Goal: Task Accomplishment & Management: Manage account settings

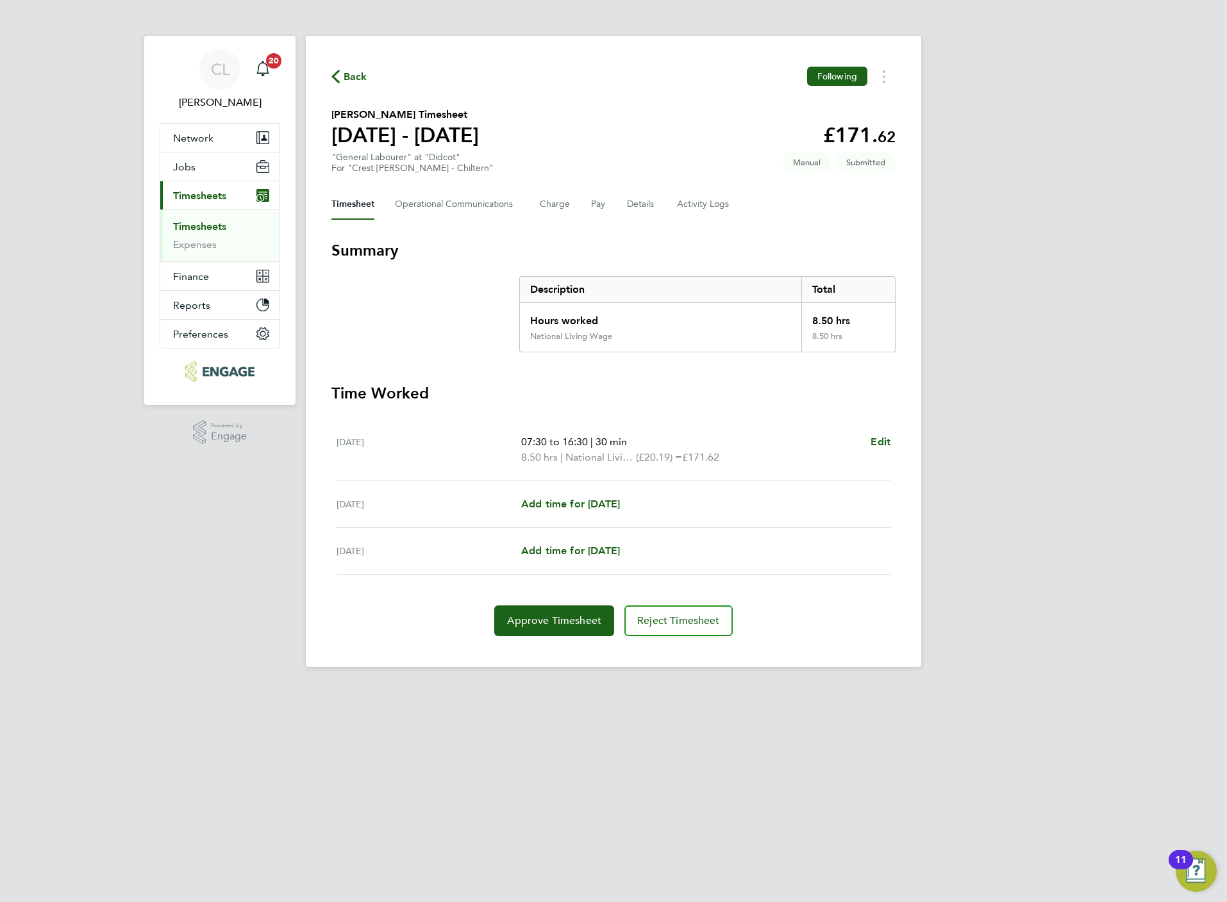
click at [201, 229] on link "Timesheets" at bounding box center [199, 226] width 53 height 12
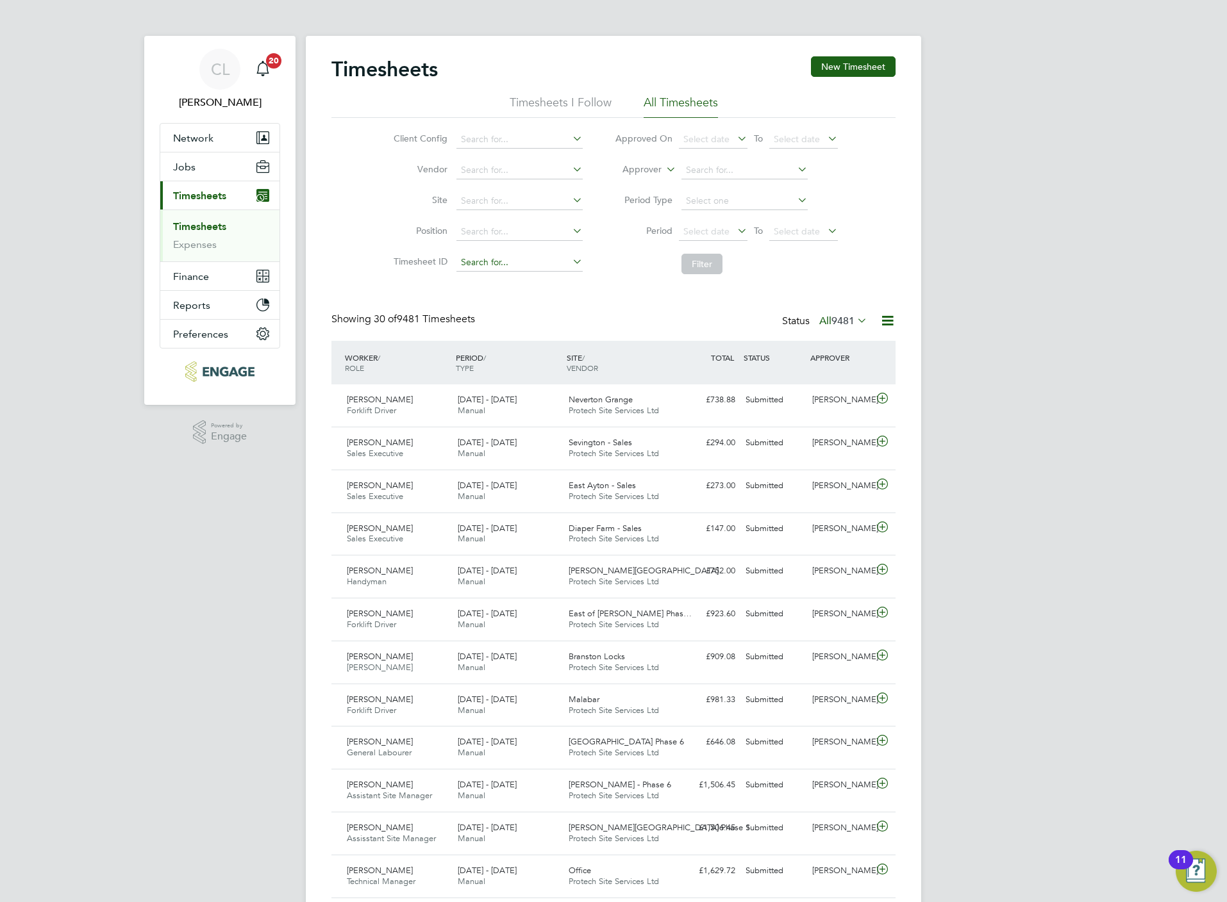
click at [506, 266] on input at bounding box center [519, 263] width 126 height 18
click at [628, 319] on div "Showing 30 of 9481 Timesheets Status All 9481" at bounding box center [613, 327] width 564 height 28
click at [831, 315] on span "9481" at bounding box center [842, 321] width 23 height 13
click at [829, 383] on li "Submitted" at bounding box center [824, 381] width 59 height 18
click at [710, 168] on input at bounding box center [744, 171] width 126 height 18
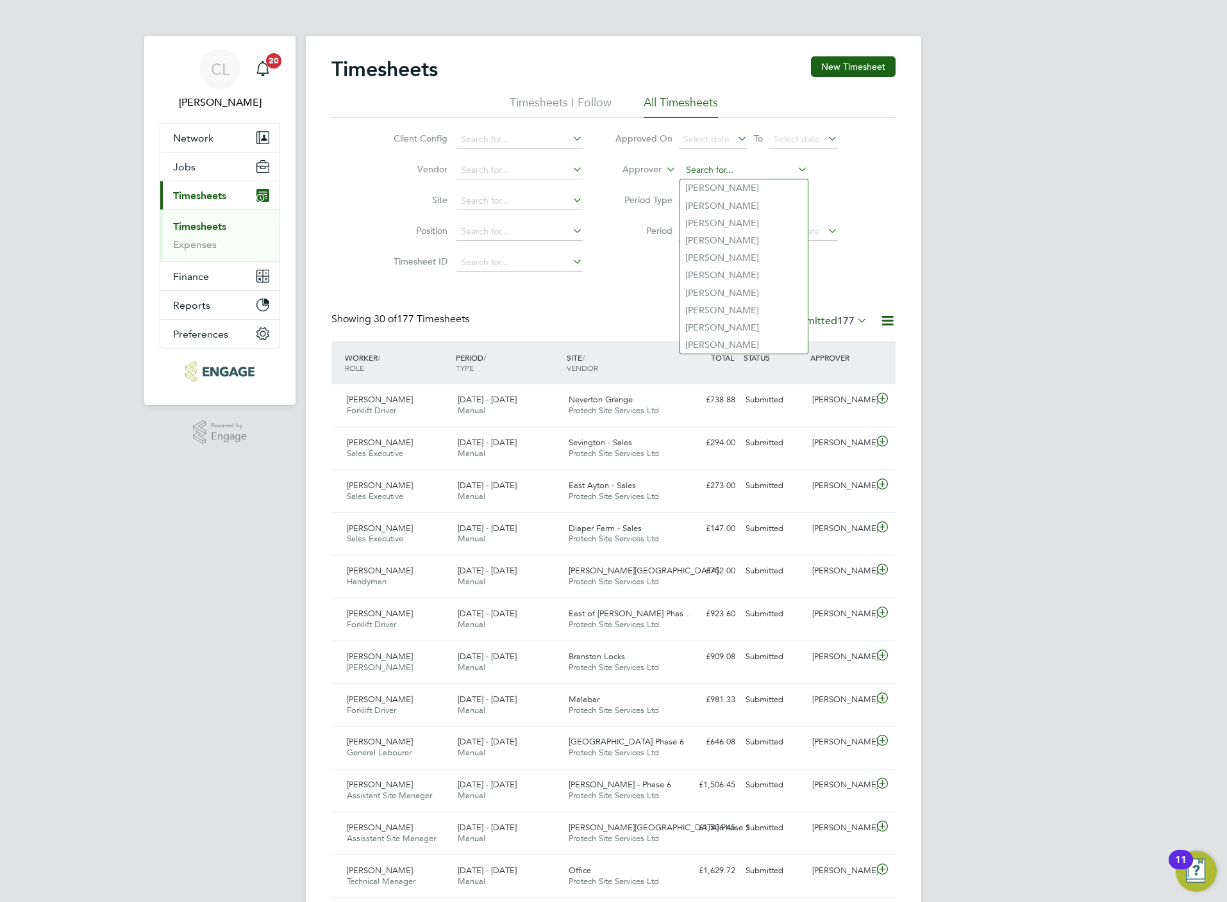
click at [693, 170] on input at bounding box center [744, 171] width 126 height 18
click at [643, 310] on div "Timesheets New Timesheet Timesheets I Follow All Timesheets Client Config Vendo…" at bounding box center [613, 875] width 564 height 1638
click at [527, 135] on input at bounding box center [519, 140] width 126 height 18
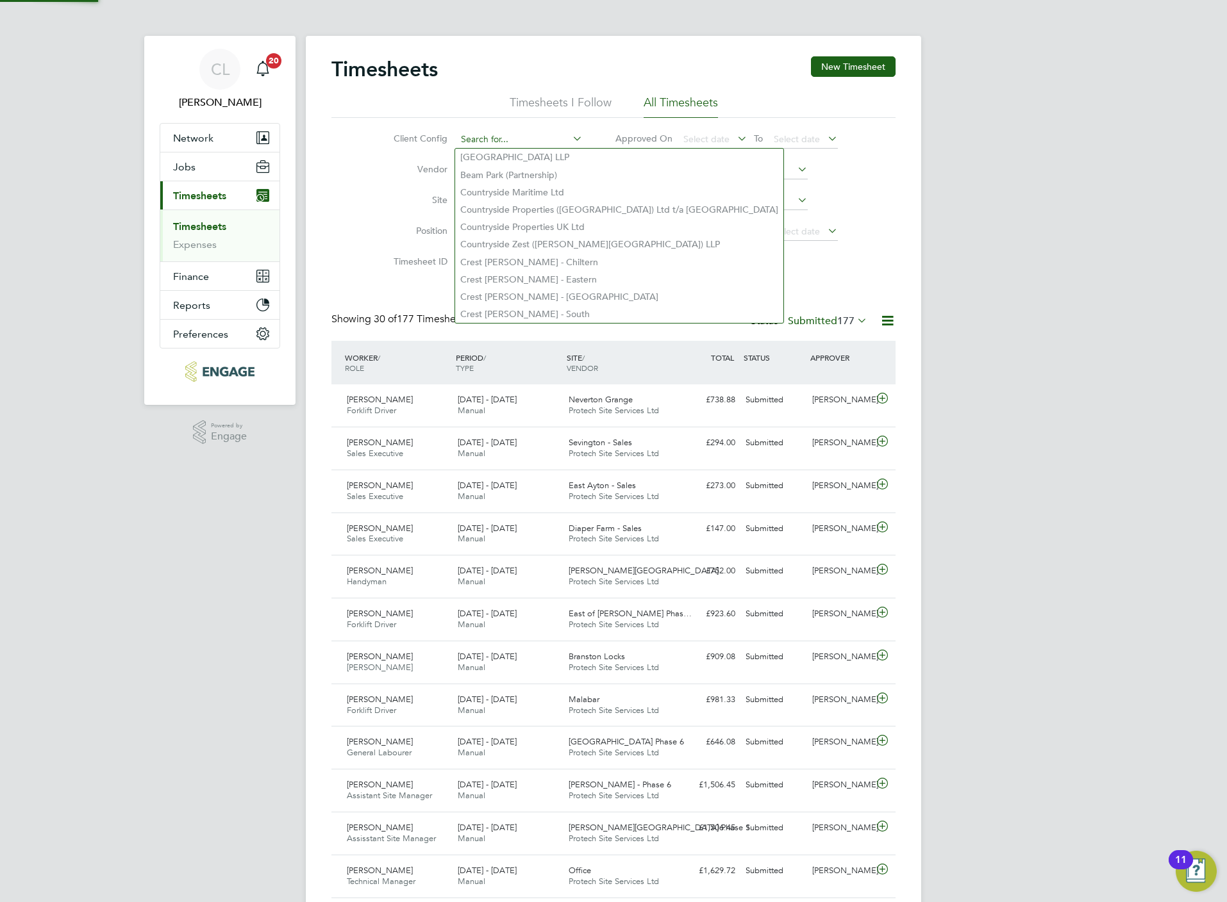
type input "c"
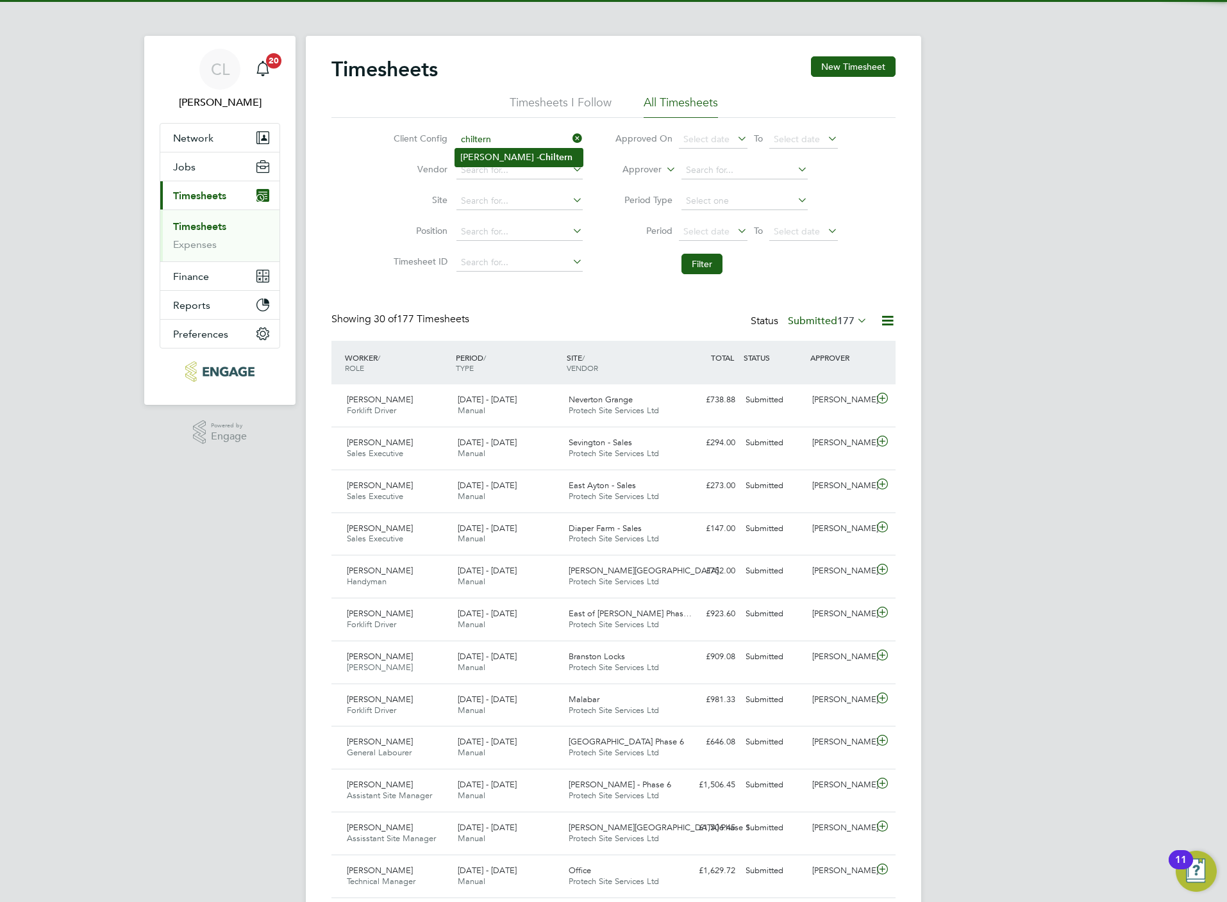
click at [539, 154] on b "Chiltern" at bounding box center [555, 157] width 33 height 11
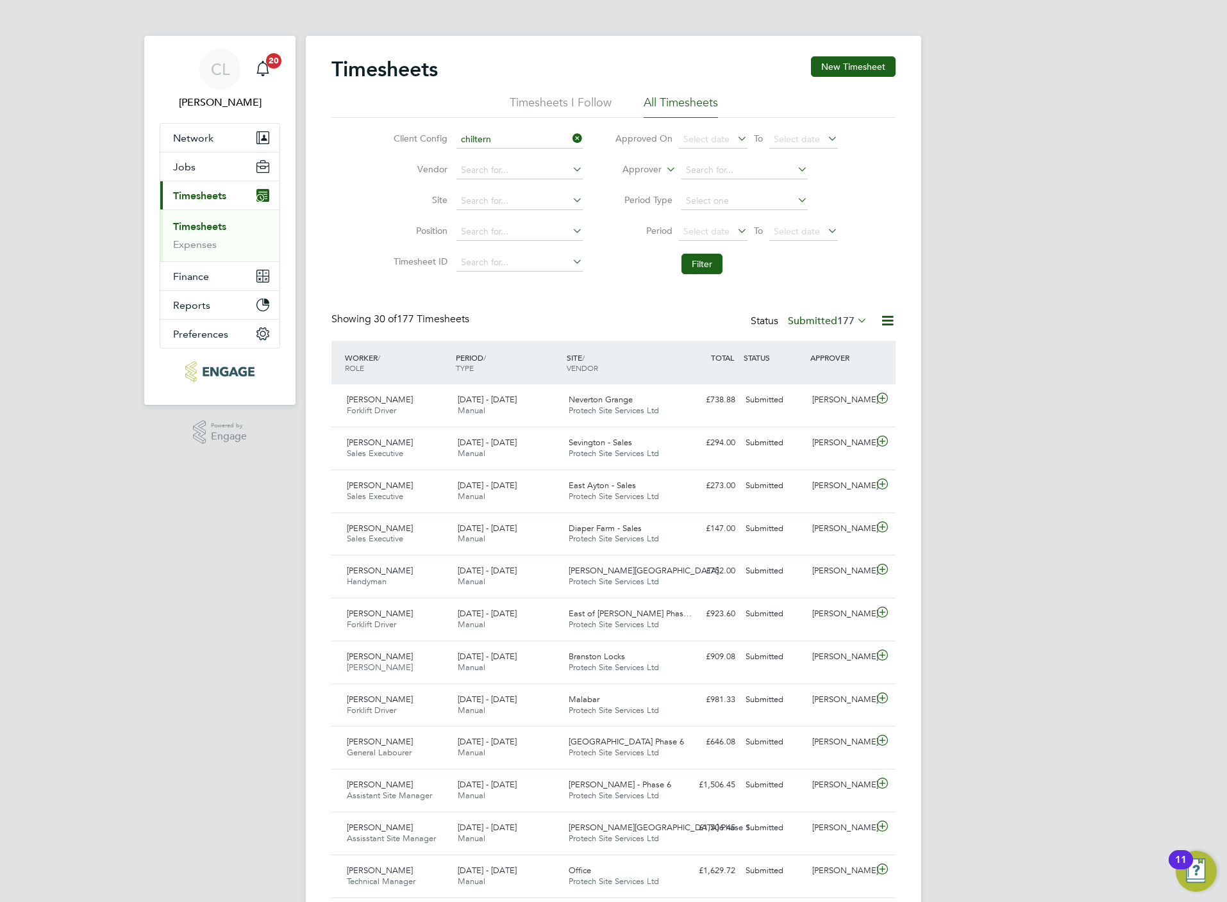
type input "Crest Nicholson - Chiltern"
click at [701, 260] on button "Filter" at bounding box center [701, 264] width 41 height 21
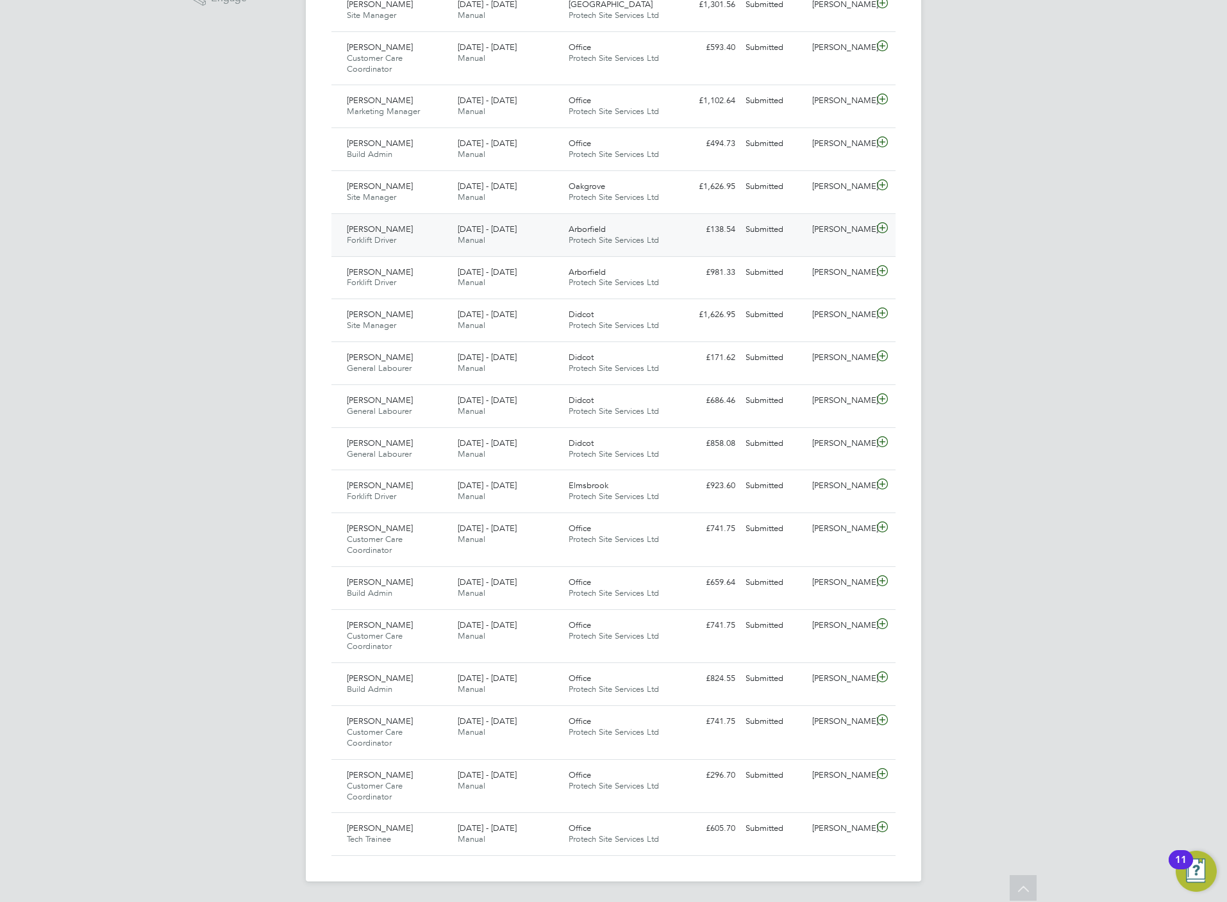
click at [886, 223] on icon at bounding box center [882, 228] width 16 height 10
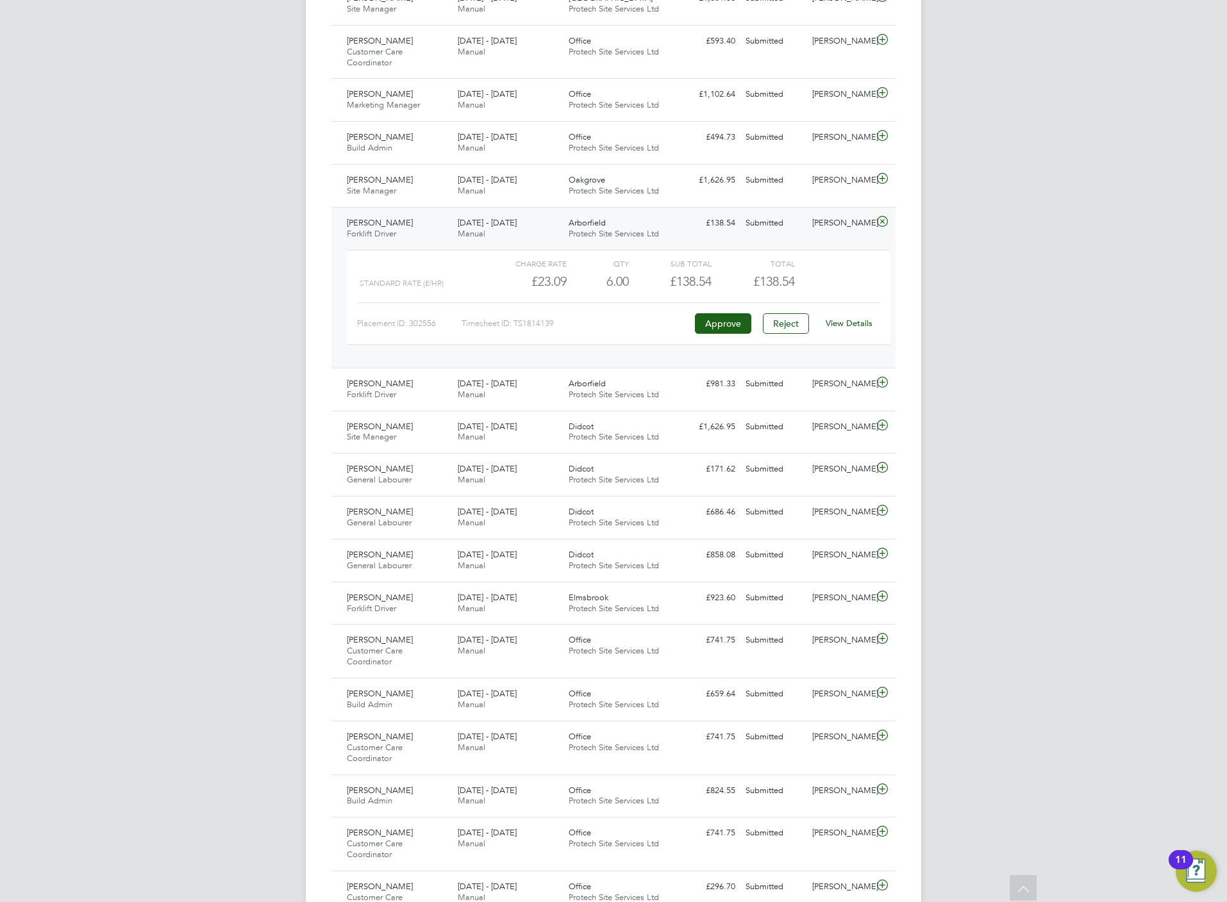
click at [854, 334] on div "View Details" at bounding box center [848, 323] width 63 height 21
click at [854, 329] on link "View Details" at bounding box center [849, 323] width 47 height 11
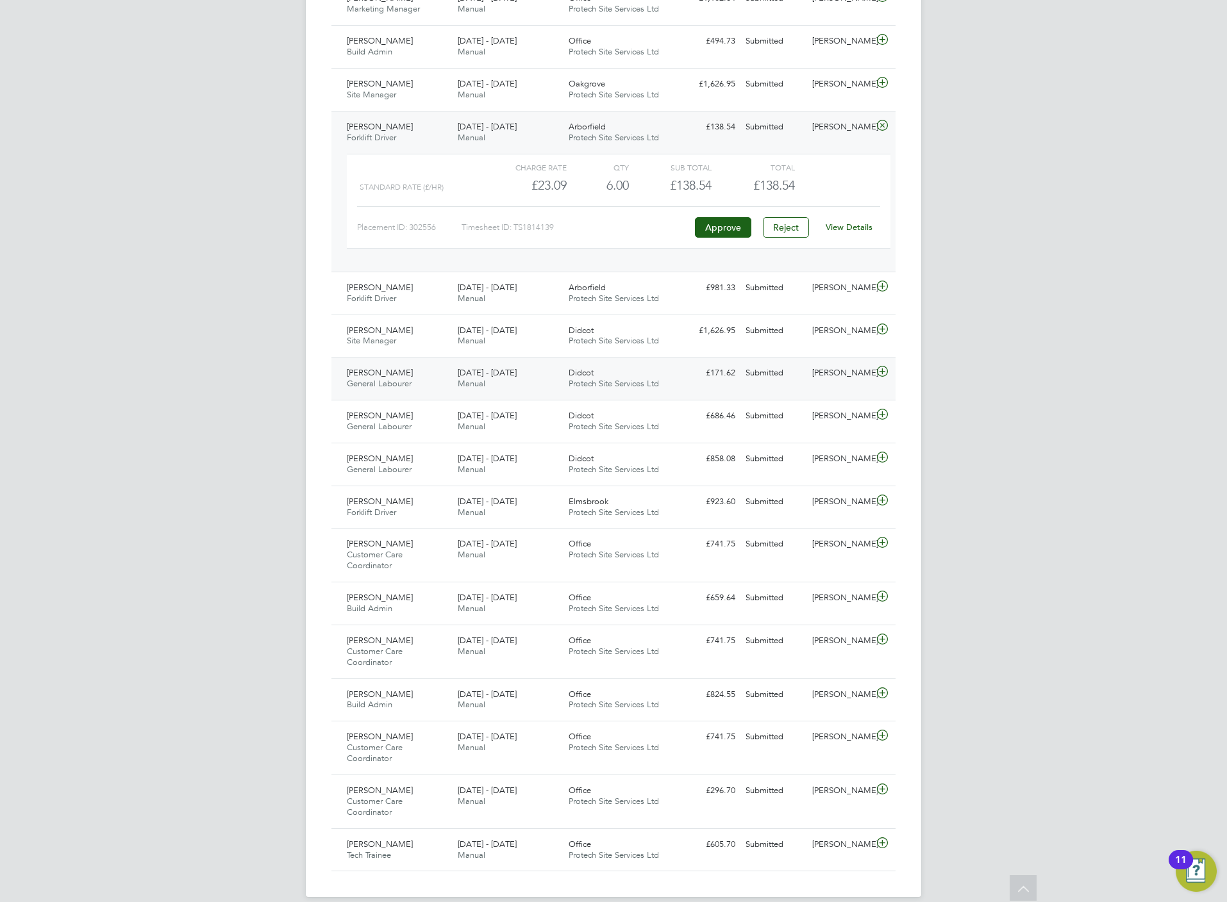
click at [683, 389] on div "Cody Gulliver-Jacks General Labourer 25 - 31 Aug 2025 25 - 31 Aug 2025 Manual D…" at bounding box center [613, 378] width 564 height 43
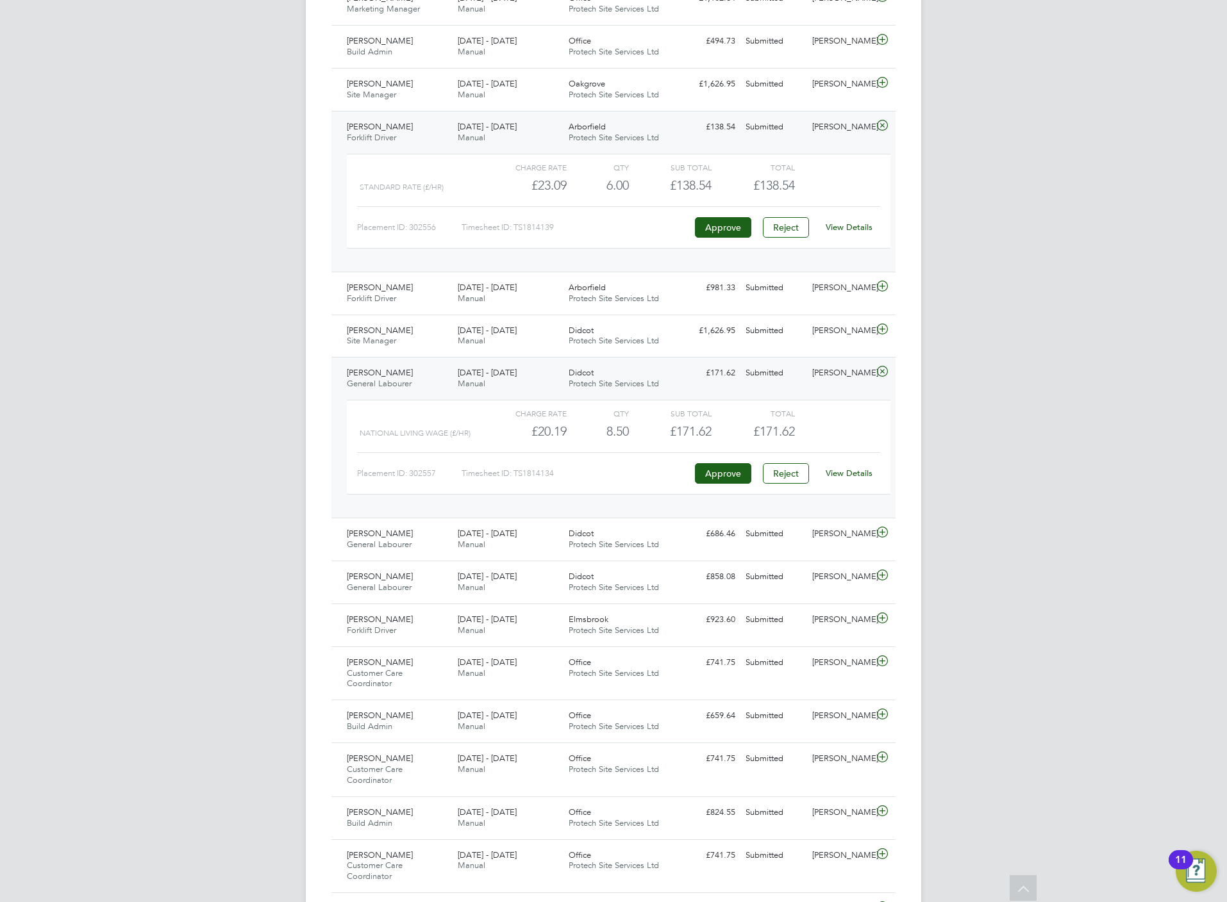
click at [860, 473] on div "View Details" at bounding box center [848, 473] width 63 height 21
click at [861, 479] on link "View Details" at bounding box center [849, 473] width 47 height 11
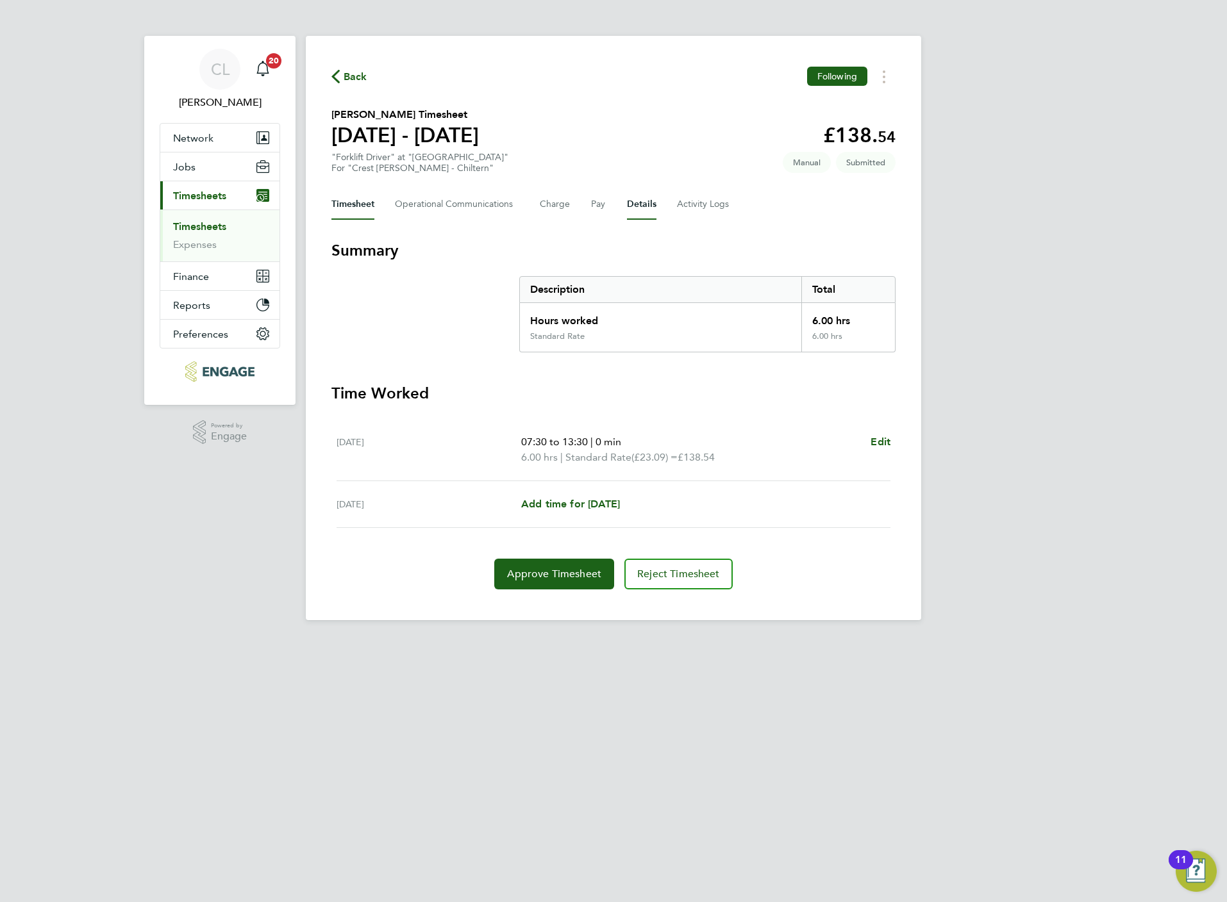
click at [635, 204] on button "Details" at bounding box center [641, 204] width 29 height 31
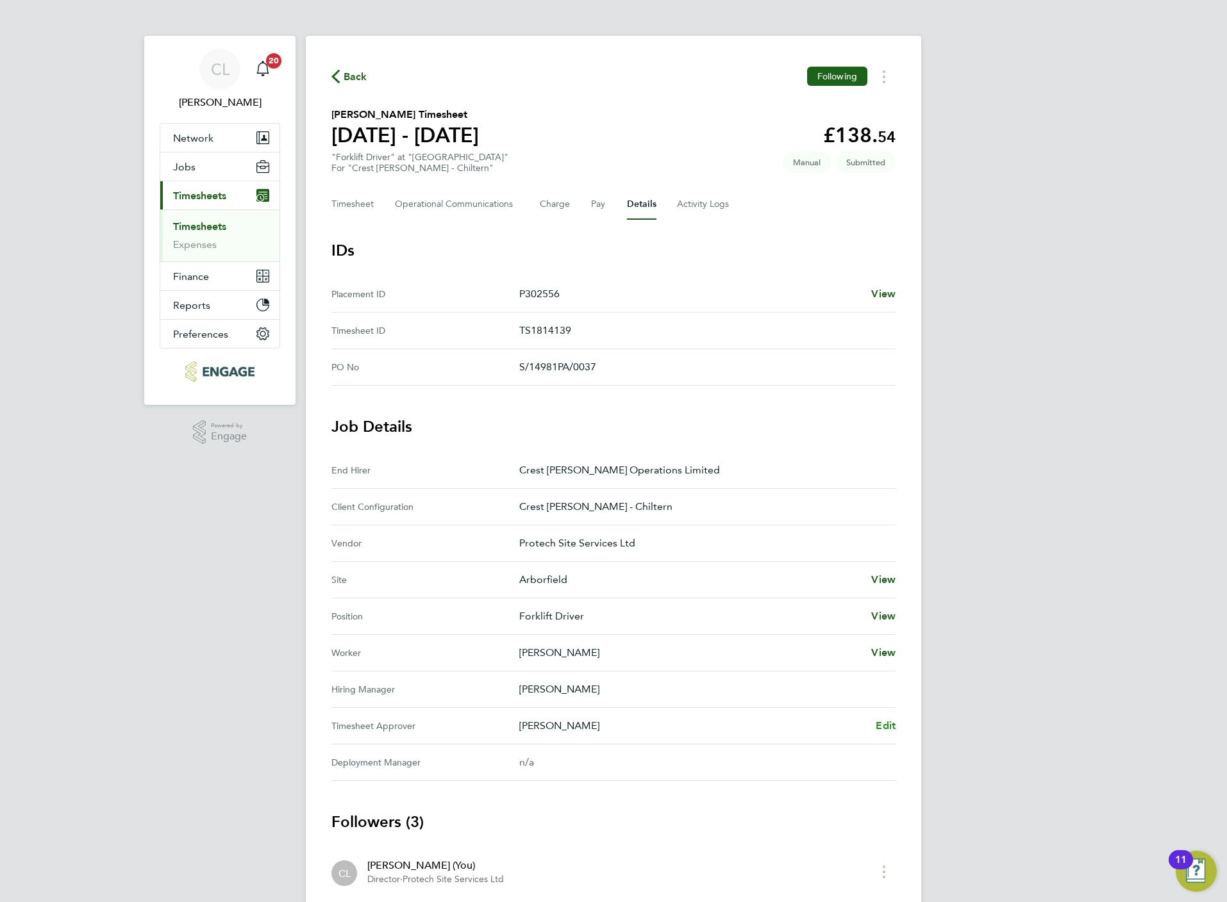
click at [894, 727] on span "Edit" at bounding box center [886, 726] width 20 height 12
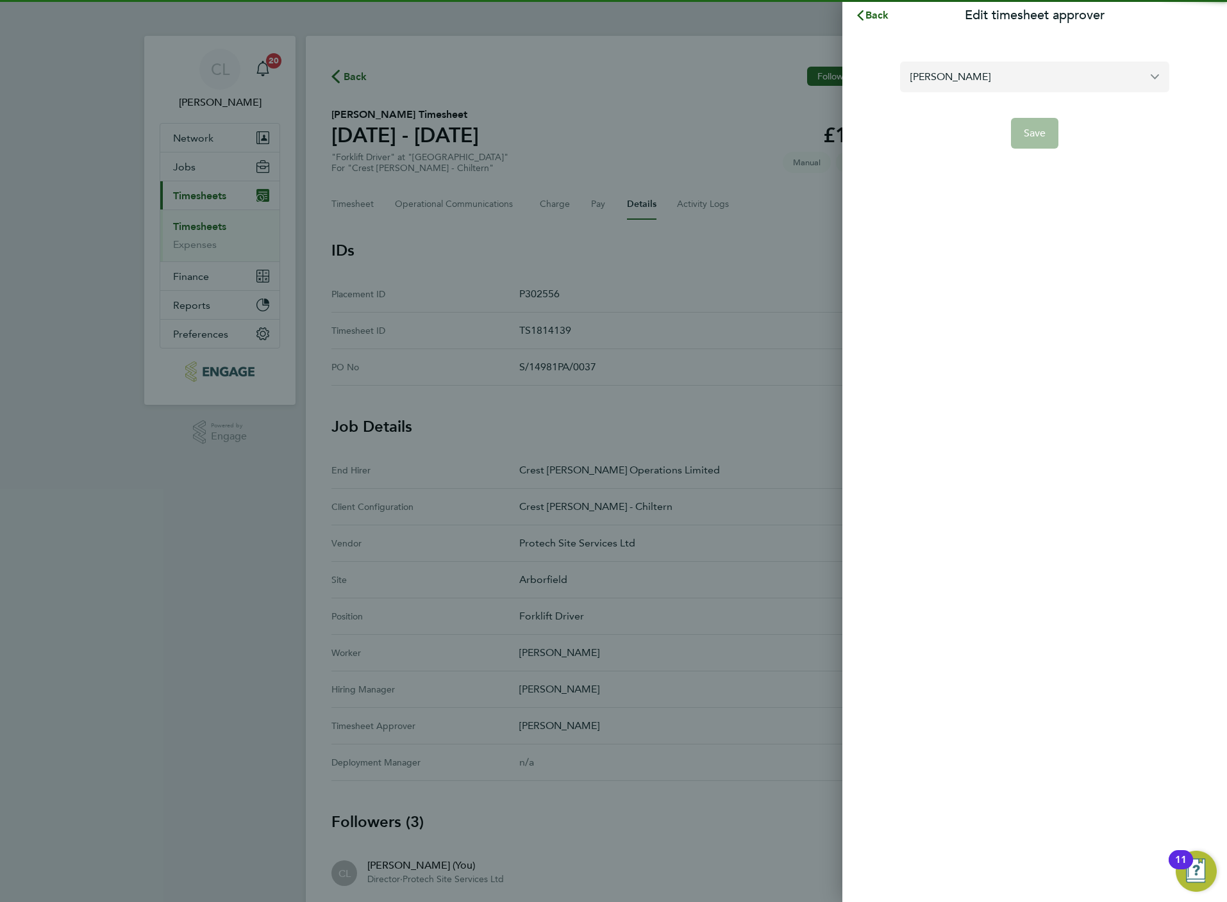
click at [1026, 74] on input "Steven Bridges" at bounding box center [1034, 77] width 269 height 30
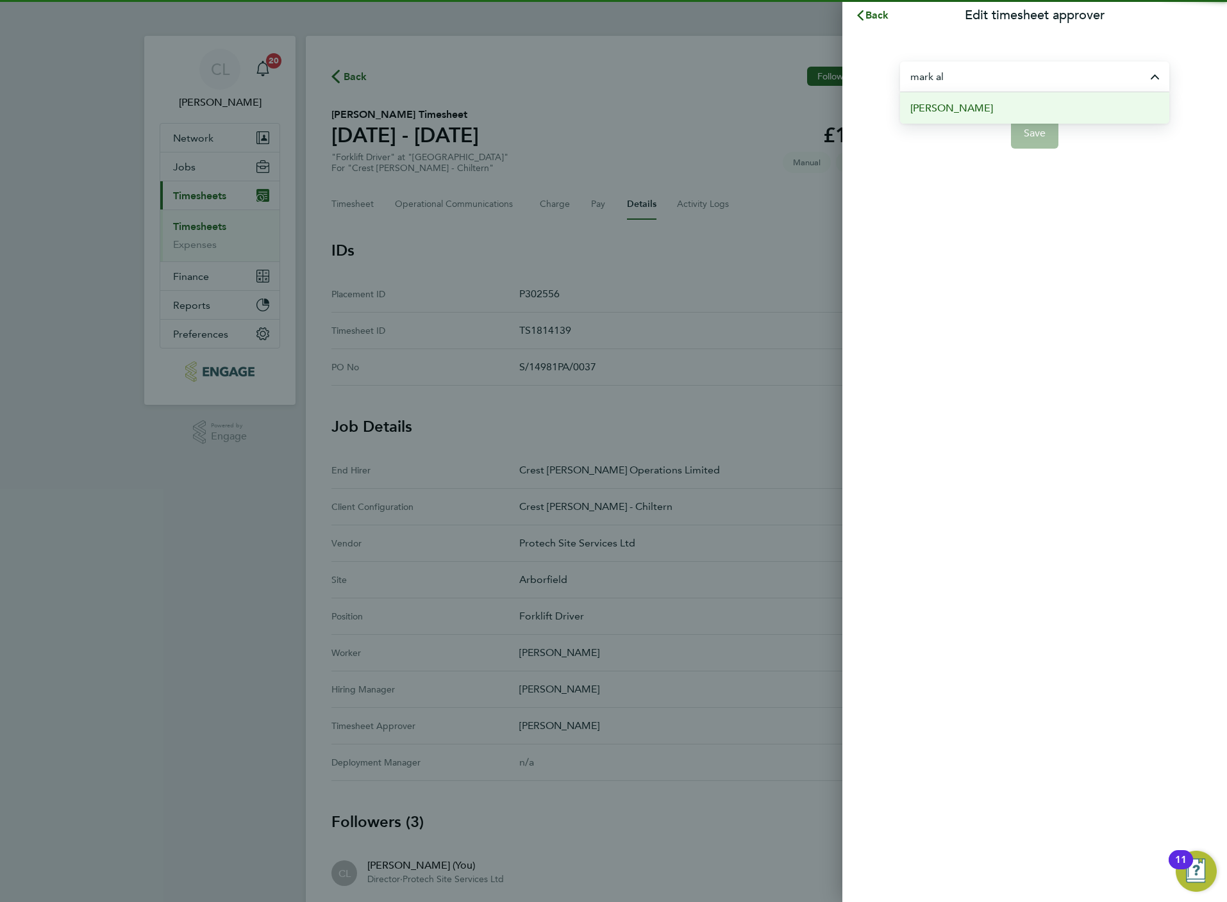
click at [971, 115] on li "Mark Allen" at bounding box center [1034, 107] width 269 height 31
type input "Mark Allen"
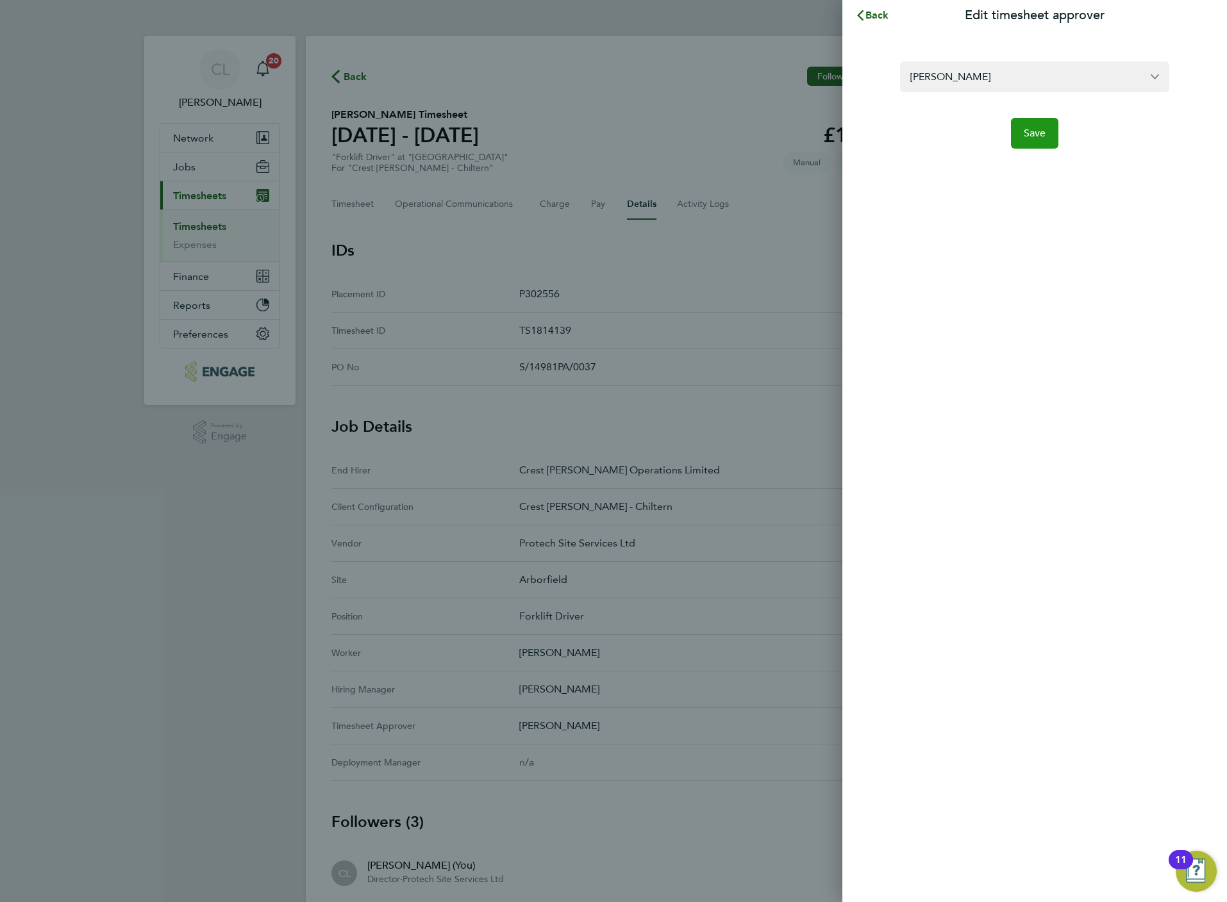
click at [1040, 137] on span "Save" at bounding box center [1035, 133] width 22 height 13
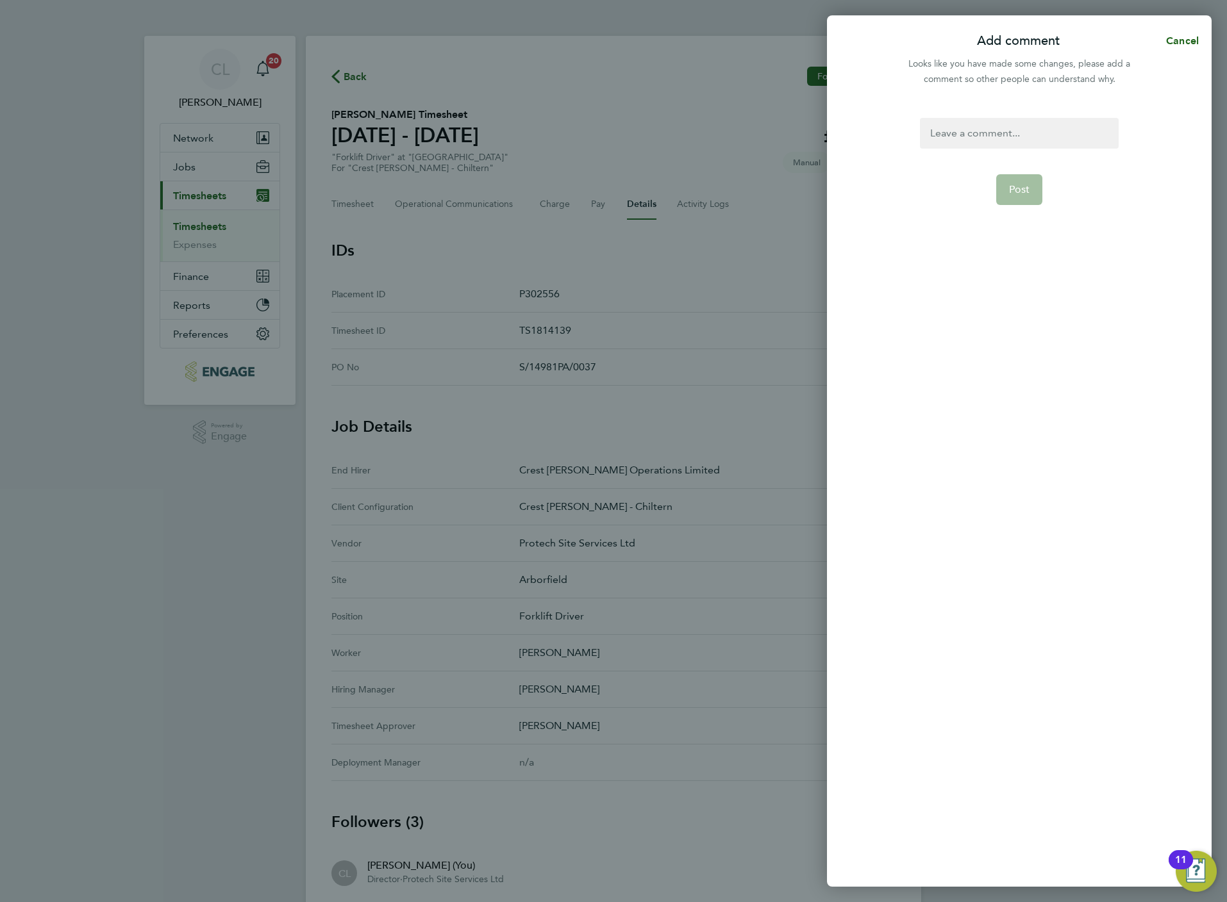
click at [1021, 141] on div at bounding box center [1019, 133] width 198 height 31
click at [1008, 194] on button "Post" at bounding box center [1019, 189] width 47 height 31
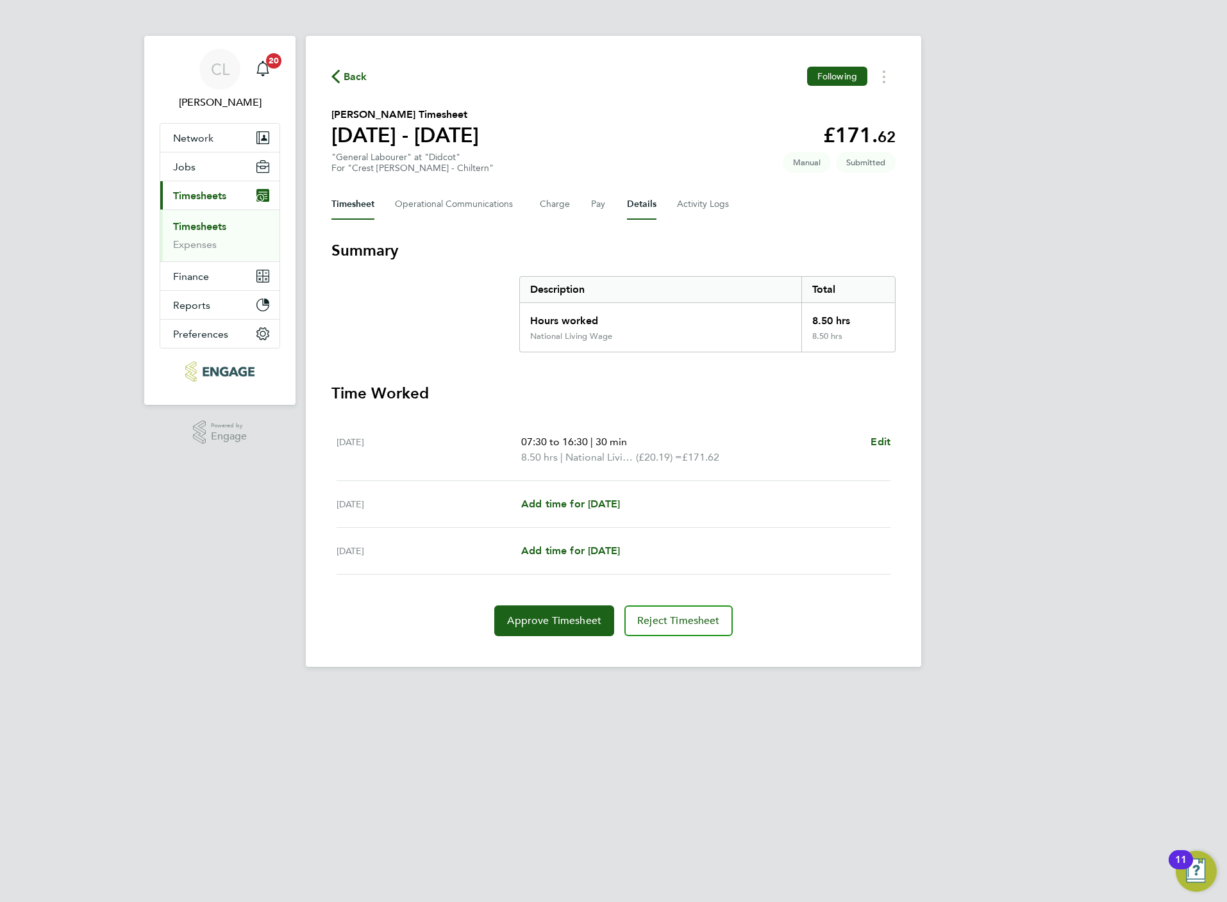
click at [633, 203] on button "Details" at bounding box center [641, 204] width 29 height 31
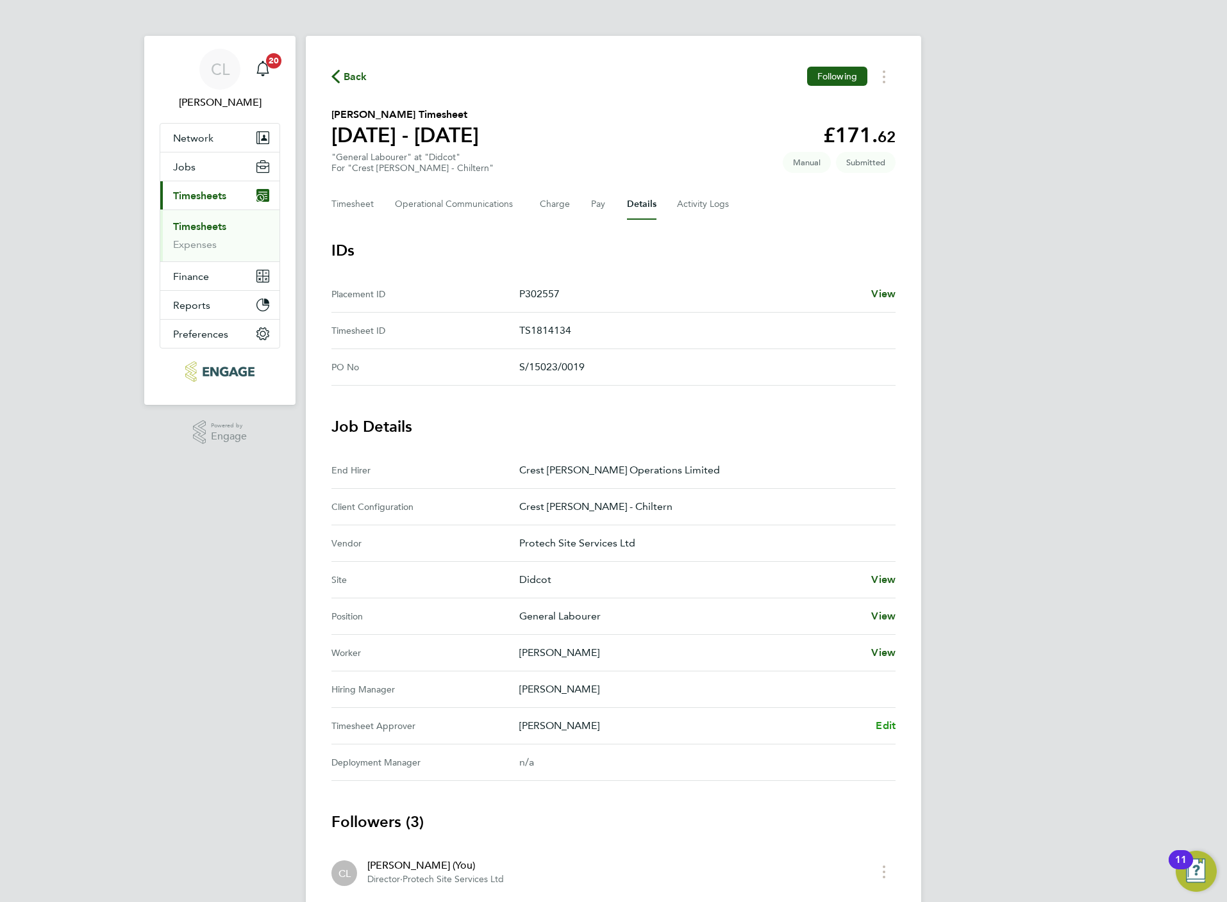
click at [886, 732] on span "Edit" at bounding box center [886, 726] width 20 height 12
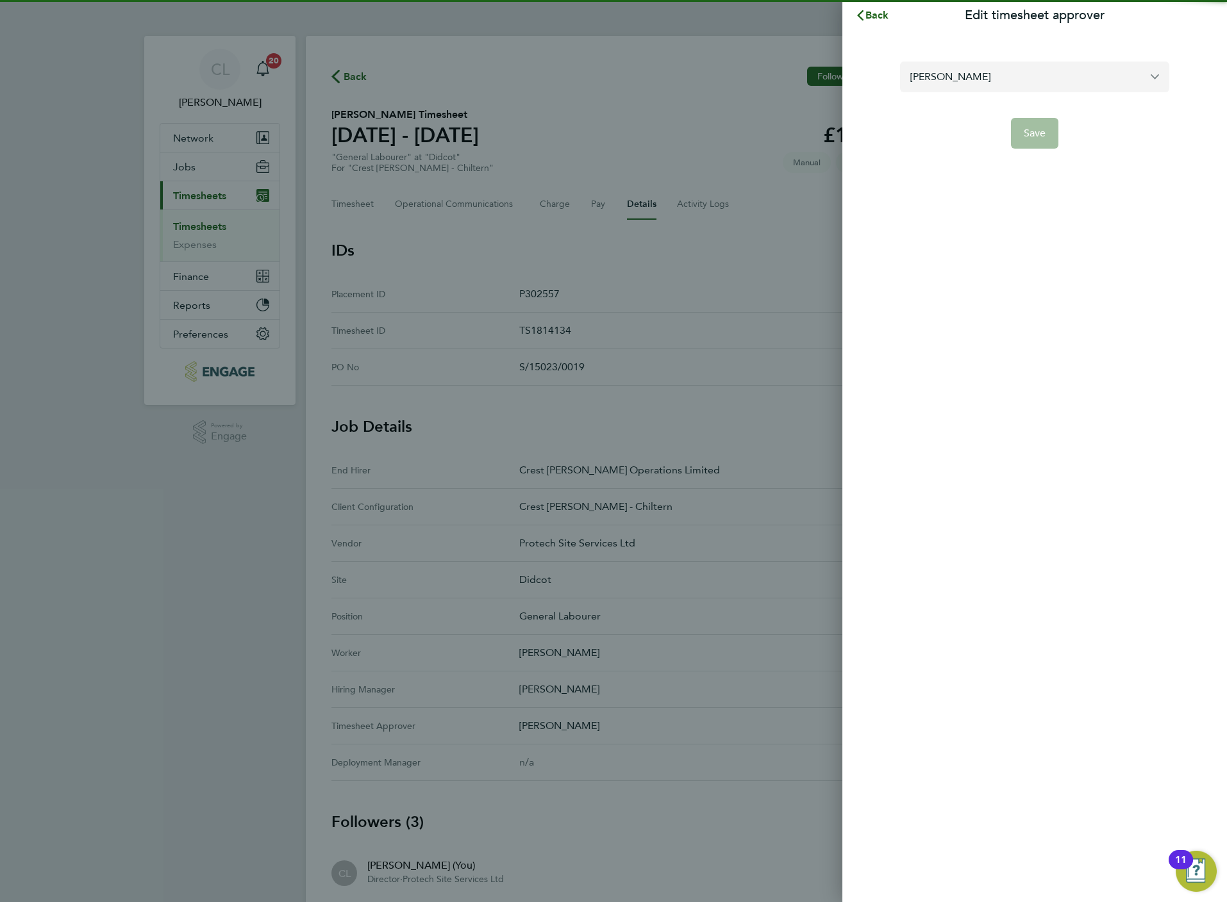
click at [1012, 87] on input "[PERSON_NAME]" at bounding box center [1034, 77] width 269 height 30
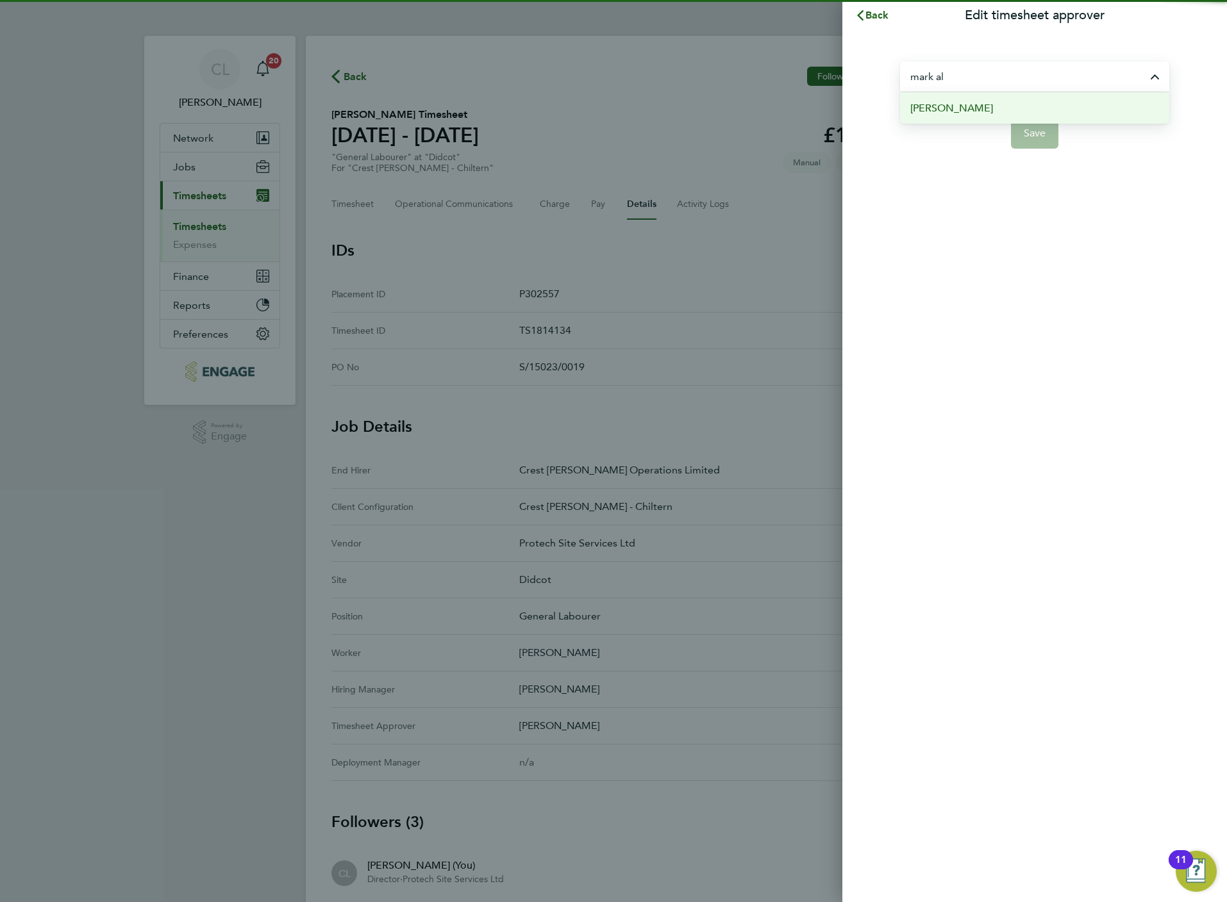
click at [997, 119] on li "[PERSON_NAME]" at bounding box center [1034, 107] width 269 height 31
type input "[PERSON_NAME]"
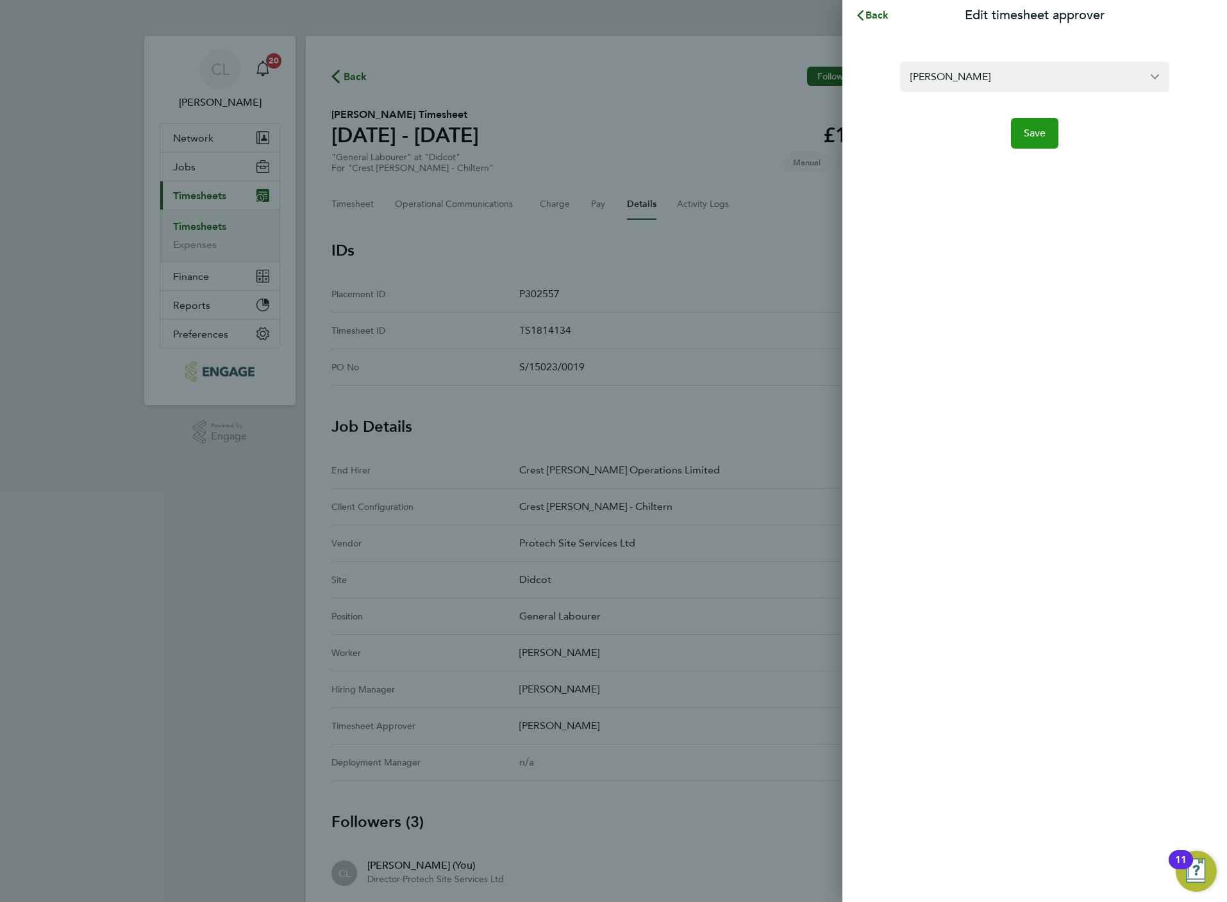
click at [1039, 143] on button "Save" at bounding box center [1035, 133] width 48 height 31
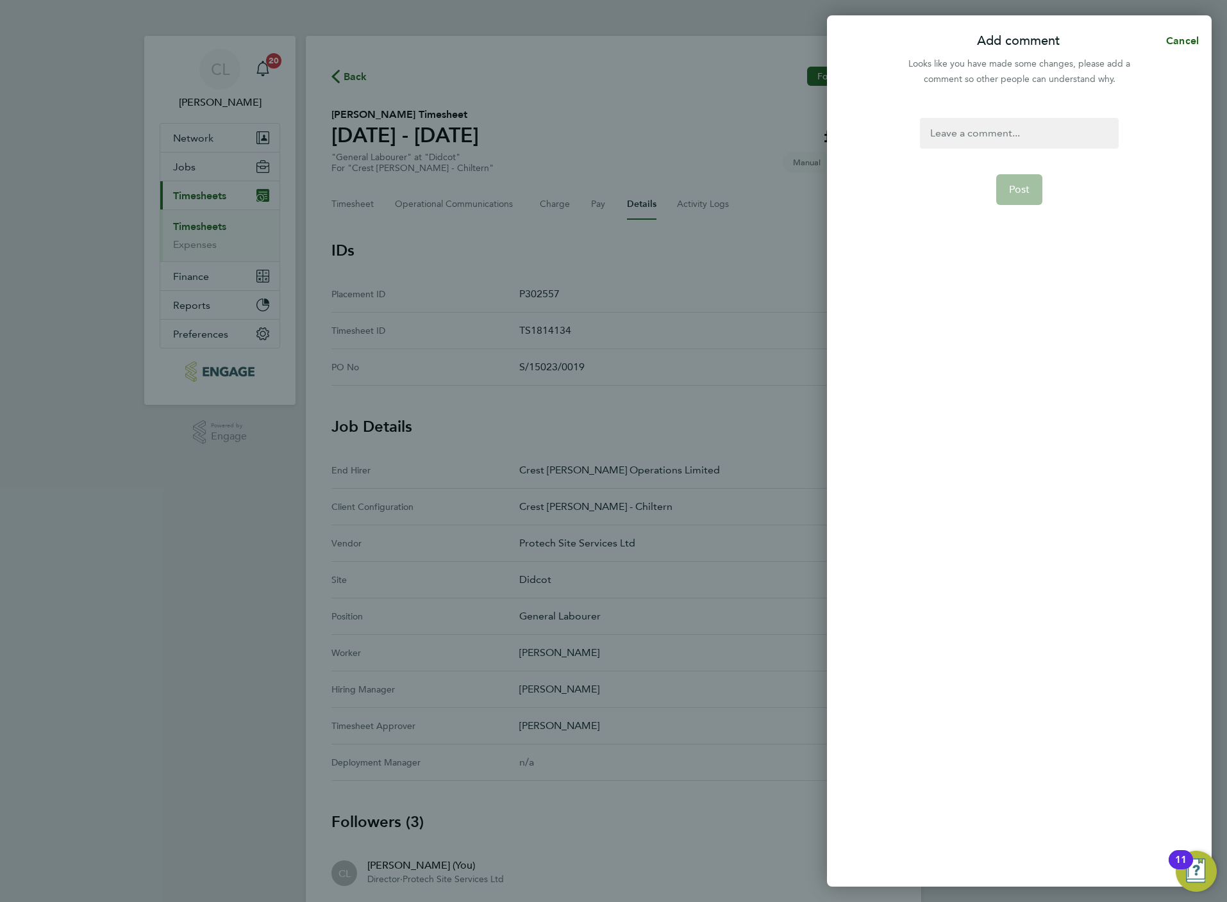
click at [994, 129] on div at bounding box center [1019, 133] width 198 height 31
click at [1006, 193] on button "Post" at bounding box center [1019, 189] width 47 height 31
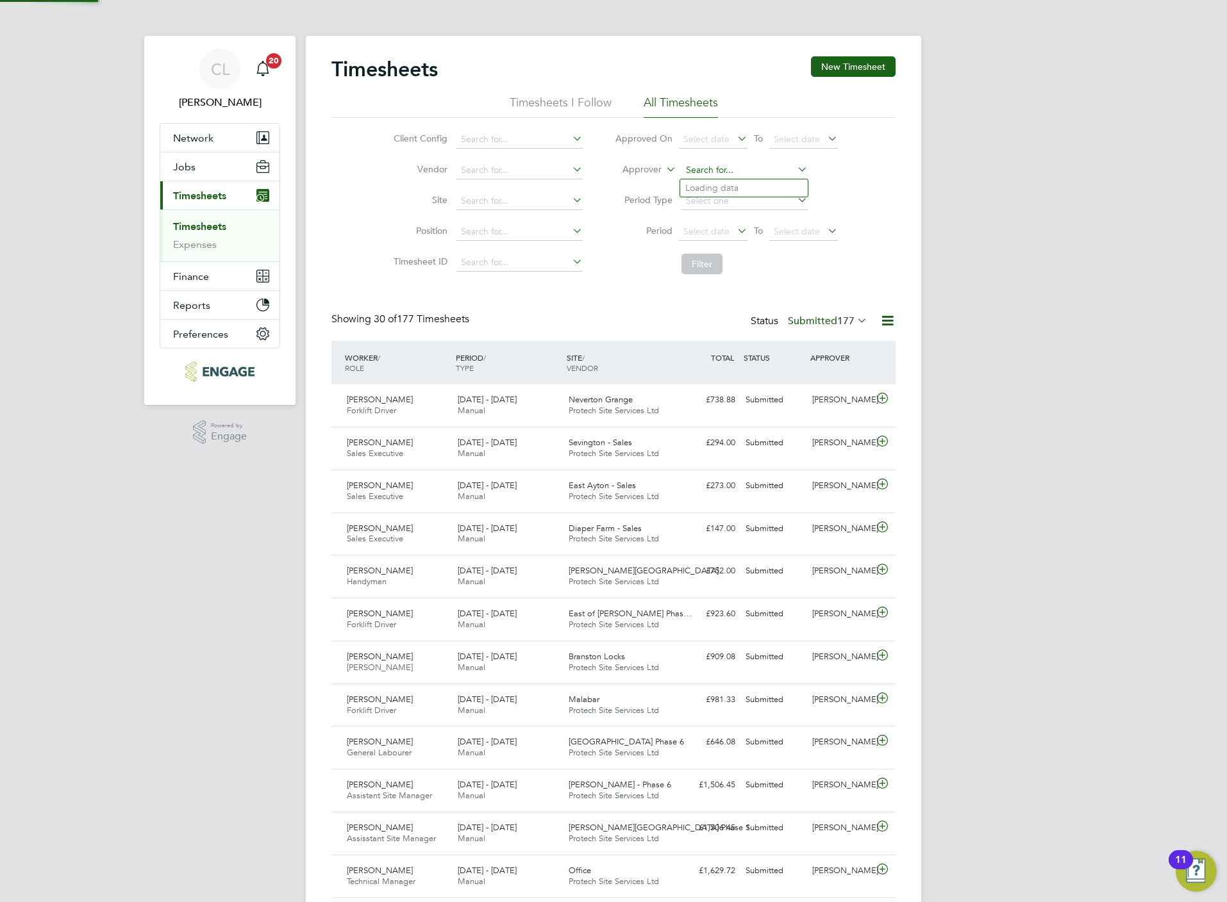
click at [712, 172] on input at bounding box center [744, 171] width 126 height 18
click at [731, 239] on li "Mark Allen" at bounding box center [744, 240] width 128 height 17
type input "[PERSON_NAME]"
click at [706, 262] on button "Filter" at bounding box center [701, 264] width 41 height 21
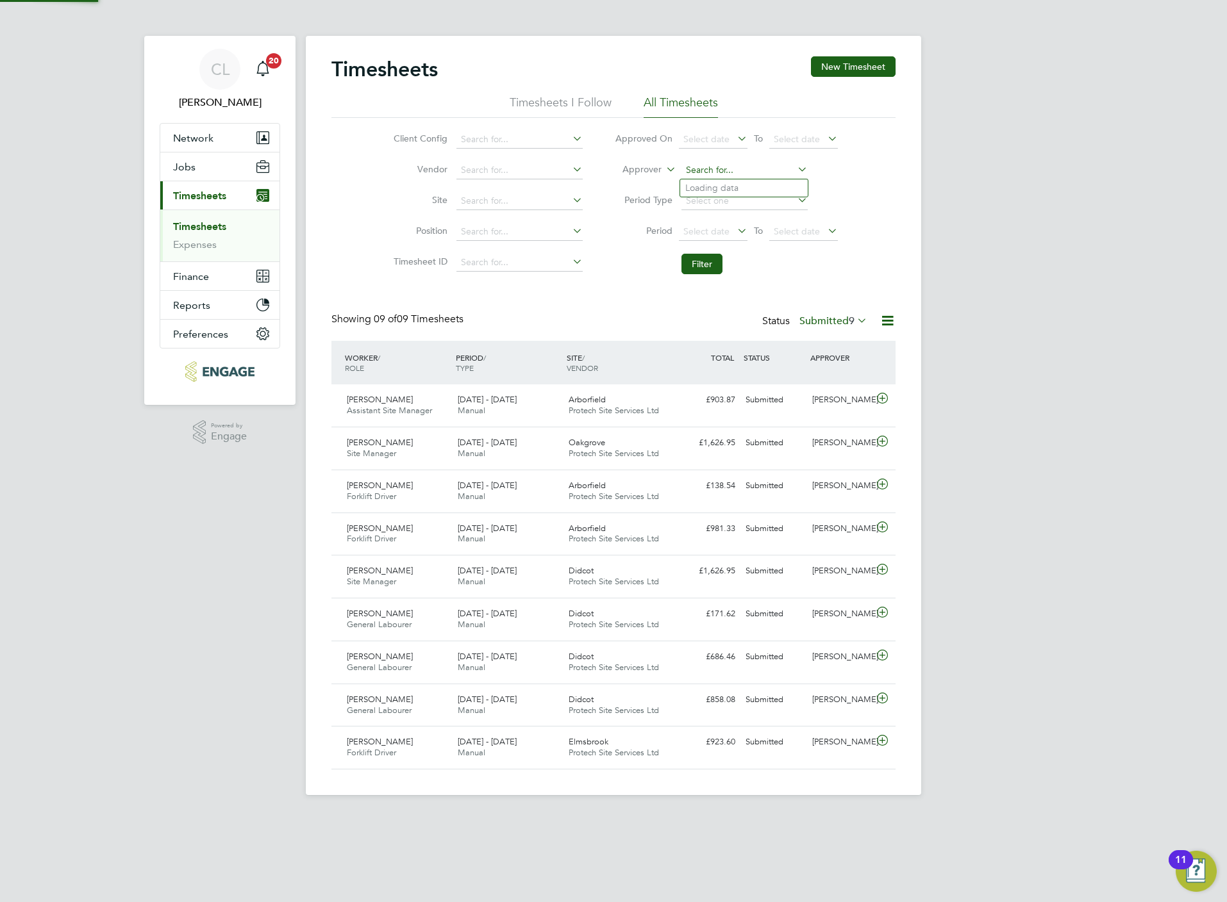
click at [708, 174] on input at bounding box center [744, 171] width 126 height 18
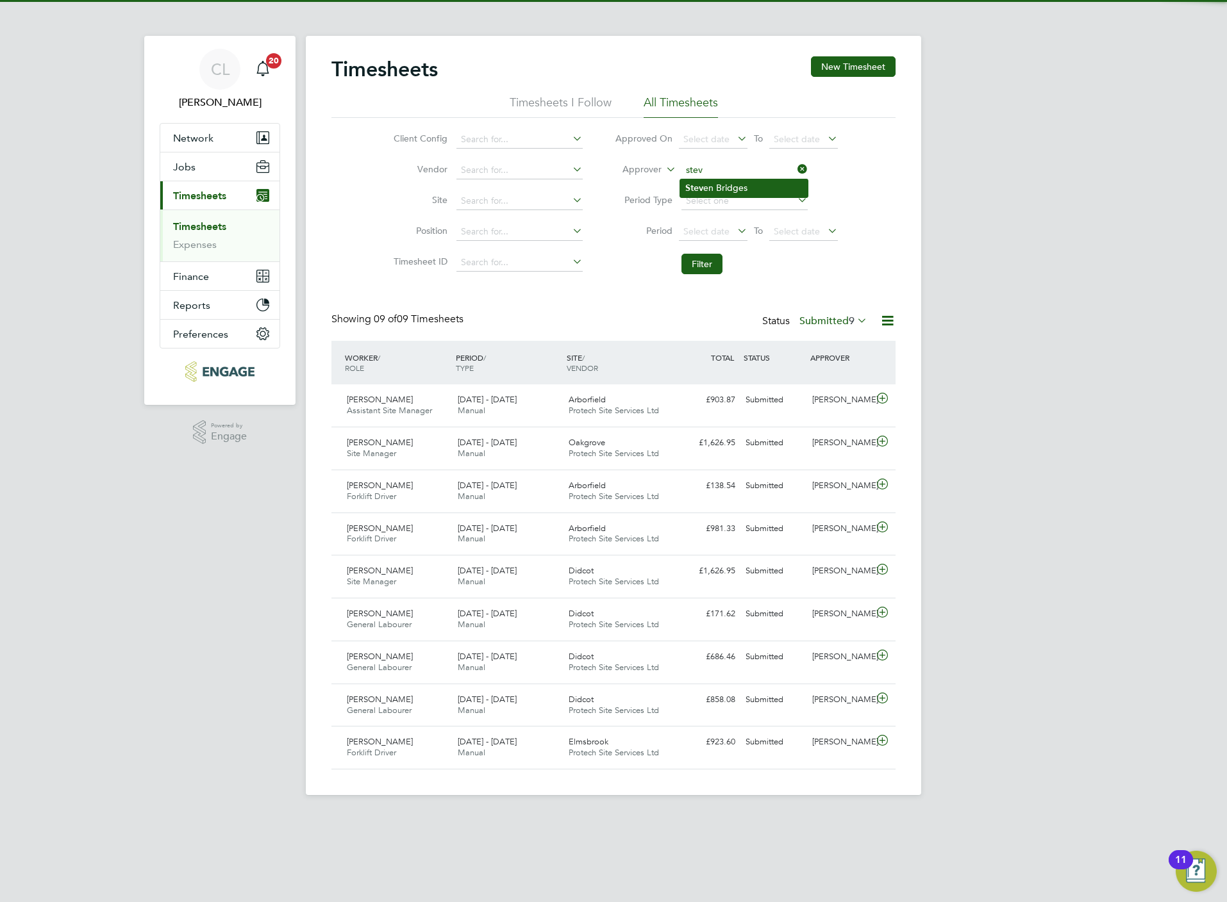
click at [704, 181] on li "Stev en Bridges" at bounding box center [744, 187] width 128 height 17
type input "[PERSON_NAME]"
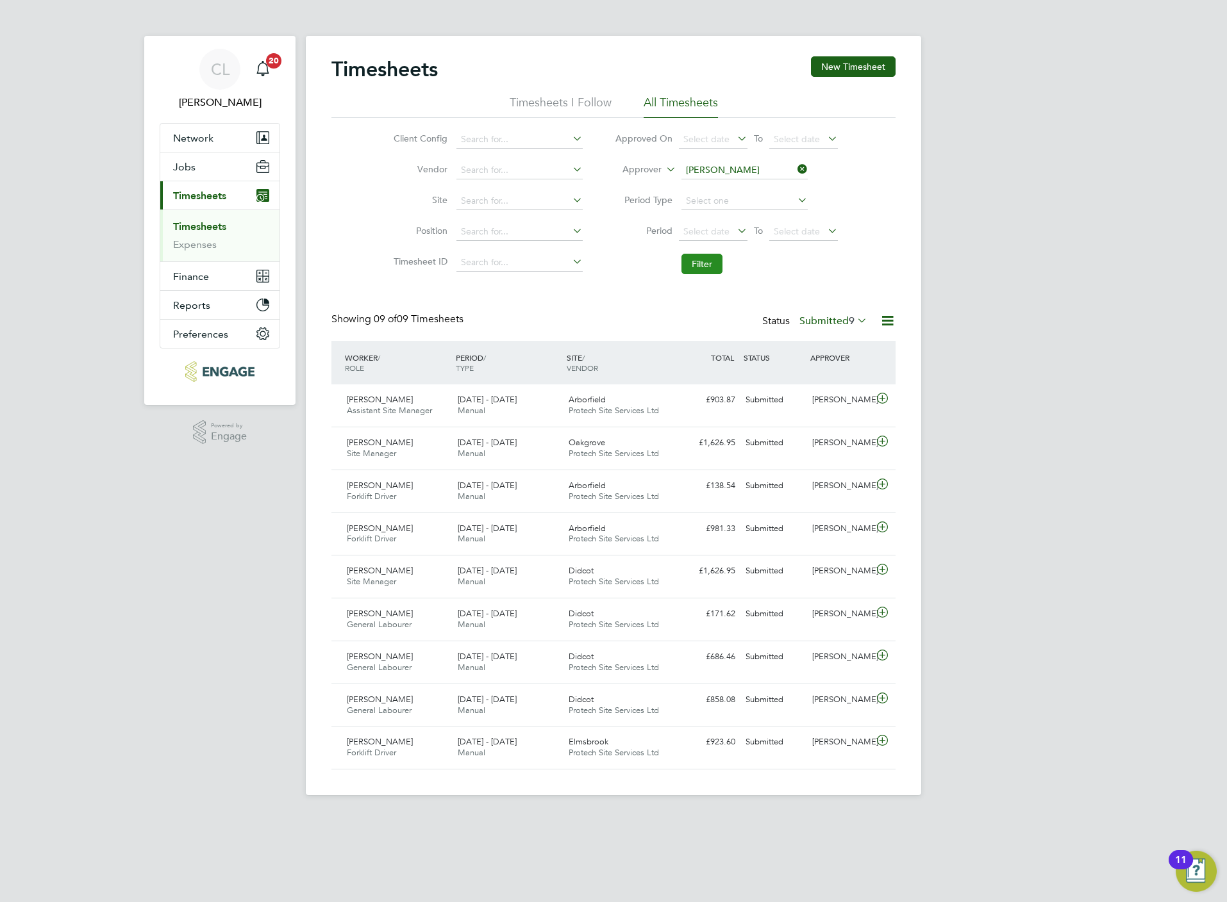
click at [695, 271] on button "Filter" at bounding box center [701, 264] width 41 height 21
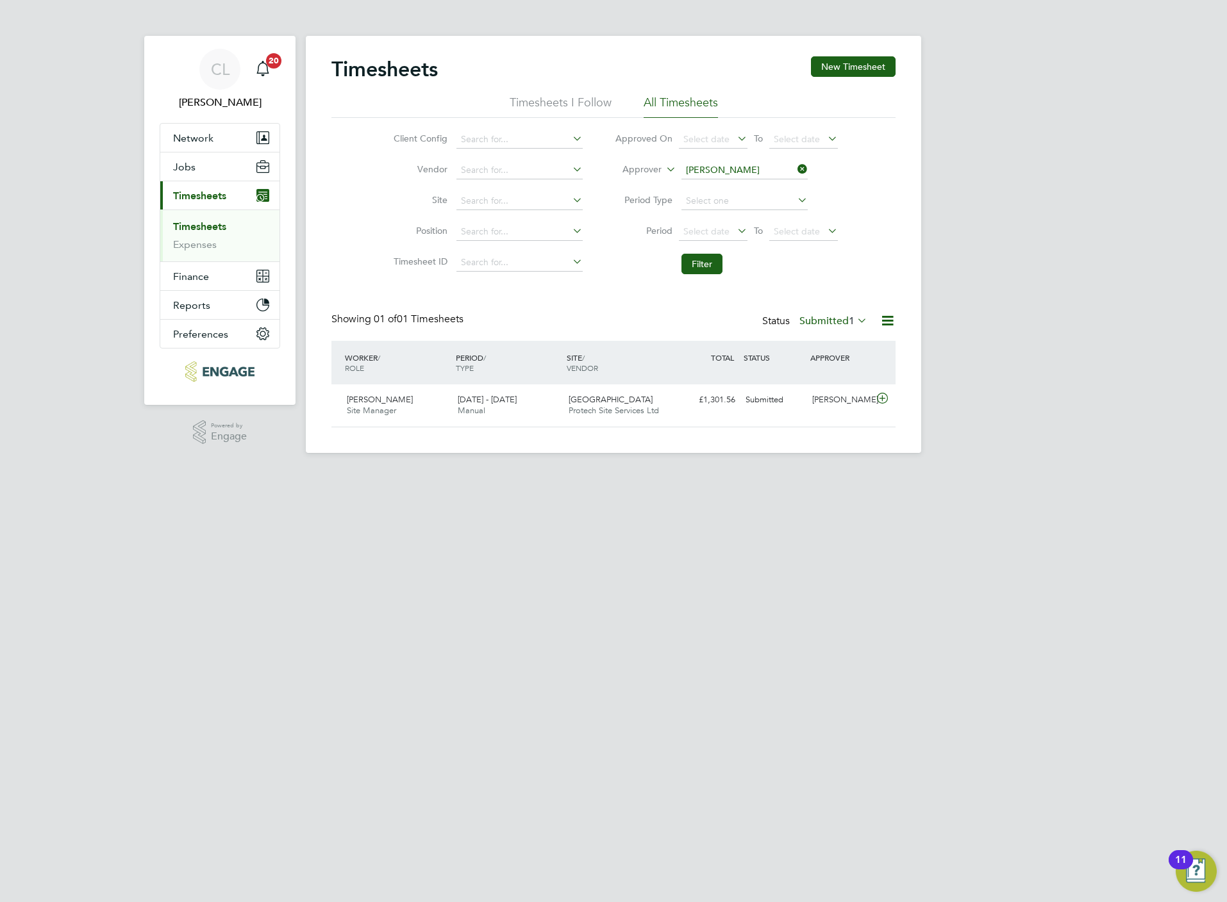
click at [795, 164] on icon at bounding box center [795, 169] width 0 height 18
drag, startPoint x: 699, startPoint y: 271, endPoint x: 698, endPoint y: 283, distance: 11.6
click at [699, 271] on button "Filter" at bounding box center [701, 264] width 41 height 21
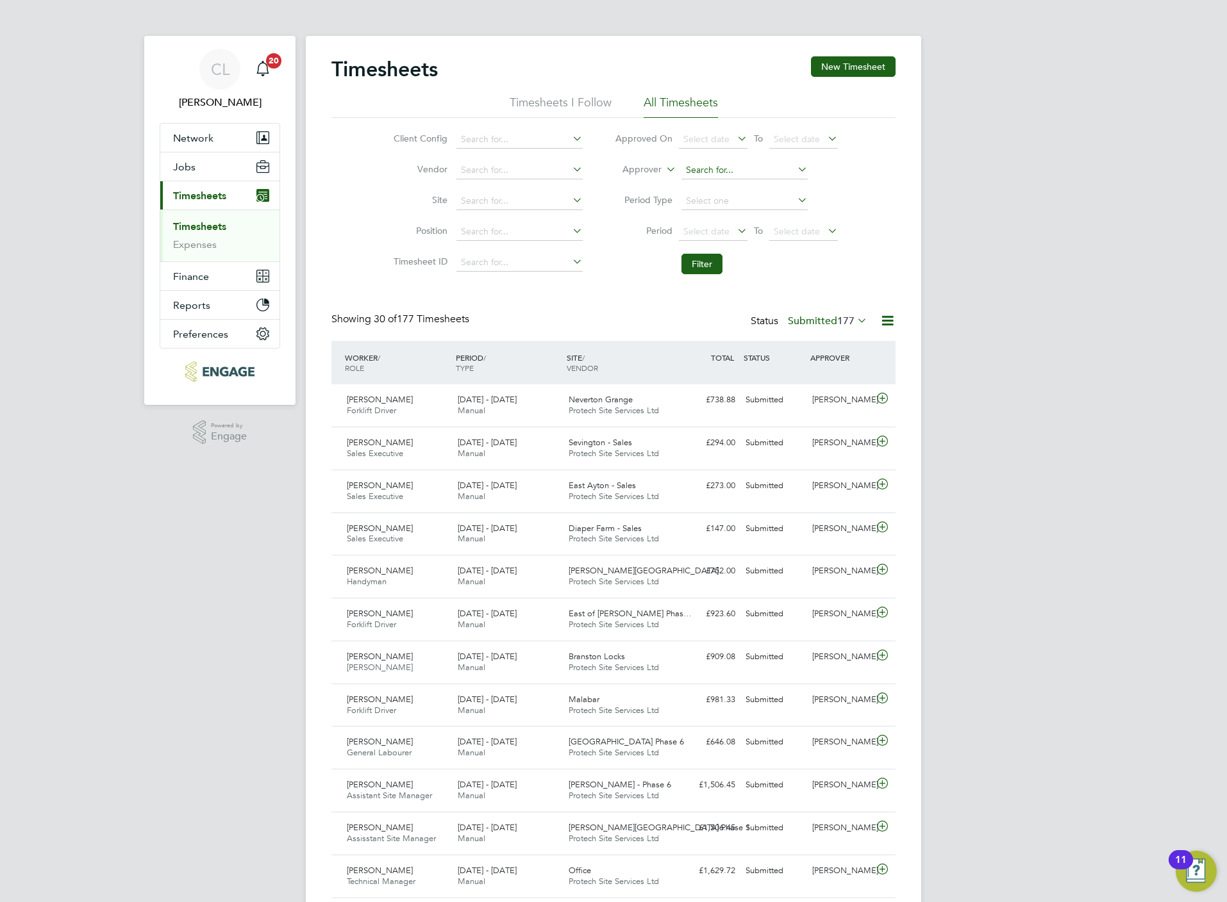
click at [733, 176] on input at bounding box center [744, 171] width 126 height 18
click at [745, 202] on li "Stef an Fernandez" at bounding box center [744, 205] width 128 height 17
type input "Stefan Fernandez"
click at [712, 268] on button "Filter" at bounding box center [701, 264] width 41 height 21
click at [795, 172] on icon at bounding box center [795, 169] width 0 height 18
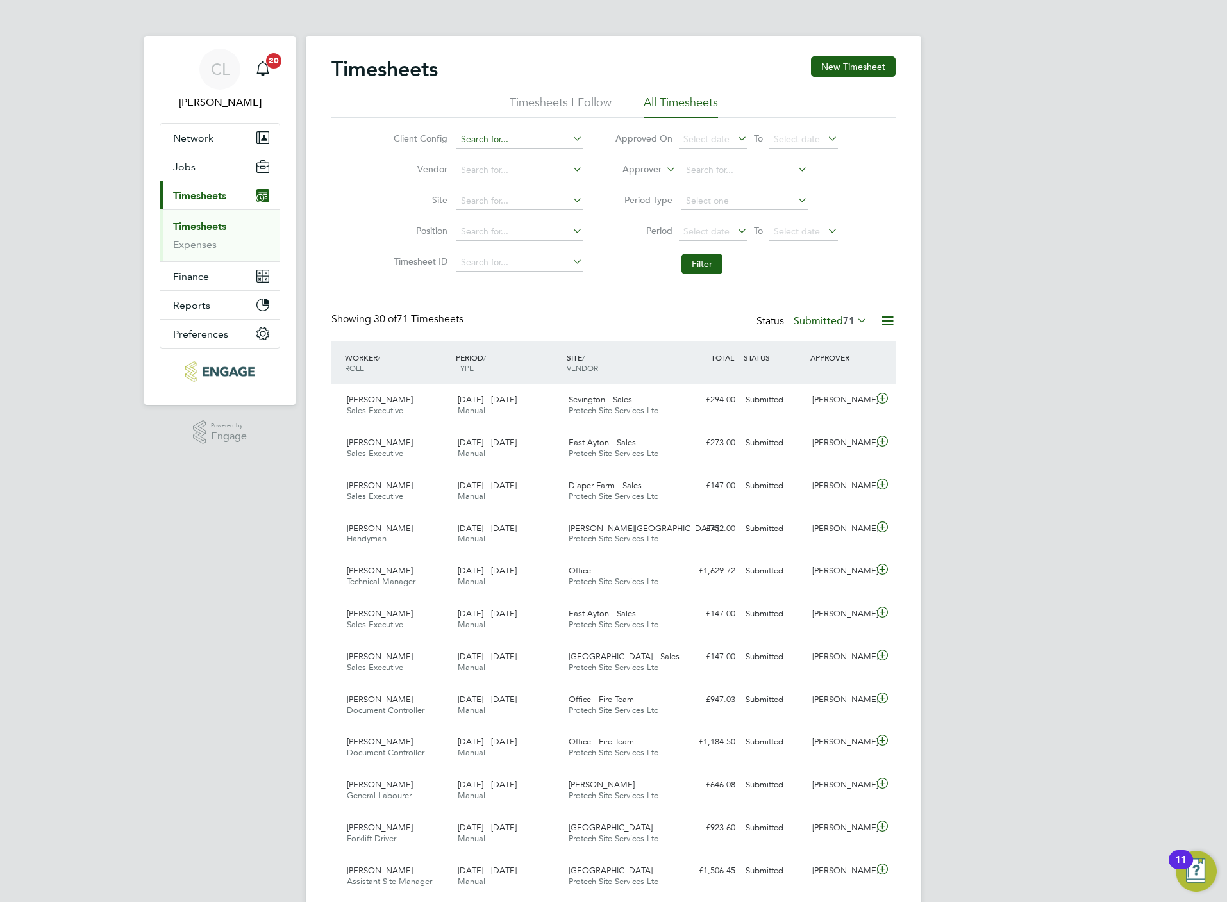
click at [527, 143] on input at bounding box center [519, 140] width 126 height 18
click at [510, 152] on li "Crest Nicholson - South" at bounding box center [522, 157] width 134 height 17
type input "Crest [PERSON_NAME] - South"
click at [704, 271] on button "Filter" at bounding box center [701, 264] width 41 height 21
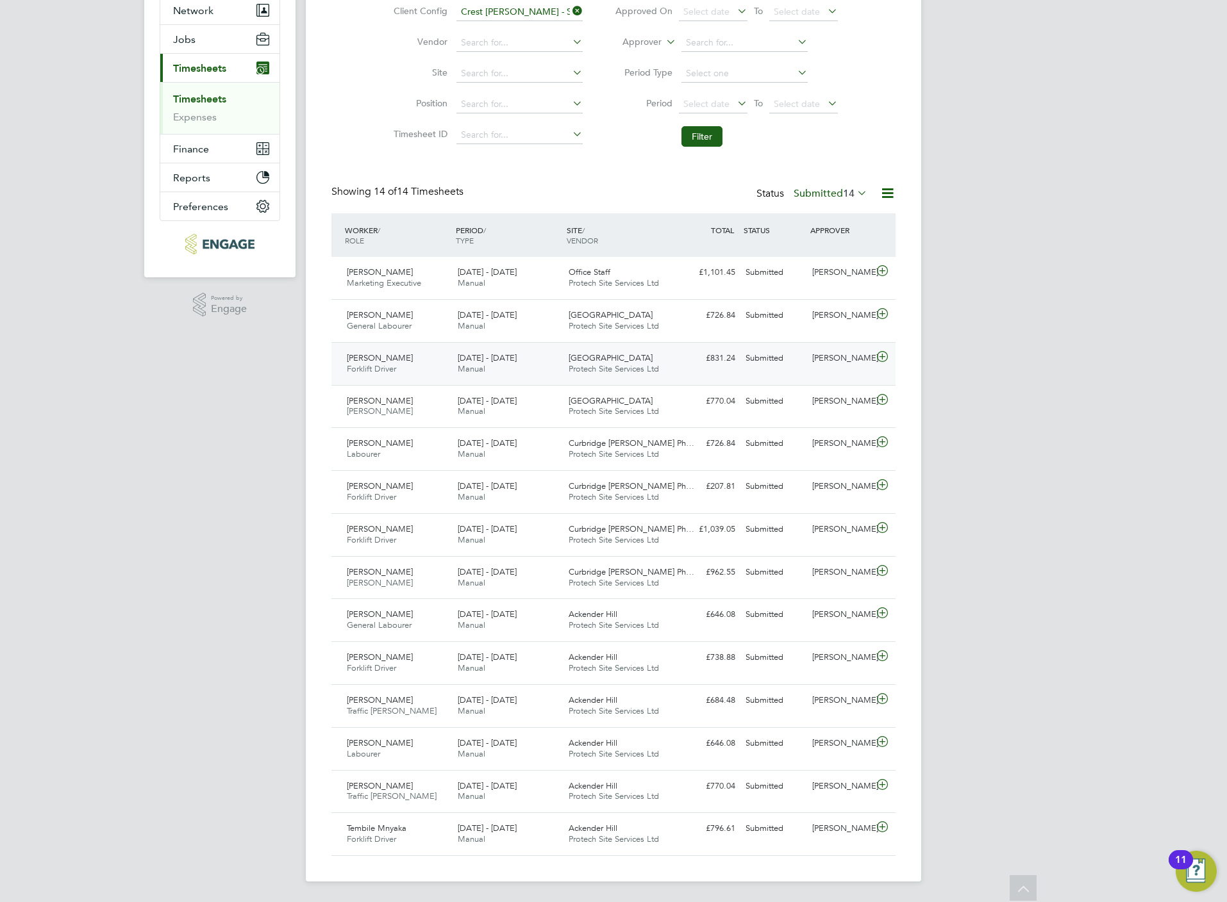
click at [881, 352] on icon at bounding box center [882, 357] width 16 height 10
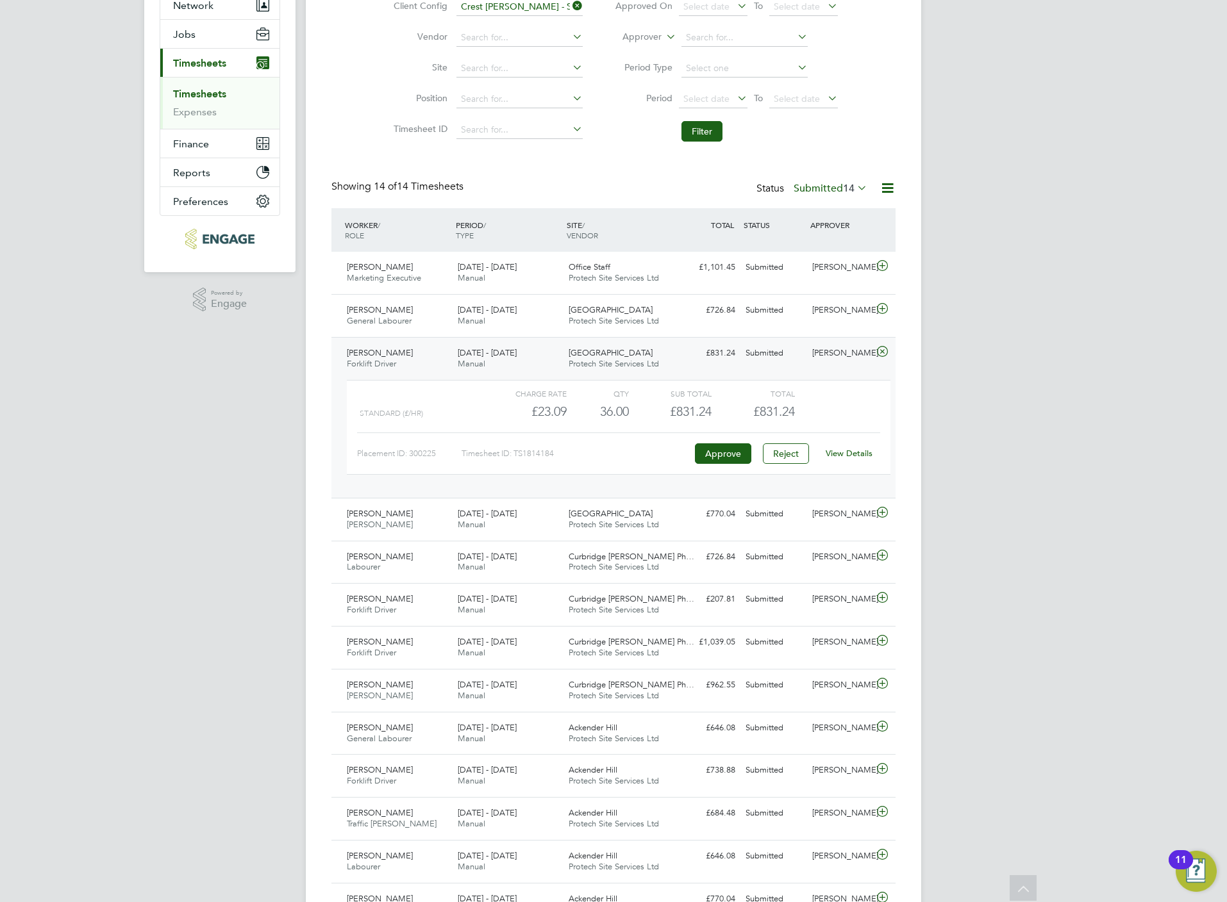
click at [851, 459] on link "View Details" at bounding box center [849, 453] width 47 height 11
click at [883, 510] on icon at bounding box center [882, 513] width 16 height 10
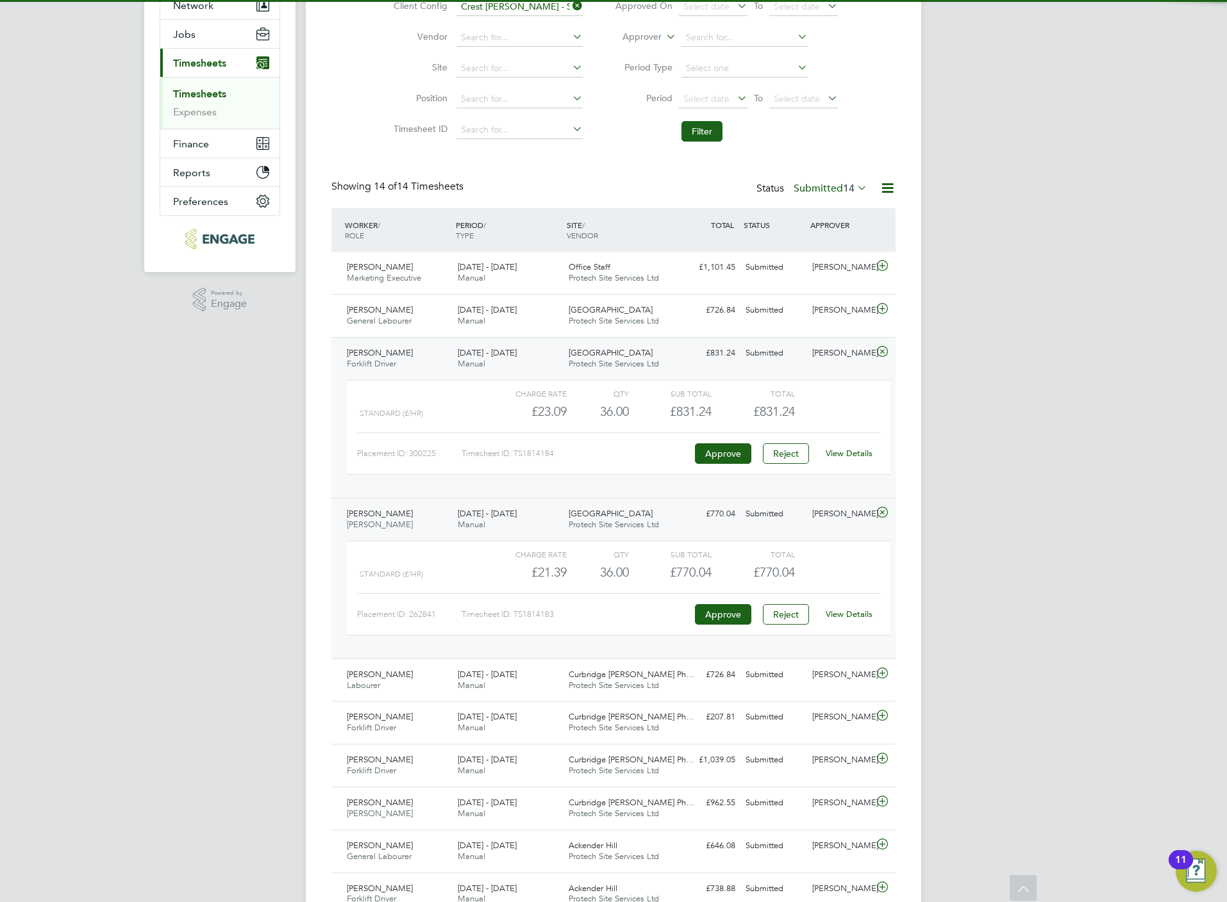
click at [866, 617] on link "View Details" at bounding box center [849, 614] width 47 height 11
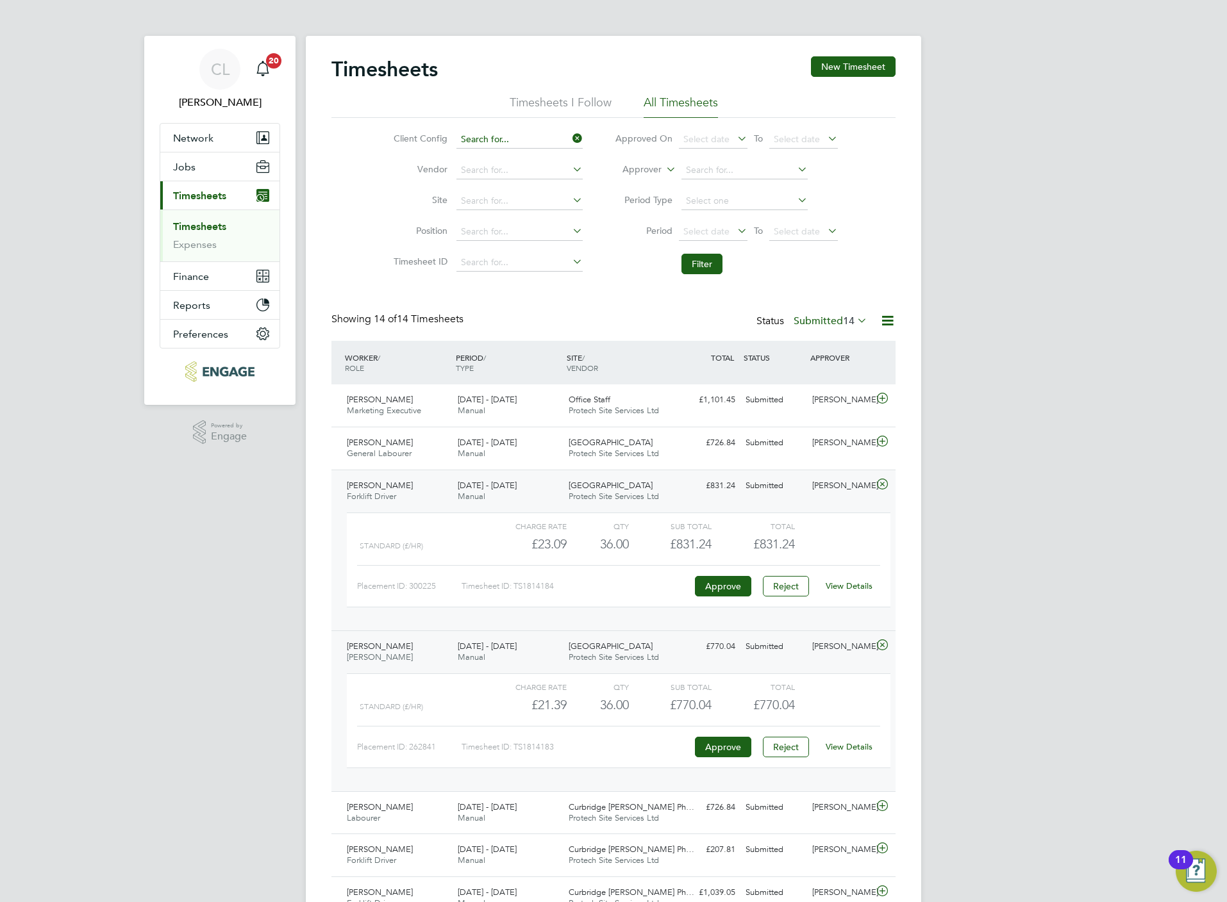
click at [561, 133] on input at bounding box center [519, 140] width 126 height 18
type input "s"
click at [504, 158] on li "Crest Nicholson - Easter n" at bounding box center [519, 157] width 128 height 17
type input "Crest [PERSON_NAME] - Eastern"
click at [698, 268] on button "Filter" at bounding box center [701, 264] width 41 height 21
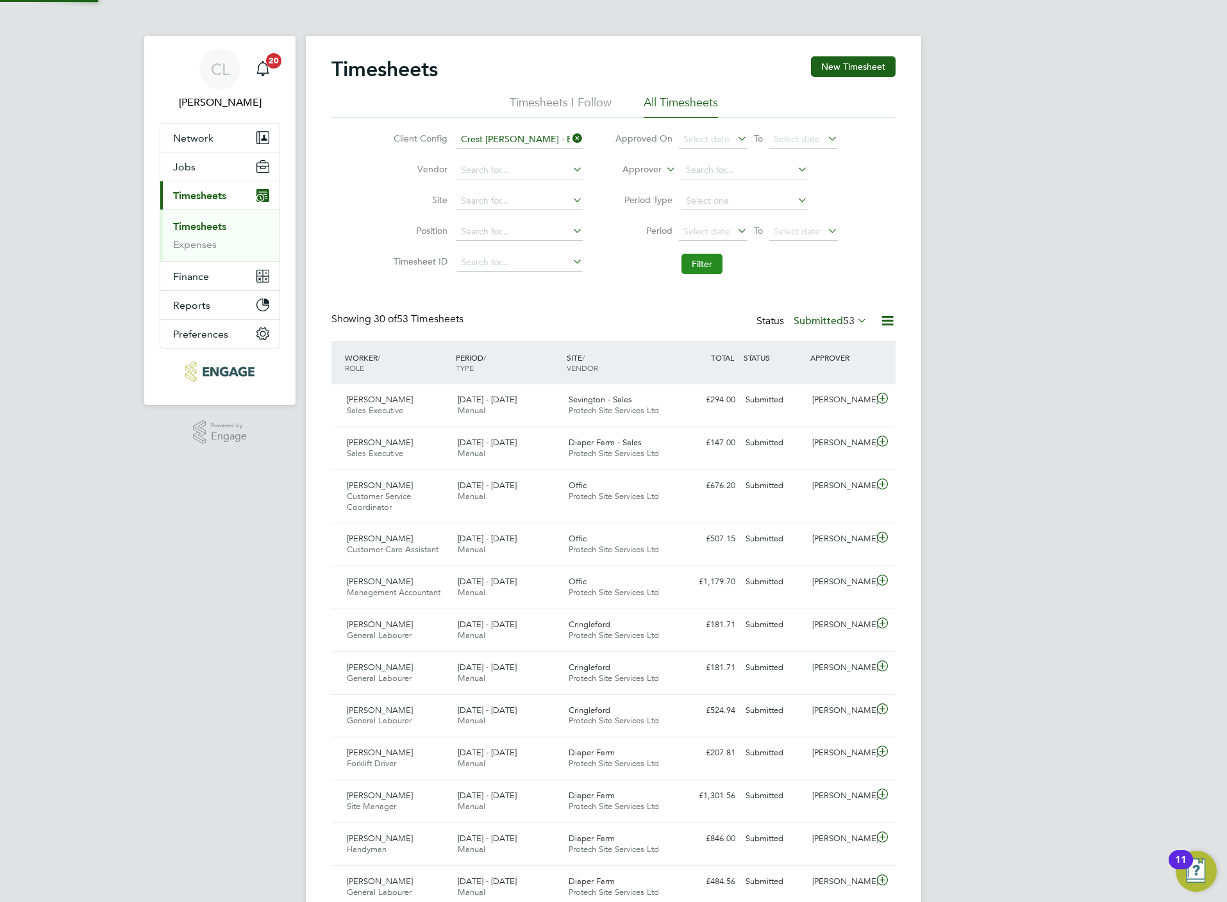
scroll to position [43, 112]
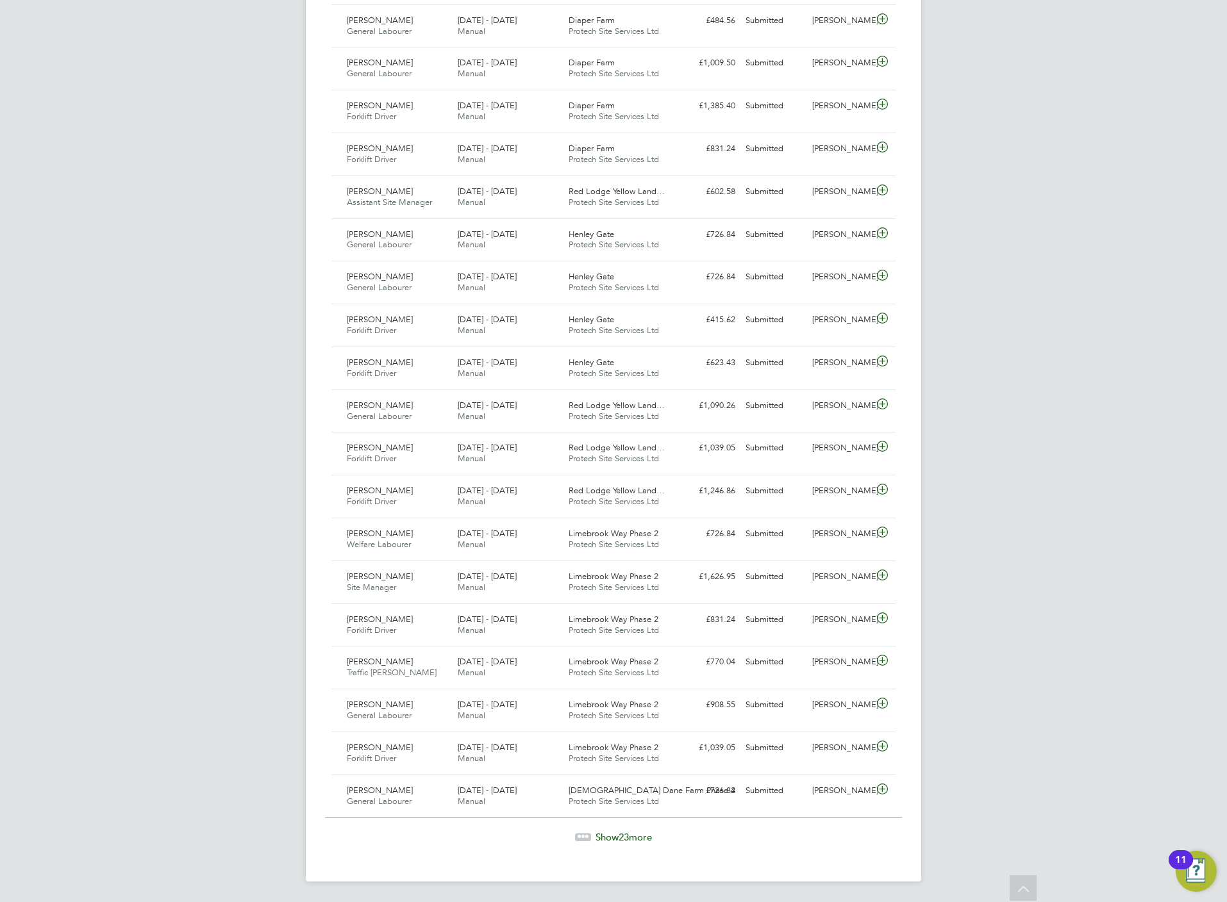
click at [615, 831] on span "Show 23 more" at bounding box center [623, 837] width 56 height 12
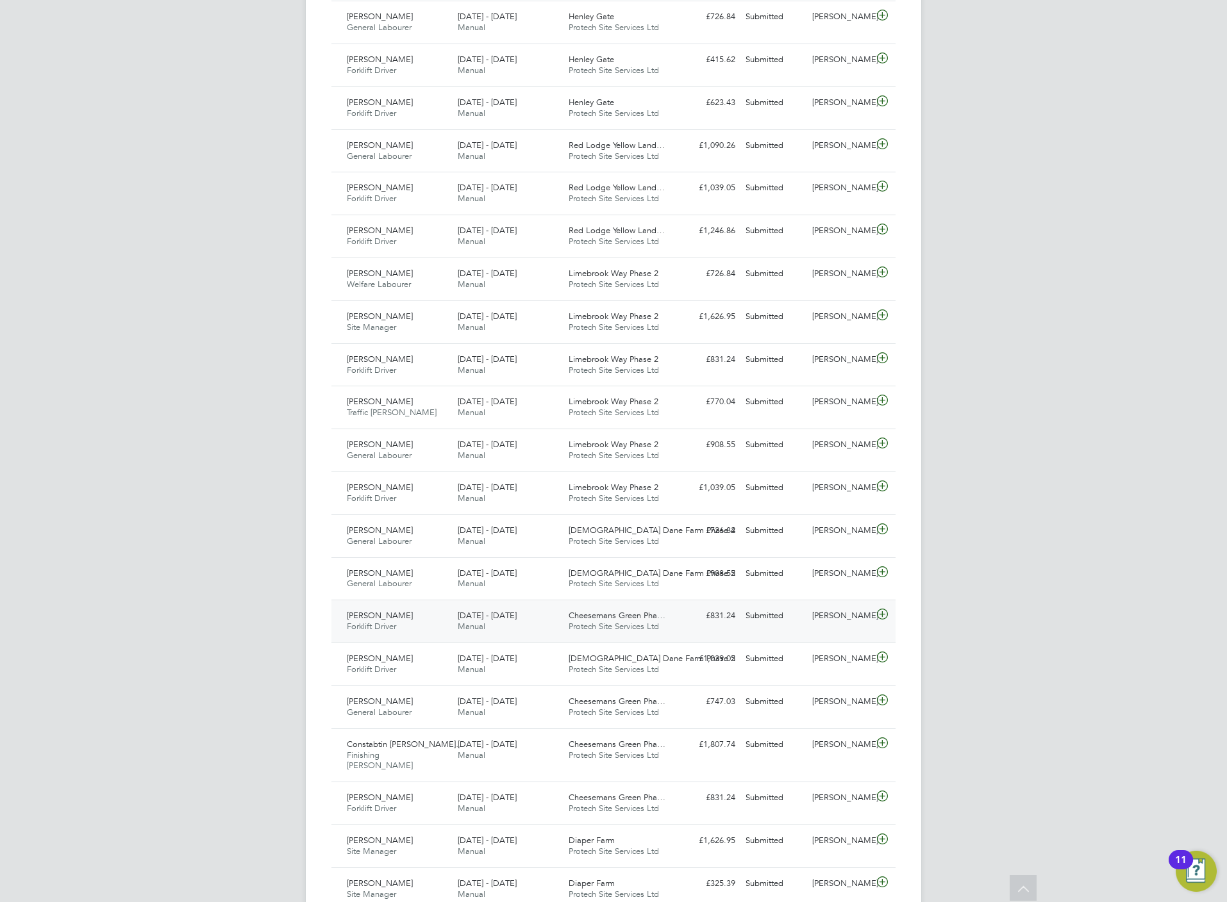
click at [885, 620] on icon at bounding box center [882, 615] width 16 height 10
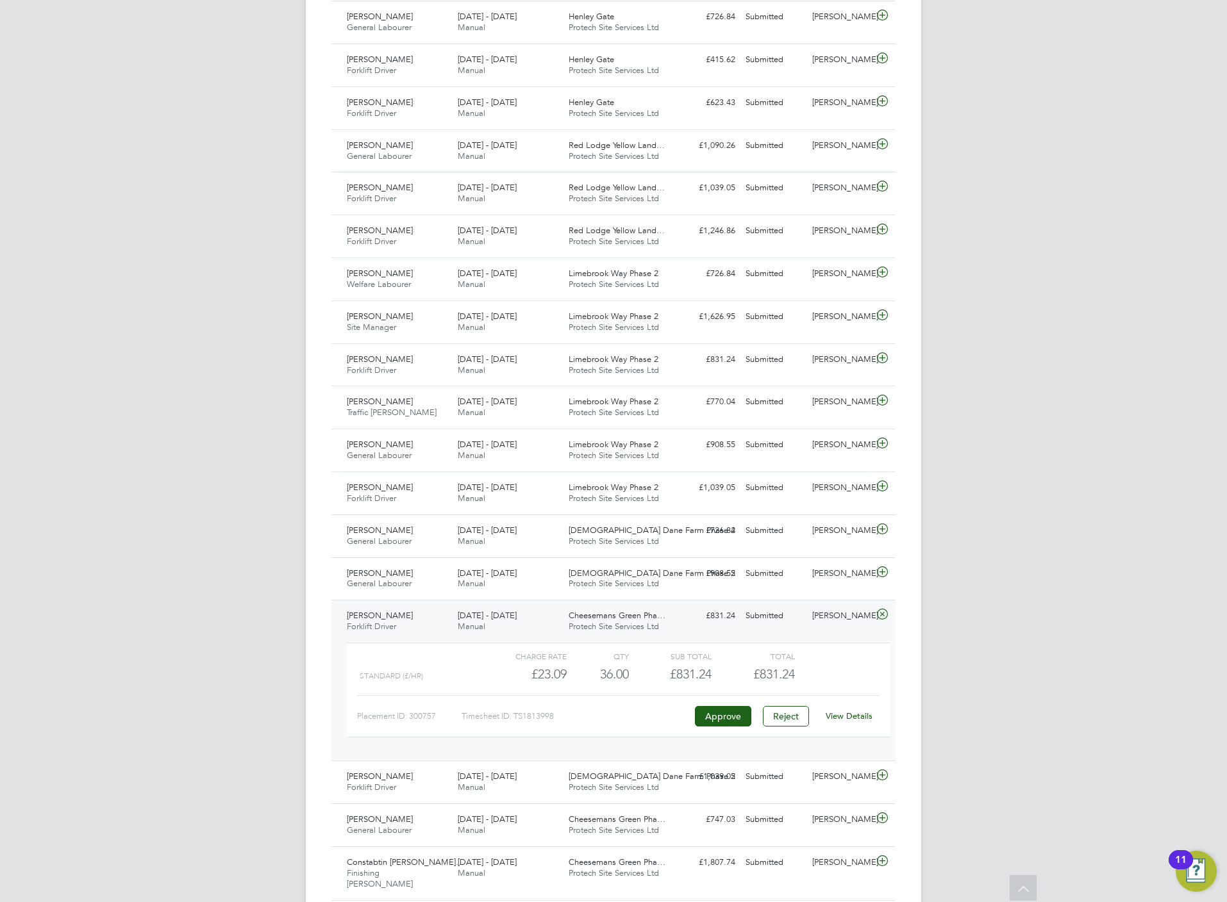
click at [858, 722] on link "View Details" at bounding box center [849, 716] width 47 height 11
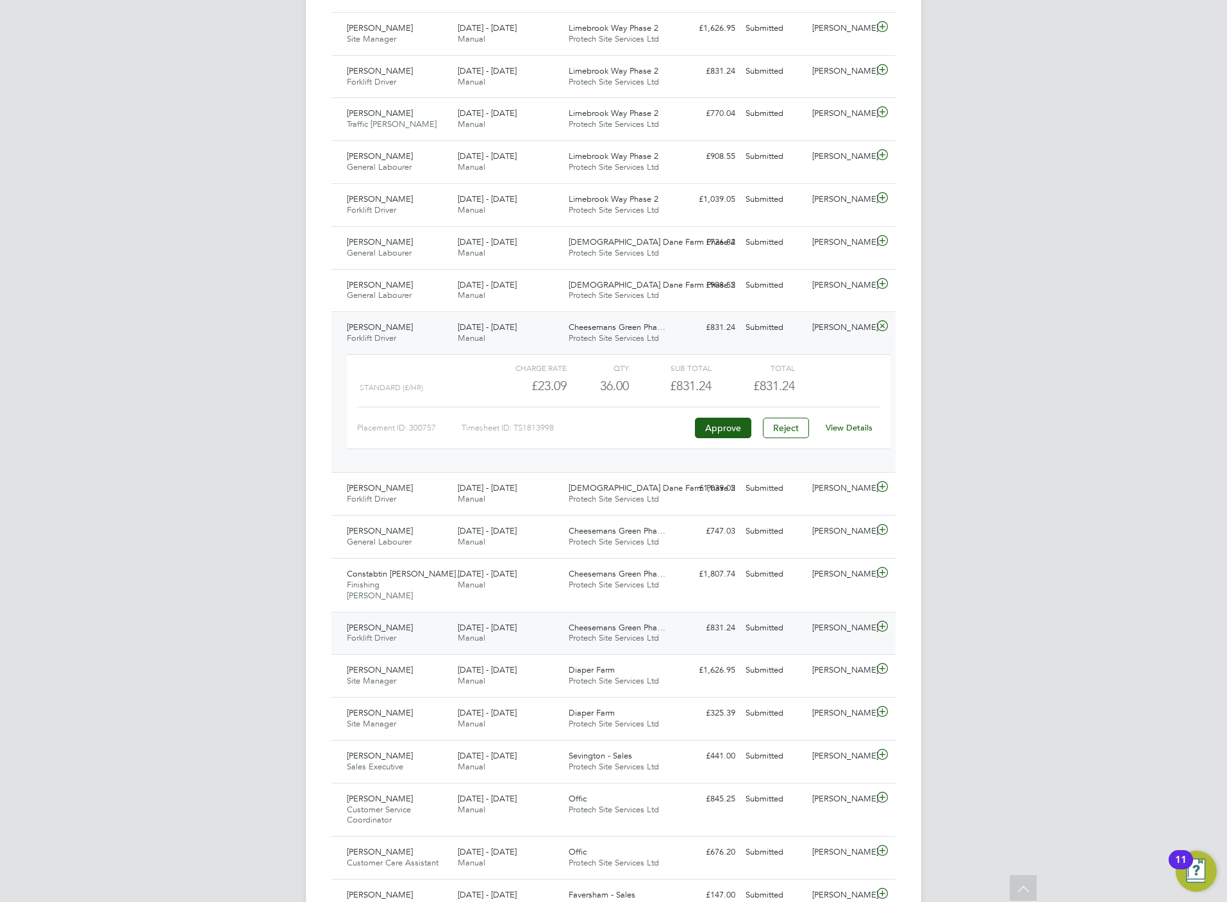
click at [883, 629] on icon at bounding box center [882, 627] width 16 height 10
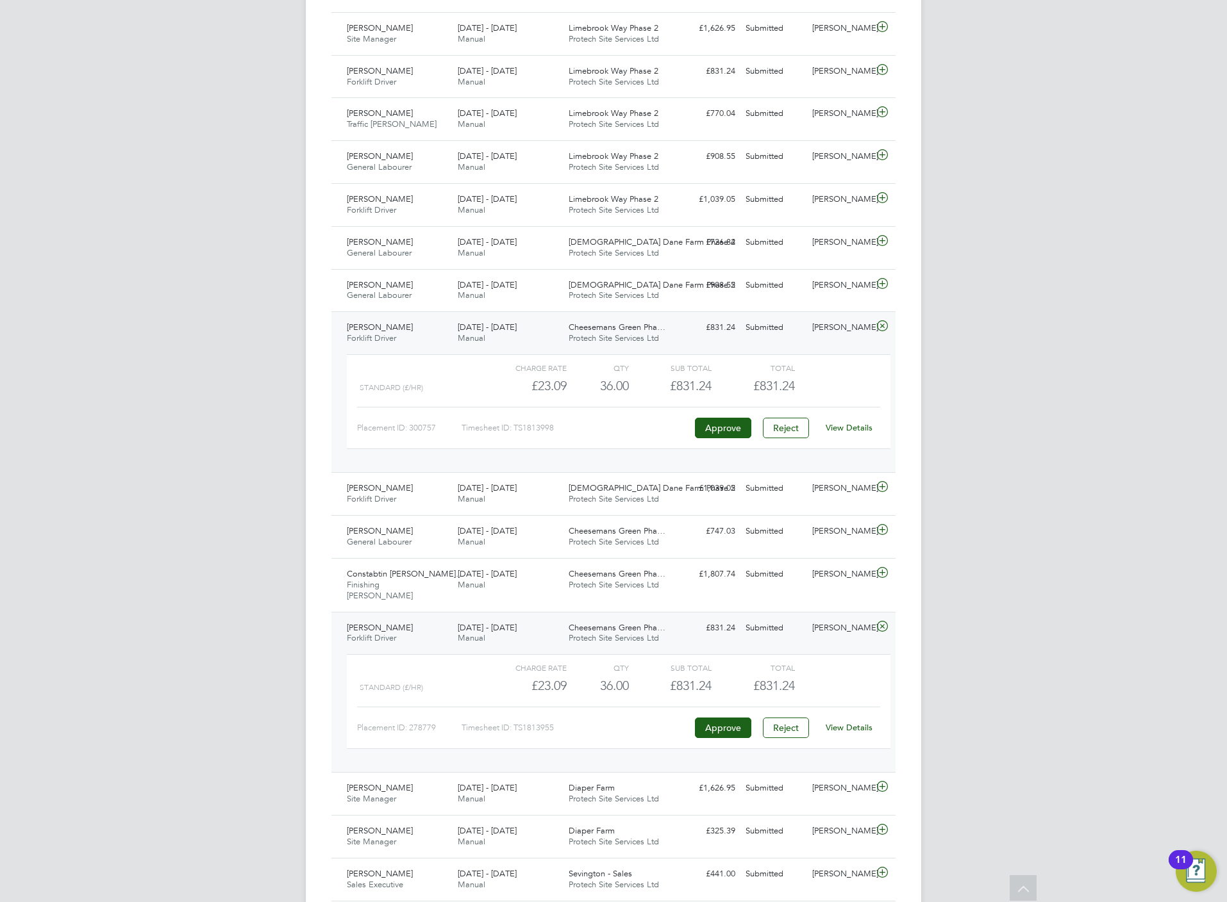
click at [850, 733] on link "View Details" at bounding box center [849, 727] width 47 height 11
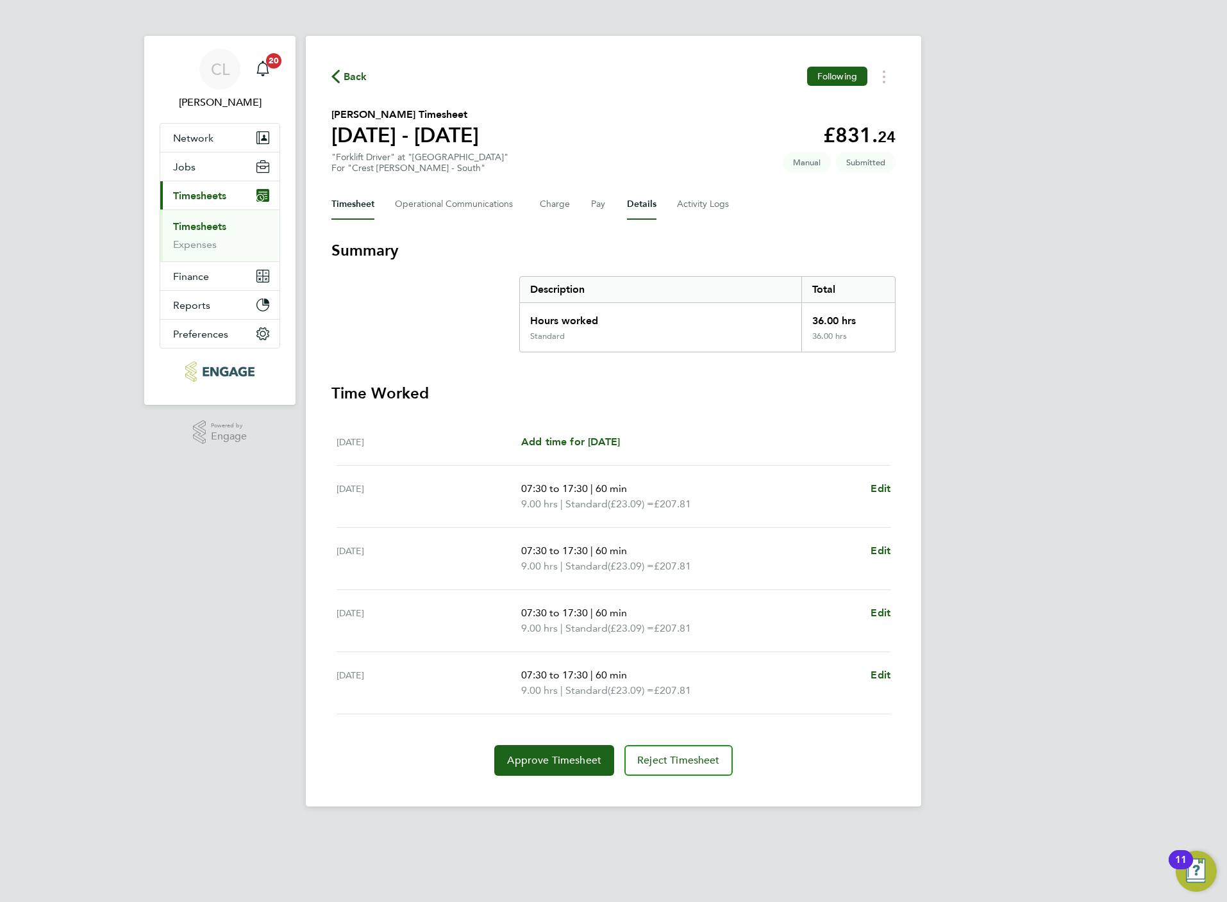
click at [635, 206] on button "Details" at bounding box center [641, 204] width 29 height 31
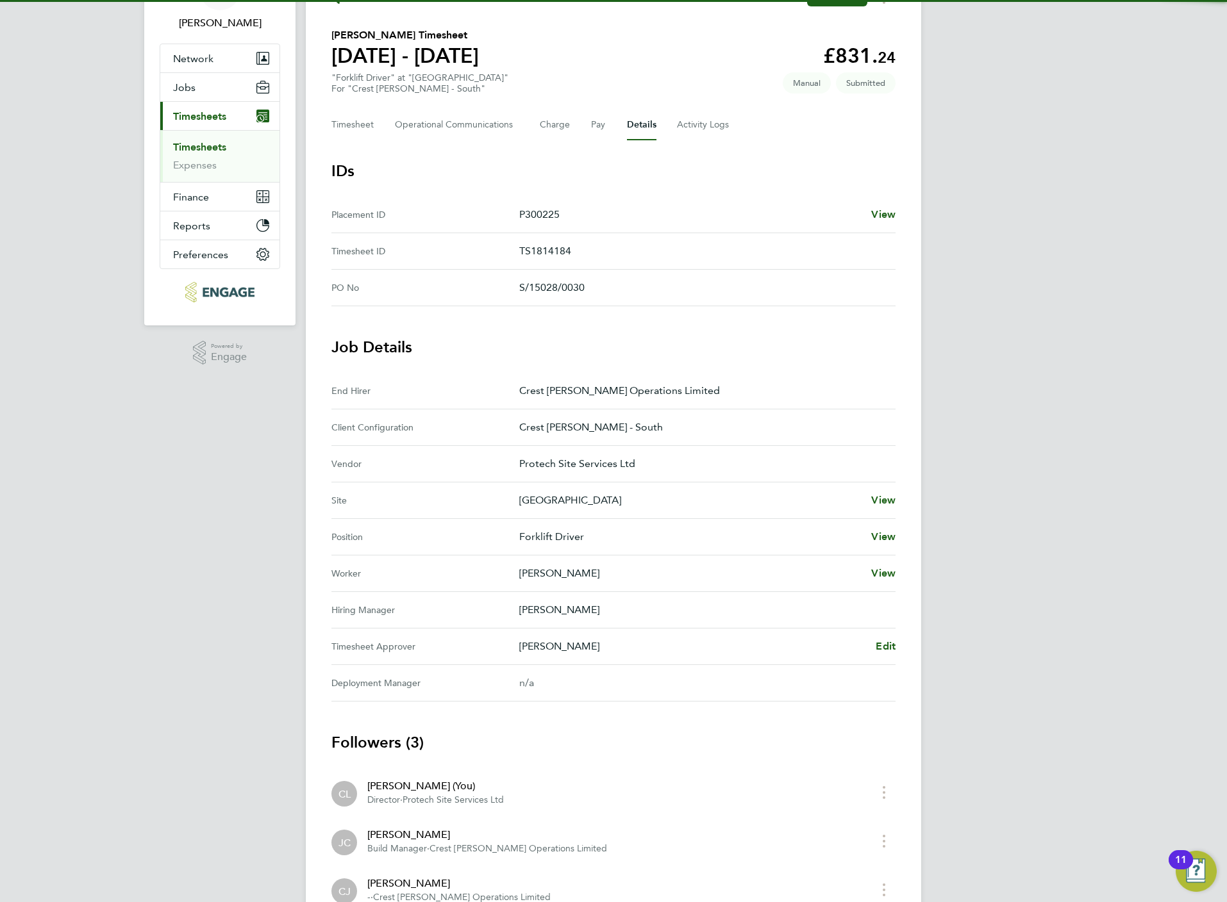
scroll to position [181, 0]
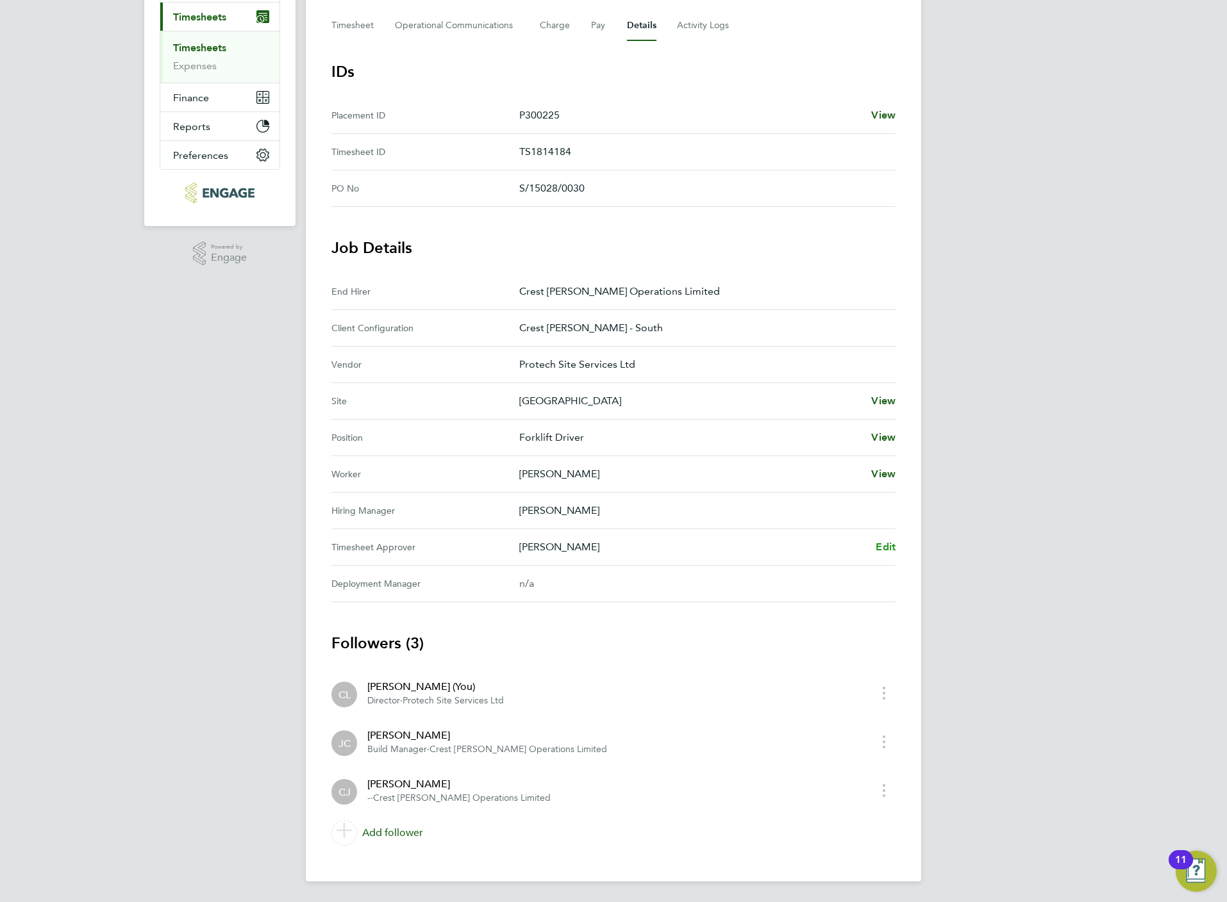
click at [883, 542] on span "Edit" at bounding box center [886, 547] width 20 height 12
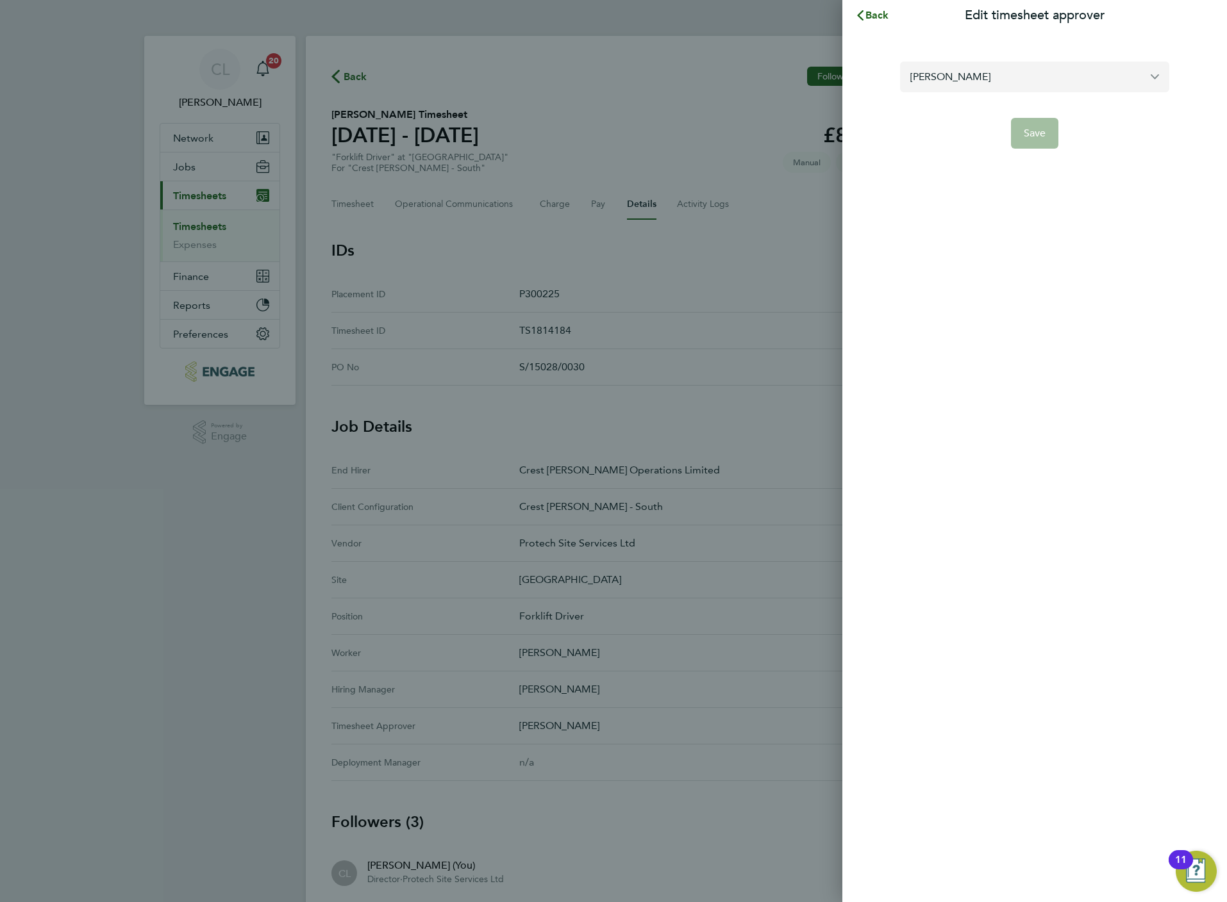
click at [926, 77] on input "[PERSON_NAME]" at bounding box center [1034, 77] width 269 height 30
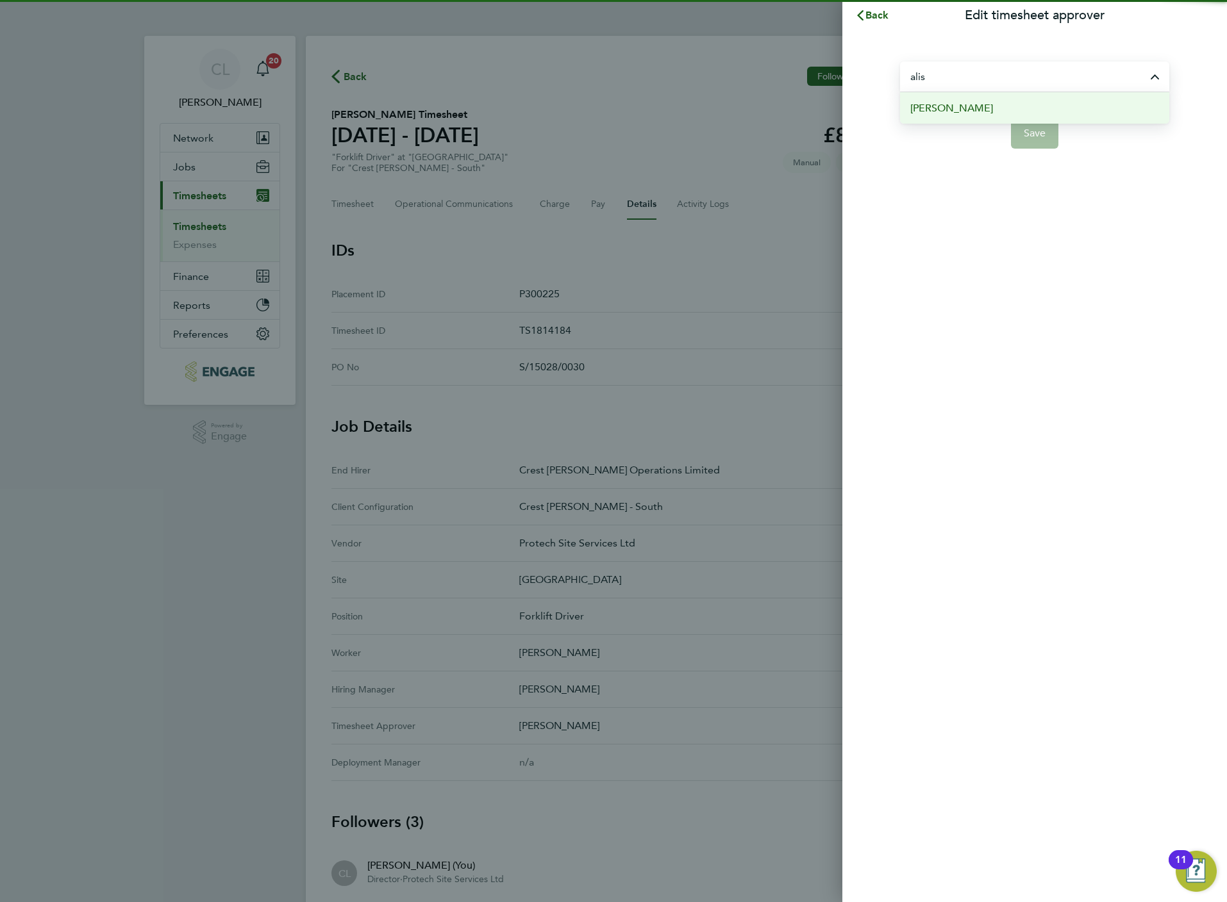
click at [945, 106] on span "[PERSON_NAME]" at bounding box center [951, 108] width 83 height 15
type input "[PERSON_NAME]"
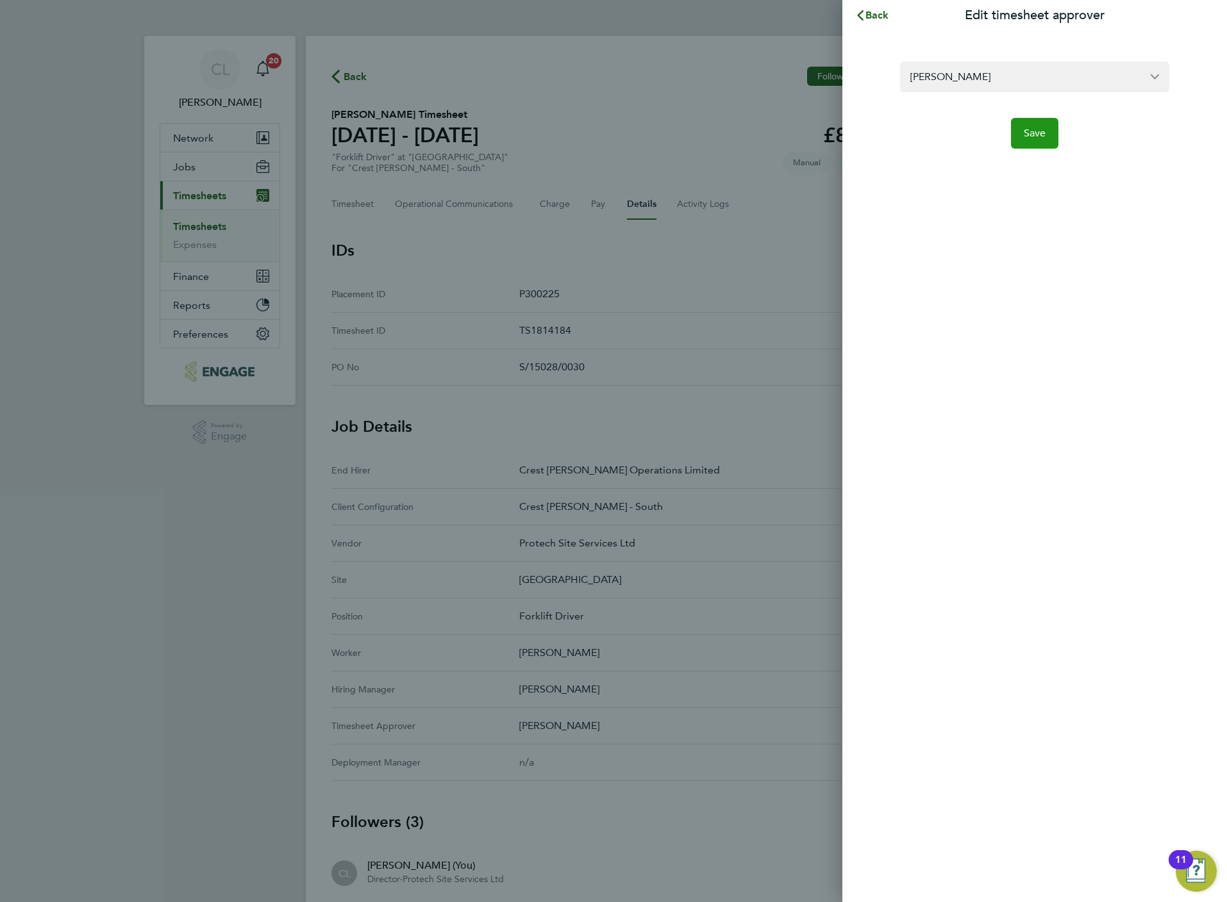
click at [1048, 122] on button "Save" at bounding box center [1035, 133] width 48 height 31
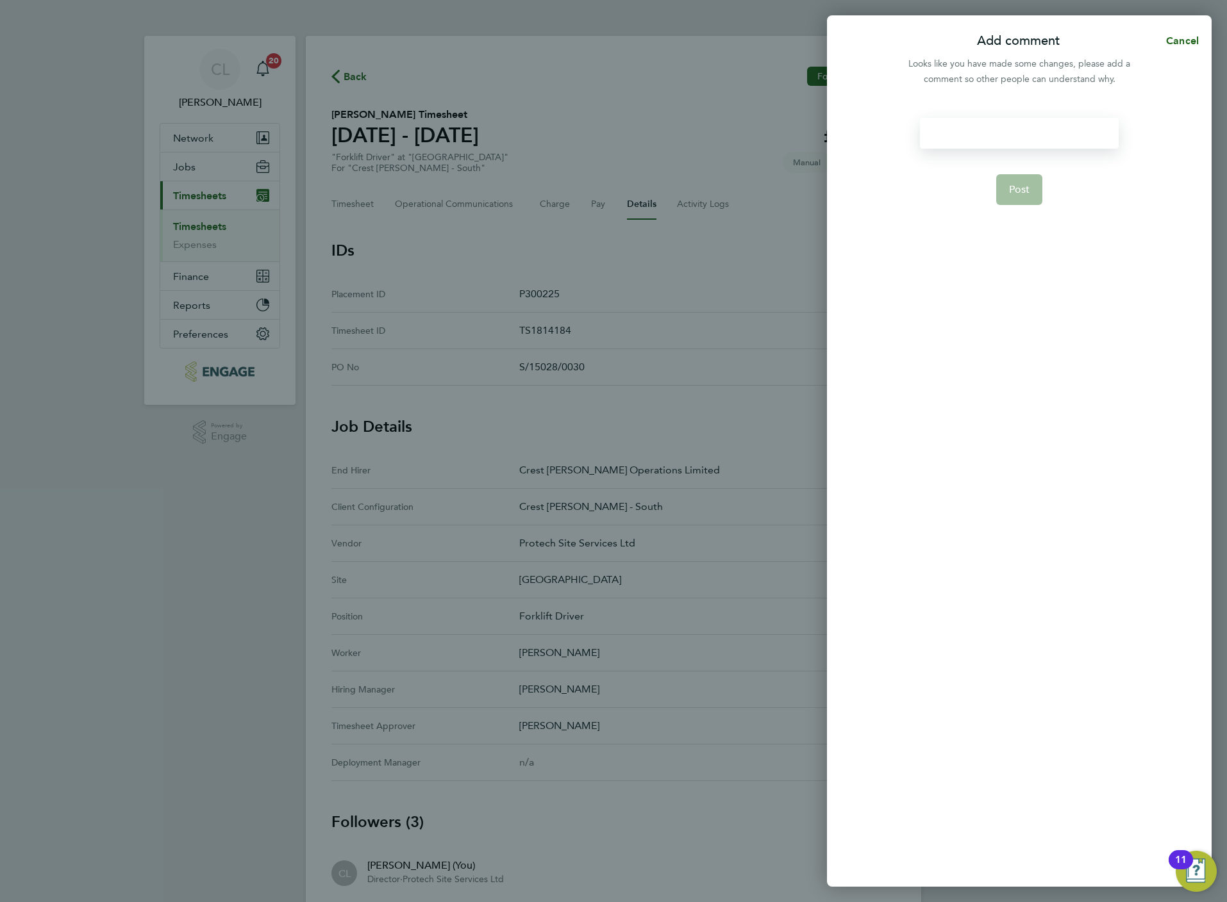
click at [983, 125] on div at bounding box center [1019, 133] width 198 height 31
click at [1022, 199] on button "Post" at bounding box center [1019, 189] width 47 height 31
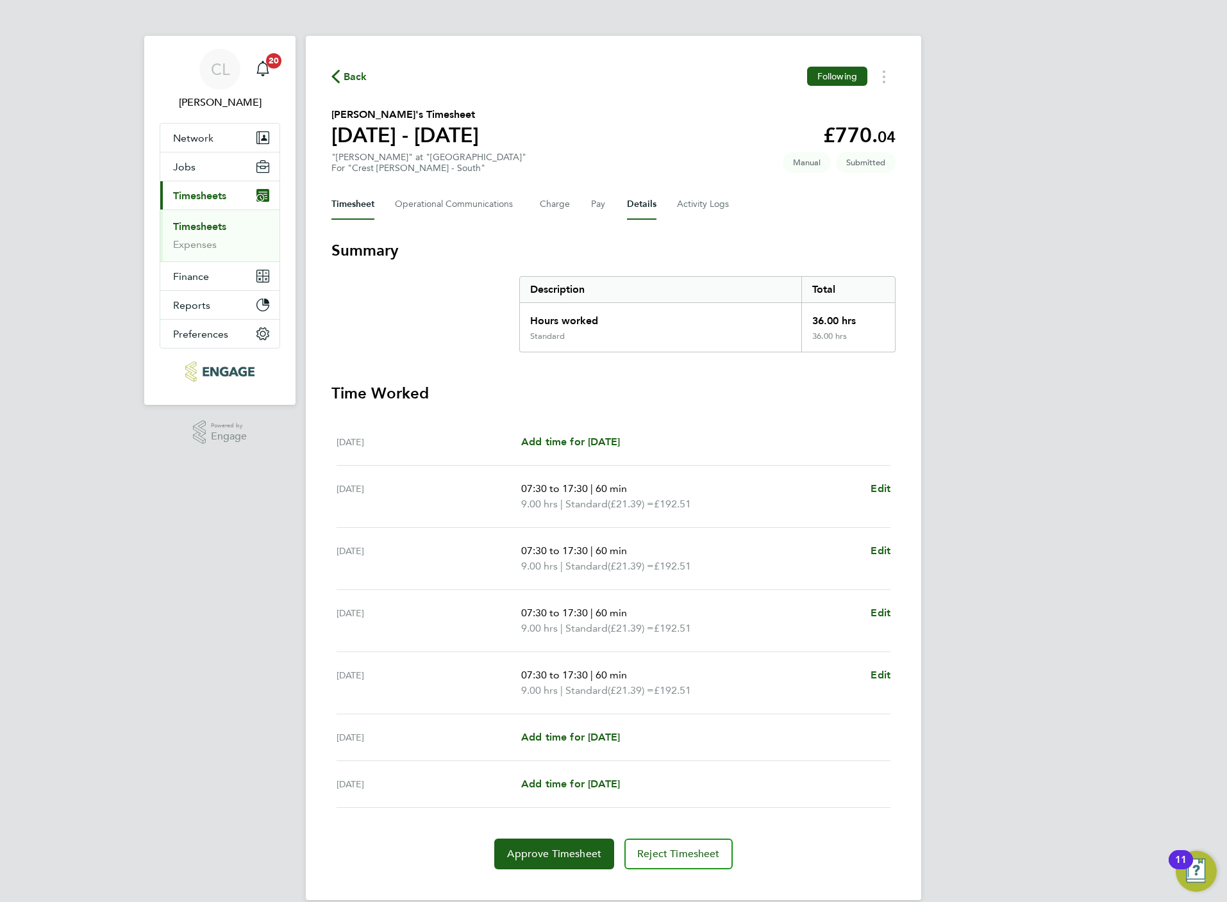
click at [633, 202] on button "Details" at bounding box center [641, 204] width 29 height 31
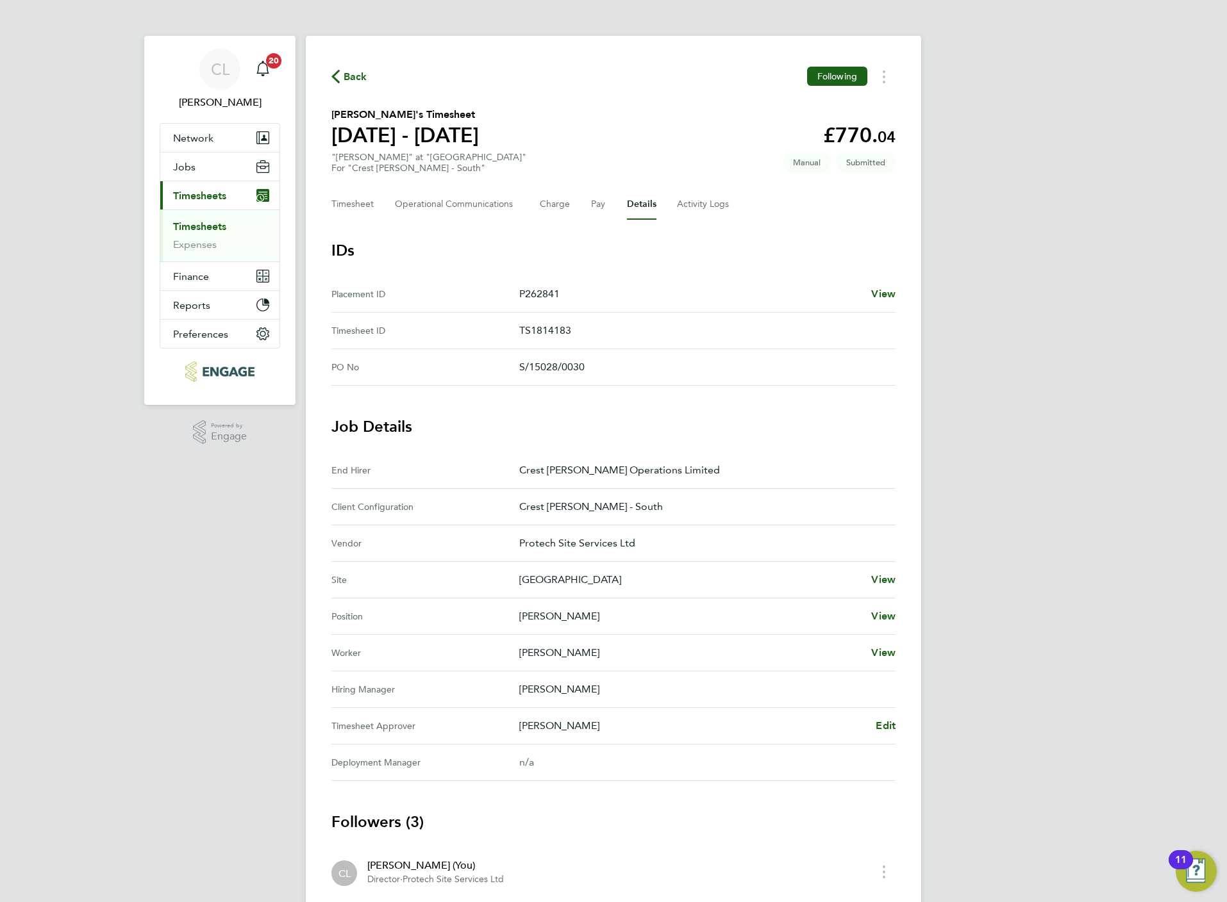
scroll to position [96, 0]
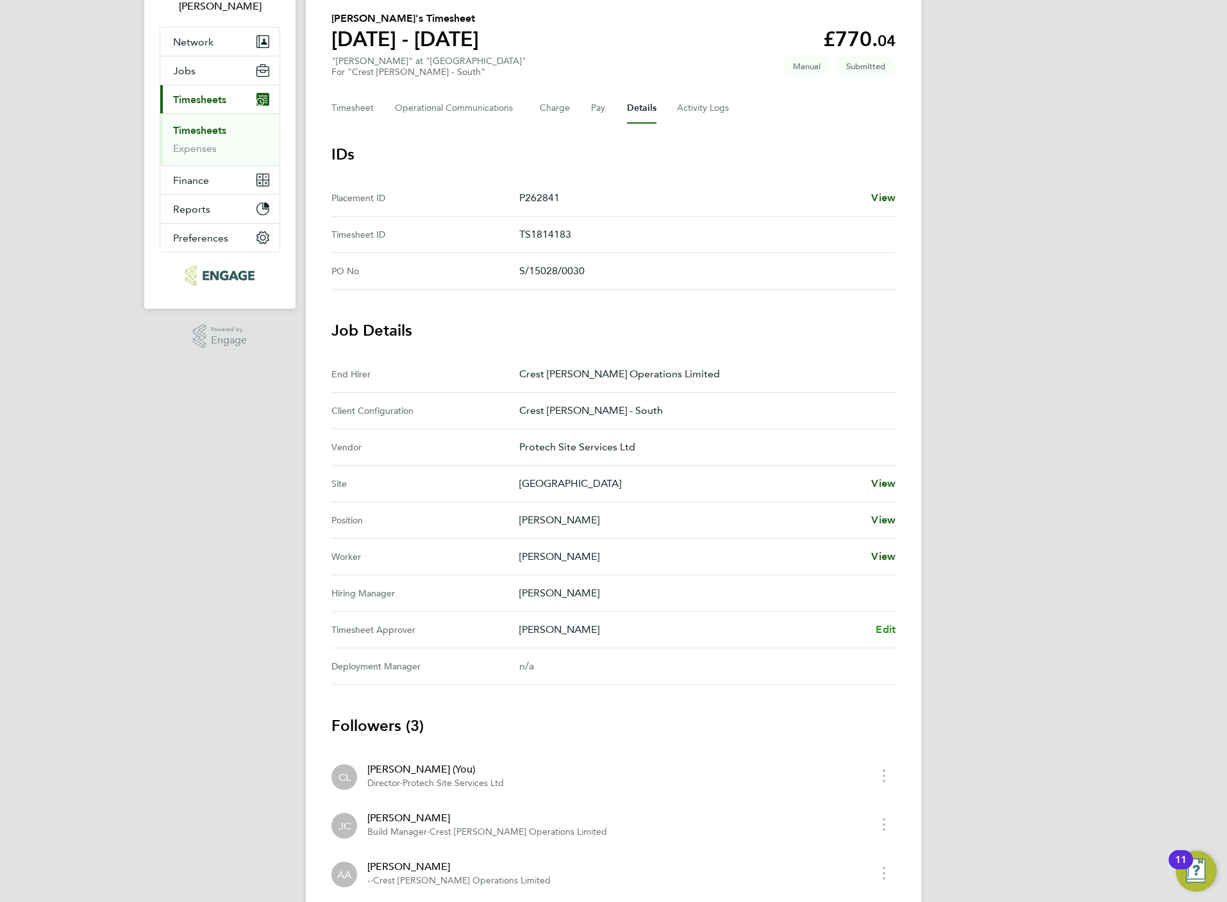
click at [885, 635] on span "Edit" at bounding box center [886, 630] width 20 height 12
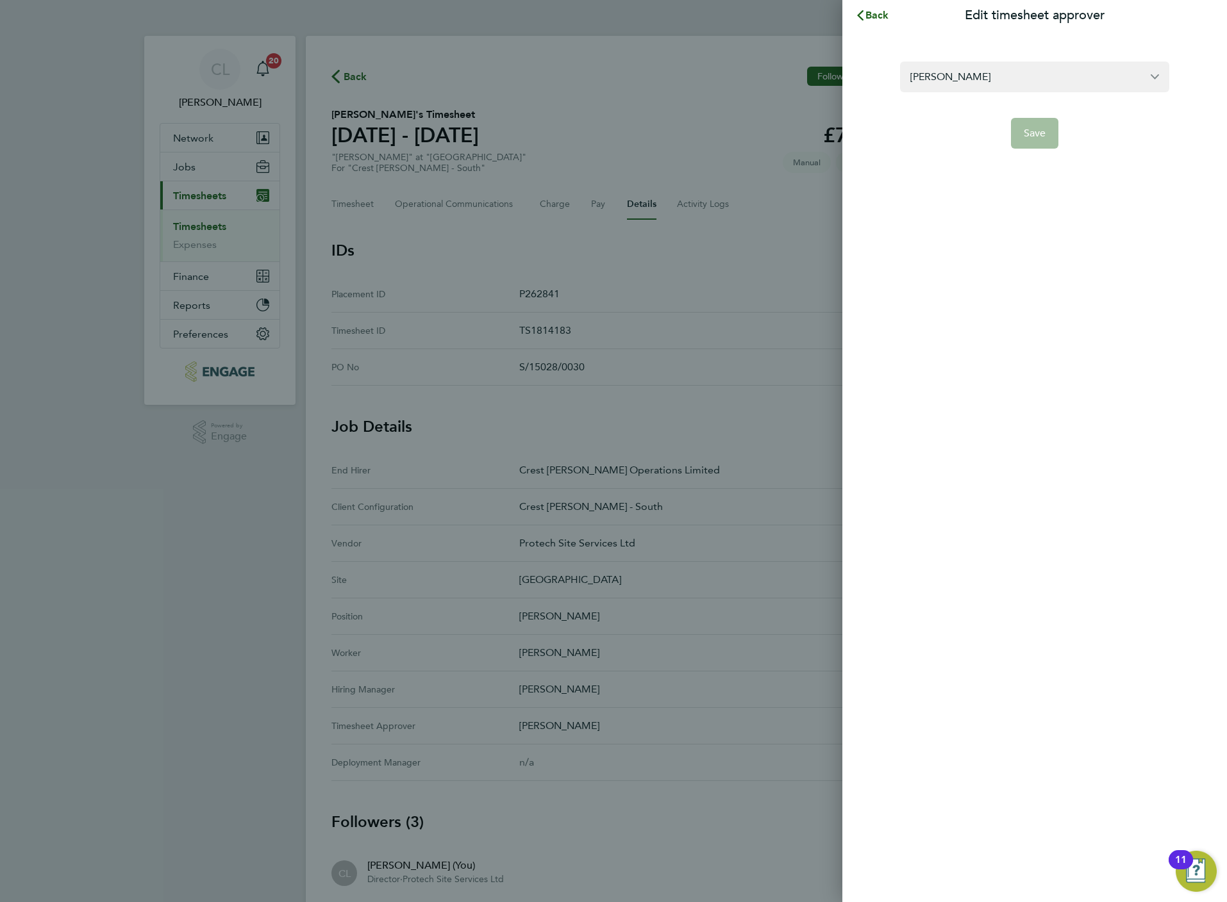
click at [985, 96] on form "Justin Crump Save" at bounding box center [1034, 105] width 269 height 87
click at [989, 83] on input "Justin Crump" at bounding box center [1034, 77] width 269 height 30
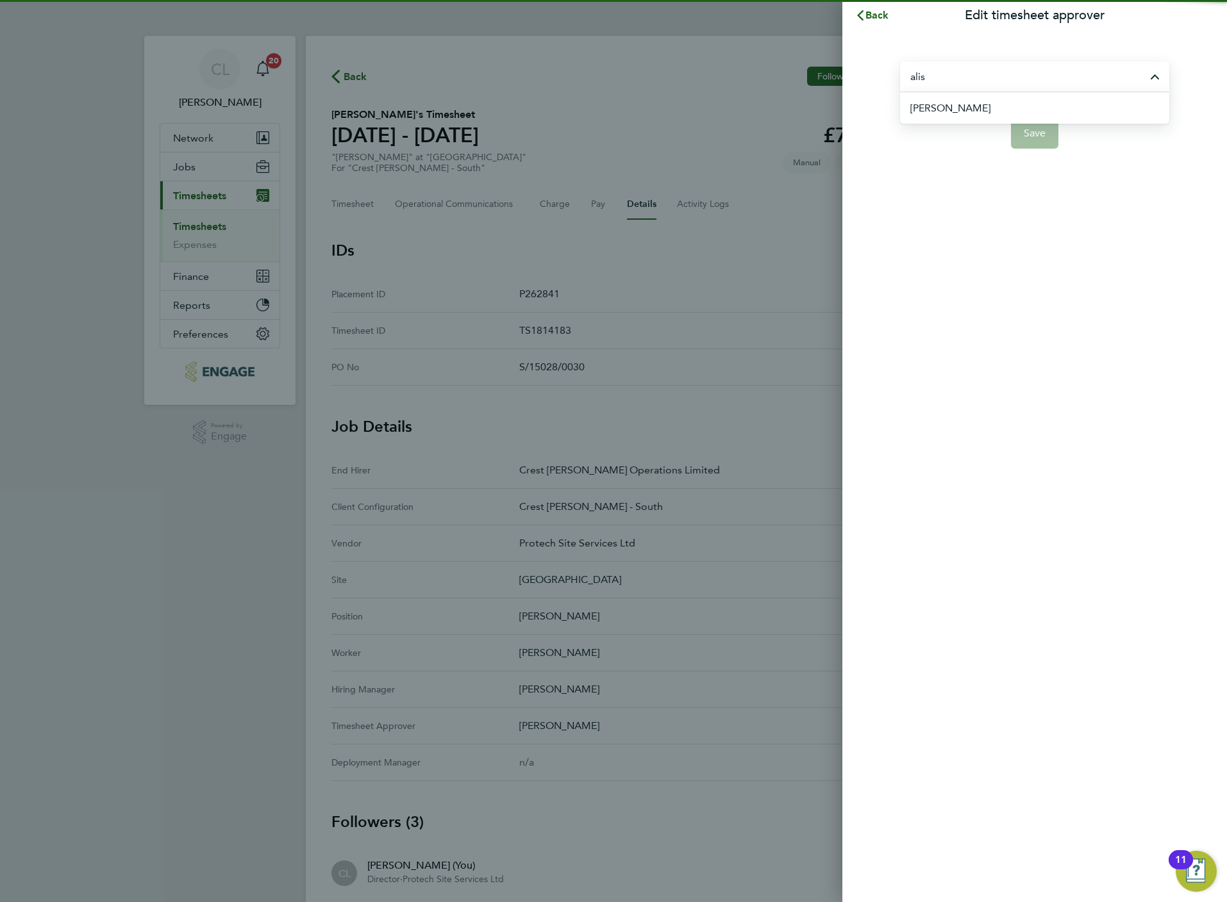
click at [995, 110] on li "[PERSON_NAME]" at bounding box center [1039, 107] width 259 height 31
type input "[PERSON_NAME]"
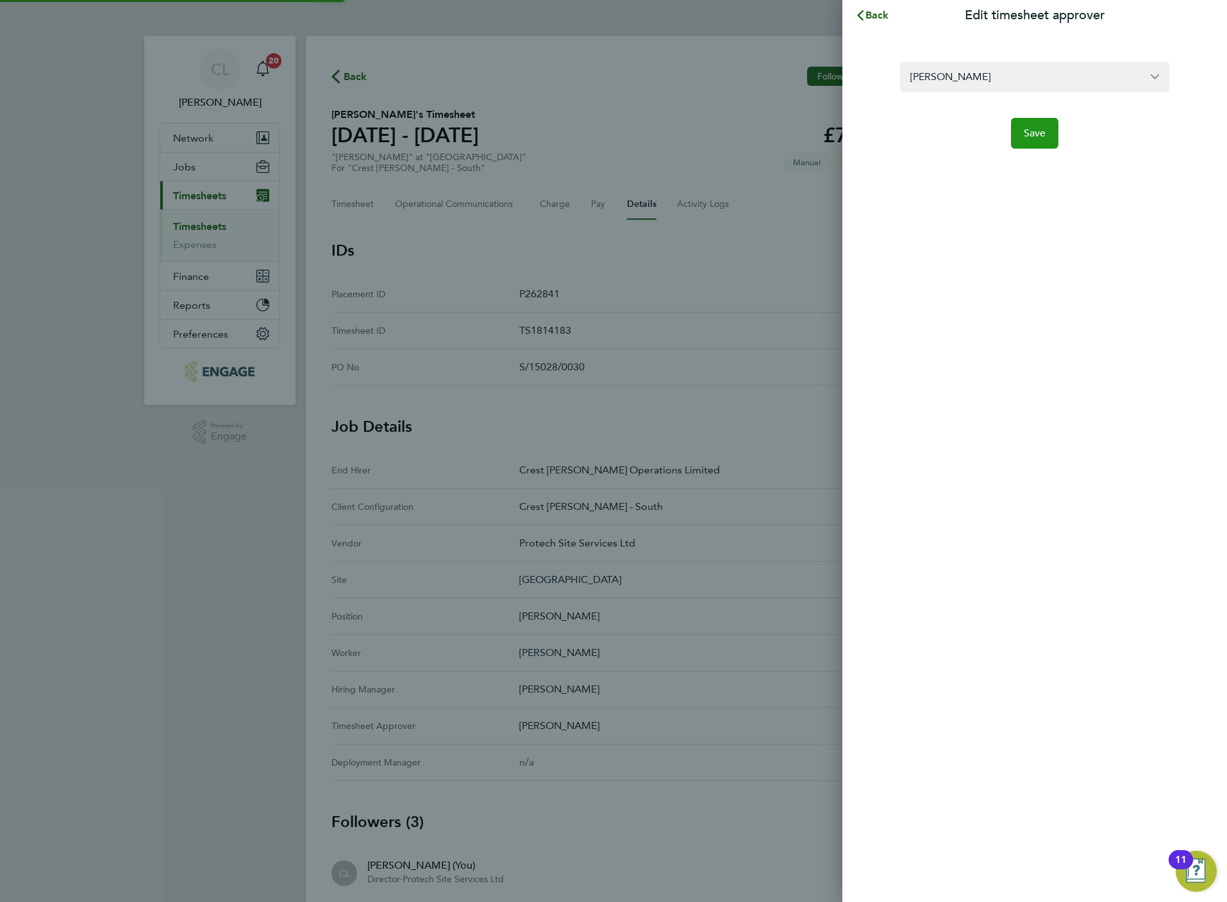
click at [1045, 133] on button "Save" at bounding box center [1035, 133] width 48 height 31
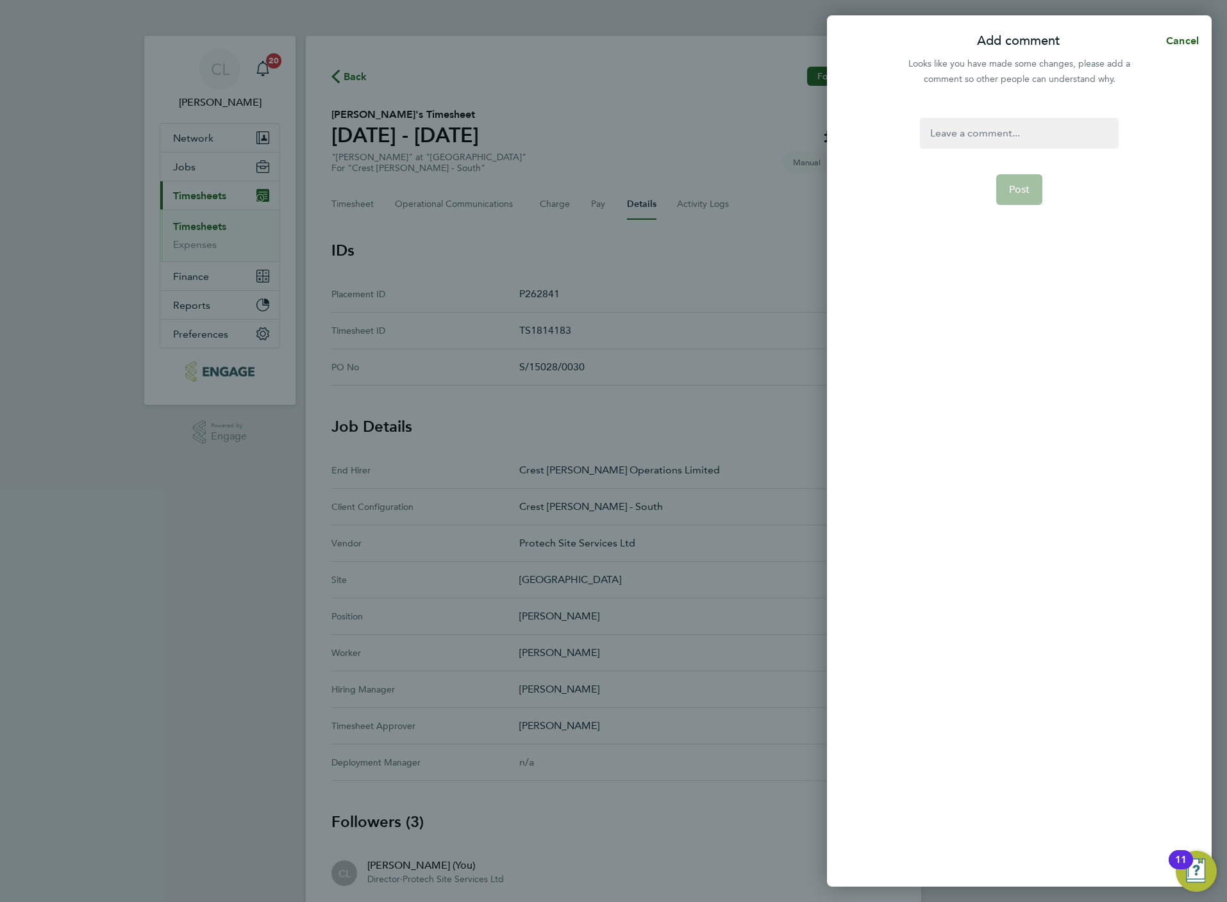
click at [977, 129] on div at bounding box center [1019, 133] width 198 height 31
click at [1022, 199] on button "Post" at bounding box center [1019, 189] width 47 height 31
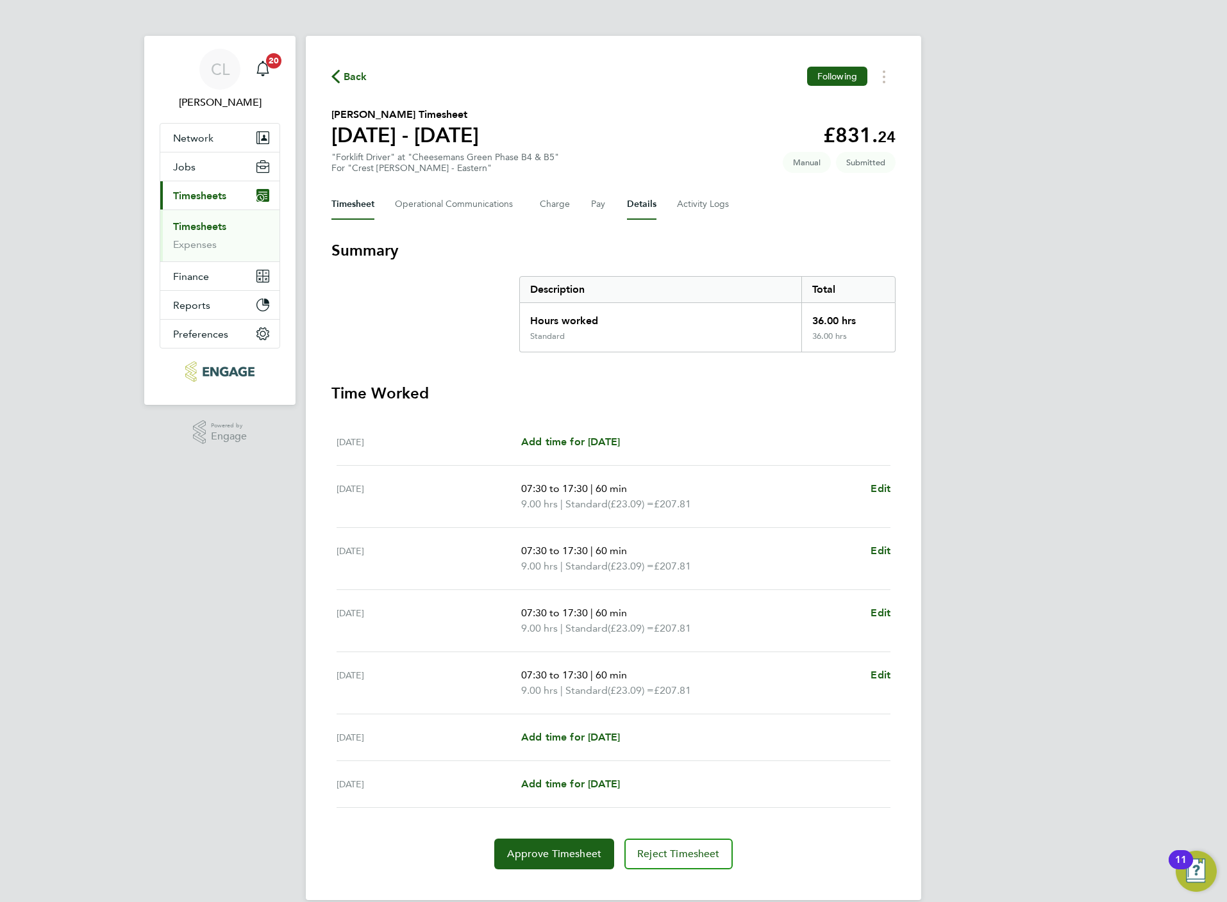
click at [637, 202] on button "Details" at bounding box center [641, 204] width 29 height 31
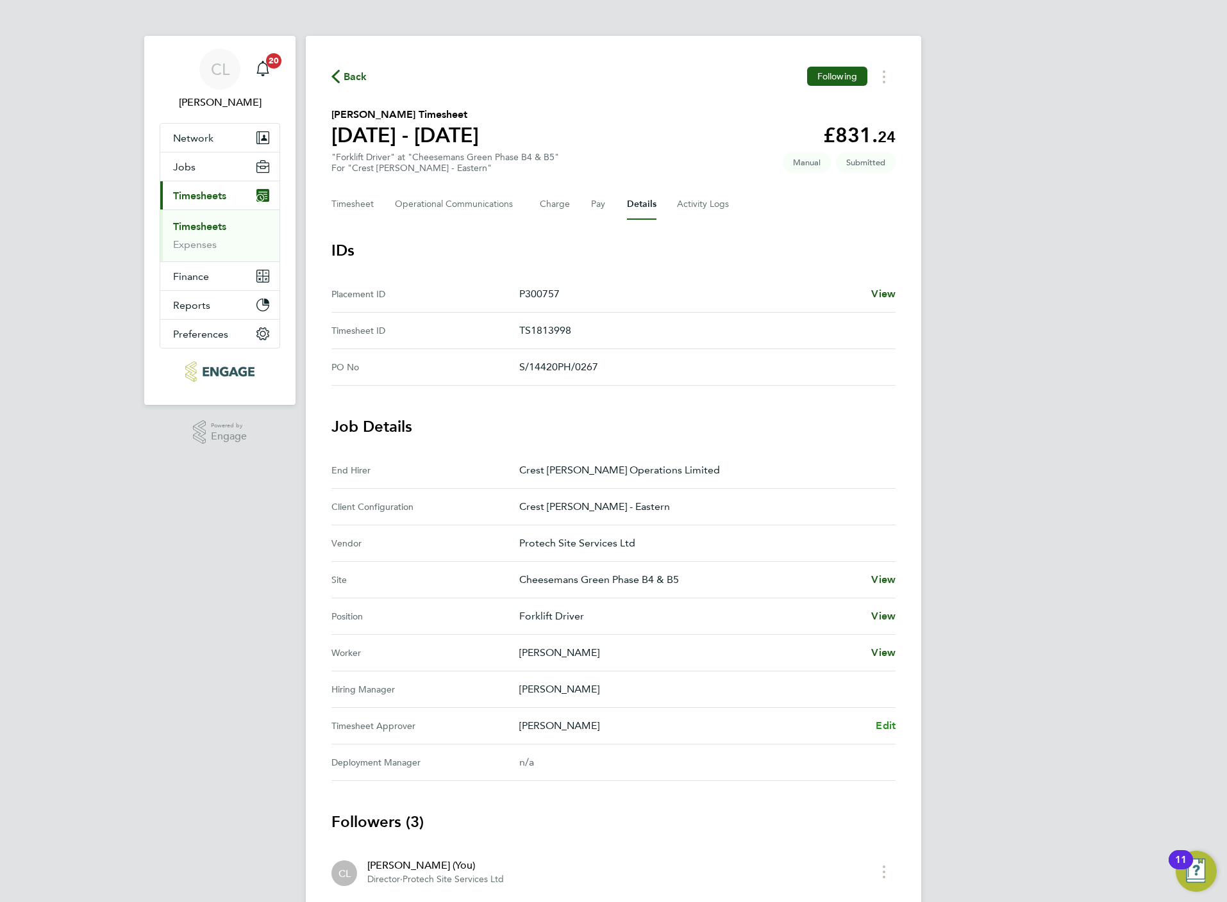
click at [887, 732] on span "Edit" at bounding box center [886, 726] width 20 height 12
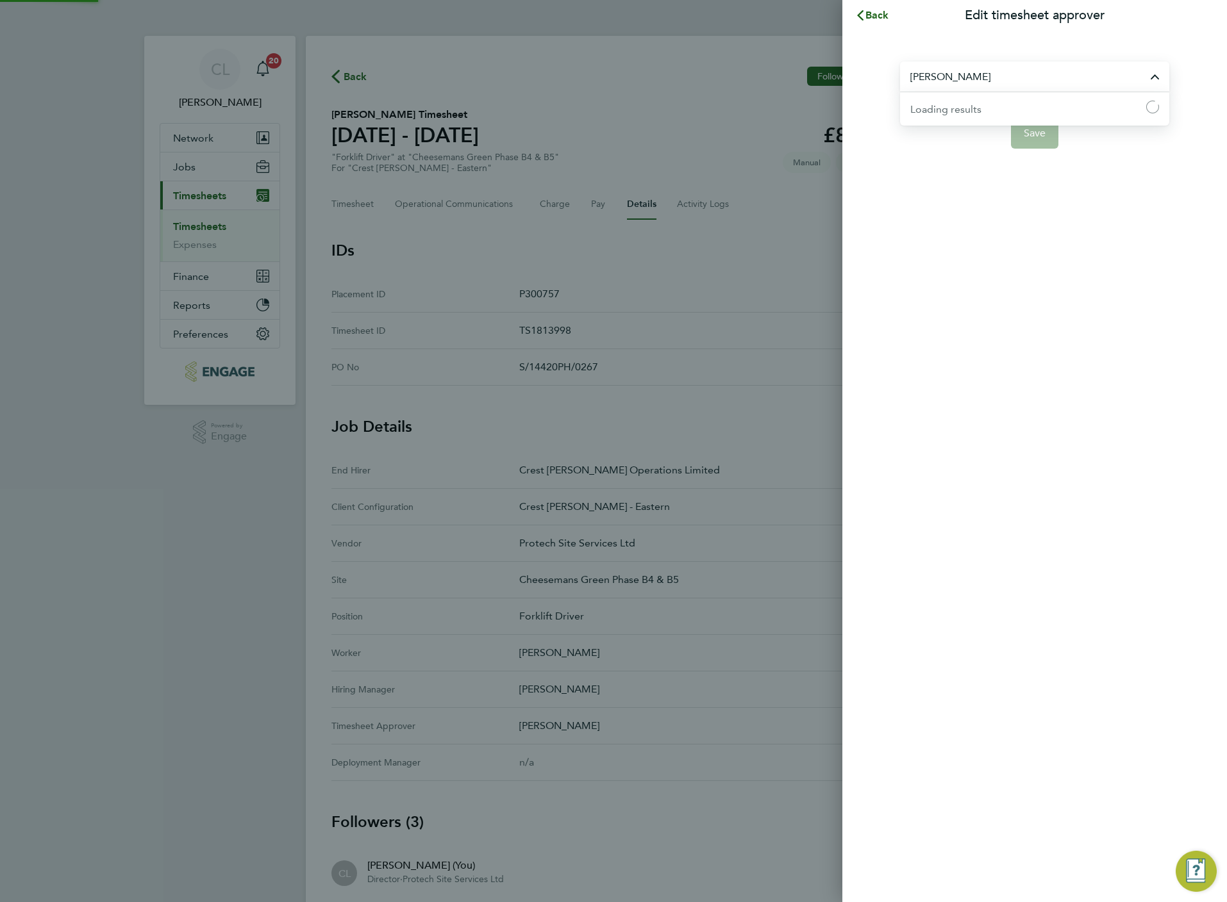
click at [1016, 74] on input "[PERSON_NAME]" at bounding box center [1034, 77] width 269 height 30
click at [975, 108] on span "[PERSON_NAME]" at bounding box center [951, 108] width 83 height 15
type input "[PERSON_NAME]"
click at [1025, 137] on span "Save" at bounding box center [1035, 133] width 22 height 13
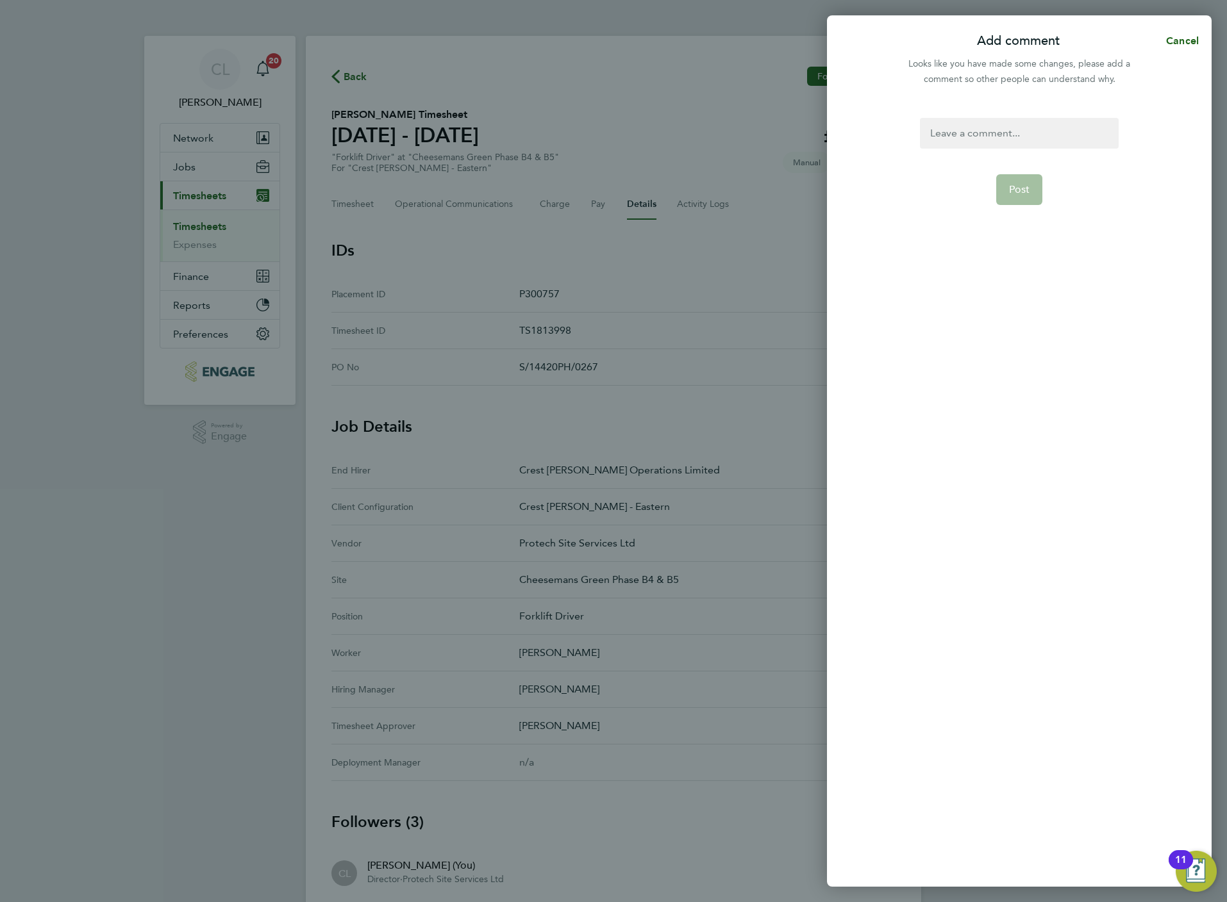
click at [977, 162] on form "Post" at bounding box center [1019, 369] width 208 height 503
click at [976, 143] on div at bounding box center [1019, 133] width 198 height 31
click at [1013, 191] on span "Post" at bounding box center [1019, 189] width 21 height 13
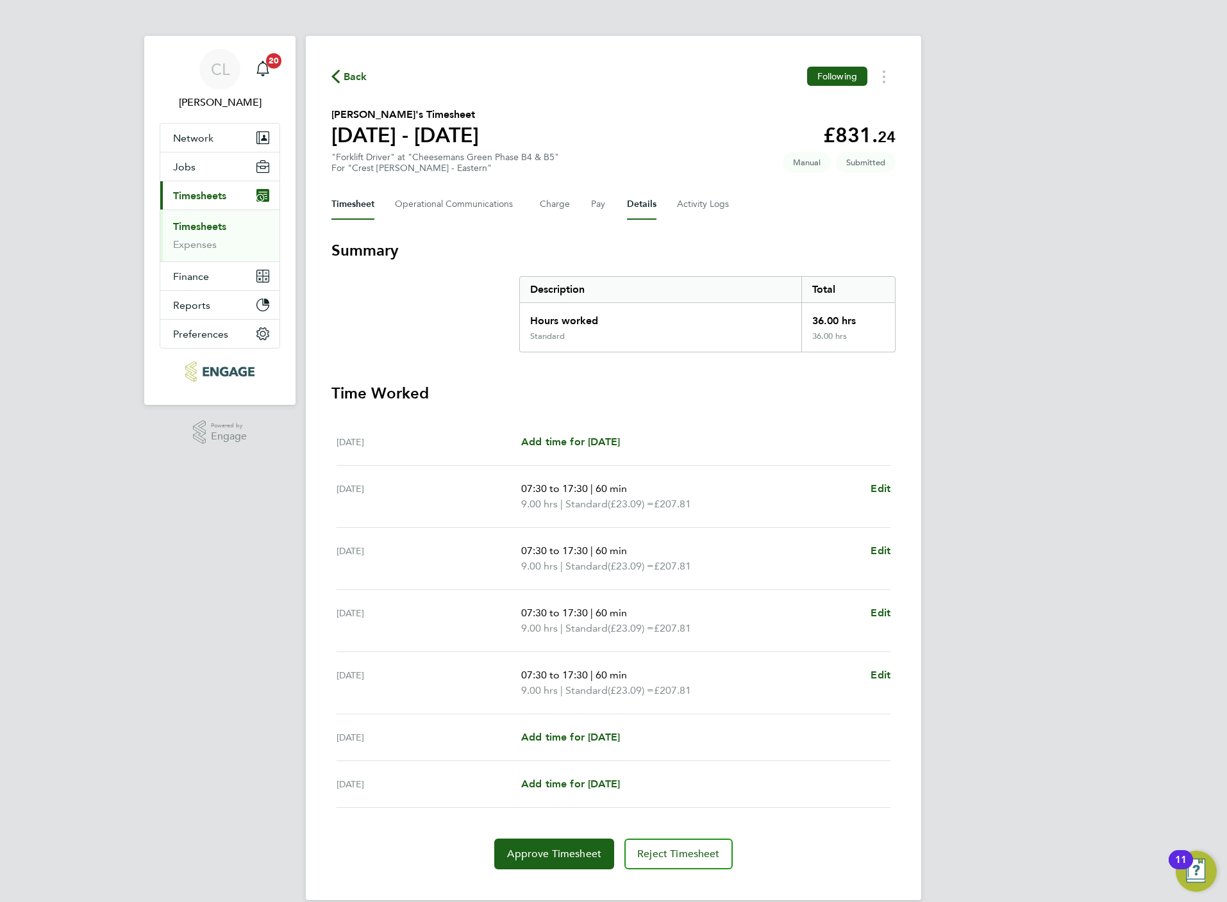
click at [637, 203] on button "Details" at bounding box center [641, 204] width 29 height 31
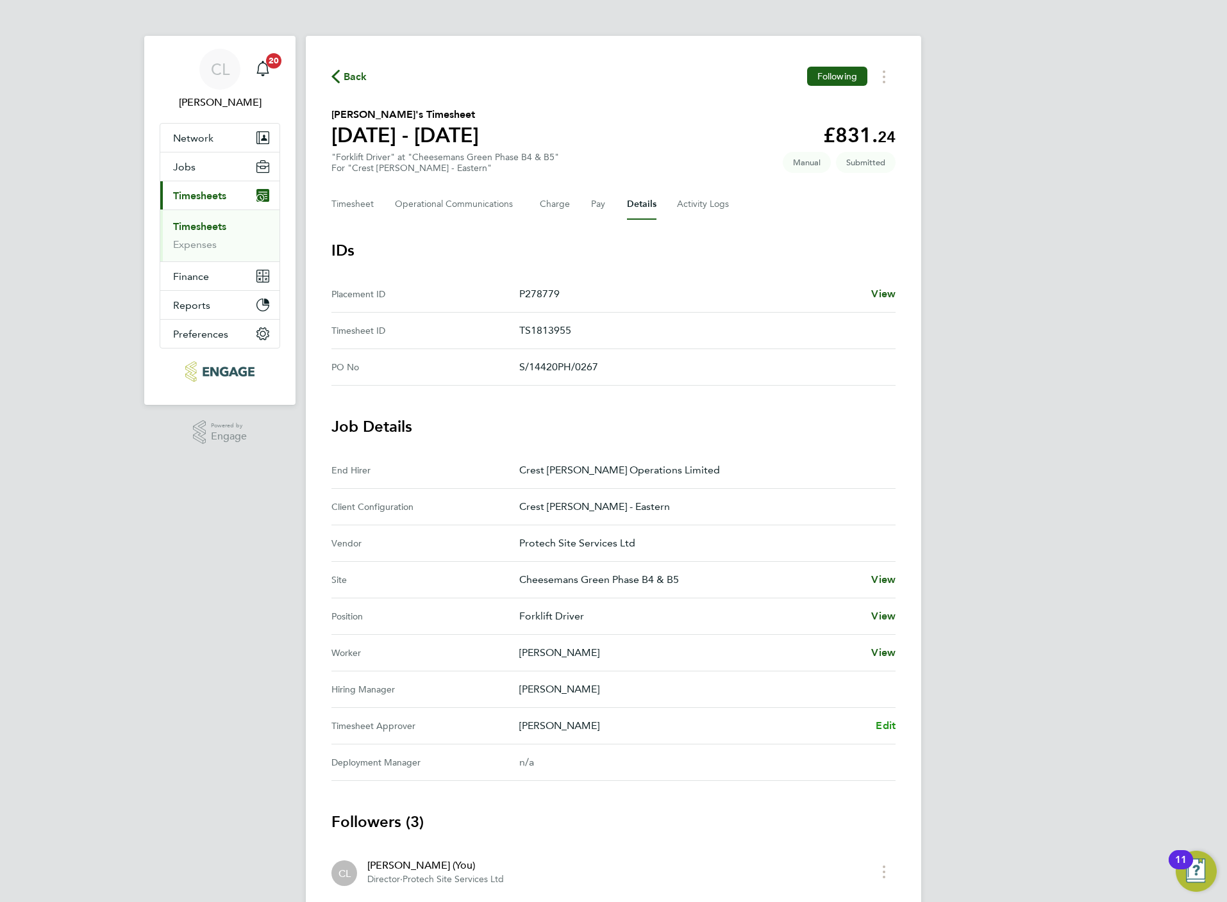
click at [881, 729] on span "Edit" at bounding box center [886, 726] width 20 height 12
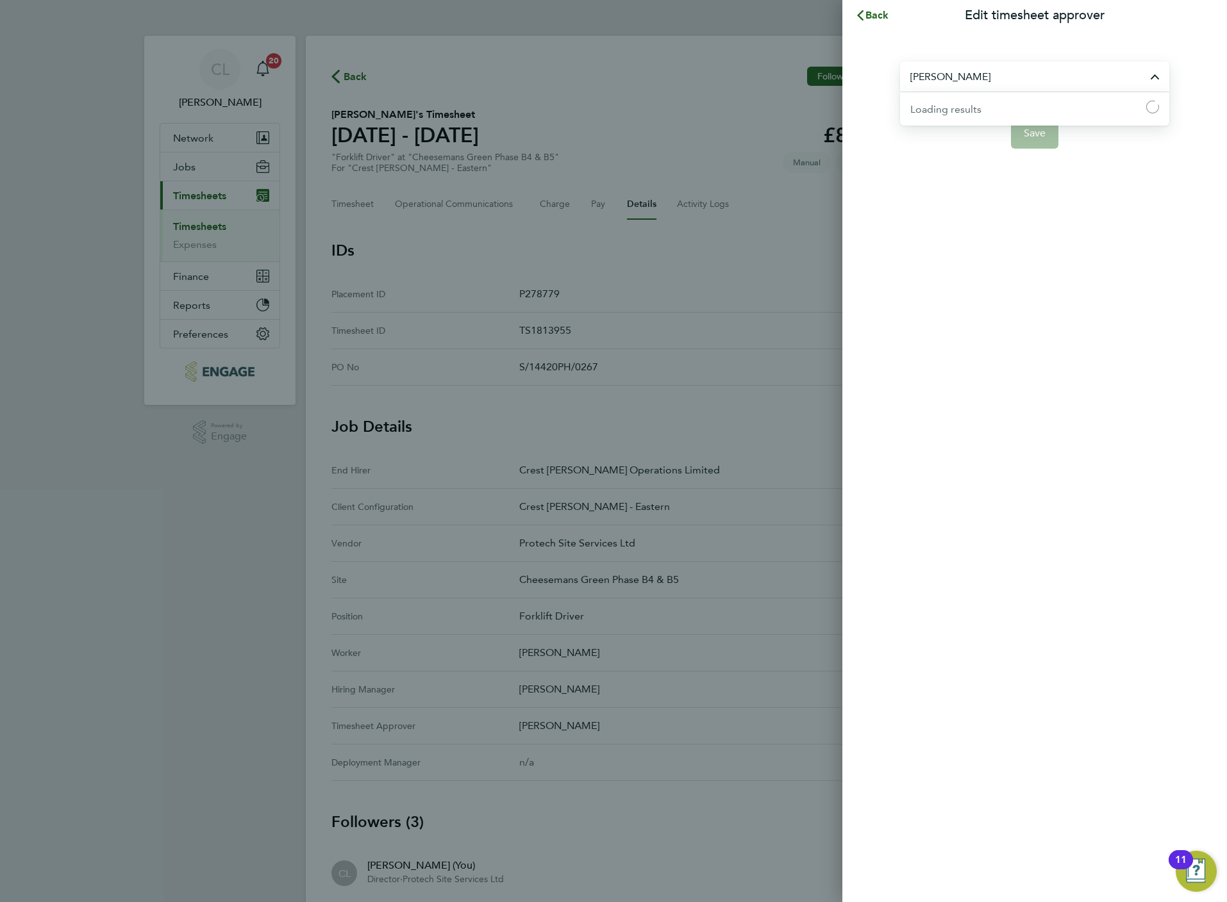
click at [977, 74] on input "[PERSON_NAME]" at bounding box center [1034, 77] width 269 height 30
click at [941, 108] on span "[PERSON_NAME]" at bounding box center [950, 108] width 80 height 15
type input "[PERSON_NAME]"
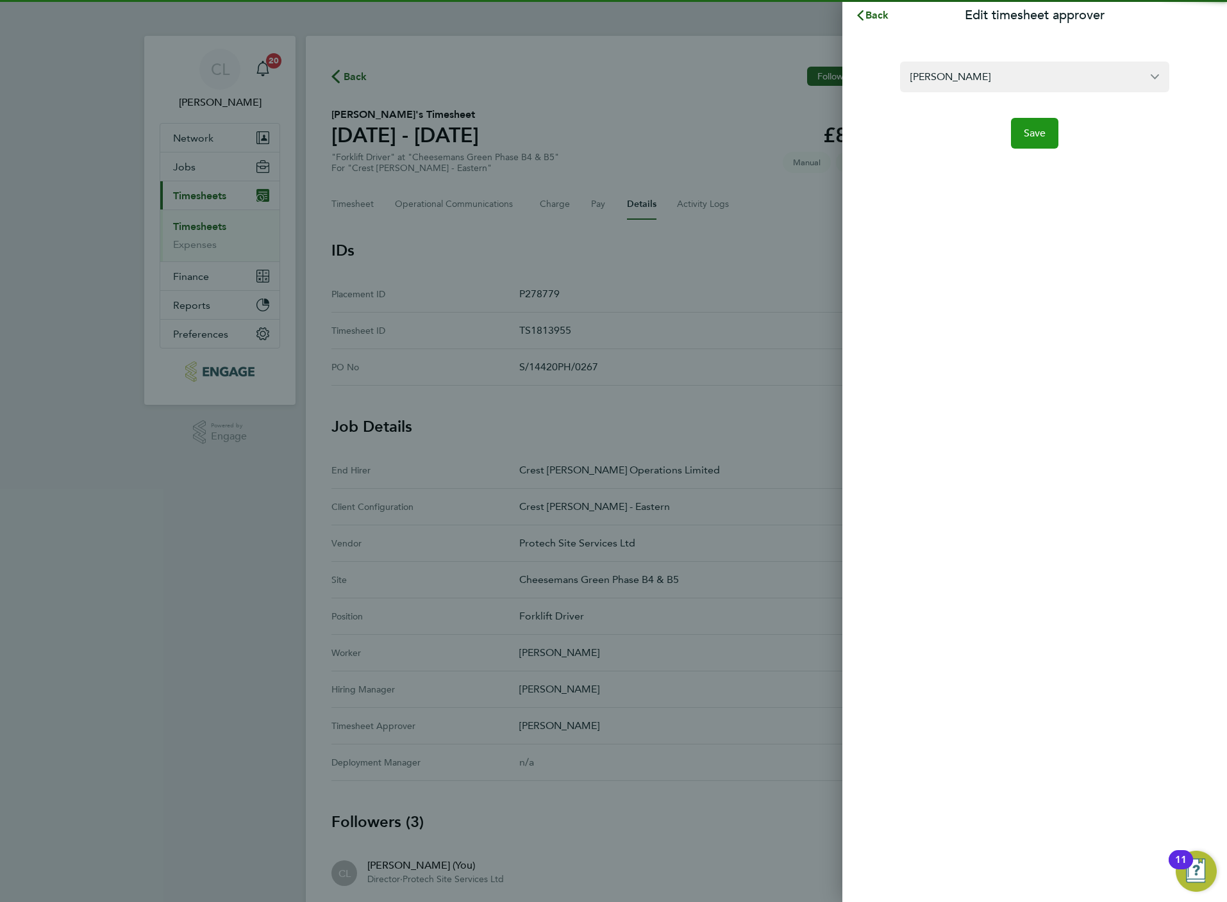
click at [1043, 143] on button "Save" at bounding box center [1035, 133] width 48 height 31
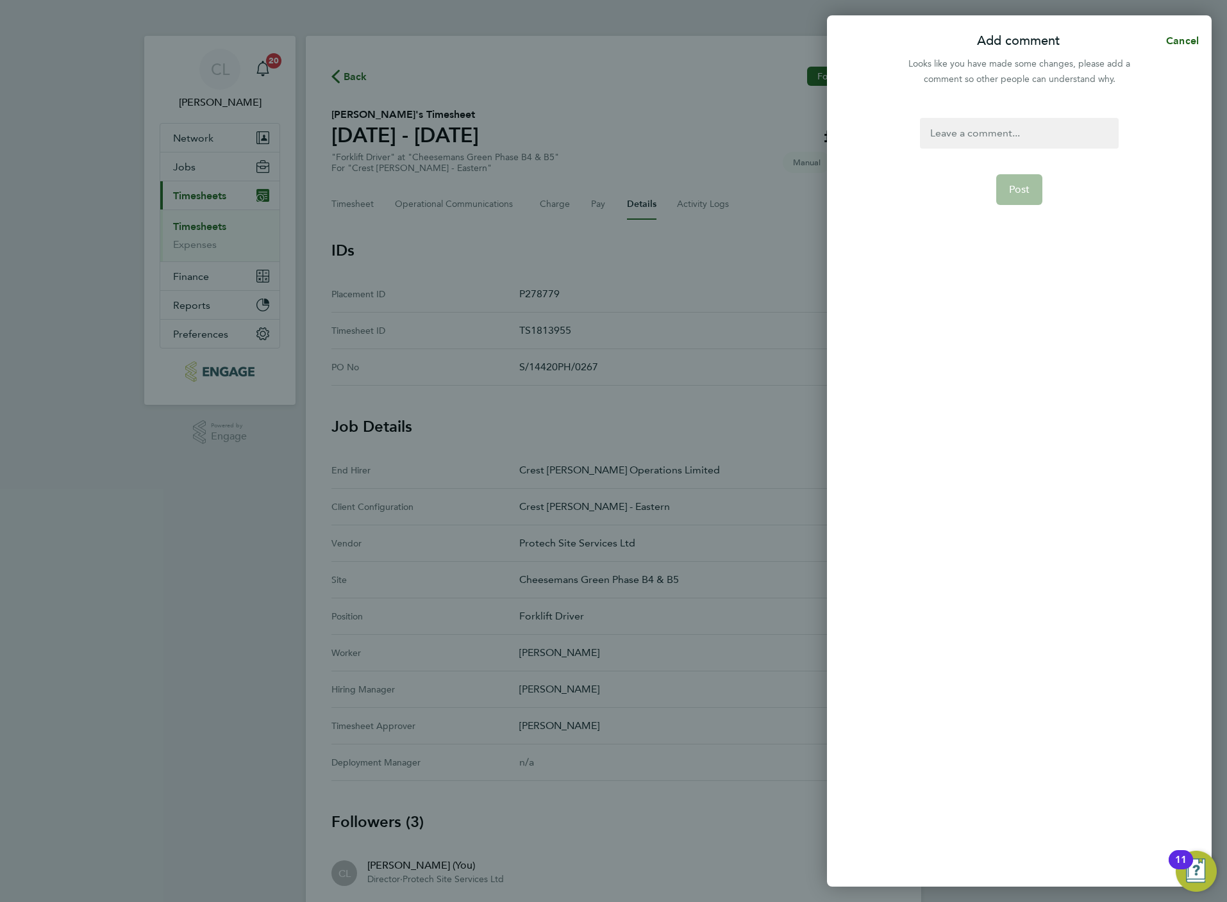
click at [1012, 133] on div at bounding box center [1019, 133] width 198 height 31
click at [1010, 187] on span "Post" at bounding box center [1019, 189] width 21 height 13
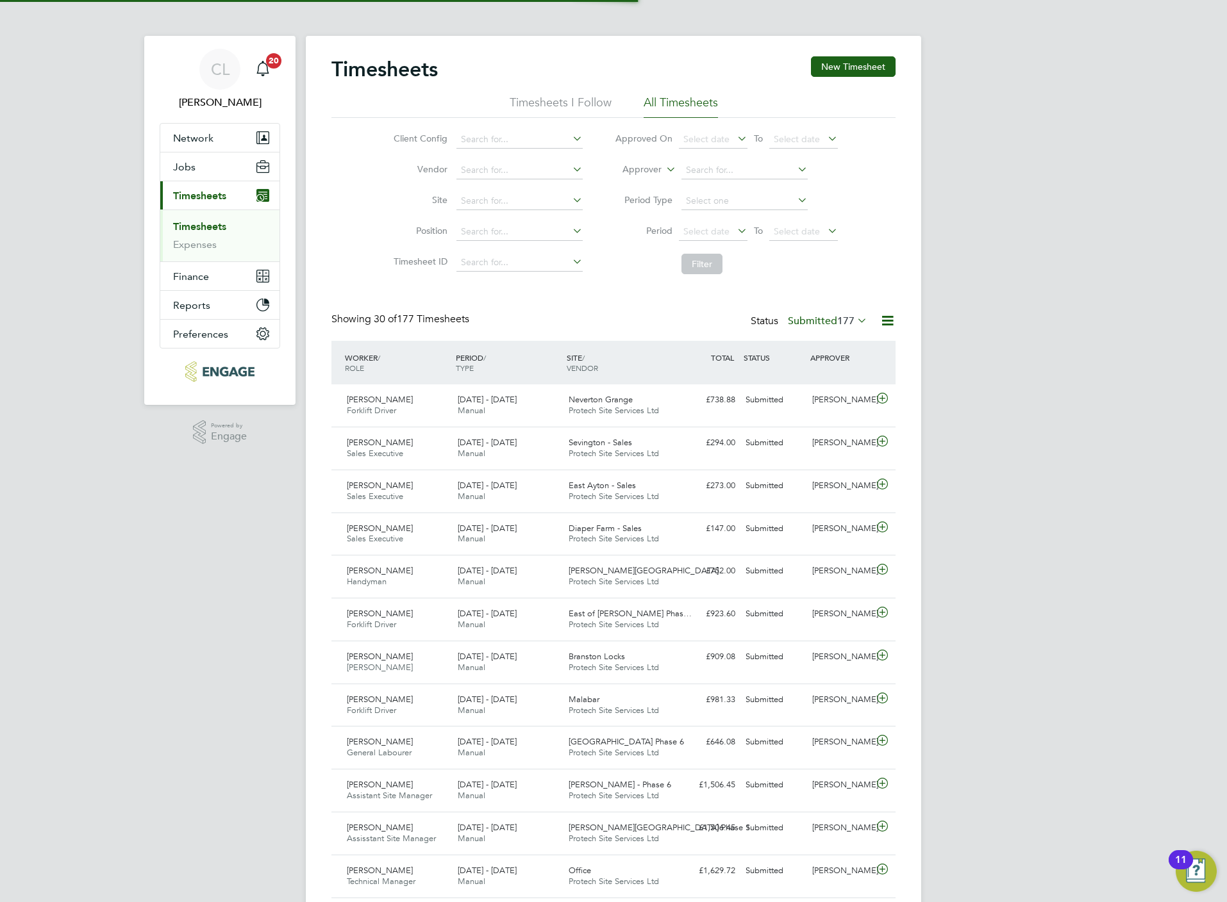
click at [710, 155] on li "Approver" at bounding box center [726, 170] width 255 height 31
click at [717, 167] on input at bounding box center [744, 171] width 126 height 18
click at [722, 192] on li "Lisa Benbrook" at bounding box center [744, 187] width 128 height 17
type input "Lisa Benbrook"
click at [710, 244] on li "Period Select date To Select date" at bounding box center [726, 232] width 255 height 31
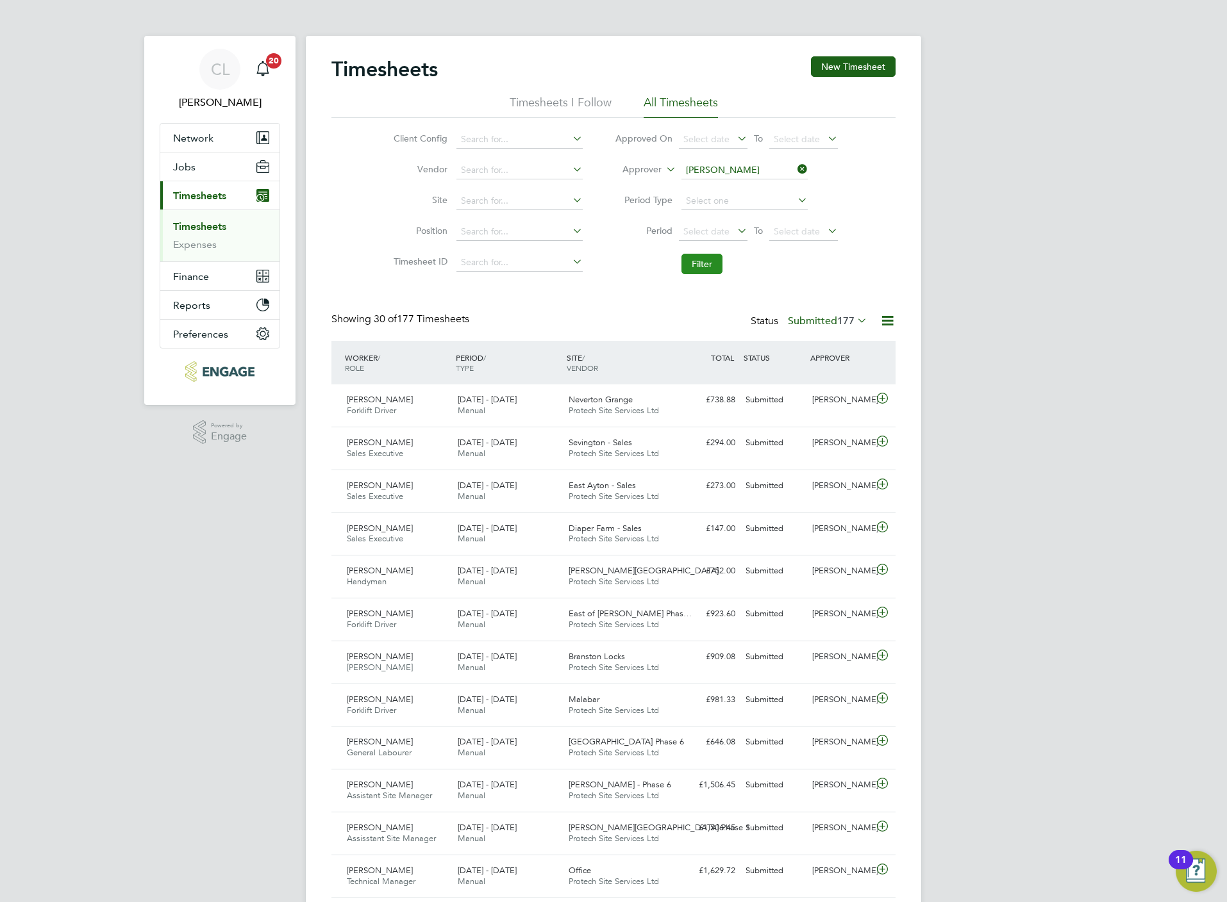
click at [714, 258] on button "Filter" at bounding box center [701, 264] width 41 height 21
click at [795, 171] on icon at bounding box center [795, 169] width 0 height 18
click at [865, 65] on button "New Timesheet" at bounding box center [853, 66] width 85 height 21
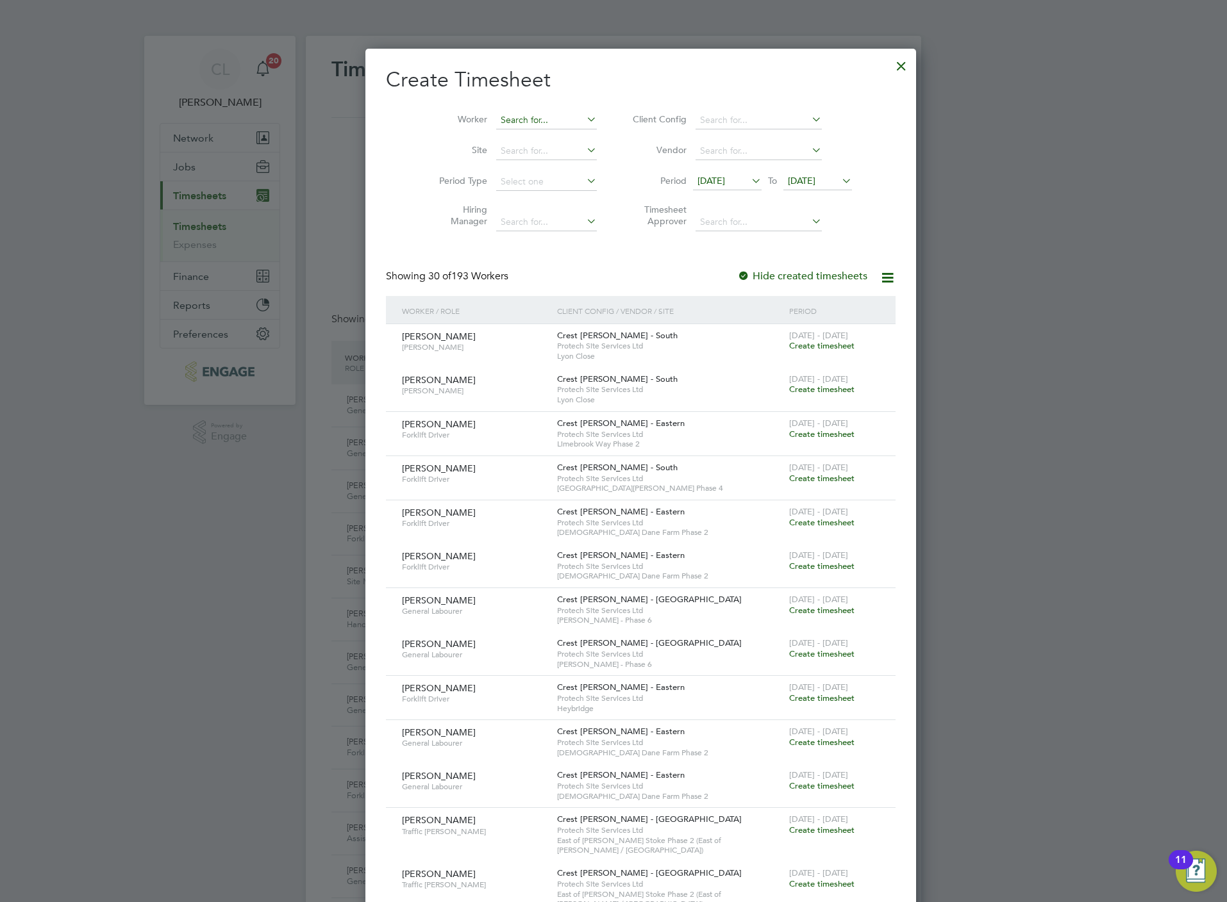
click at [515, 124] on input at bounding box center [546, 121] width 101 height 18
click at [536, 172] on li "James B ourne" at bounding box center [551, 172] width 167 height 17
type input "[PERSON_NAME]"
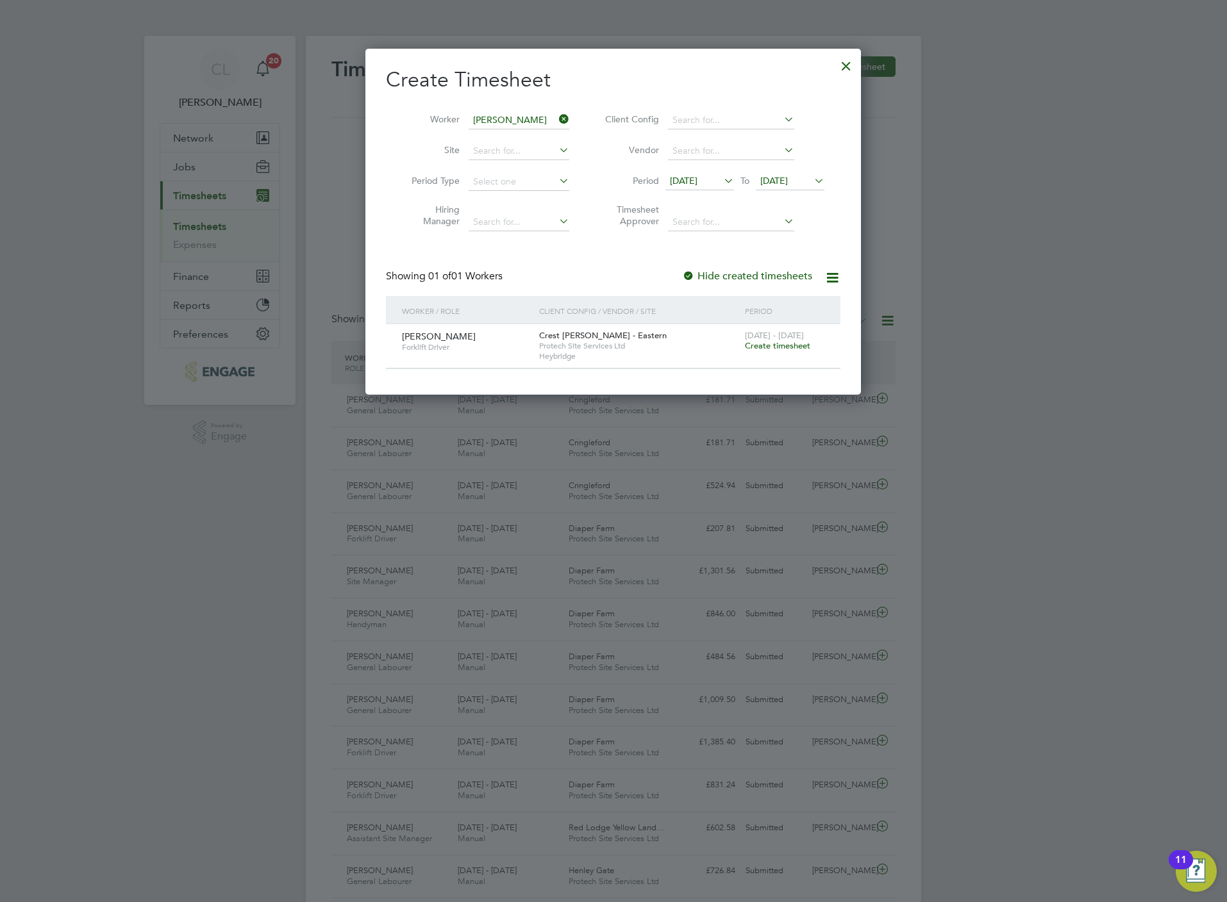
click at [770, 348] on span "Create timesheet" at bounding box center [777, 345] width 65 height 11
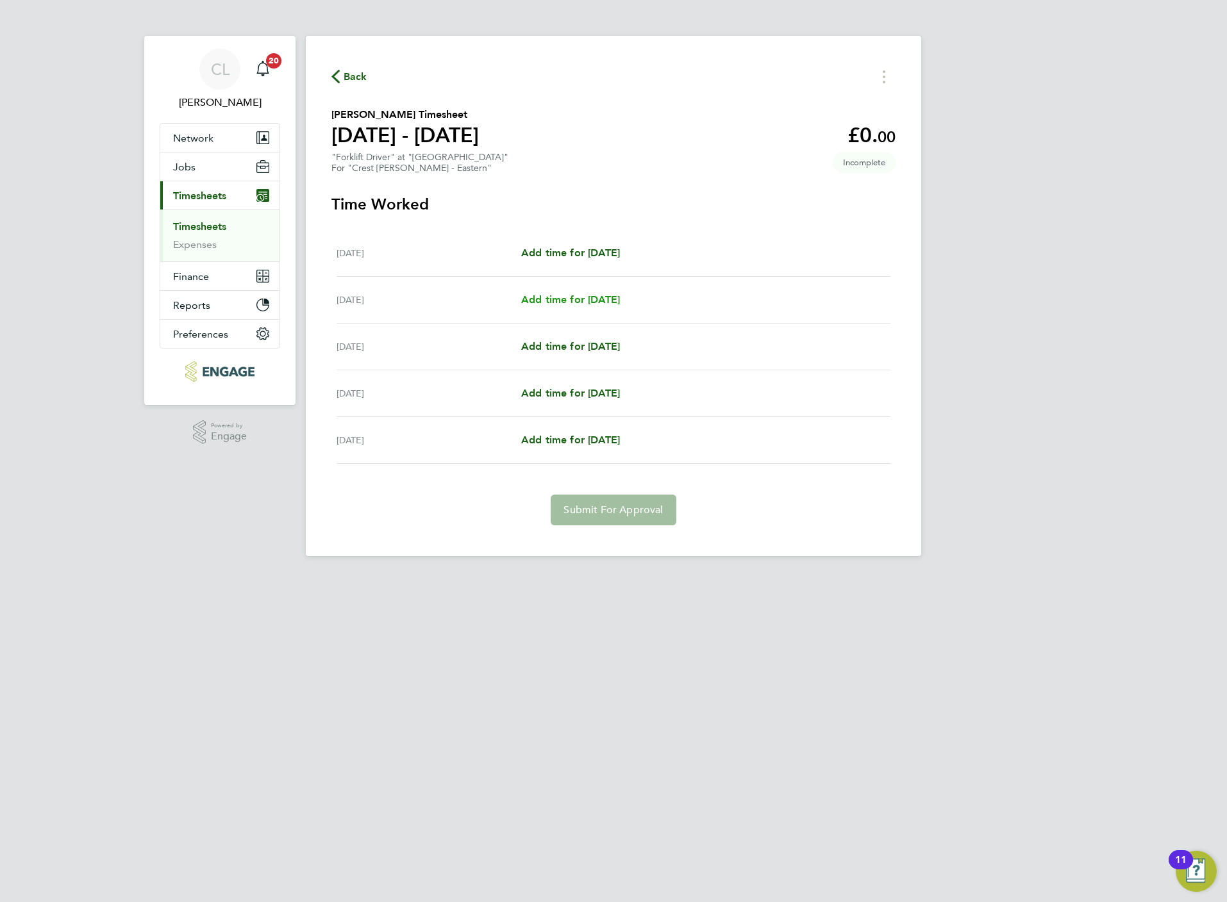
click at [575, 304] on span "Add time for Tue 26 Aug" at bounding box center [570, 300] width 99 height 12
select select "30"
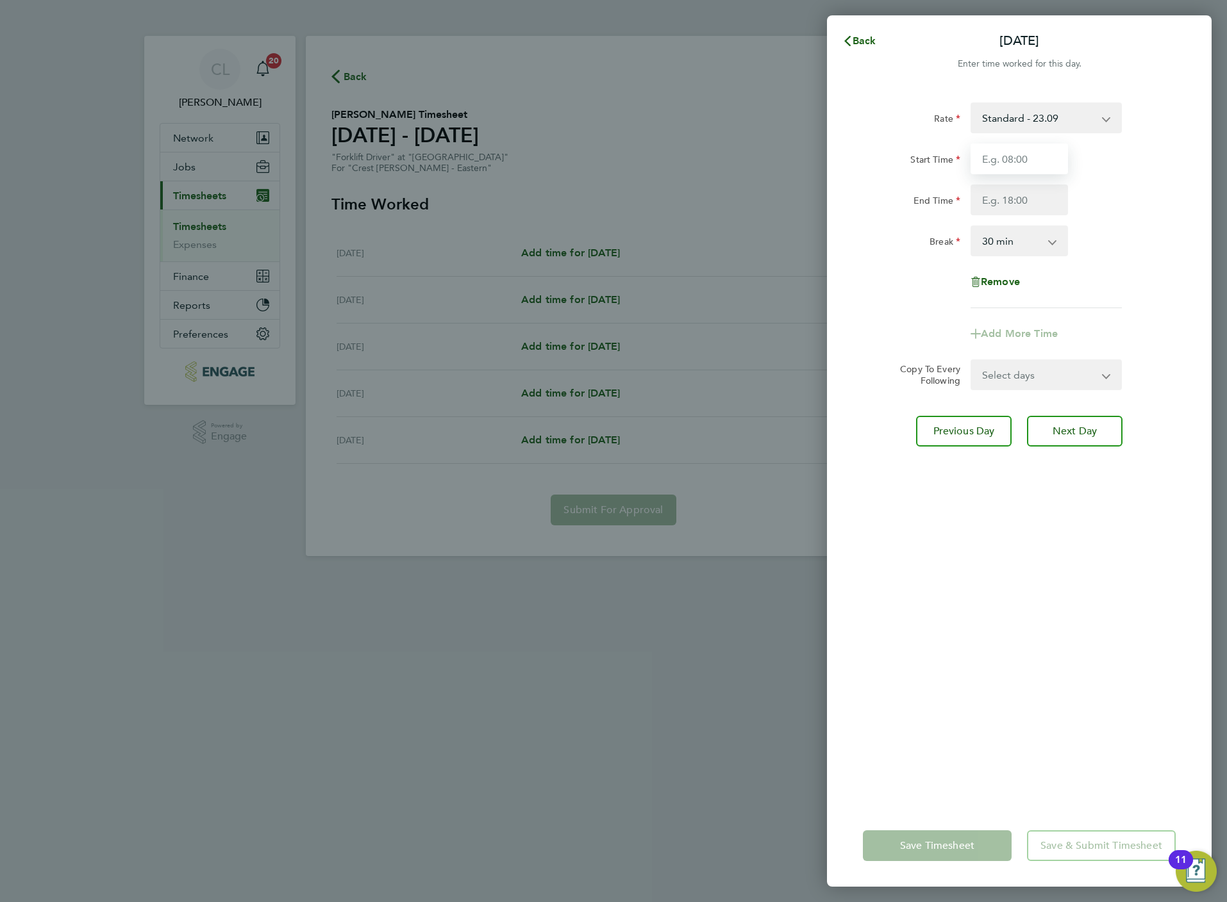
click at [989, 162] on input "Start Time" at bounding box center [1018, 159] width 97 height 31
type input "07:30"
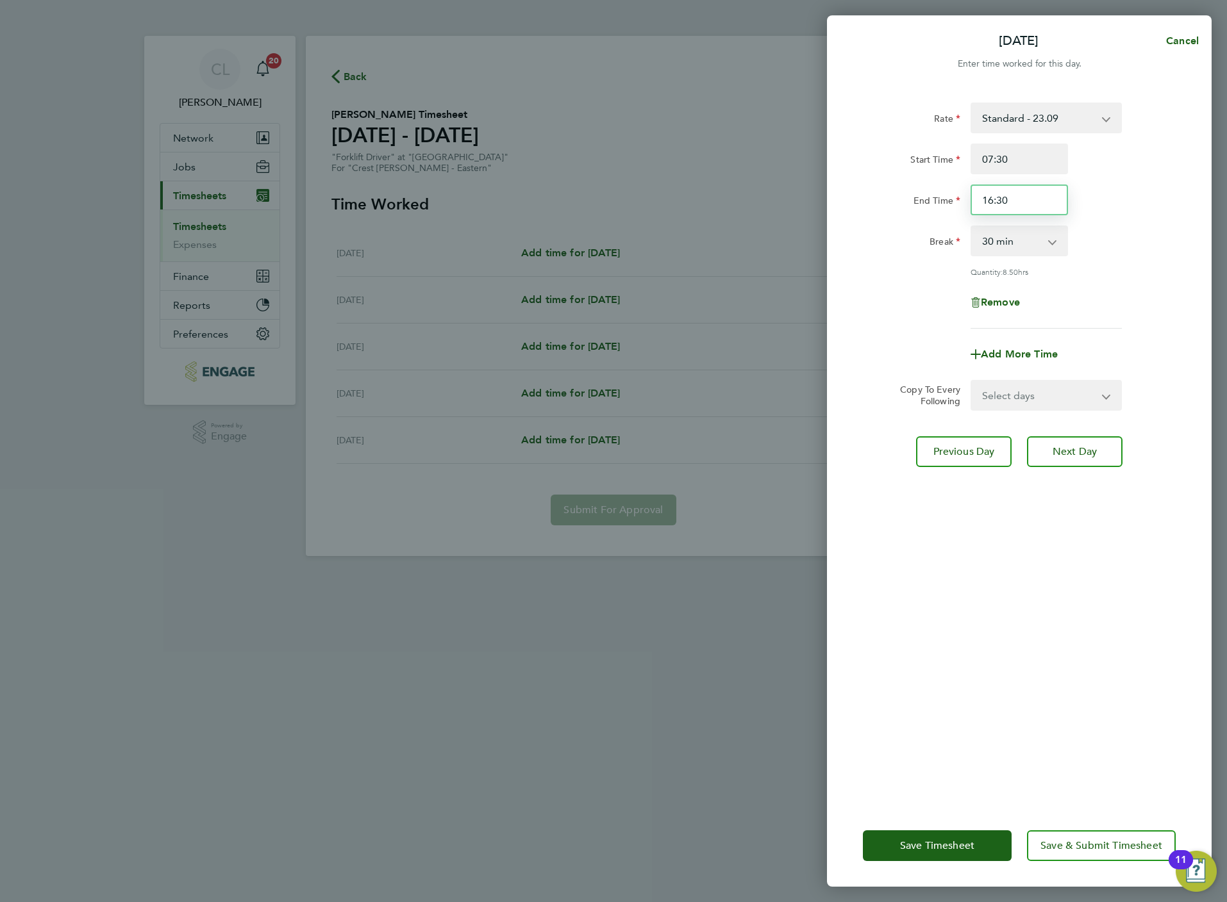
click at [1031, 203] on input "16:30" at bounding box center [1018, 200] width 97 height 31
type input "17:30"
select select "0"
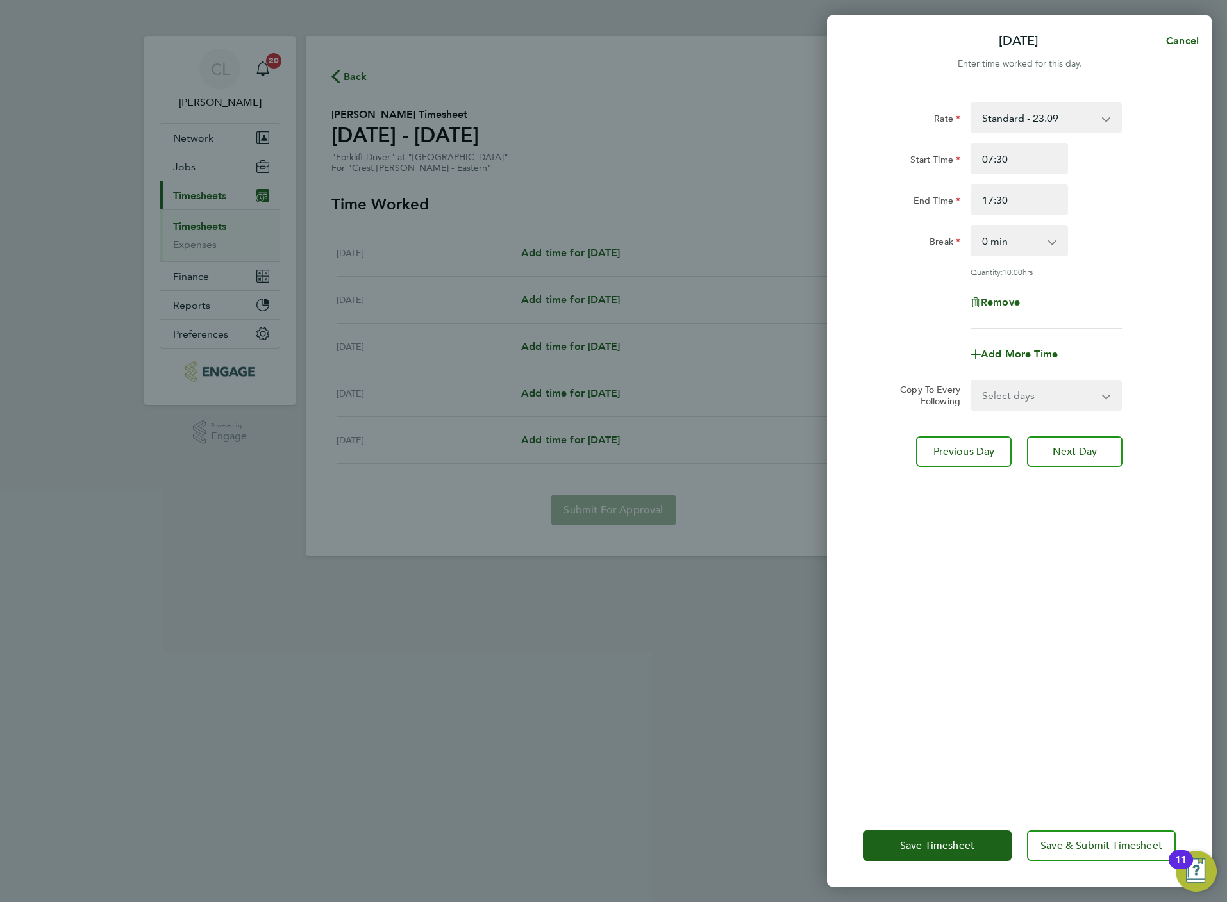
click at [1051, 401] on select "Select days Day Wednesday Thursday Friday" at bounding box center [1039, 395] width 135 height 28
select select "WED"
click at [972, 381] on select "Select days Day Wednesday Thursday Friday" at bounding box center [1039, 395] width 135 height 28
select select "2025-08-29"
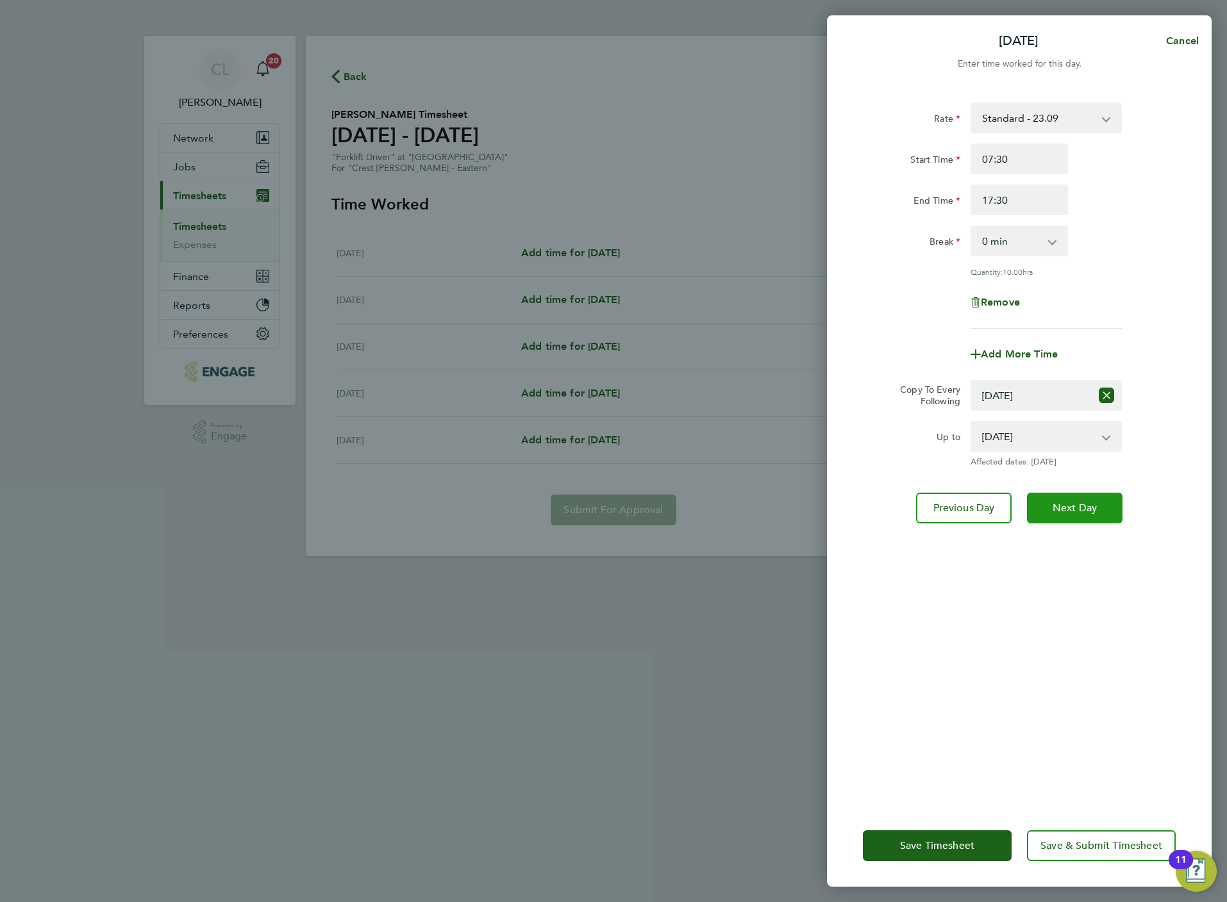
click at [1054, 512] on button "Next Day" at bounding box center [1075, 508] width 96 height 31
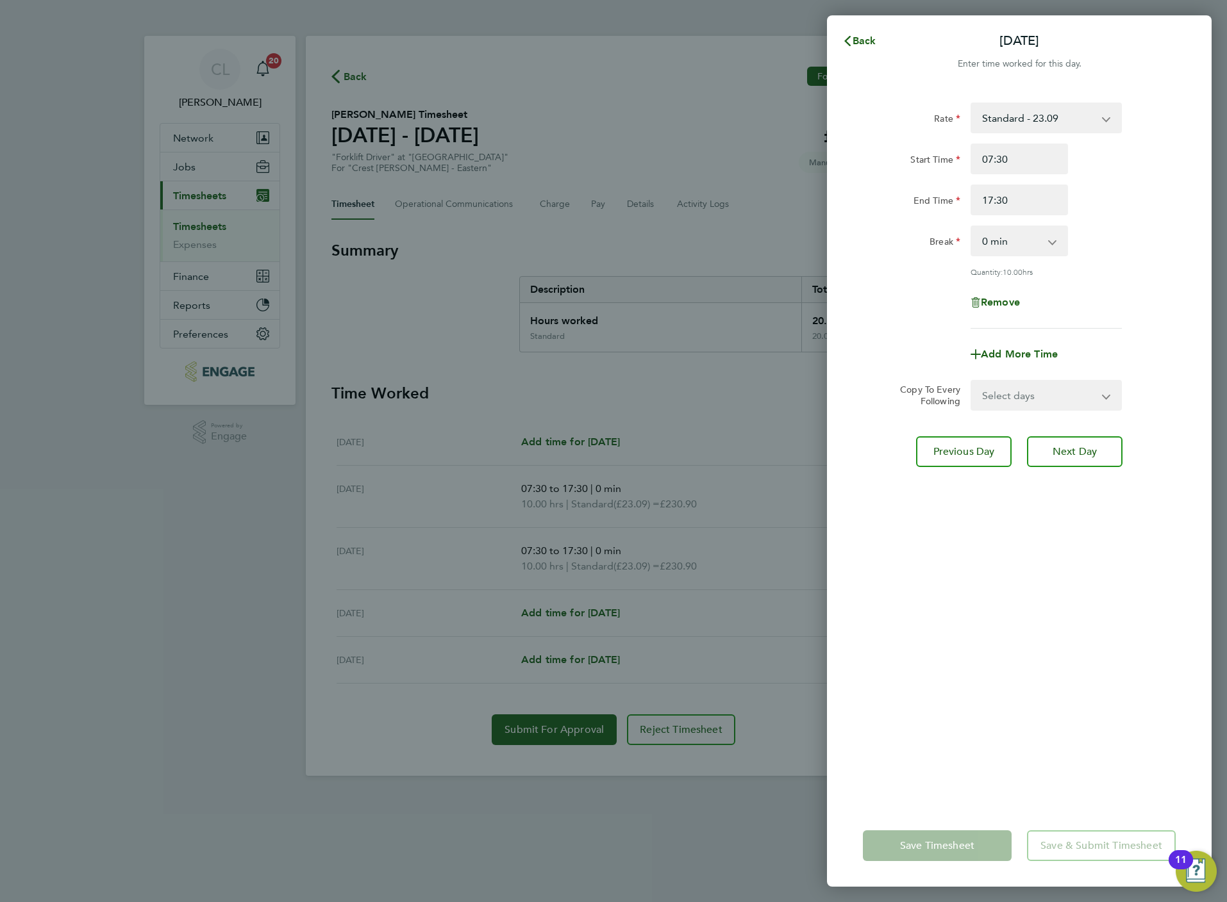
click at [1016, 239] on select "0 min 15 min 30 min 45 min 60 min 75 min 90 min" at bounding box center [1011, 241] width 79 height 28
select select "30"
click at [972, 227] on select "0 min 15 min 30 min 45 min 60 min 75 min 90 min" at bounding box center [1011, 241] width 79 height 28
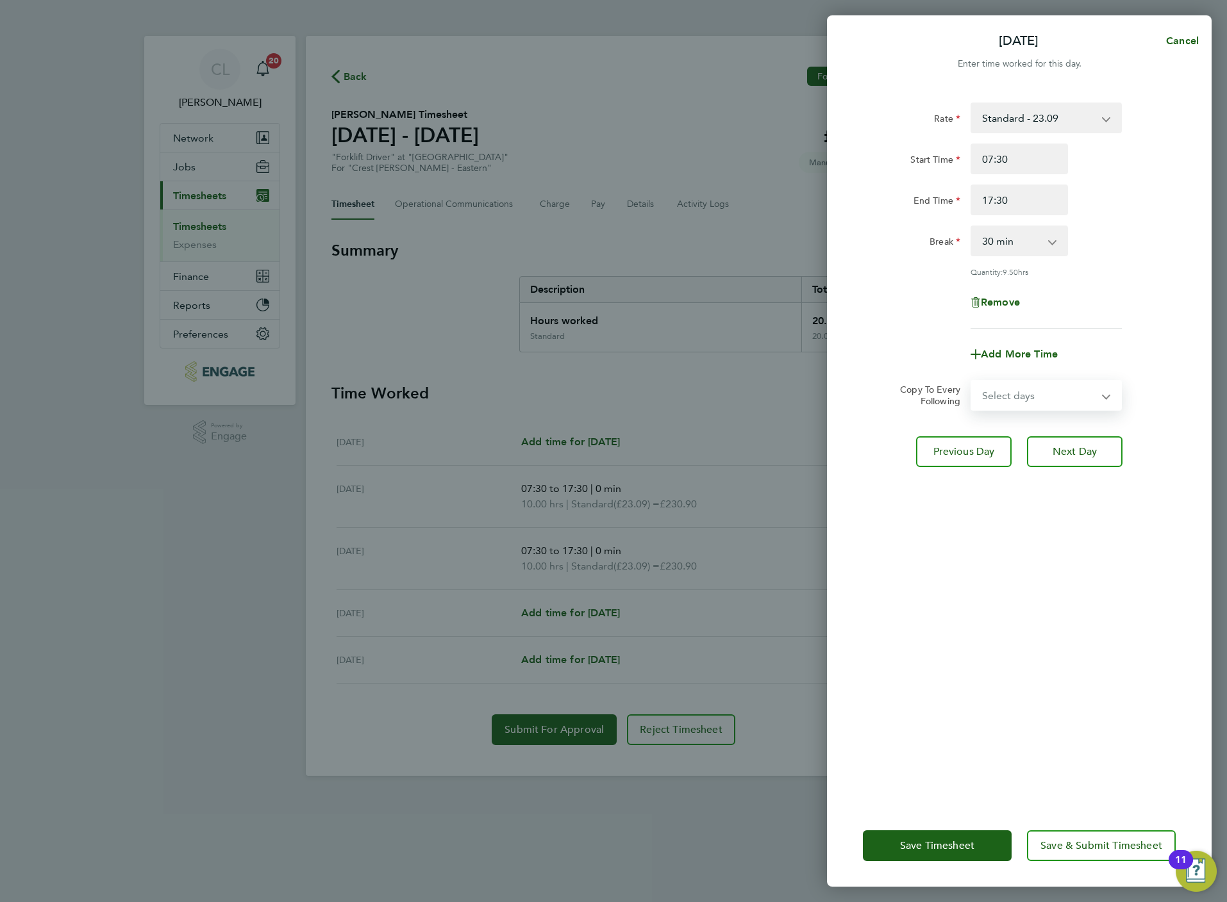
click at [1089, 398] on select "Select days Day Thursday Friday" at bounding box center [1039, 395] width 135 height 28
select select "THU"
click at [972, 381] on select "Select days Day Thursday Friday" at bounding box center [1039, 395] width 135 height 28
select select "2025-08-29"
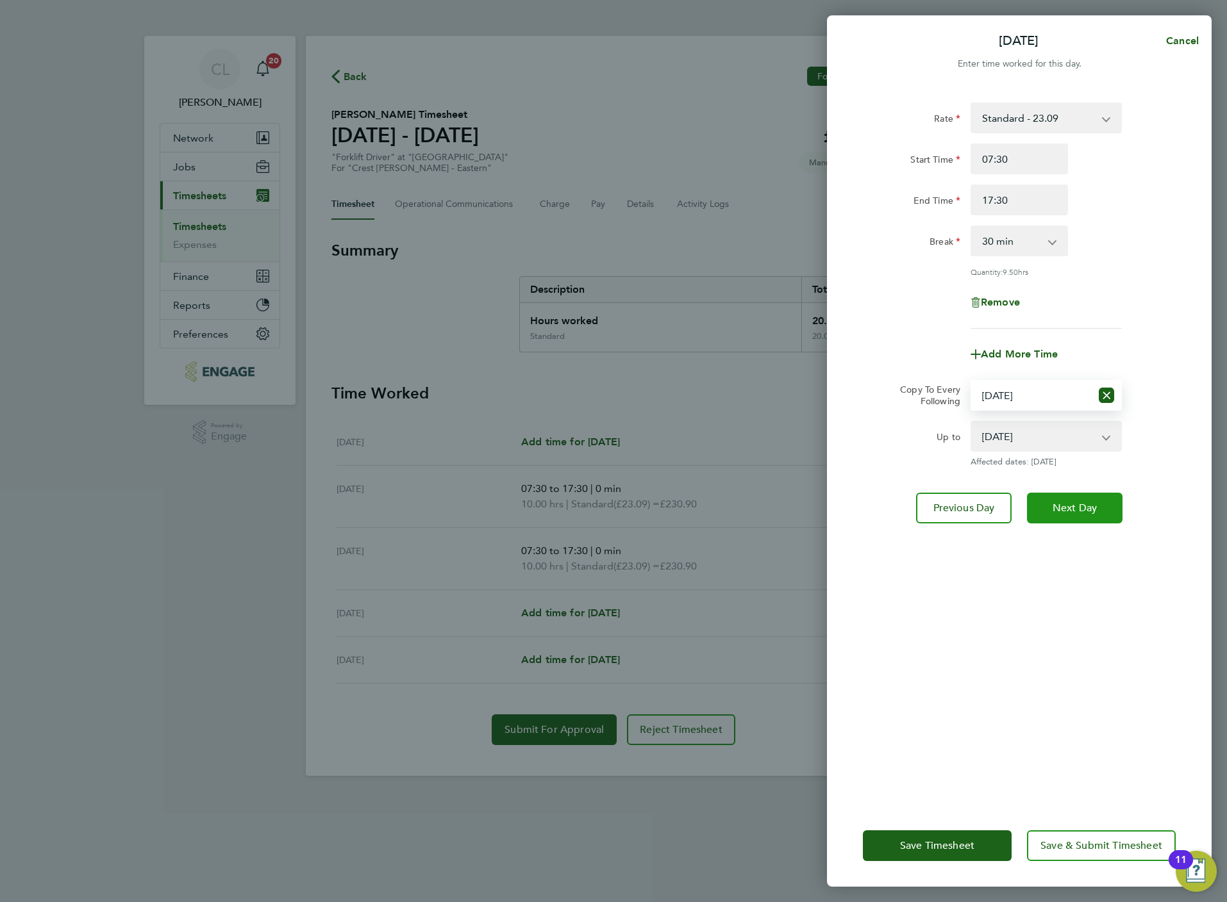
click at [1089, 502] on span "Next Day" at bounding box center [1074, 508] width 44 height 13
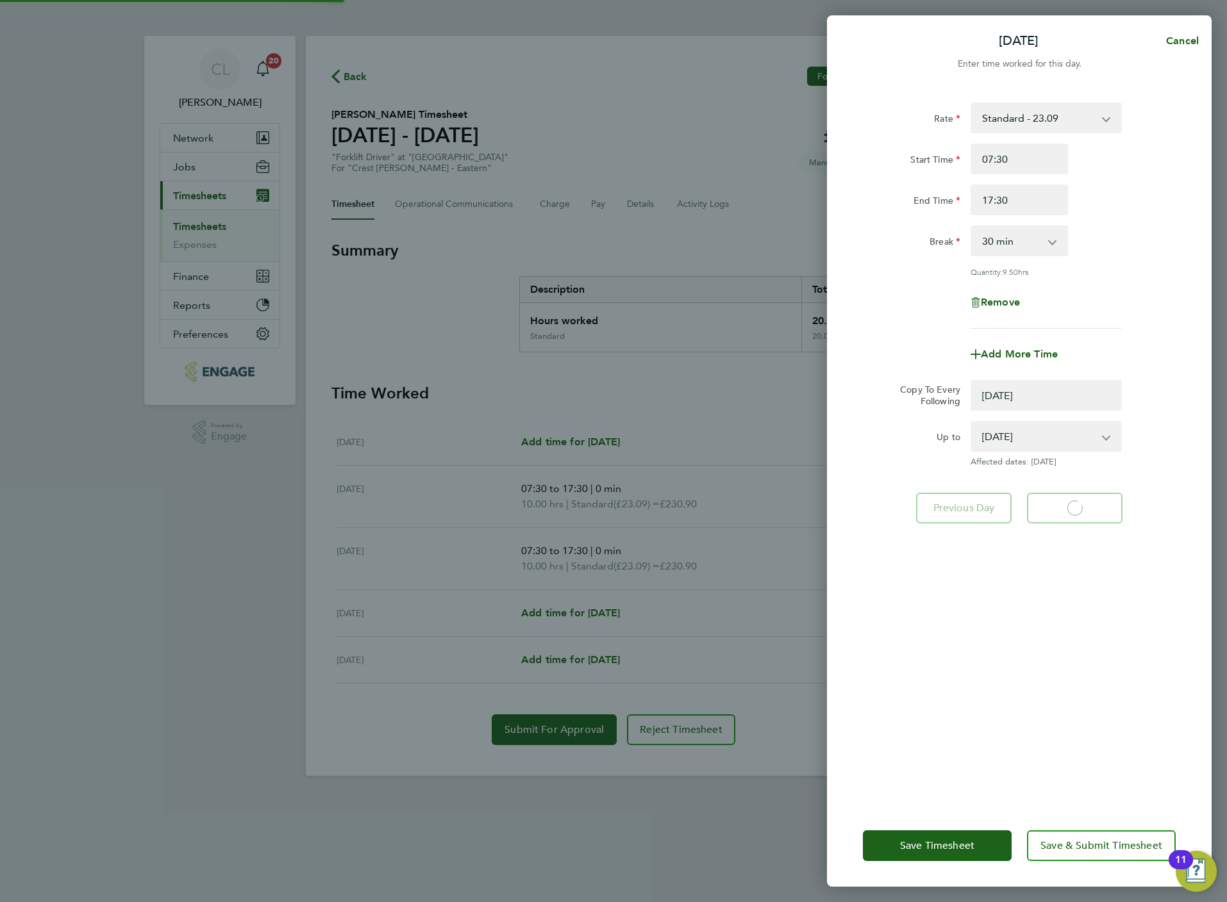
select select "0: null"
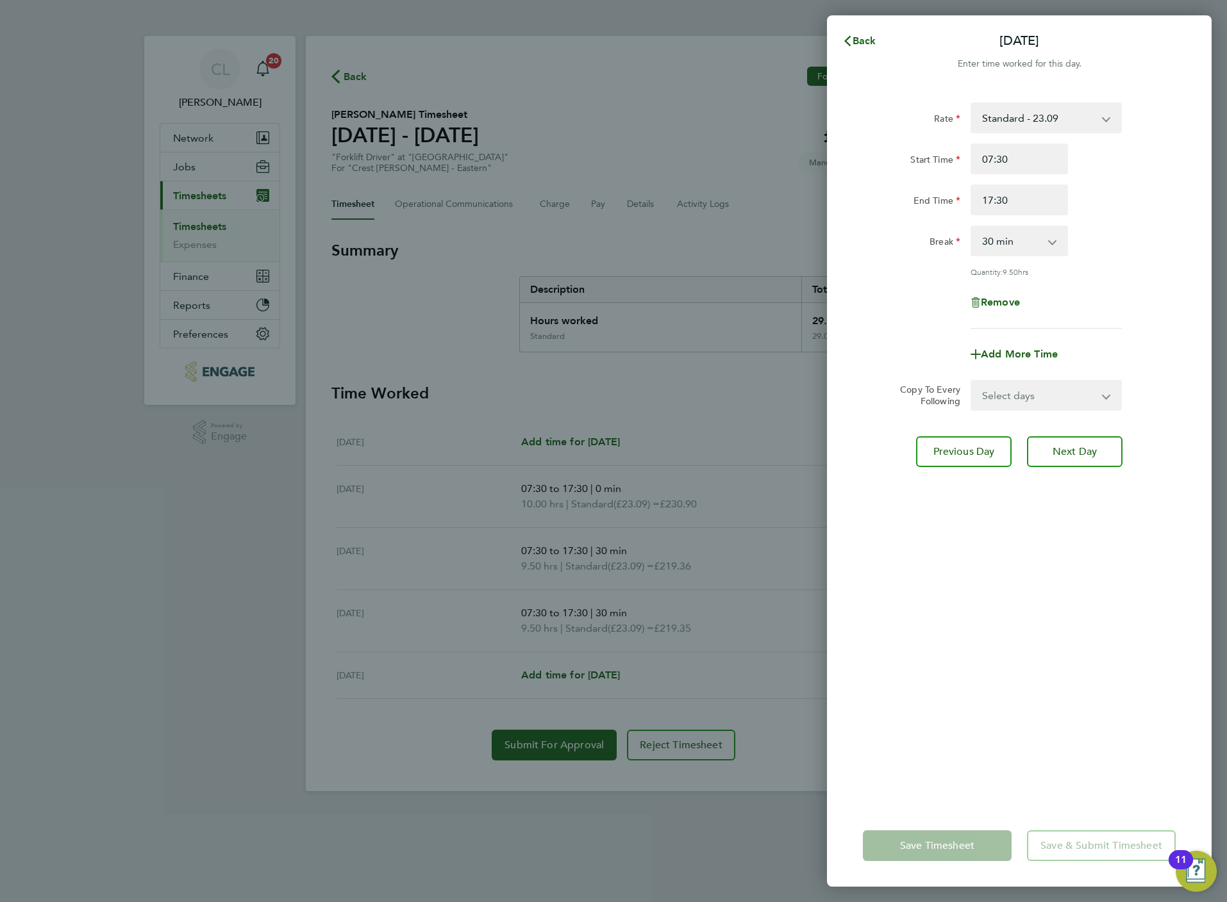
drag, startPoint x: 1025, startPoint y: 237, endPoint x: 1020, endPoint y: 249, distance: 13.2
click at [1025, 237] on select "0 min 15 min 30 min 45 min 60 min 75 min 90 min" at bounding box center [1011, 241] width 79 height 28
select select "0"
click at [972, 227] on select "0 min 15 min 30 min 45 min 60 min 75 min 90 min" at bounding box center [1011, 241] width 79 height 28
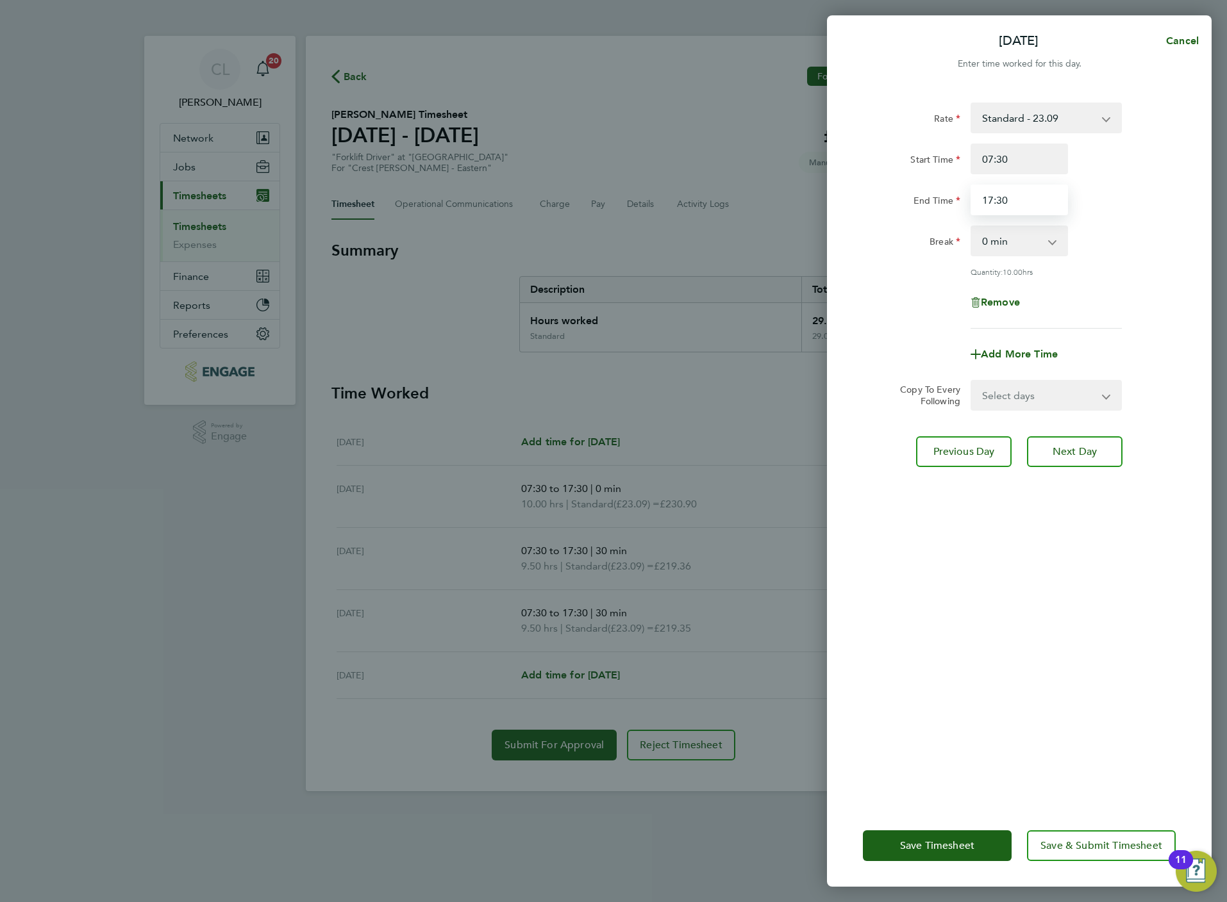
click at [1020, 210] on input "17:30" at bounding box center [1018, 200] width 97 height 31
type input "13:00"
type input "07:00"
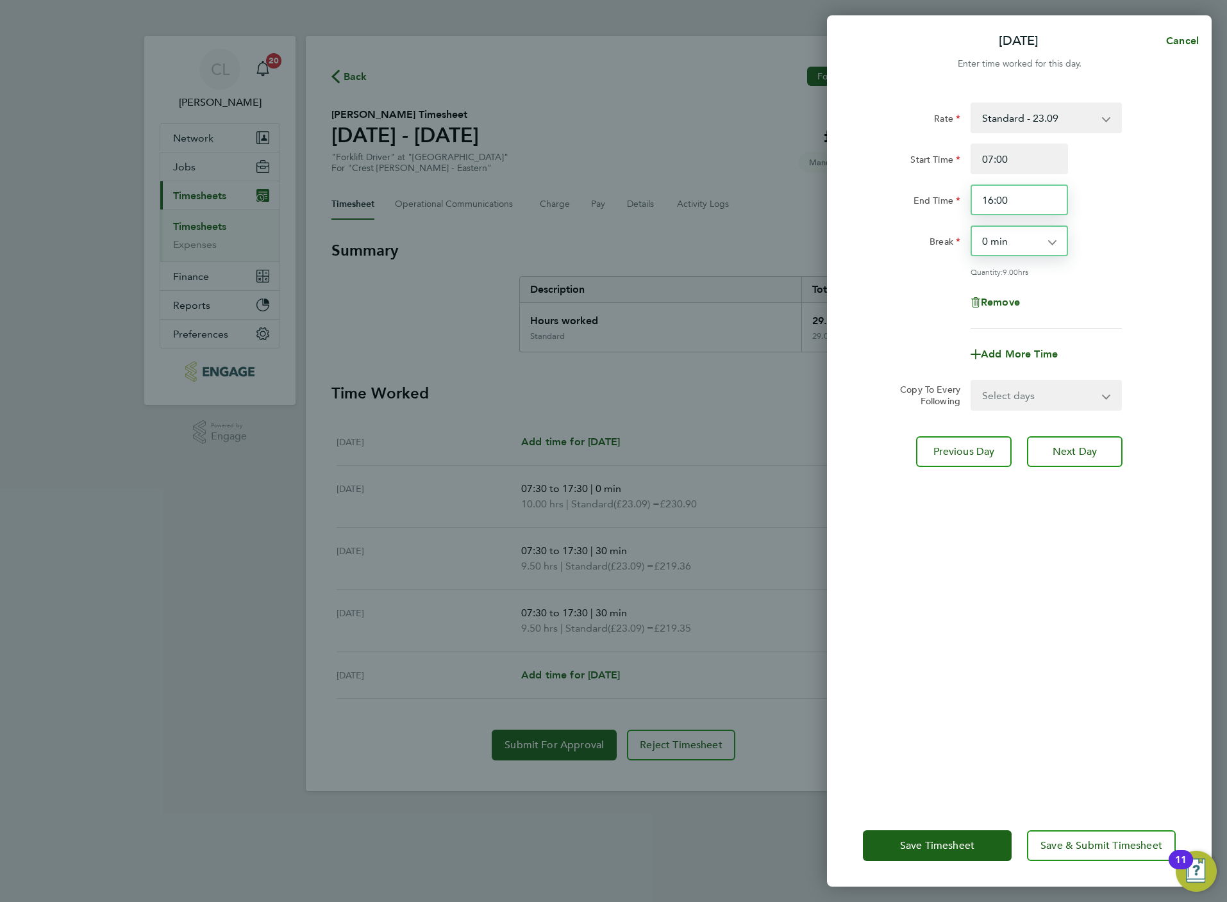
click at [1027, 199] on input "16:00" at bounding box center [1018, 200] width 97 height 31
type input "18:00"
click at [1086, 840] on span "Save & Submit Timesheet" at bounding box center [1101, 846] width 122 height 13
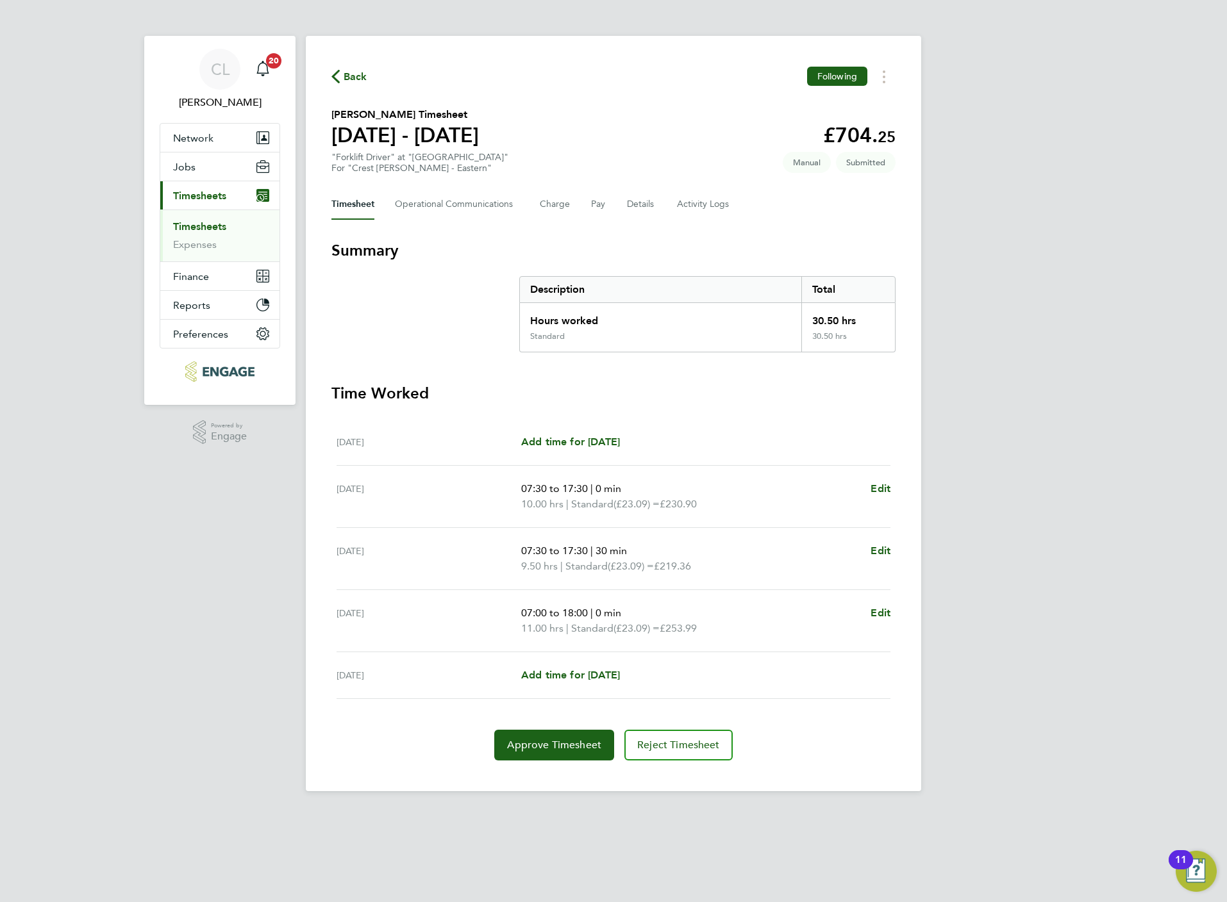
click at [348, 74] on span "Back" at bounding box center [356, 76] width 24 height 15
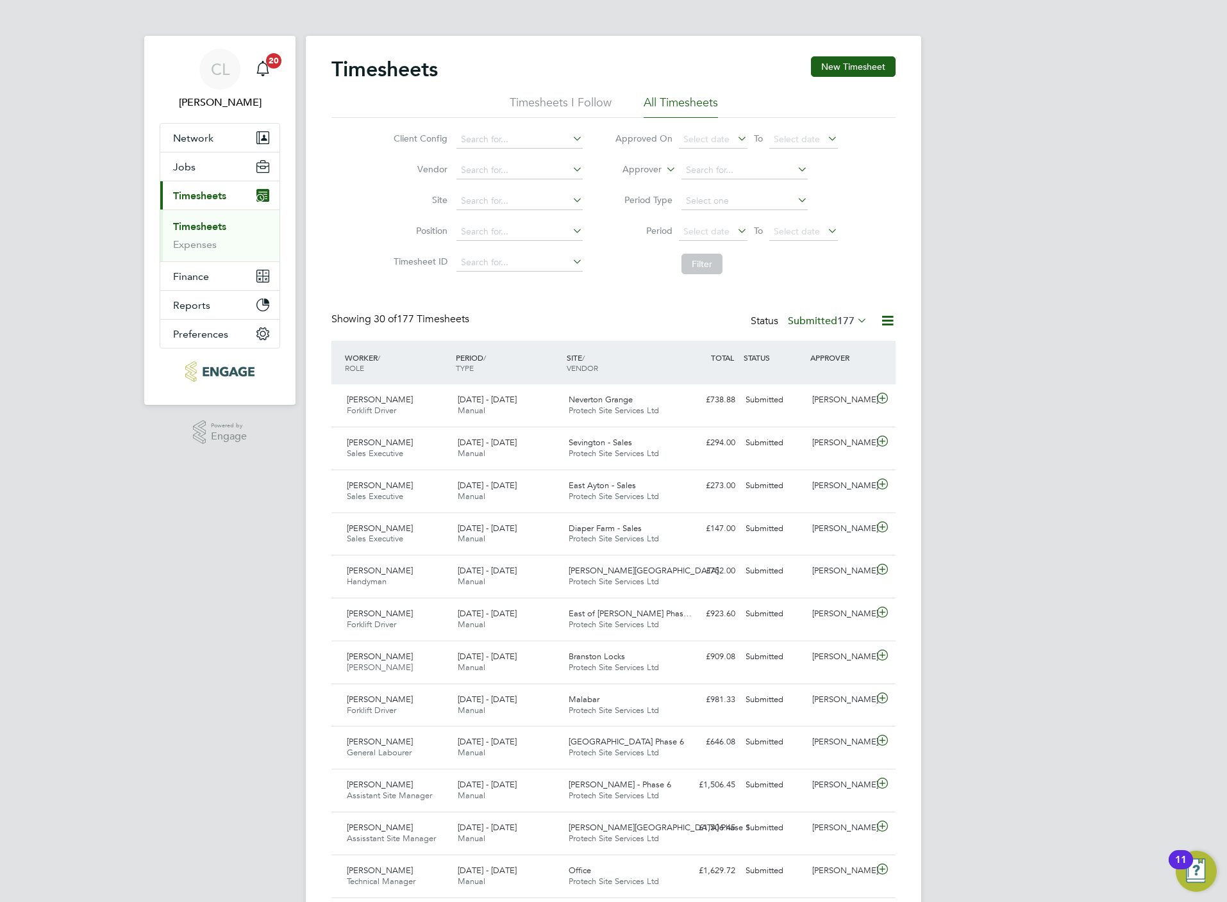
click at [210, 231] on link "Timesheets" at bounding box center [199, 226] width 53 height 12
click at [837, 62] on button "New Timesheet" at bounding box center [853, 66] width 85 height 21
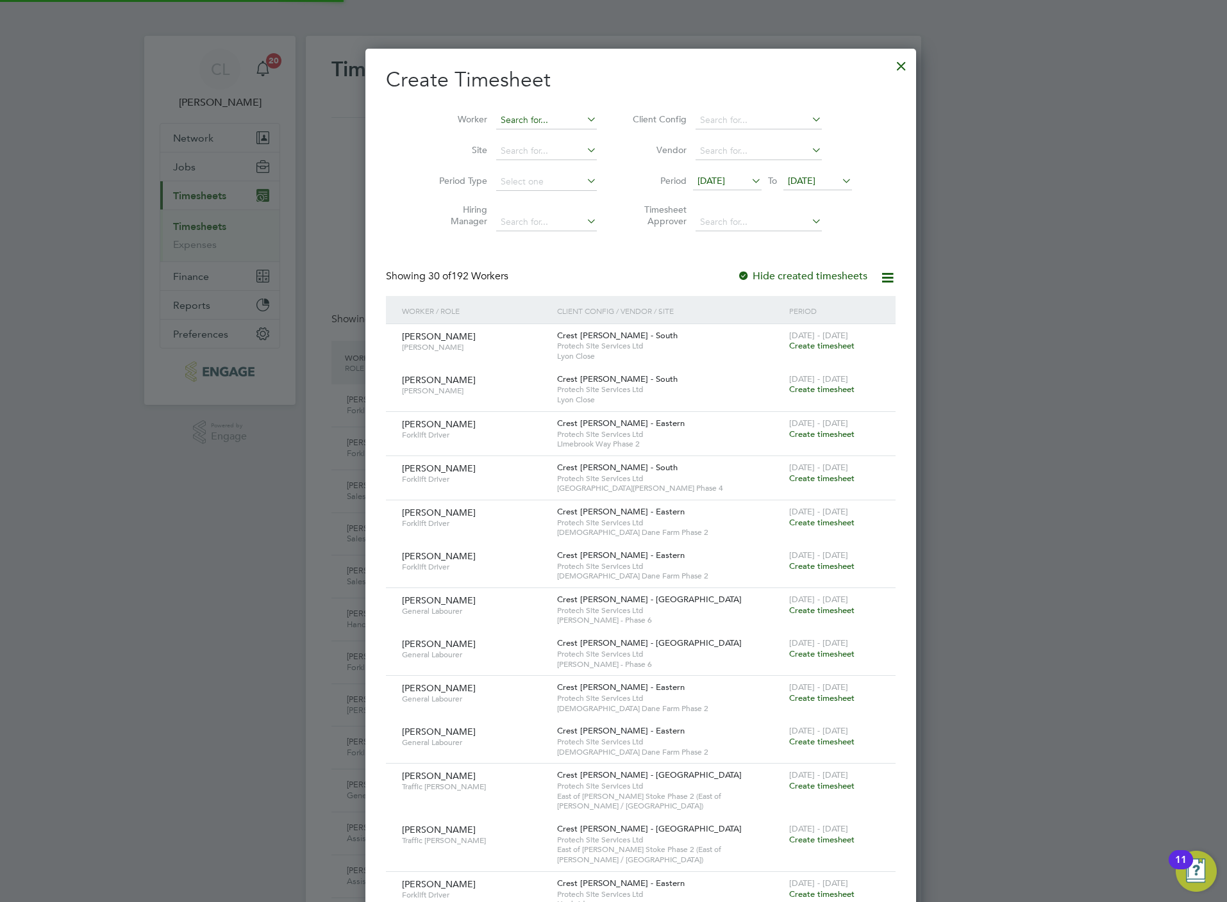
click at [496, 122] on input at bounding box center [546, 121] width 101 height 18
click at [504, 151] on b "Andrew" at bounding box center [510, 155] width 74 height 11
type input "Andrew Harwood"
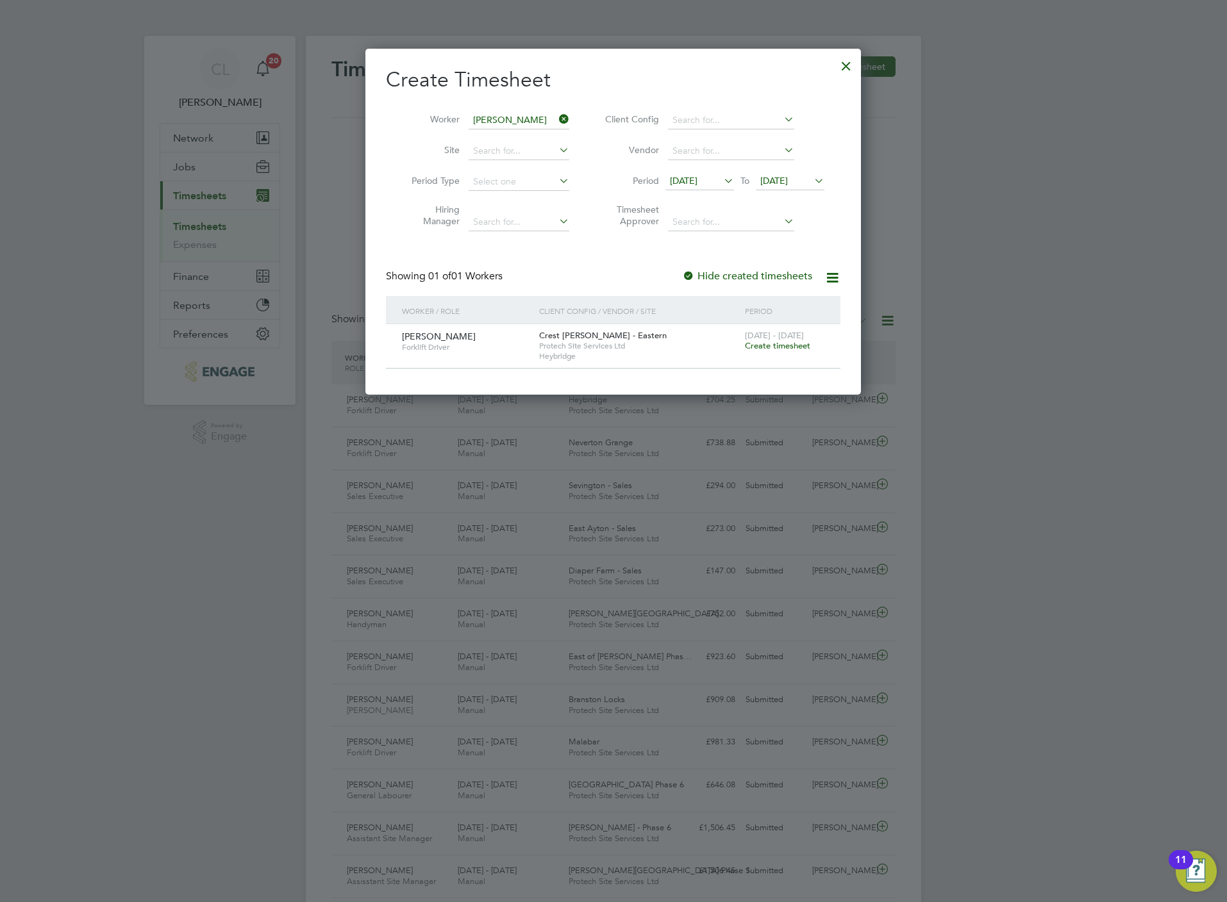
click at [767, 350] on span "Create timesheet" at bounding box center [777, 345] width 65 height 11
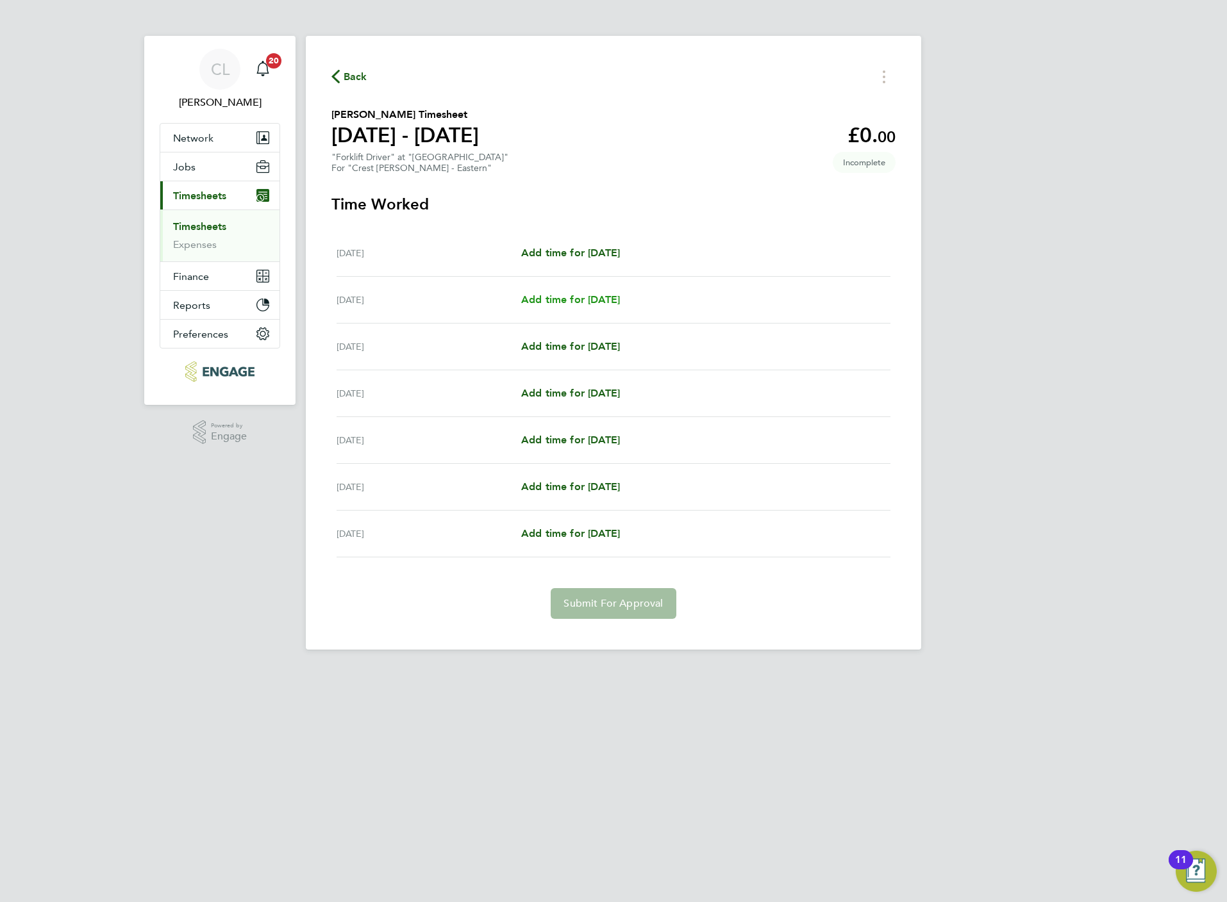
click at [583, 300] on span "Add time for Tue 26 Aug" at bounding box center [570, 300] width 99 height 12
select select "30"
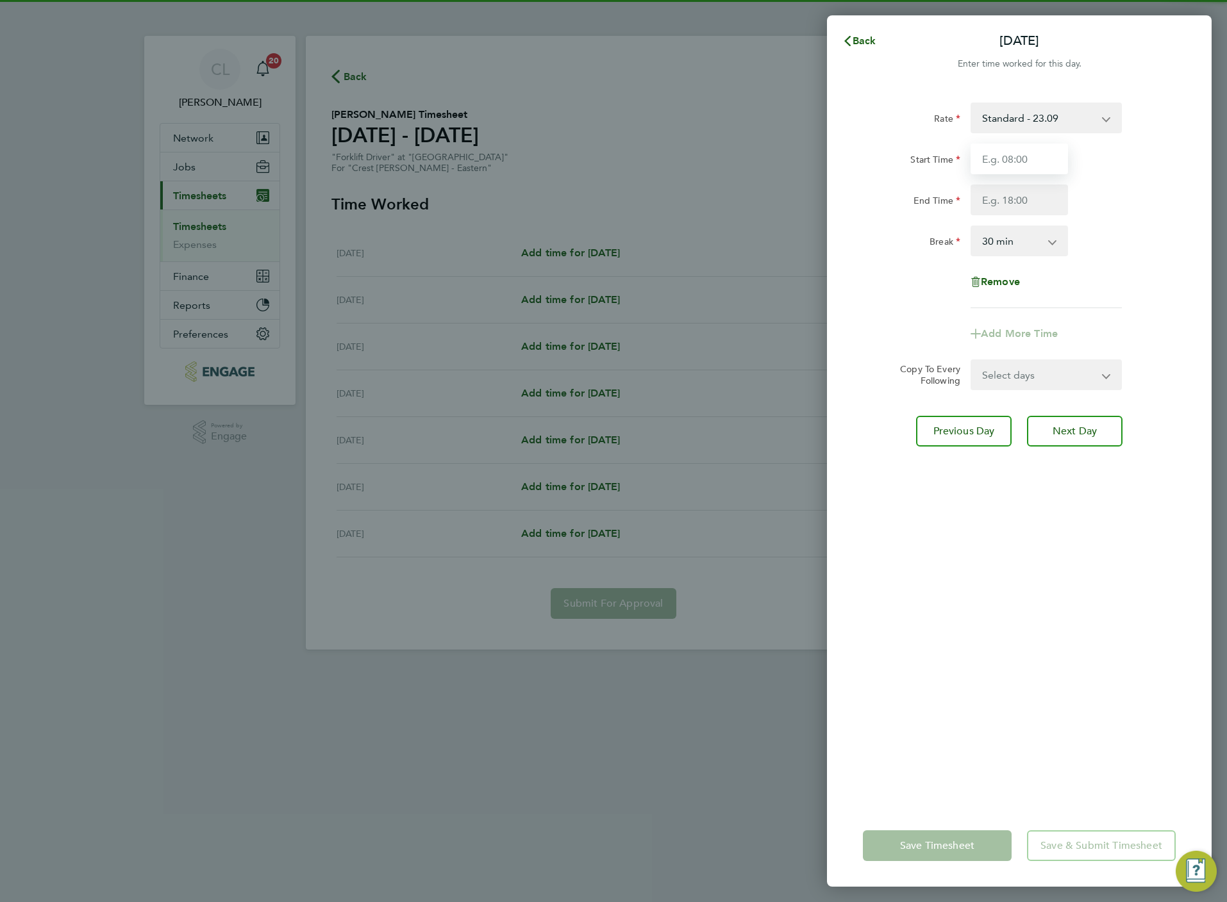
click at [983, 144] on input "Start Time" at bounding box center [1018, 159] width 97 height 31
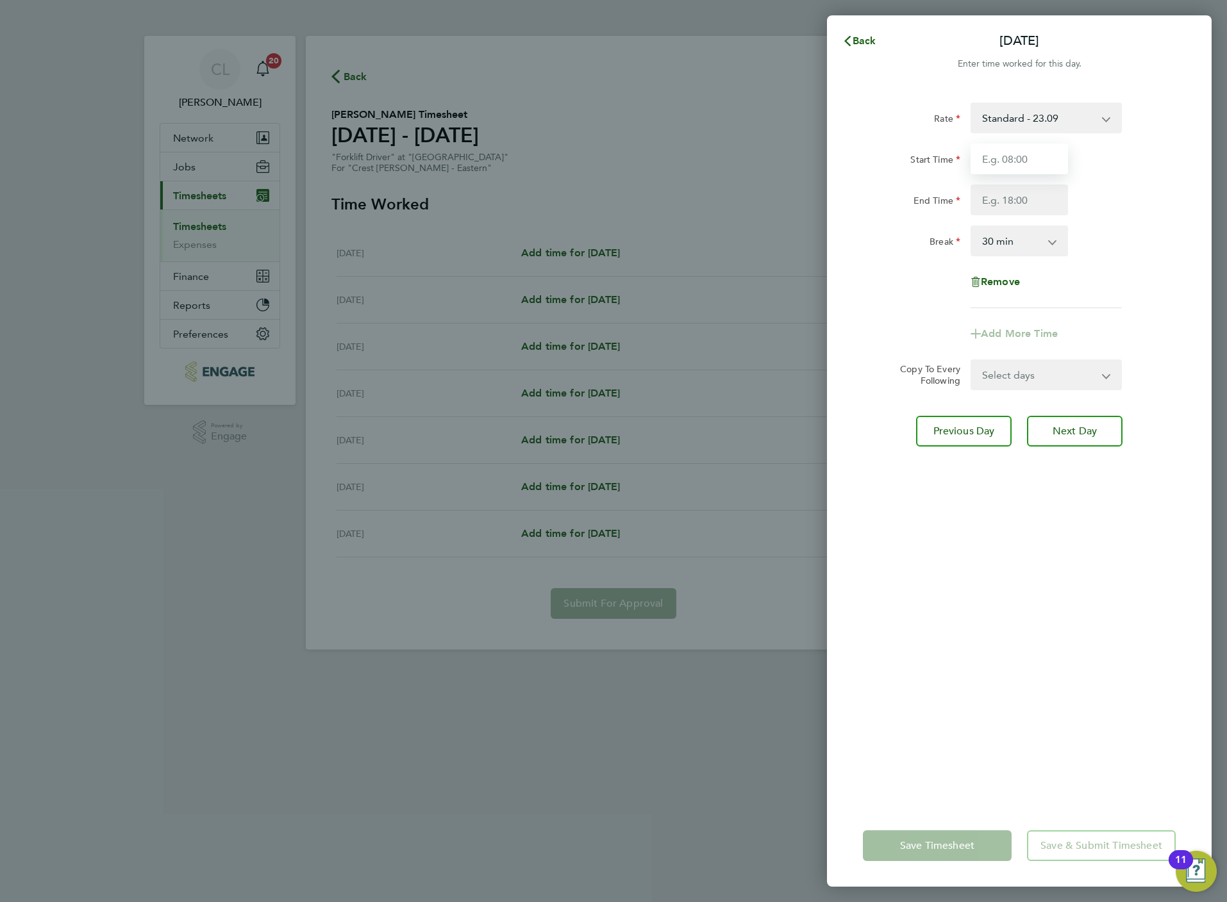
type input "07:00"
type input "18:00"
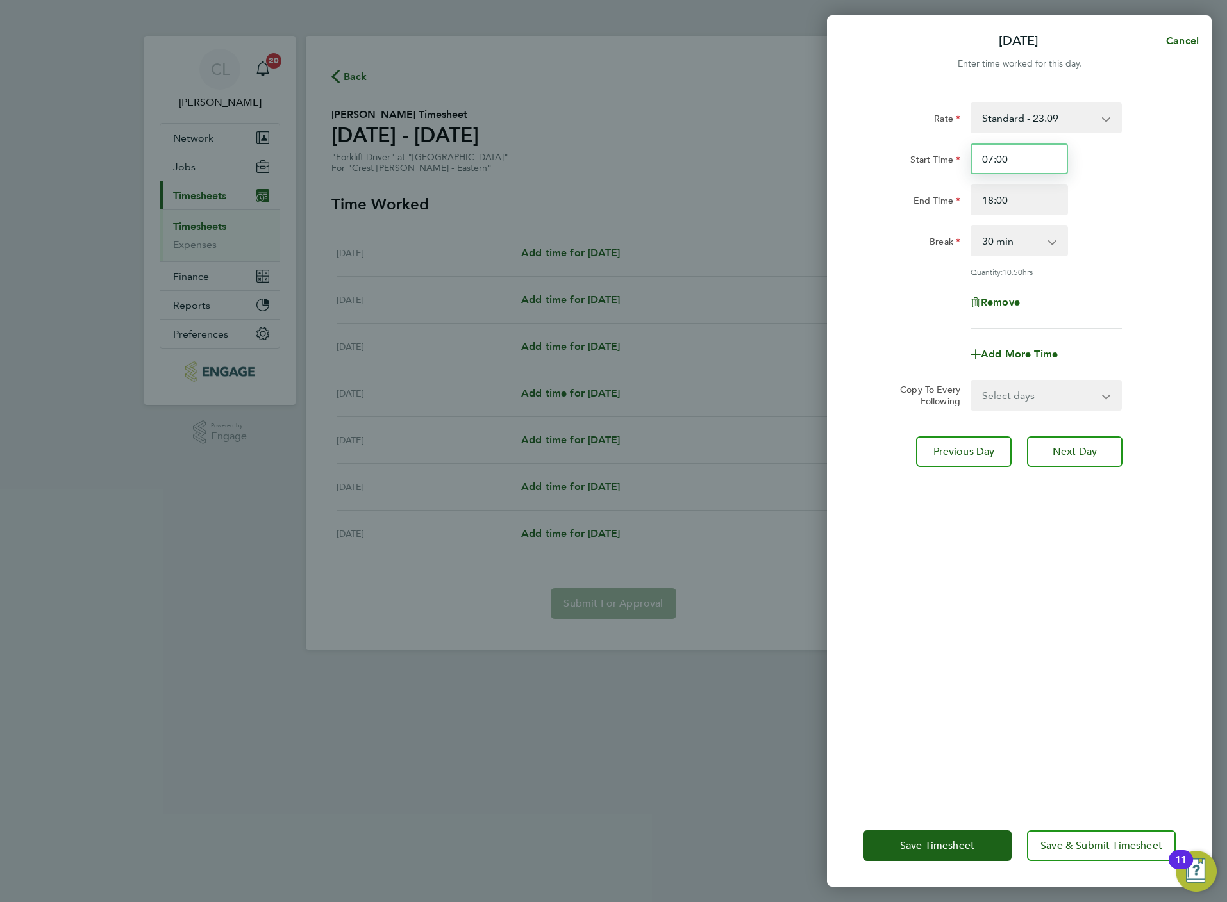
click at [1023, 160] on input "07:00" at bounding box center [1018, 159] width 97 height 31
type input "07:30"
type input "16:30"
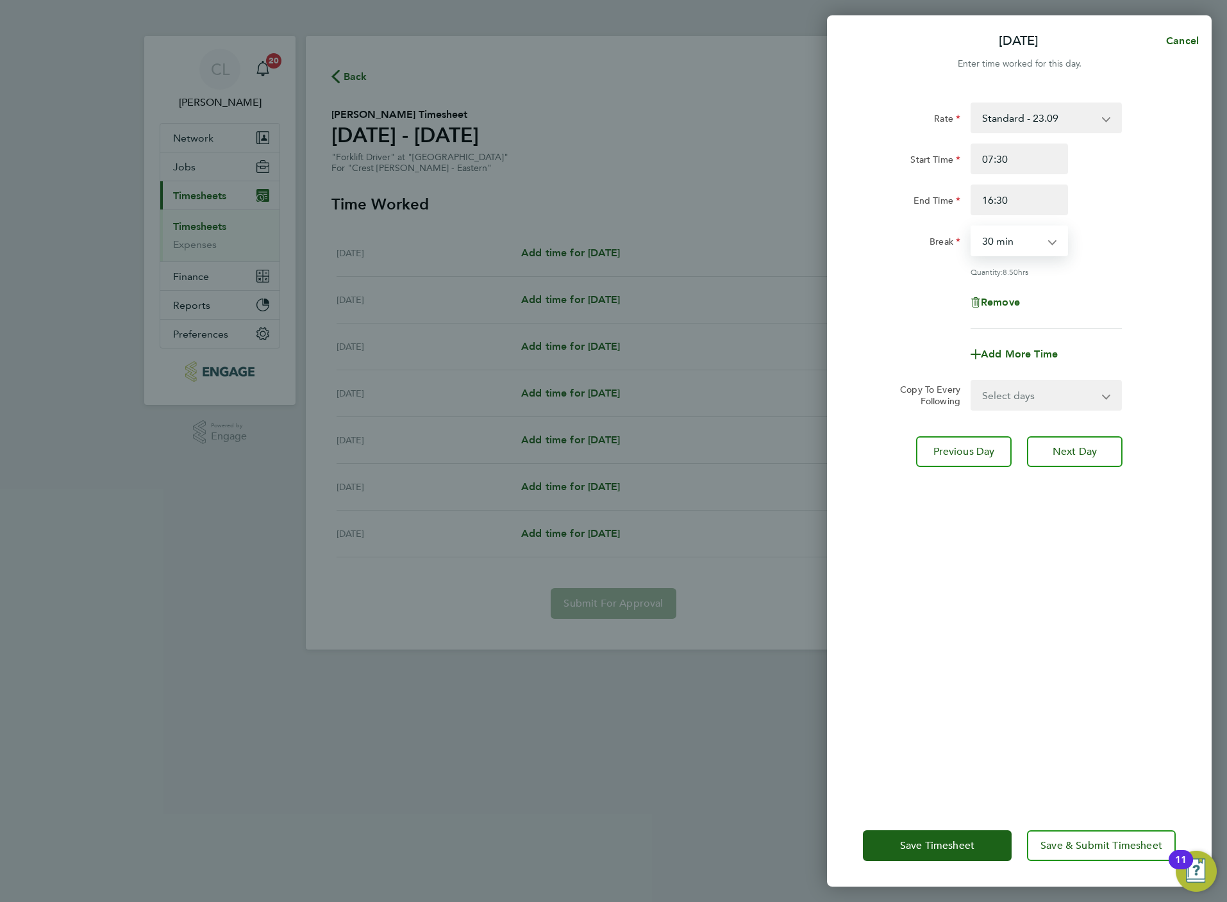
click at [1066, 401] on select "Select days Day Weekday (Mon-Fri) Weekend (Sat-Sun) Wednesday Thursday Friday S…" at bounding box center [1039, 395] width 135 height 28
click at [1054, 229] on app-icon-cross-button at bounding box center [1058, 241] width 15 height 28
click at [1035, 243] on select "0 min 15 min 30 min 45 min 60 min 75 min 90 min" at bounding box center [1011, 241] width 79 height 28
click at [972, 227] on select "0 min 15 min 30 min 45 min 60 min 75 min 90 min" at bounding box center [1011, 241] width 79 height 28
click at [1015, 233] on select "0 min 15 min 30 min 45 min 60 min 75 min 90 min" at bounding box center [1011, 241] width 79 height 28
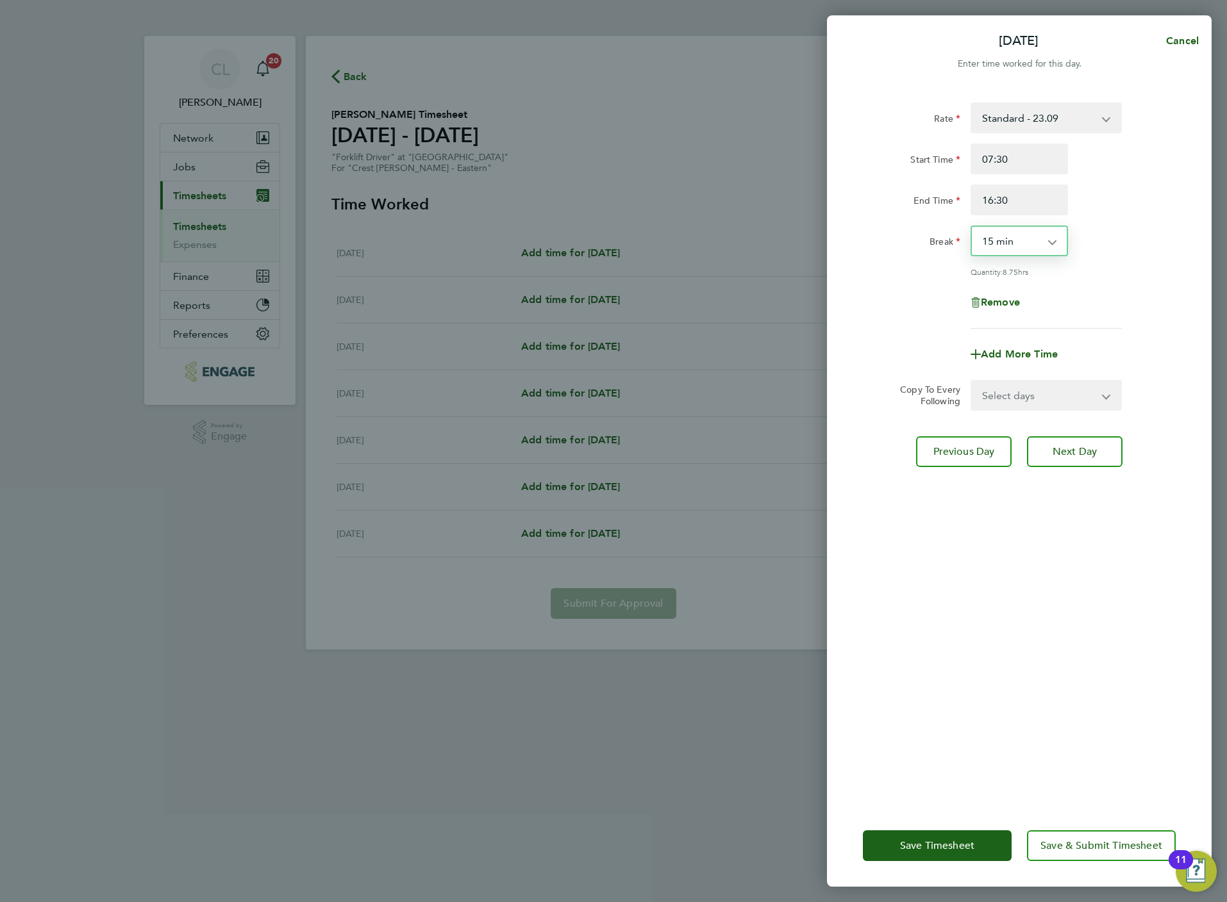
select select "0"
click at [972, 227] on select "0 min 15 min 30 min 45 min 60 min 75 min 90 min" at bounding box center [1011, 241] width 79 height 28
click at [1056, 391] on select "Select days Day Weekday (Mon-Fri) Weekend (Sat-Sun) Wednesday Thursday Friday S…" at bounding box center [1039, 395] width 135 height 28
select select "WEEKDAY"
click at [972, 381] on select "Select days Day Weekday (Mon-Fri) Weekend (Sat-Sun) Wednesday Thursday Friday S…" at bounding box center [1039, 395] width 135 height 28
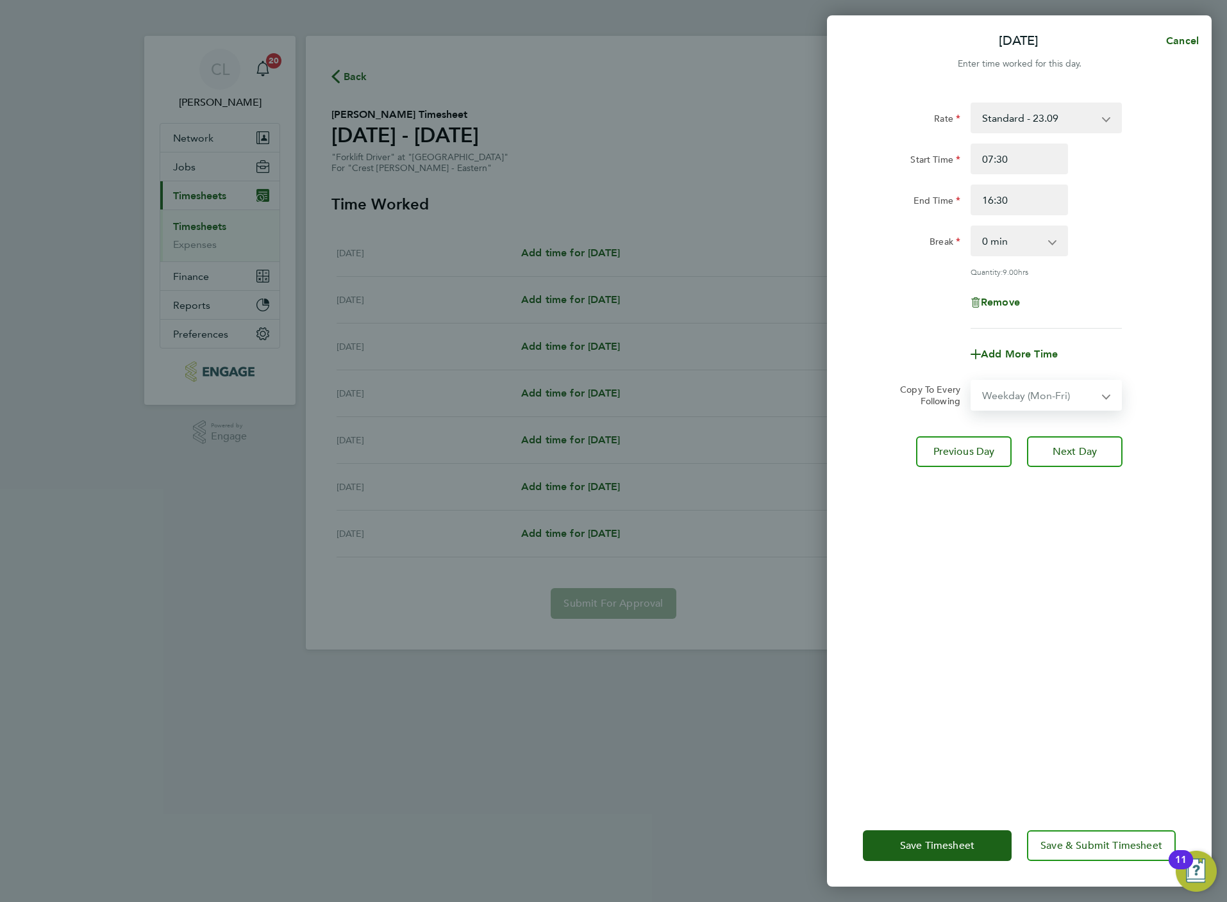
select select "2025-08-31"
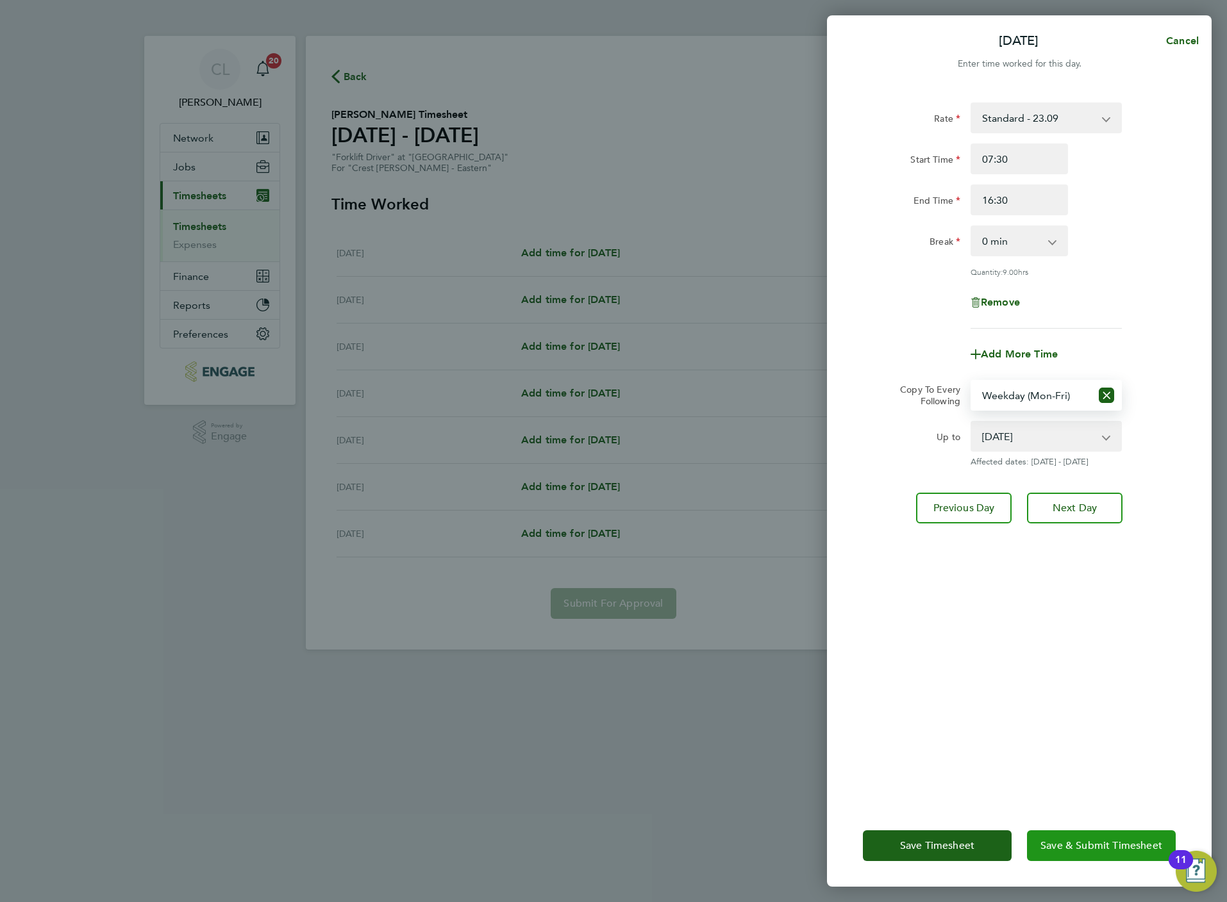
click at [1097, 848] on span "Save & Submit Timesheet" at bounding box center [1101, 846] width 122 height 13
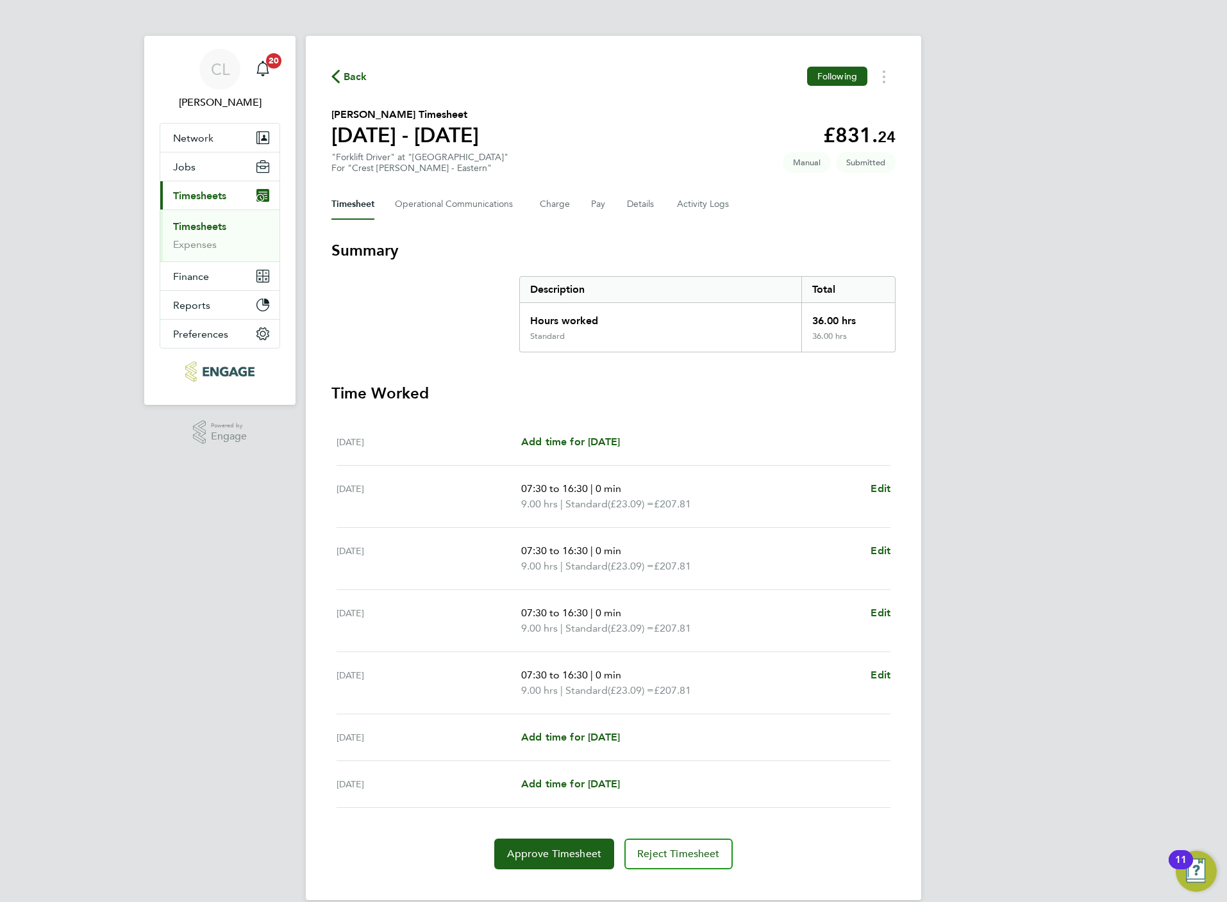
click at [360, 72] on span "Back" at bounding box center [356, 76] width 24 height 15
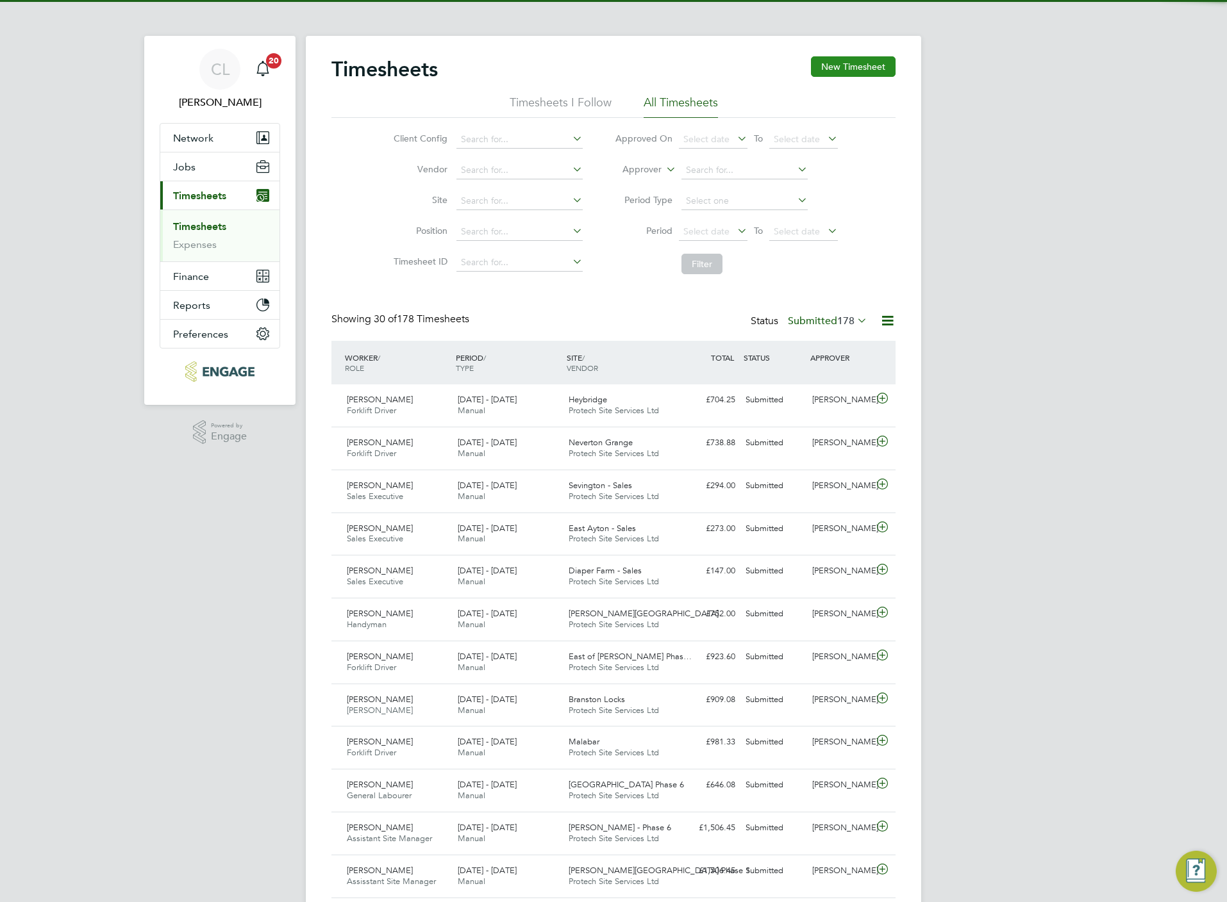
click at [856, 64] on button "New Timesheet" at bounding box center [853, 66] width 85 height 21
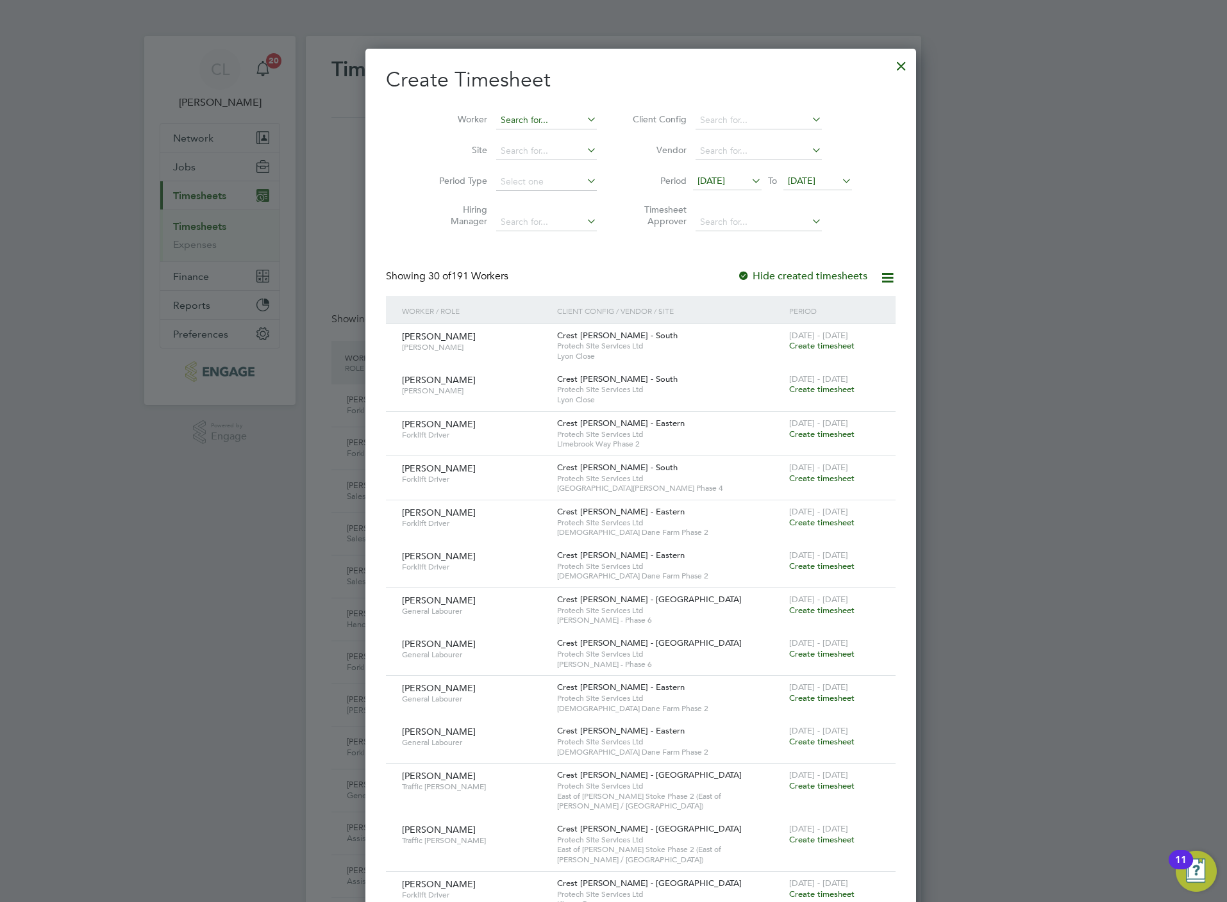
click at [496, 114] on input at bounding box center [546, 121] width 101 height 18
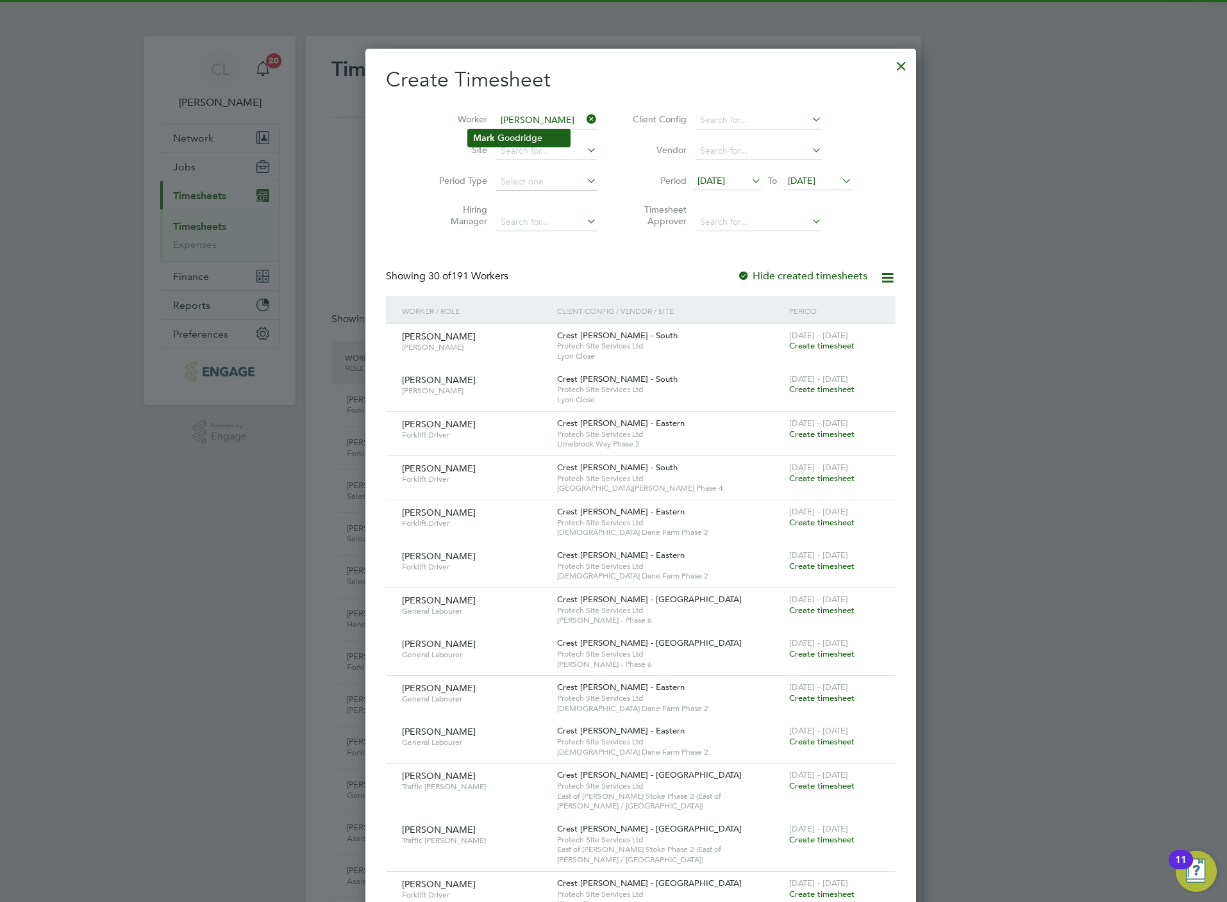
click at [512, 135] on li "Mark G oodridge" at bounding box center [519, 137] width 102 height 17
type input "Mark Goodridge"
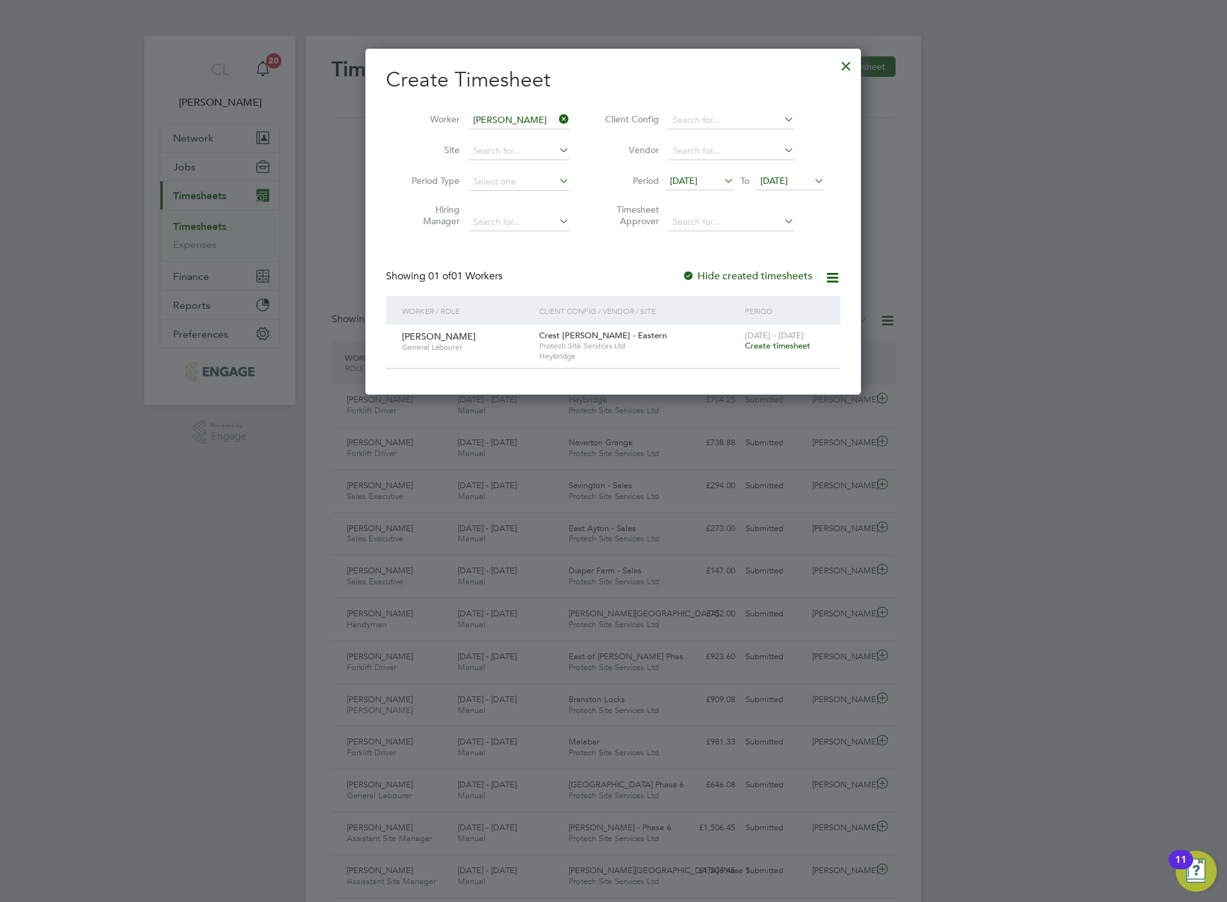
click at [767, 346] on span "Create timesheet" at bounding box center [777, 345] width 65 height 11
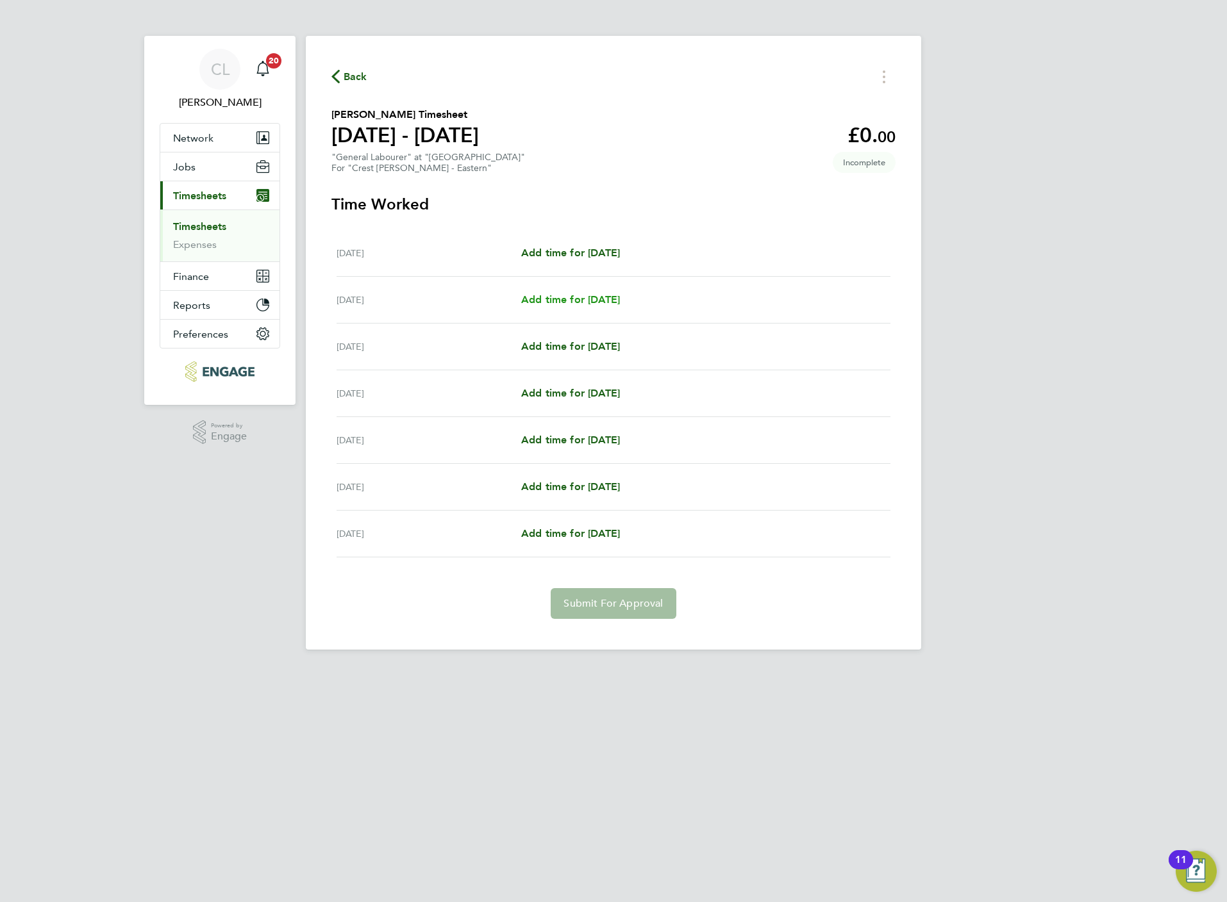
click at [597, 294] on span "Add time for Tue 26 Aug" at bounding box center [570, 300] width 99 height 12
select select "30"
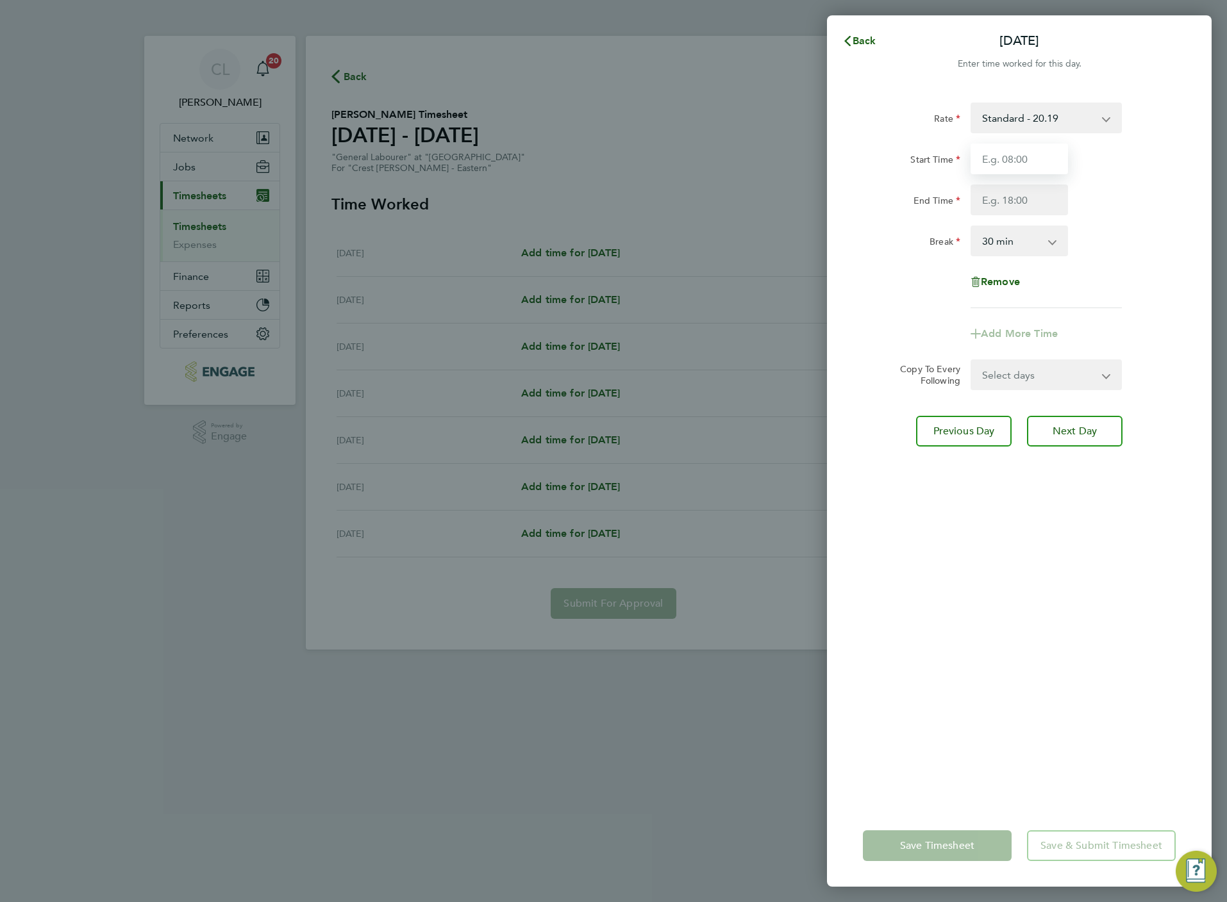
click at [1035, 153] on input "Start Time" at bounding box center [1018, 159] width 97 height 31
type input "07:30"
type input "16:30"
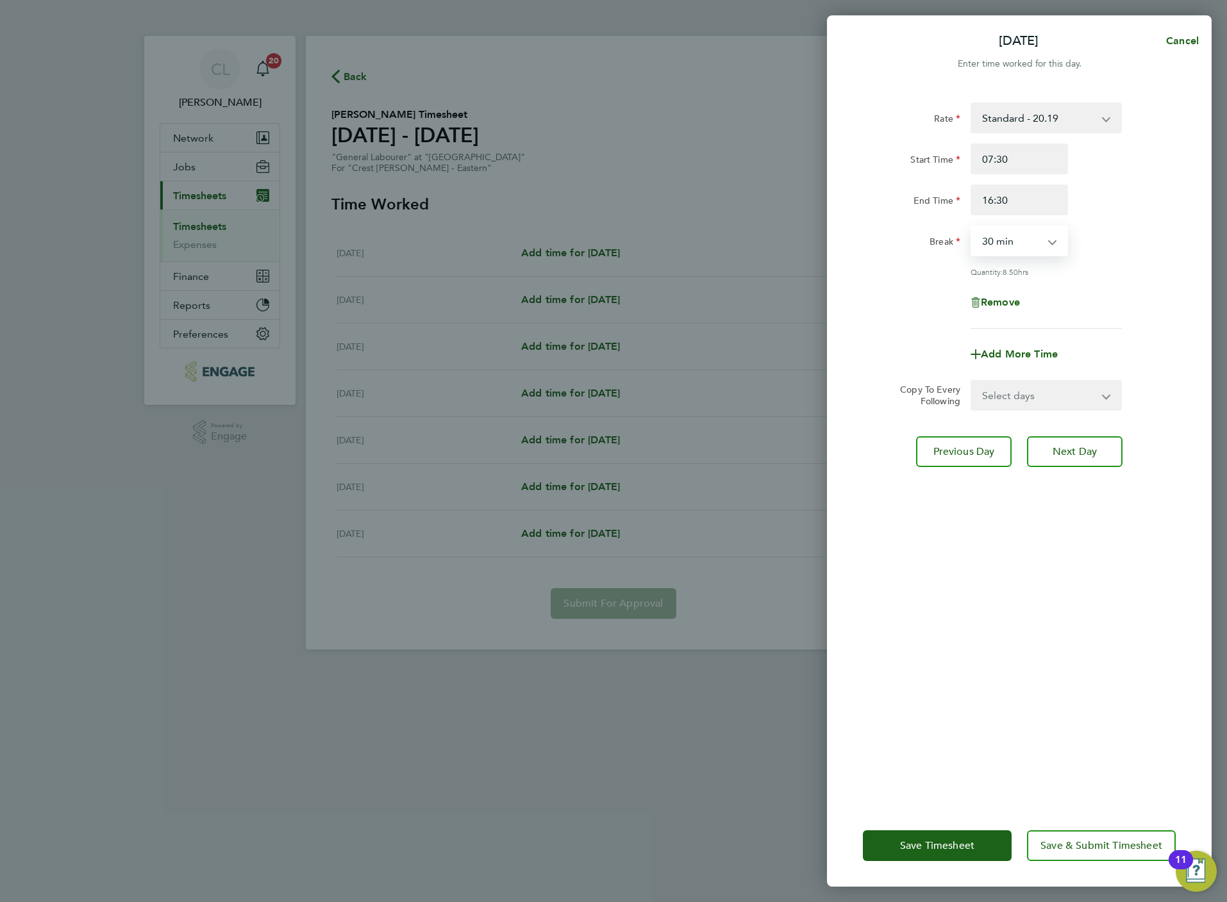
drag, startPoint x: 1015, startPoint y: 250, endPoint x: 1010, endPoint y: 254, distance: 6.9
click at [1015, 250] on select "0 min 15 min 30 min 45 min 60 min 75 min 90 min" at bounding box center [1011, 241] width 79 height 28
select select "0"
click at [972, 227] on select "0 min 15 min 30 min 45 min 60 min 75 min 90 min" at bounding box center [1011, 241] width 79 height 28
click at [1016, 387] on select "Select days Day Weekday (Mon-Fri) Weekend (Sat-Sun) Wednesday Thursday Friday S…" at bounding box center [1039, 395] width 135 height 28
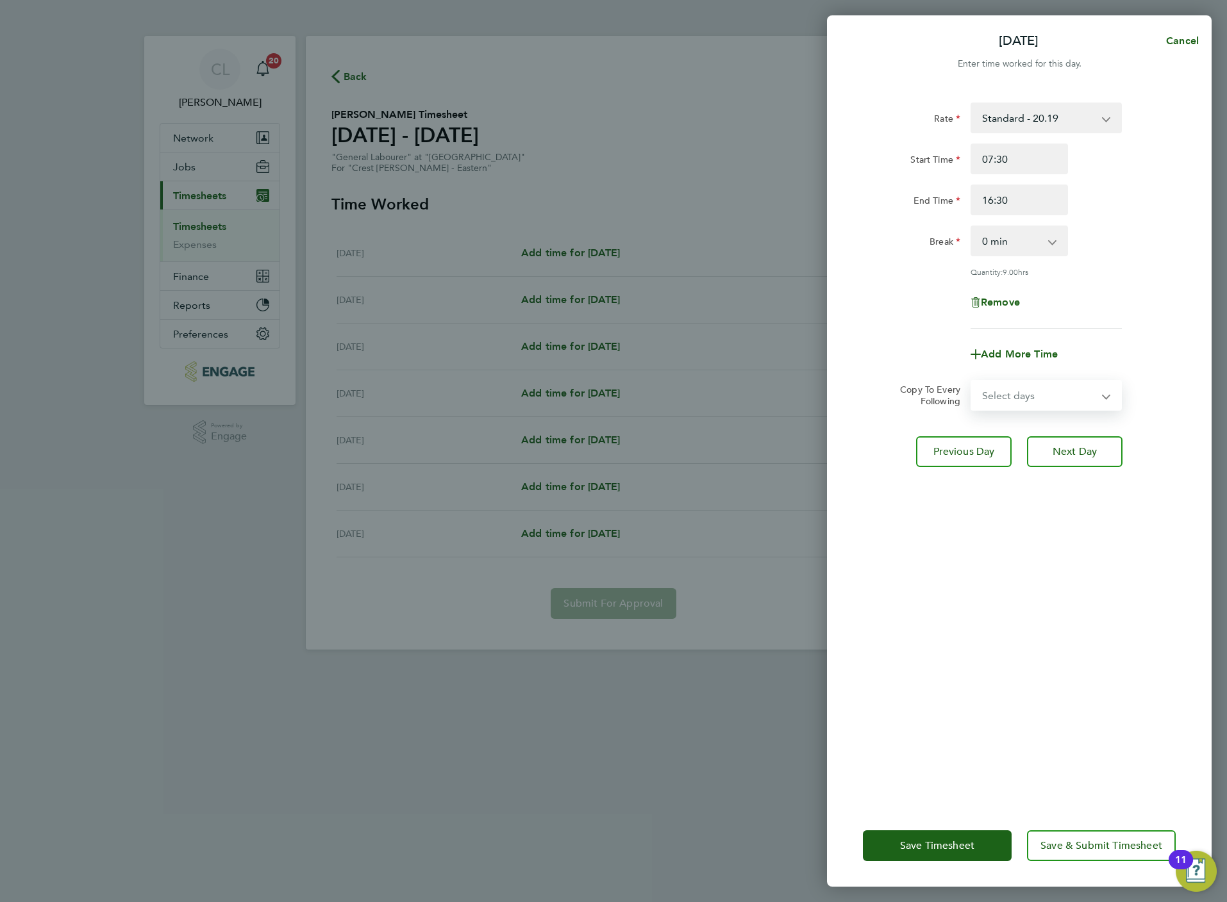
select select "WEEKDAY"
click at [972, 381] on select "Select days Day Weekday (Mon-Fri) Weekend (Sat-Sun) Wednesday Thursday Friday S…" at bounding box center [1039, 395] width 135 height 28
select select "2025-08-31"
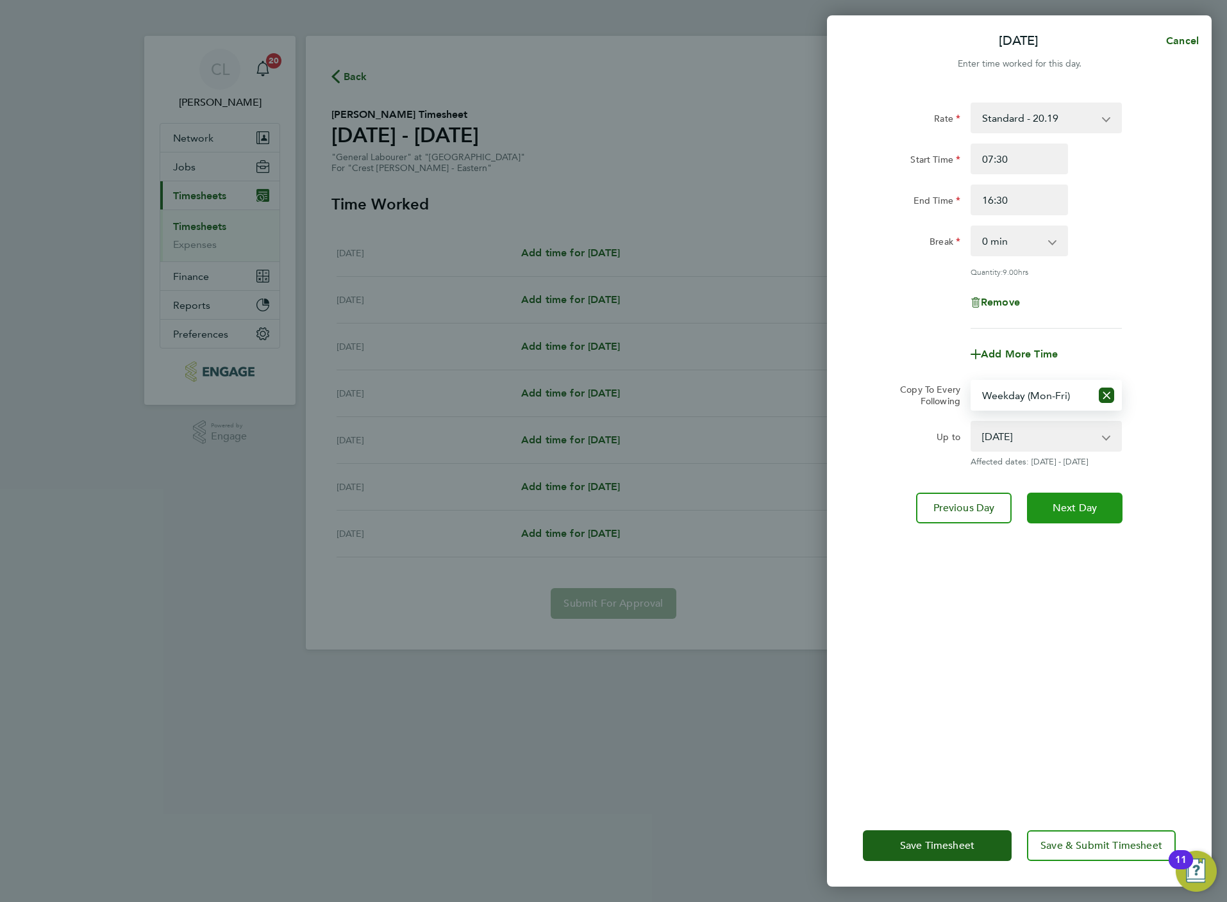
click at [1068, 517] on button "Next Day" at bounding box center [1075, 508] width 96 height 31
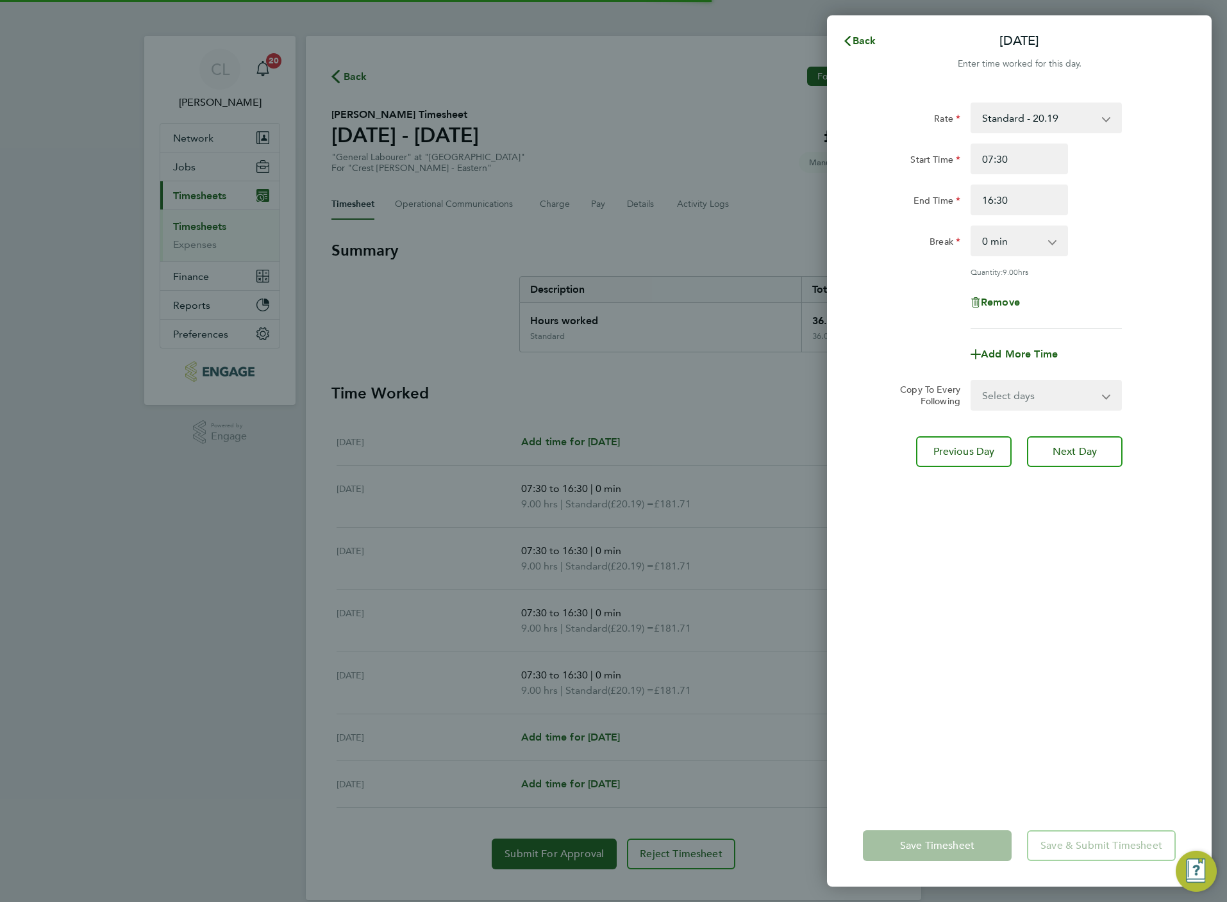
click at [1016, 389] on select "Select days Day Weekday (Mon-Fri) Weekend (Sat-Sun) Thursday Friday Saturday Su…" at bounding box center [1039, 395] width 135 height 28
select select "SAT"
click at [972, 381] on select "Select days Day Weekday (Mon-Fri) Weekend (Sat-Sun) Thursday Friday Saturday Su…" at bounding box center [1039, 395] width 135 height 28
select select "2025-08-31"
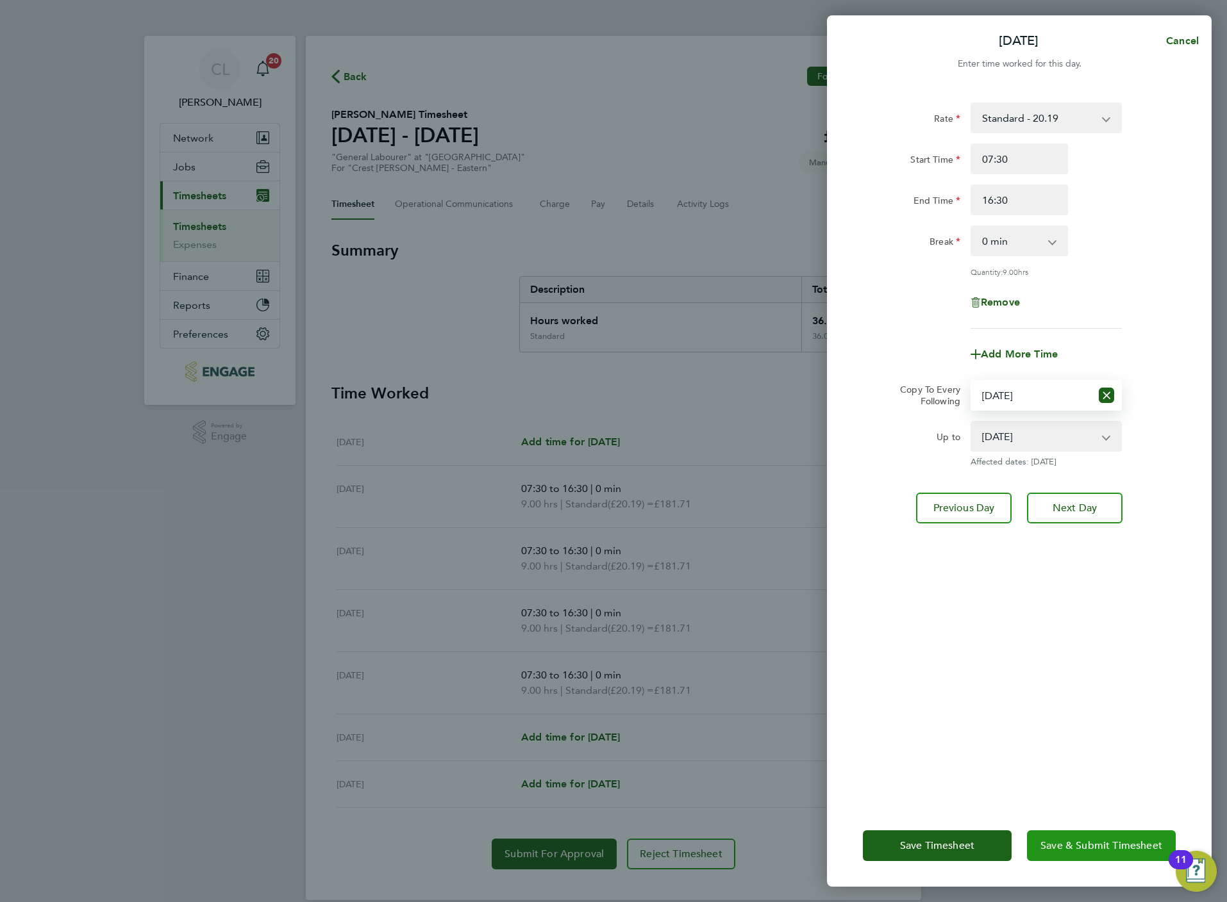
click at [1126, 856] on button "Save & Submit Timesheet" at bounding box center [1101, 846] width 149 height 31
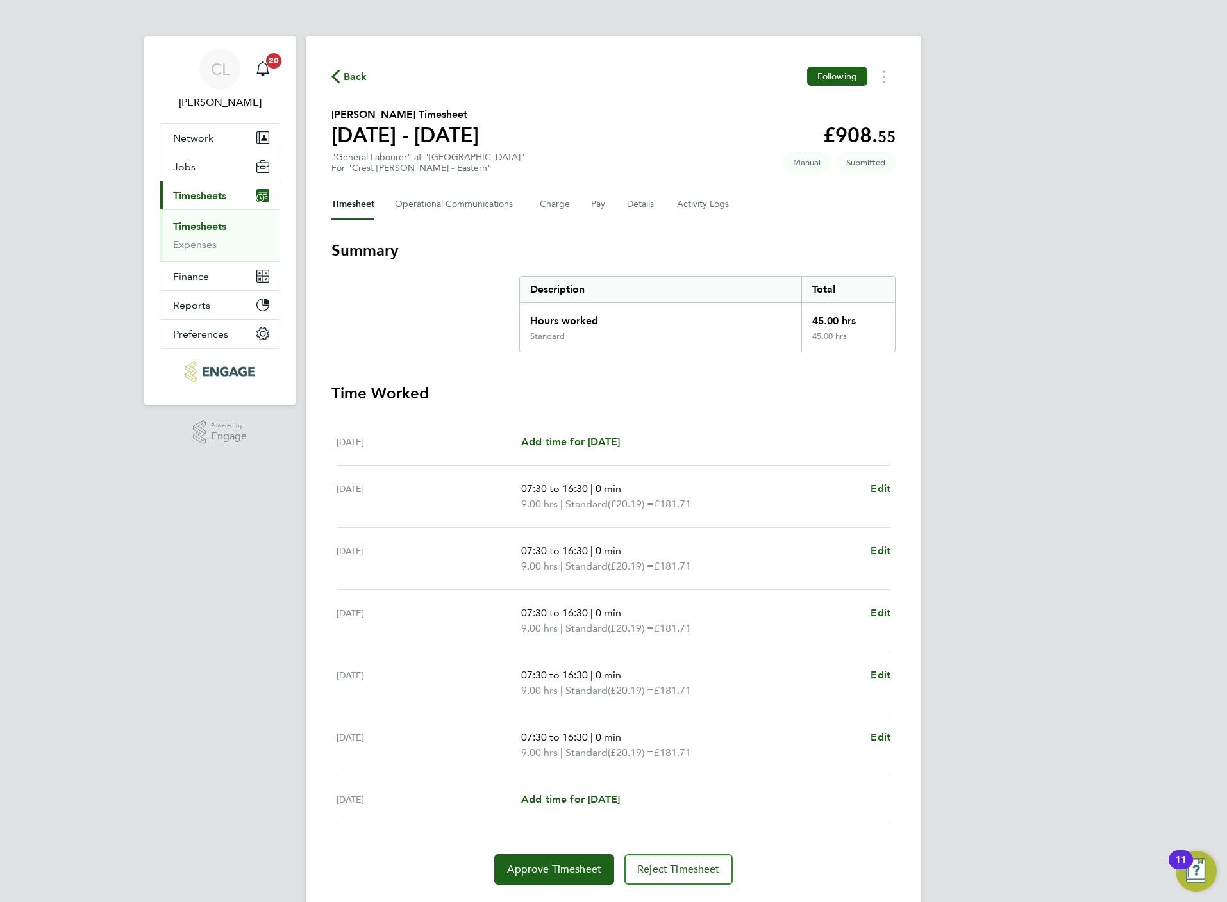
click at [354, 69] on span "Back" at bounding box center [356, 76] width 24 height 15
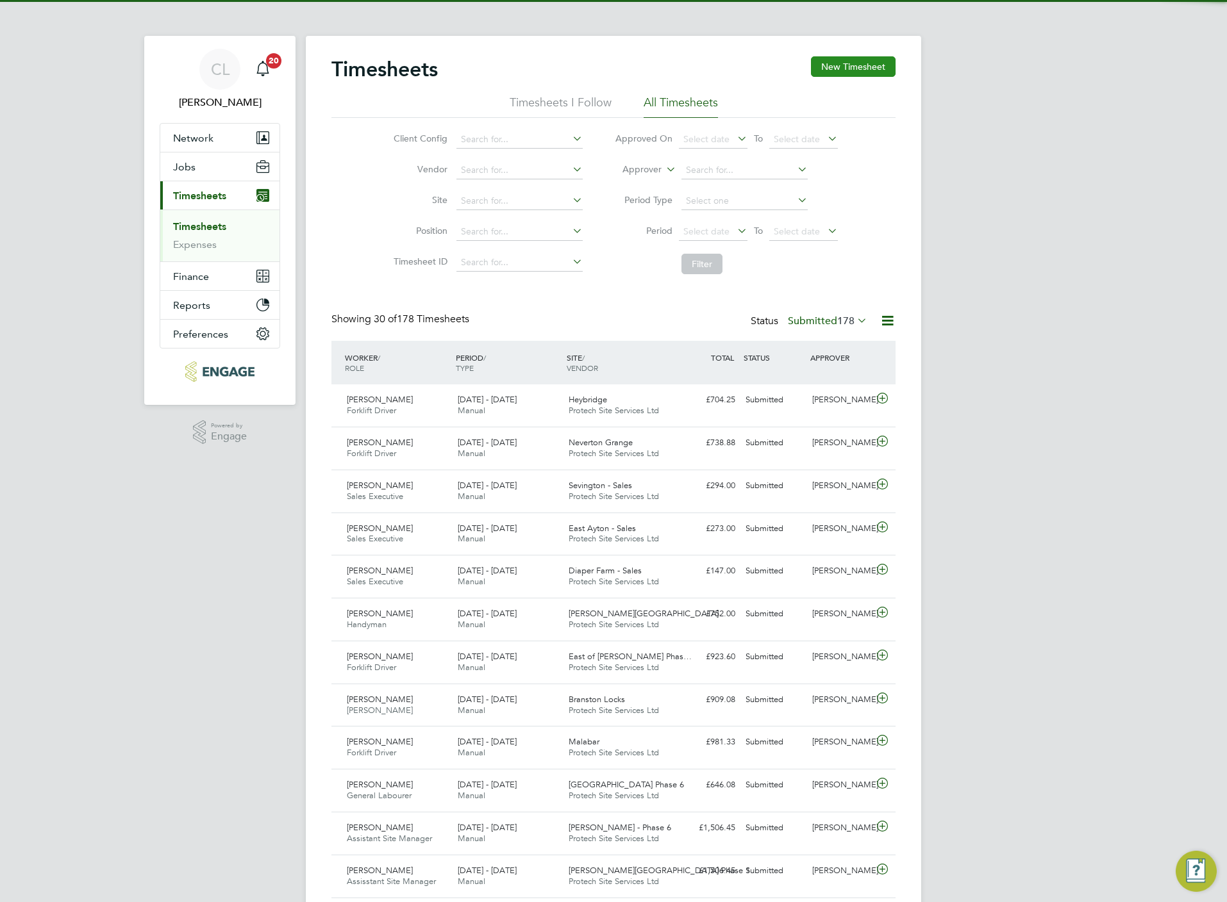
click at [837, 67] on button "New Timesheet" at bounding box center [853, 66] width 85 height 21
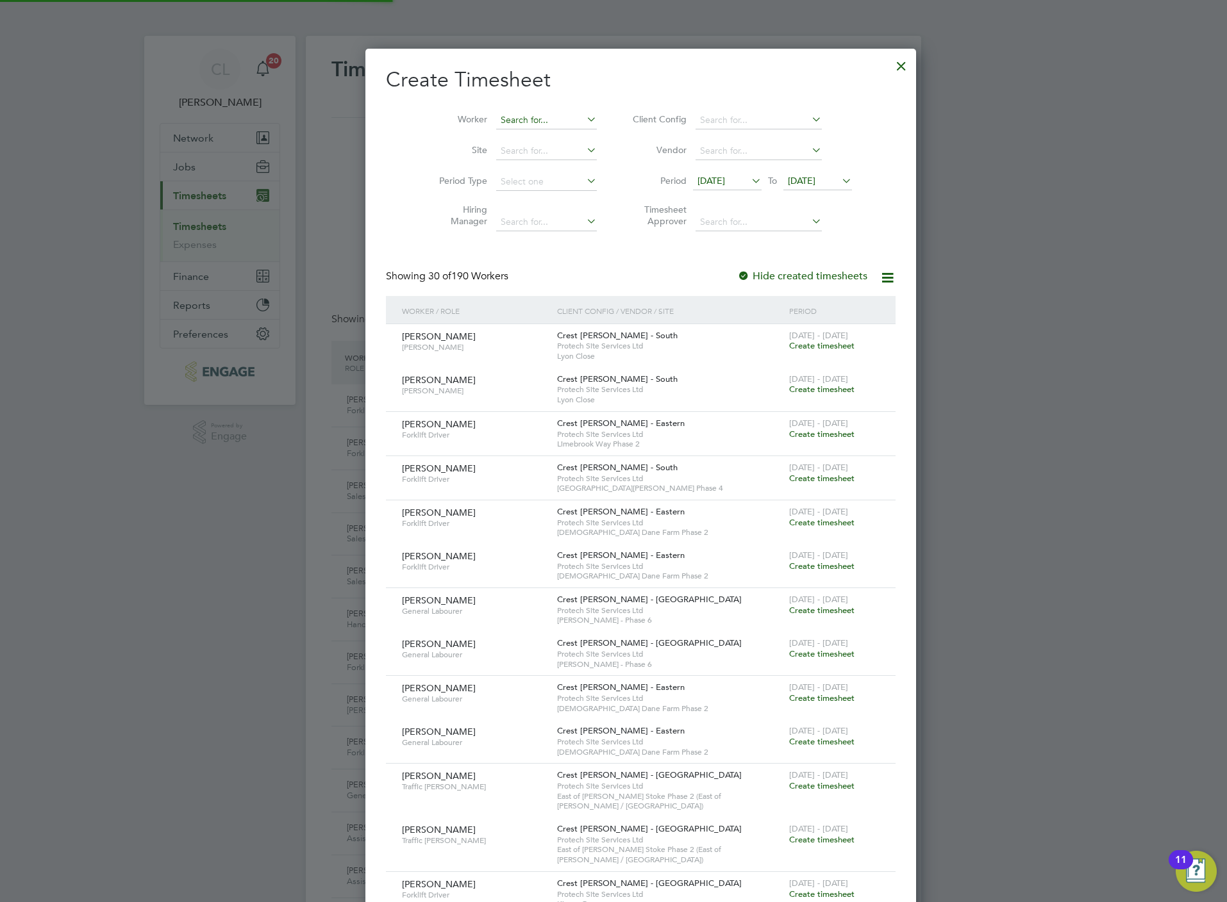
click at [525, 116] on input at bounding box center [546, 121] width 101 height 18
click at [523, 185] on li "Toby Robson" at bounding box center [547, 189] width 158 height 17
type input "Toby Robson"
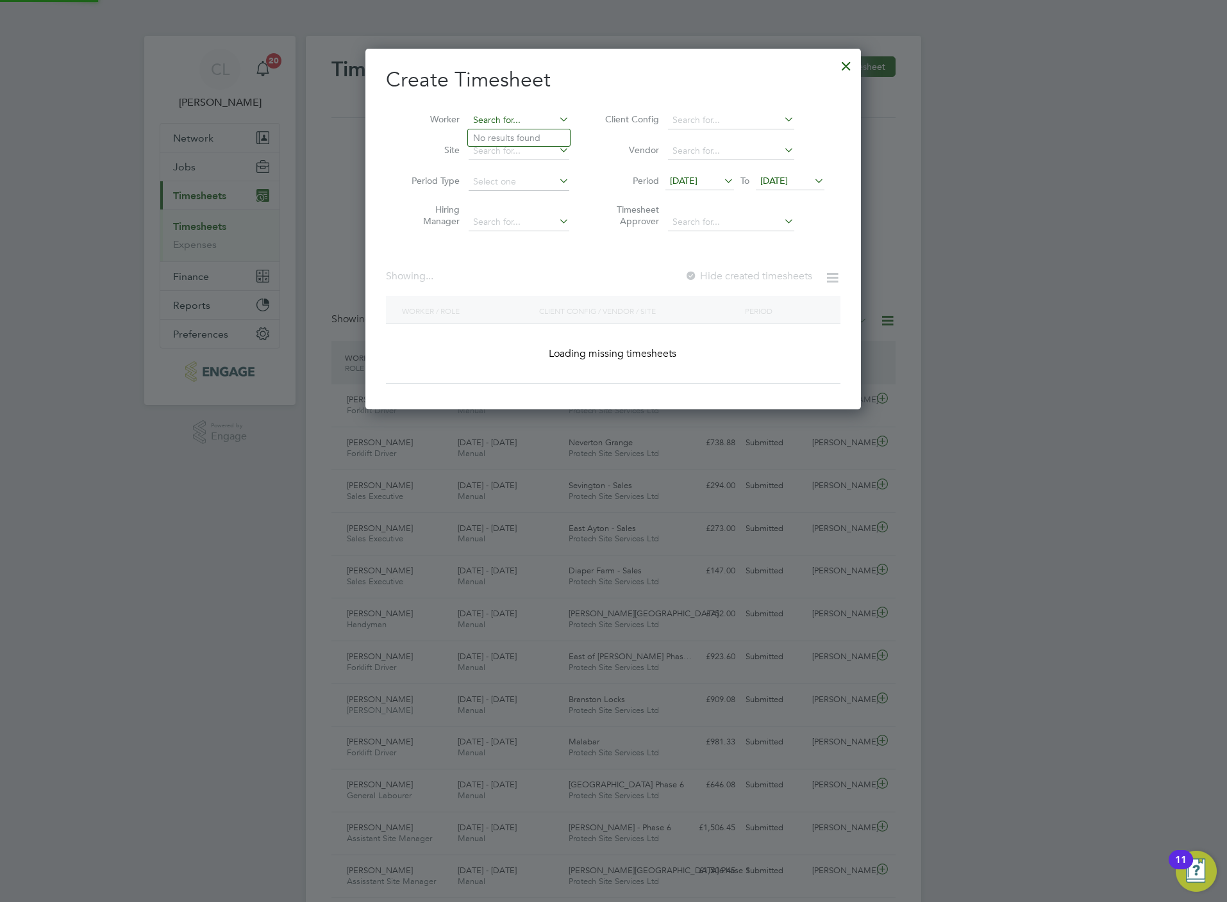
click at [525, 120] on input at bounding box center [519, 121] width 101 height 18
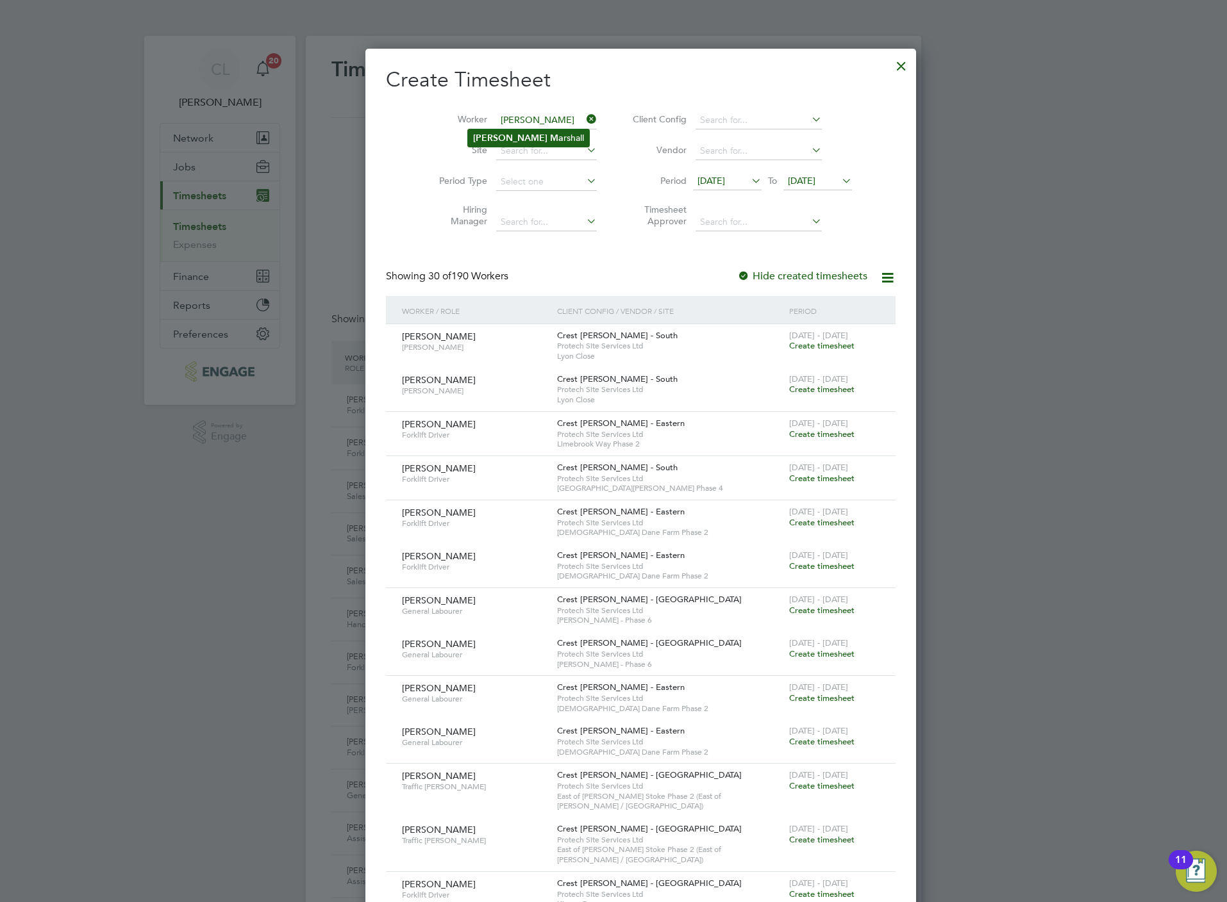
click at [508, 142] on li "Carl Ma rshall" at bounding box center [528, 137] width 121 height 17
type input "Carl Marshall"
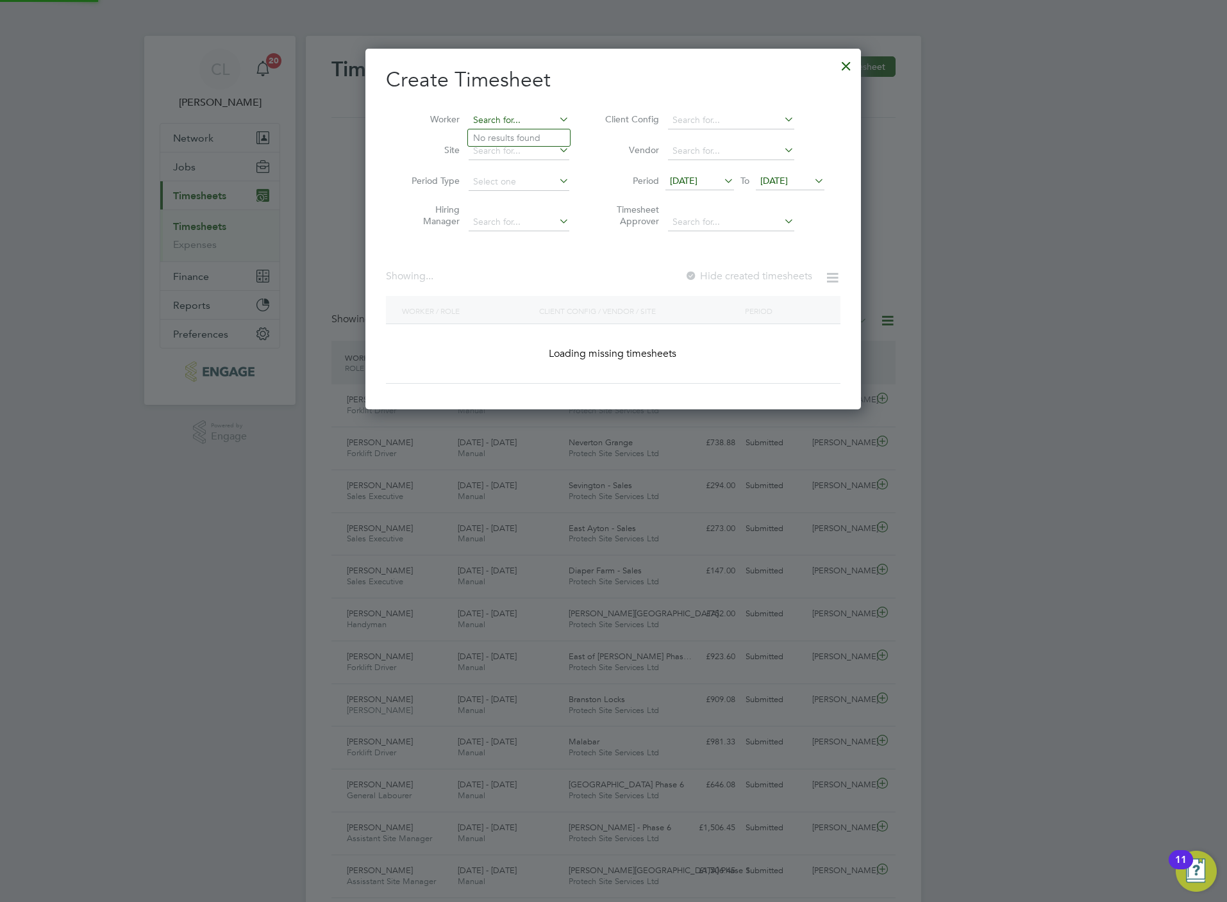
click at [526, 119] on input at bounding box center [519, 121] width 101 height 18
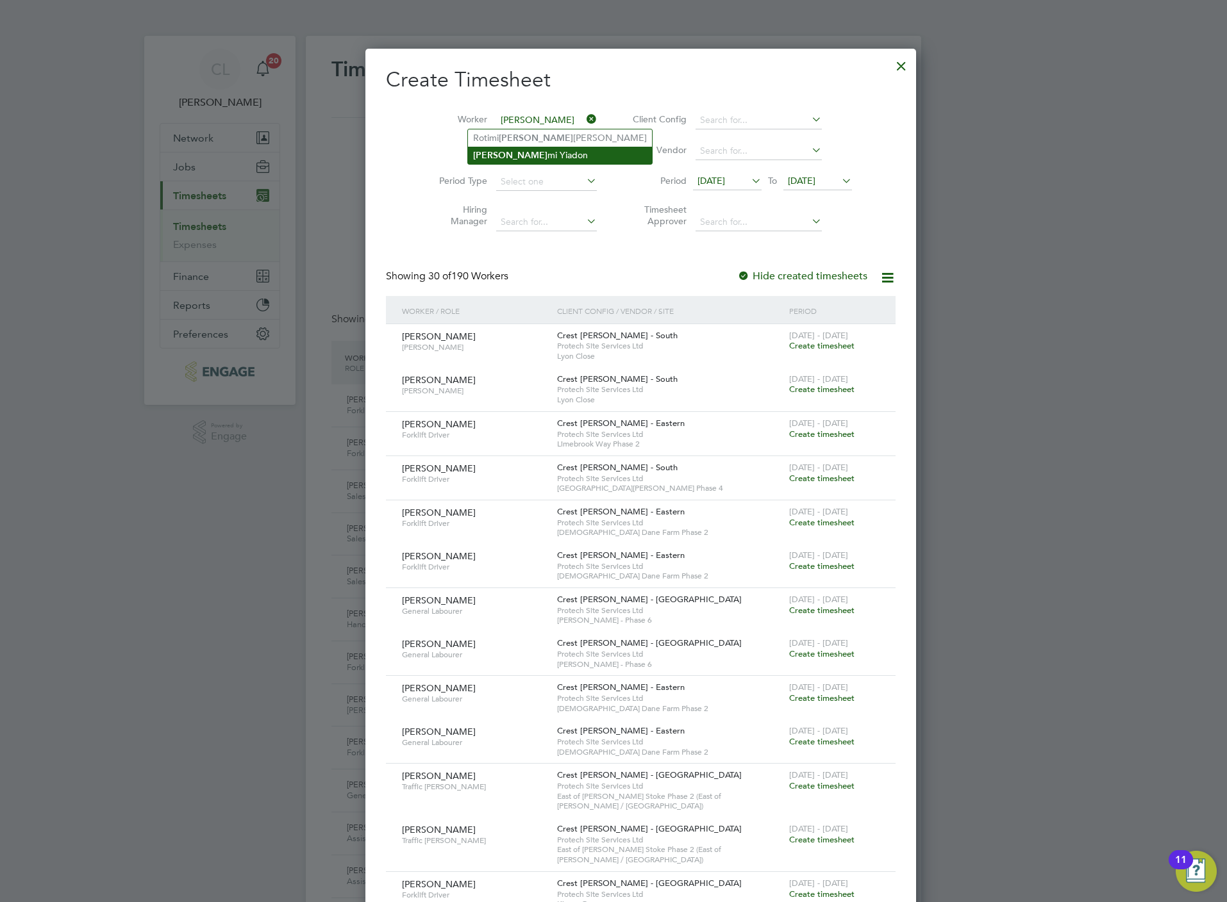
click at [500, 154] on li "Jere mi Yiadon" at bounding box center [560, 155] width 184 height 17
type input "Jeremi Yiadon"
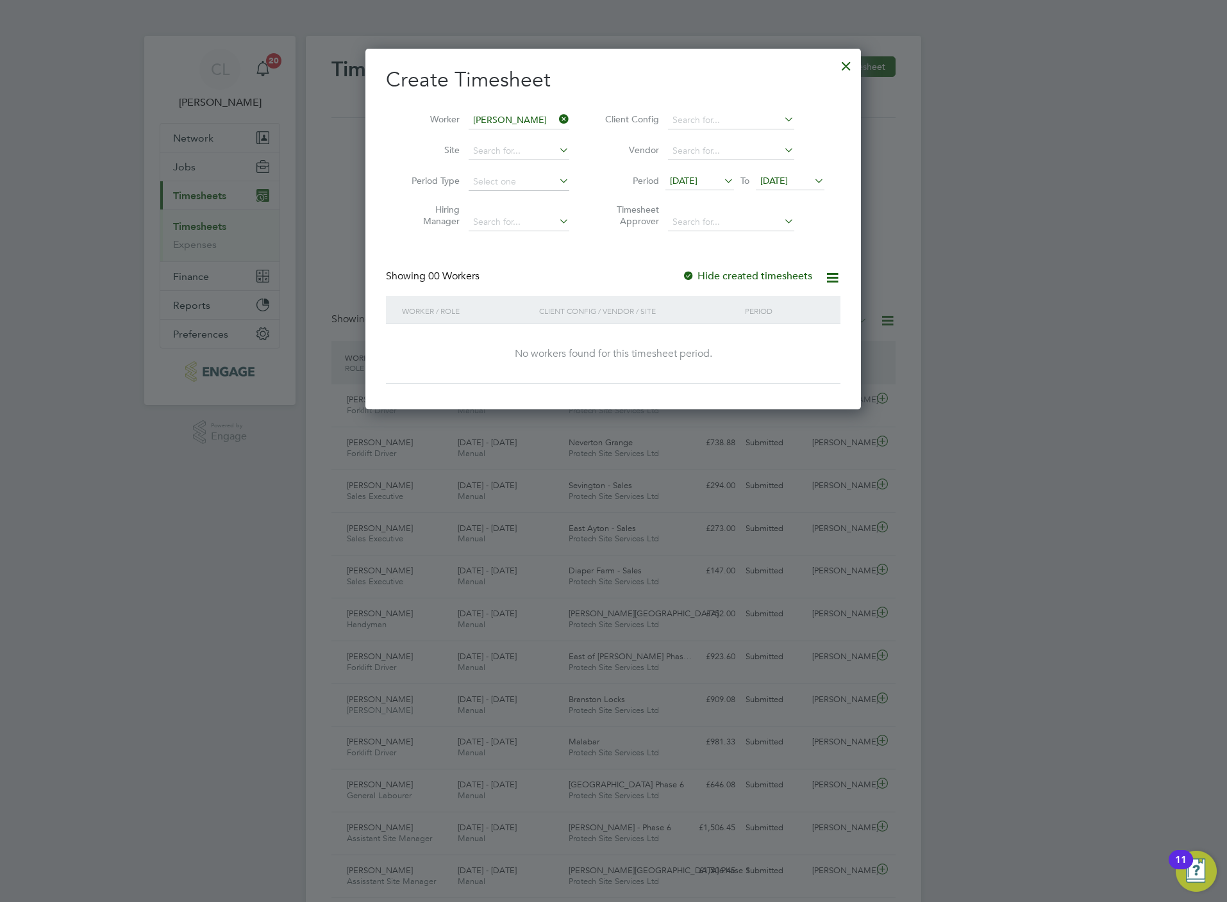
click at [811, 178] on icon at bounding box center [811, 181] width 0 height 18
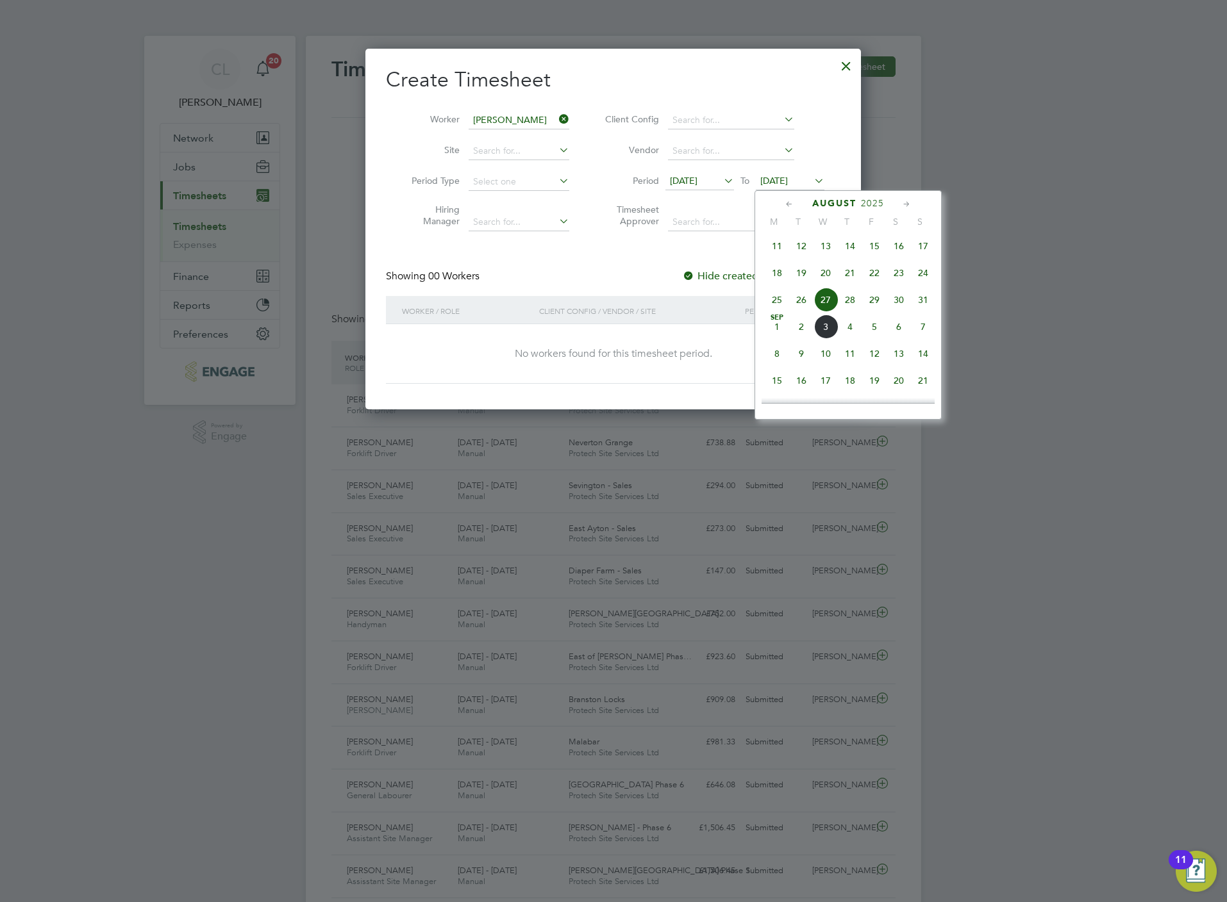
click at [908, 308] on span "30" at bounding box center [898, 300] width 24 height 24
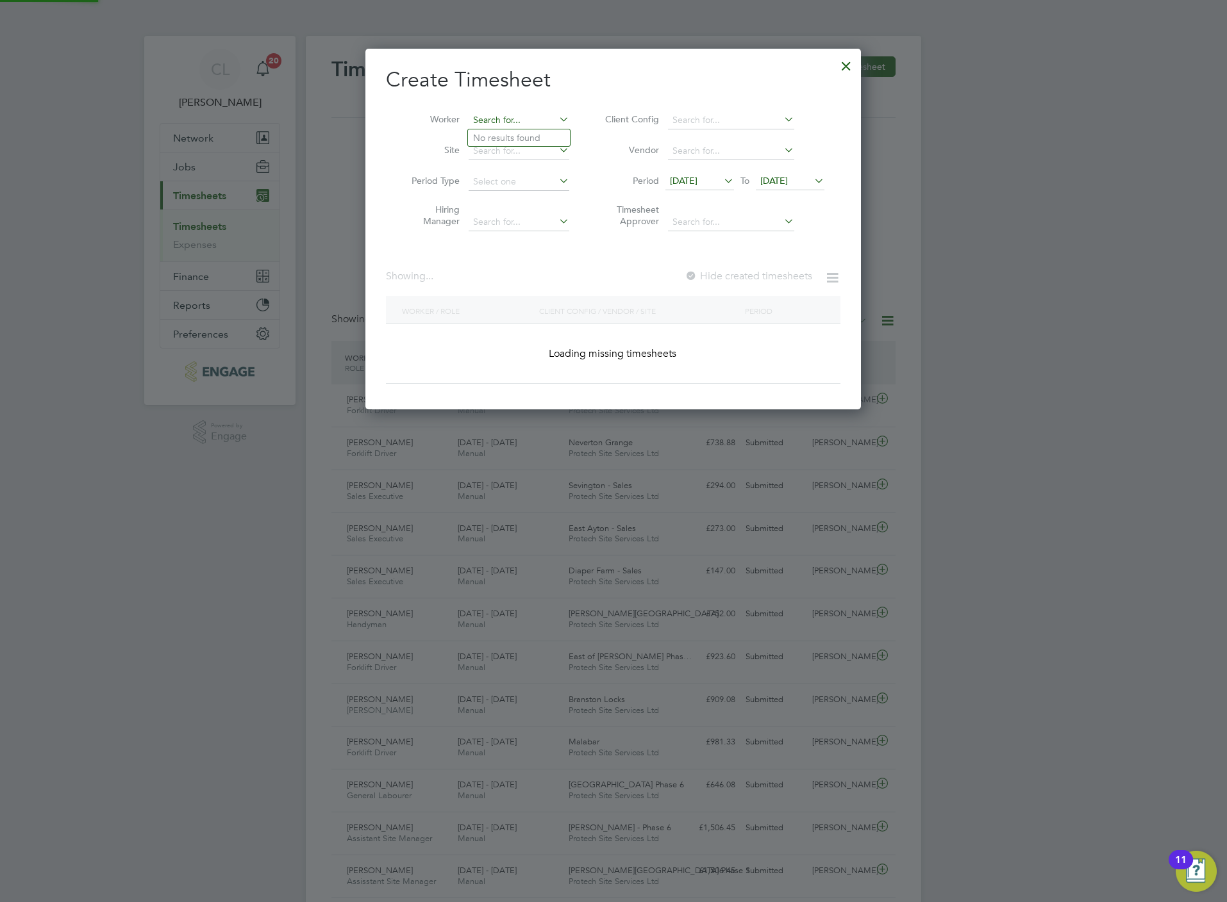
scroll to position [363, 496]
click at [528, 115] on input at bounding box center [519, 121] width 101 height 18
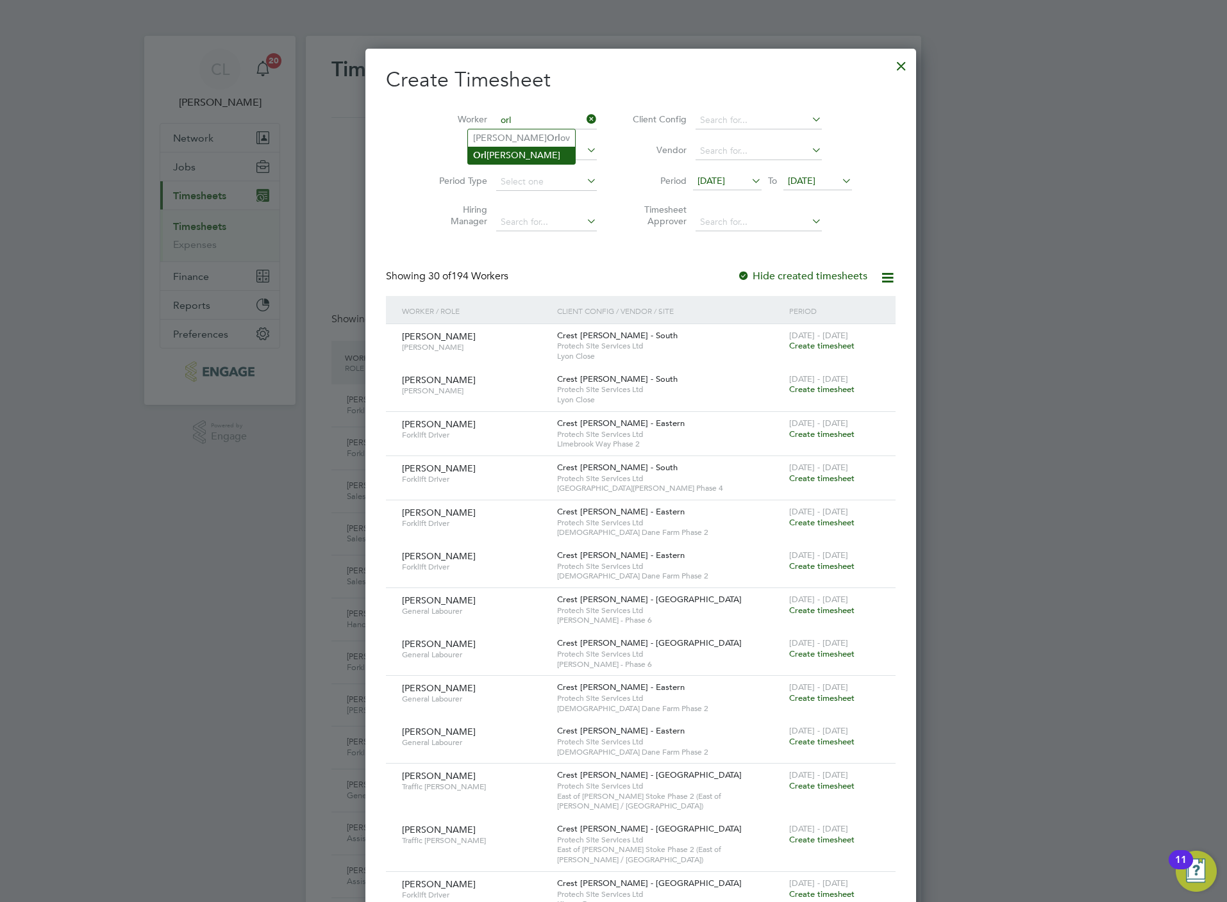
click at [513, 158] on li "Orl ando Taylor" at bounding box center [521, 155] width 107 height 17
type input "Orlando Taylor"
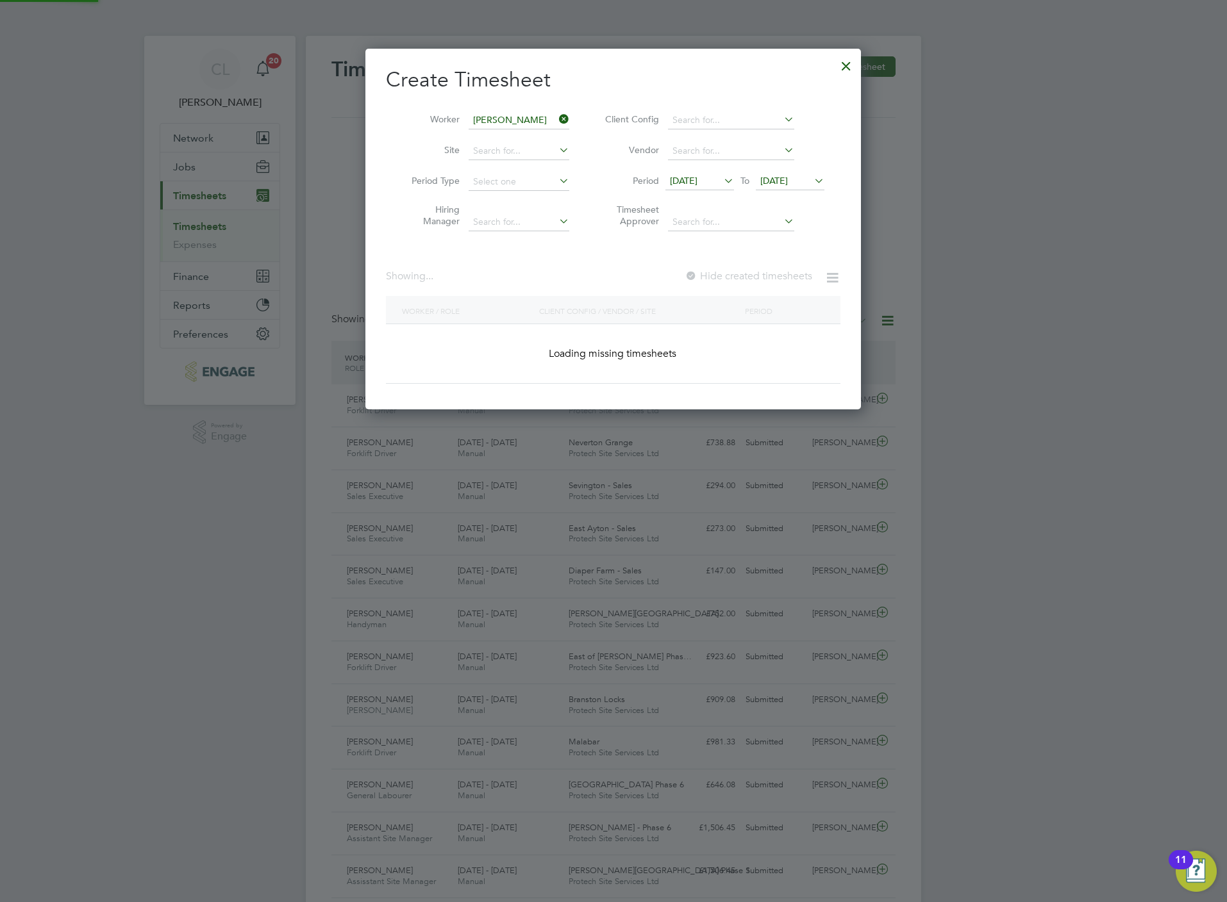
scroll to position [363, 496]
click at [478, 112] on input at bounding box center [519, 121] width 101 height 18
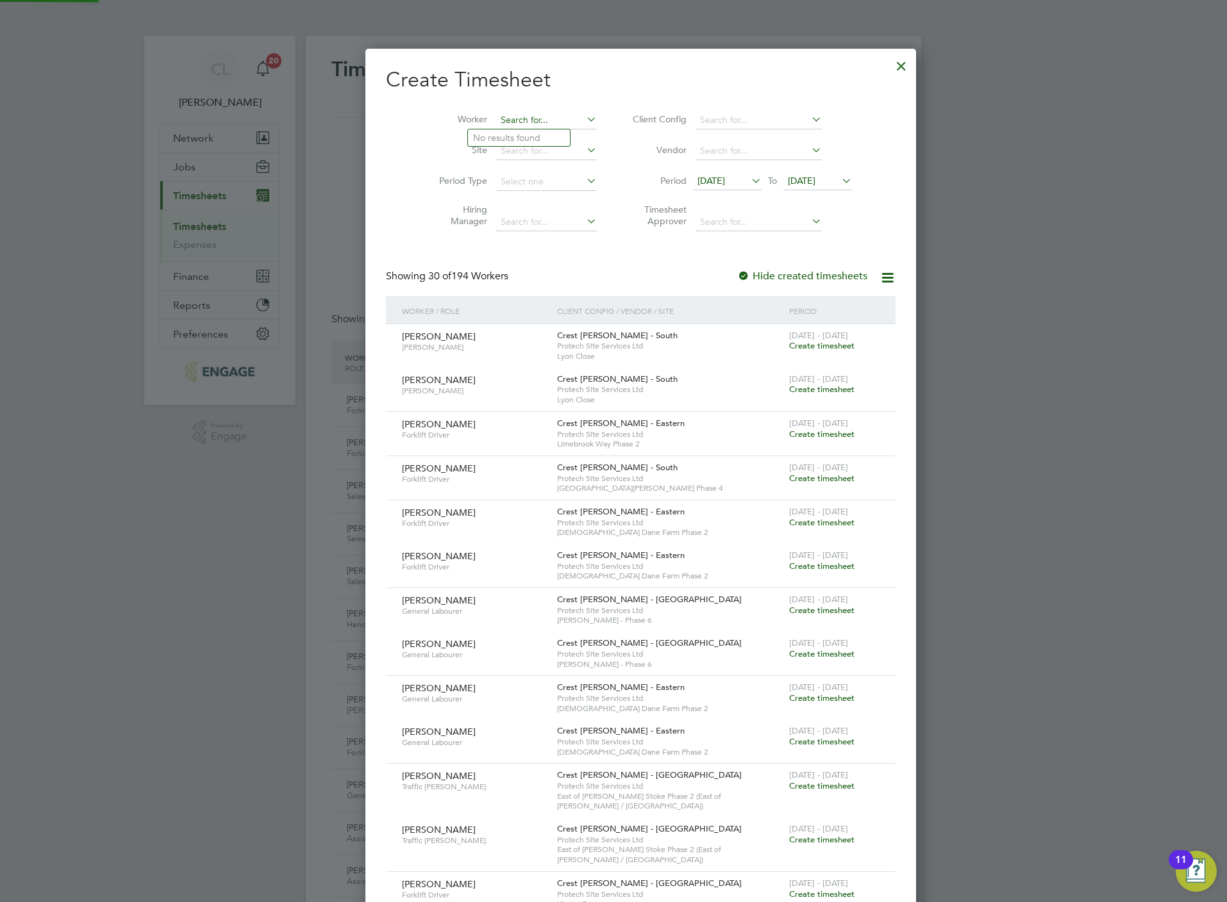
scroll to position [6, 6]
click at [519, 168] on li "Chin oso Ali" at bounding box center [519, 172] width 102 height 17
type input "Chinoso Ali"
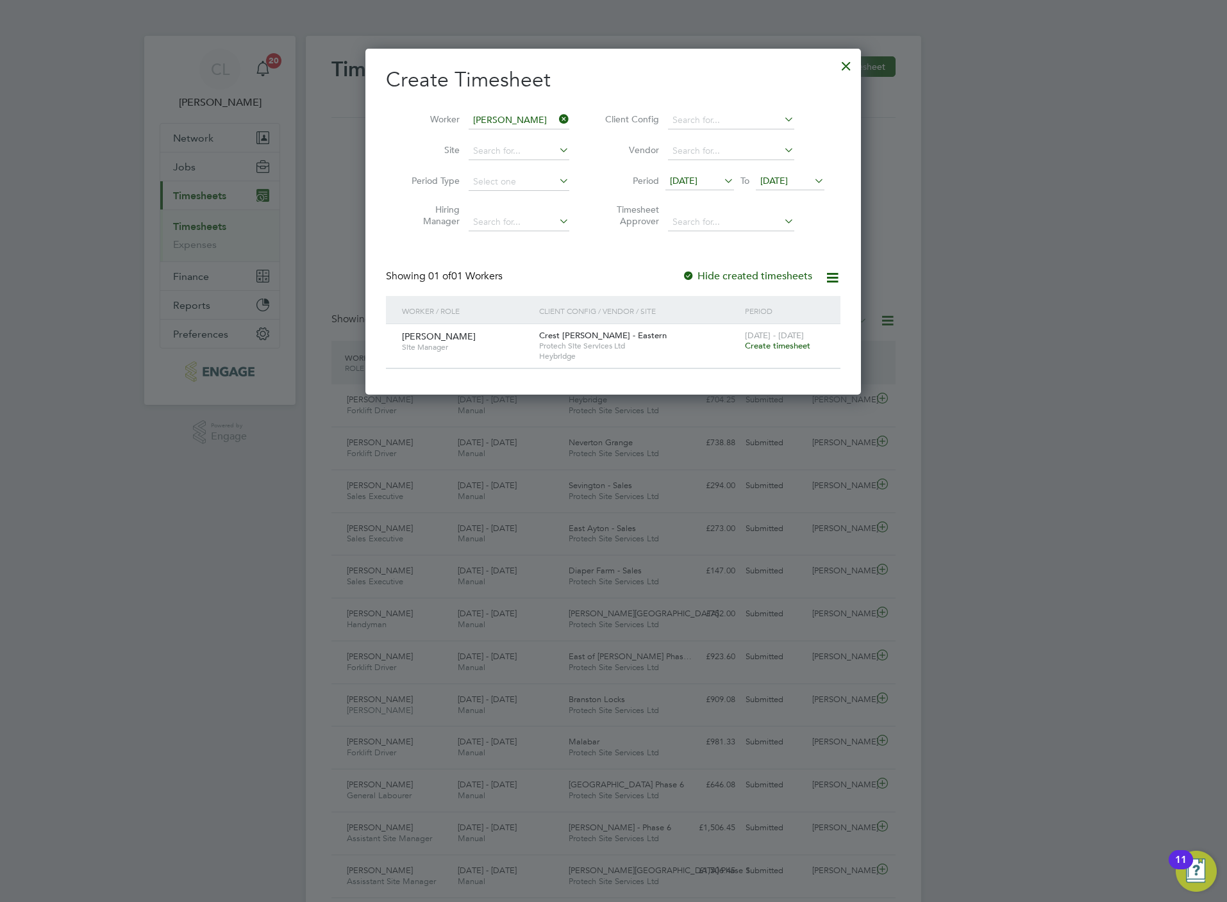
click at [779, 348] on span "Create timesheet" at bounding box center [777, 345] width 65 height 11
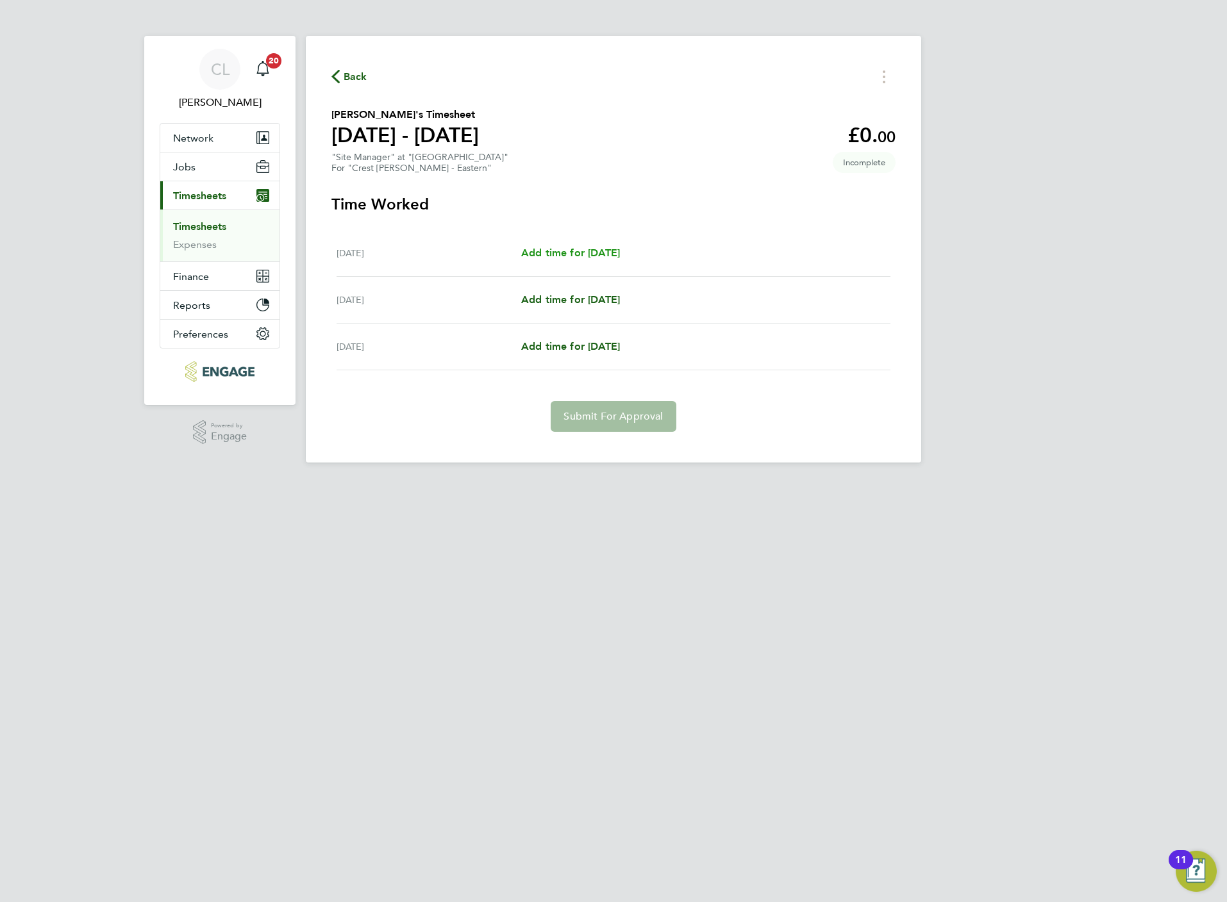
click at [619, 256] on span "Add time for Fri 29 Aug" at bounding box center [570, 253] width 99 height 12
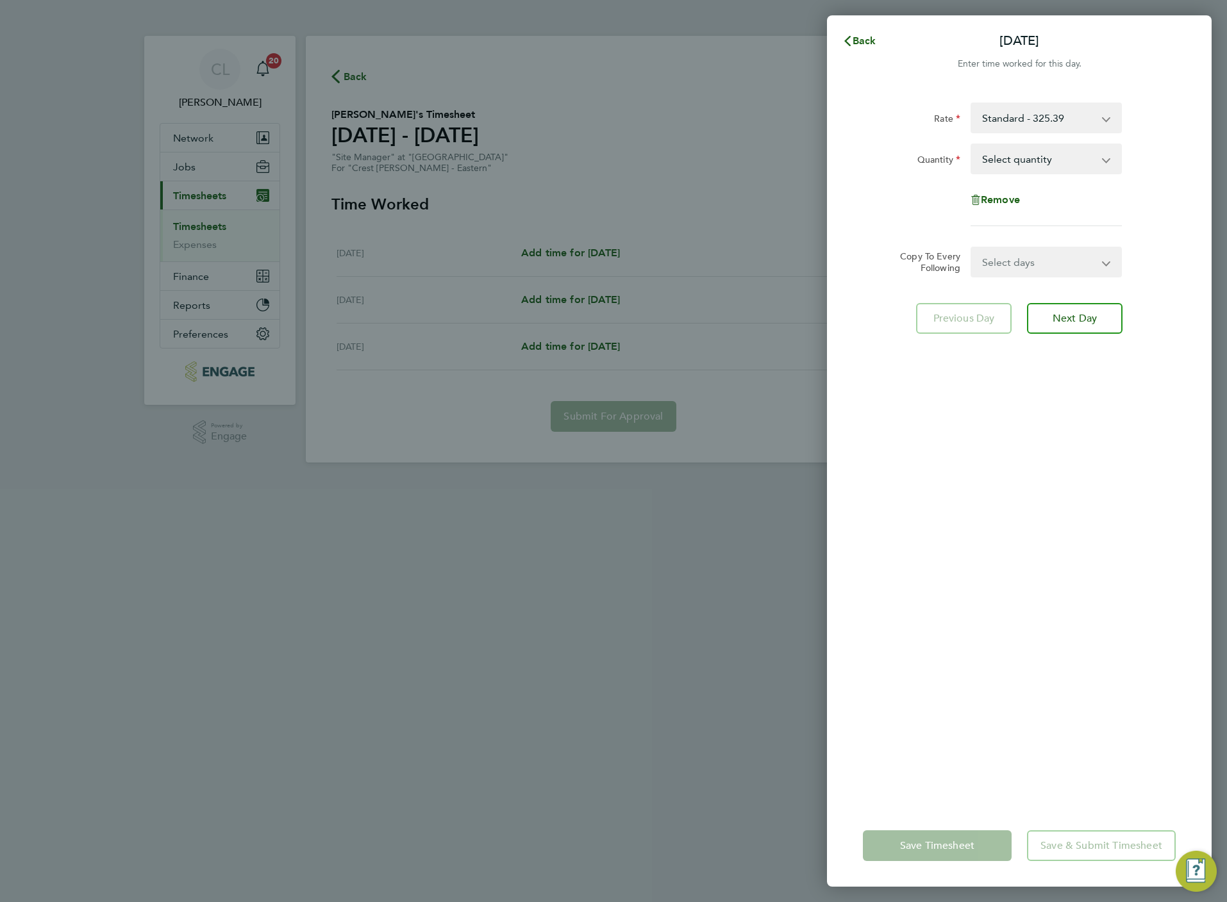
click at [1090, 148] on select "Select quantity 0.5 1" at bounding box center [1038, 159] width 133 height 28
click at [552, 189] on div "Back Fri 29 Aug Enter time worked for this day. Rate Standard - 325.39 Quantity…" at bounding box center [613, 451] width 1227 height 902
click at [344, 81] on div "Back Fri 29 Aug Enter time worked for this day. Rate Standard - 325.39 Quantity…" at bounding box center [613, 451] width 1227 height 902
click at [347, 76] on div "Back Fri 29 Aug Enter time worked for this day. Rate Standard - 325.39 Quantity…" at bounding box center [613, 451] width 1227 height 902
click at [877, 44] on button "Back" at bounding box center [859, 41] width 60 height 26
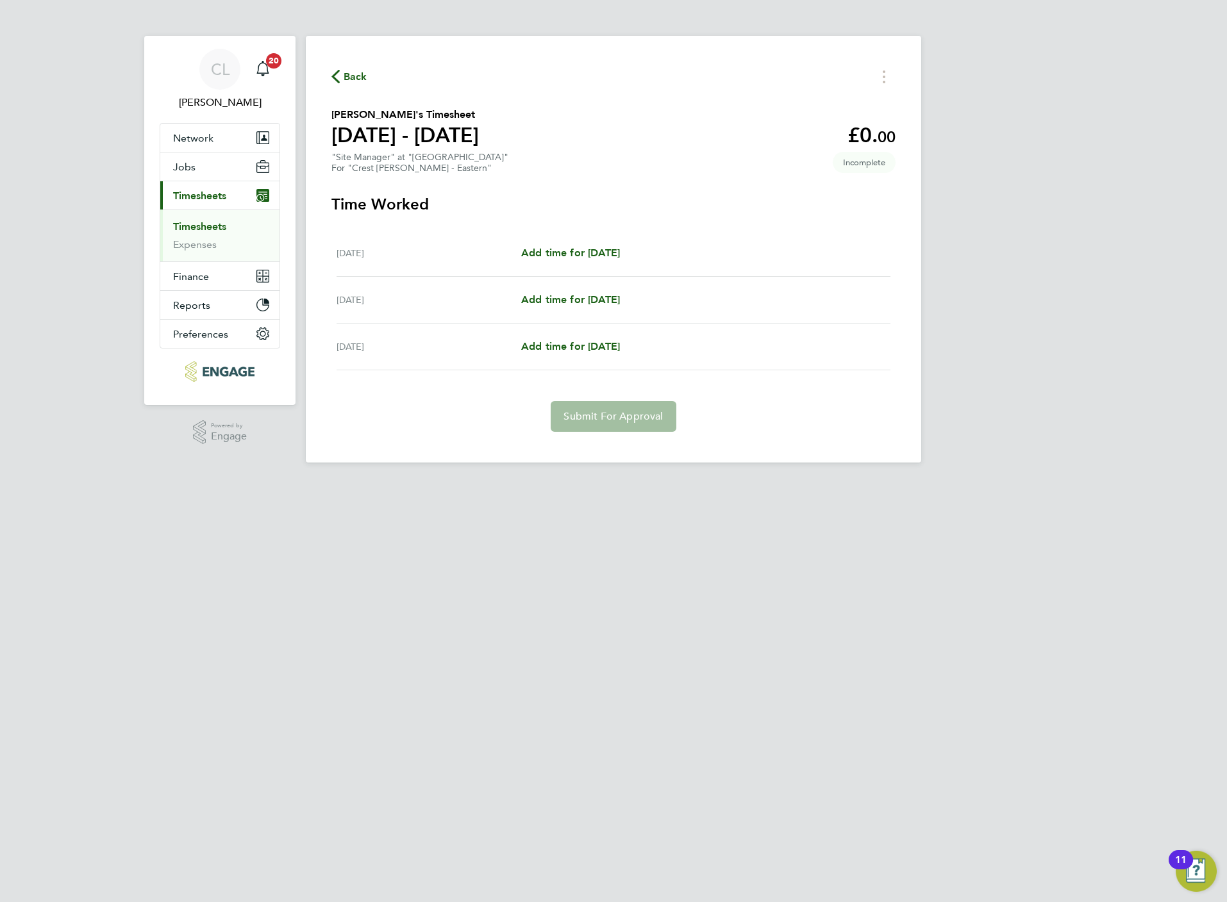
click at [345, 81] on span "Back" at bounding box center [356, 76] width 24 height 15
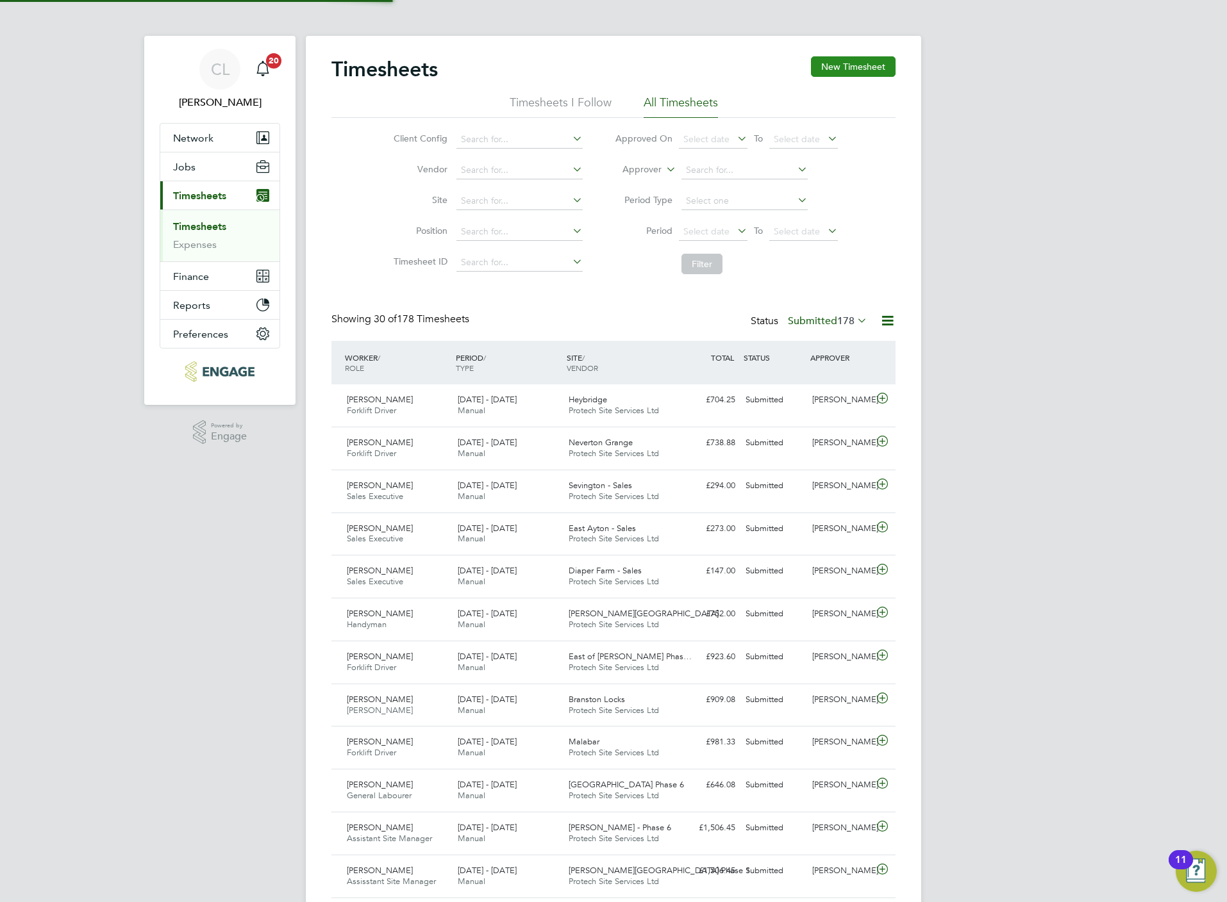
click at [823, 72] on button "New Timesheet" at bounding box center [853, 66] width 85 height 21
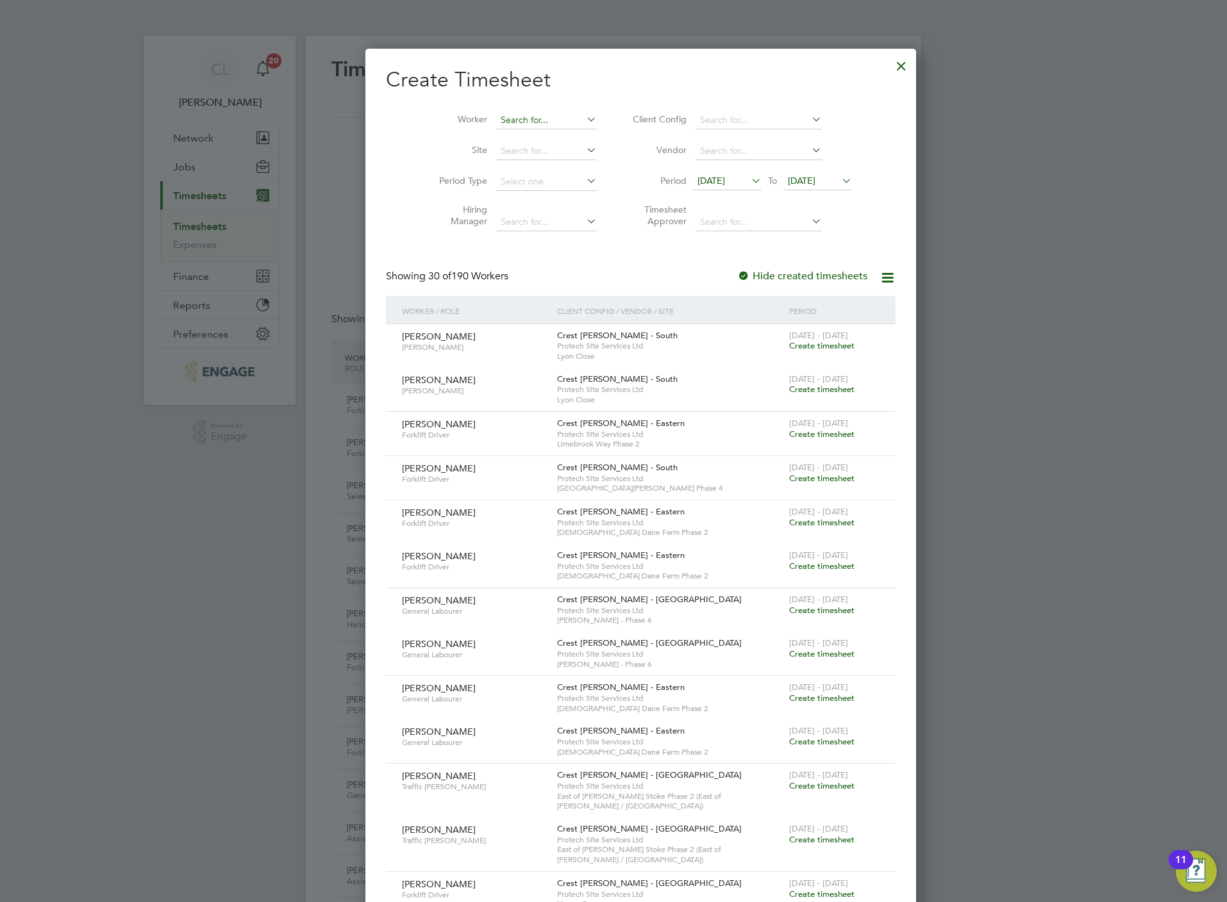
click at [518, 121] on input at bounding box center [546, 121] width 101 height 18
click at [520, 137] on li "Lewis Fr eemantle" at bounding box center [534, 137] width 133 height 17
type input "Lewis Freemantle"
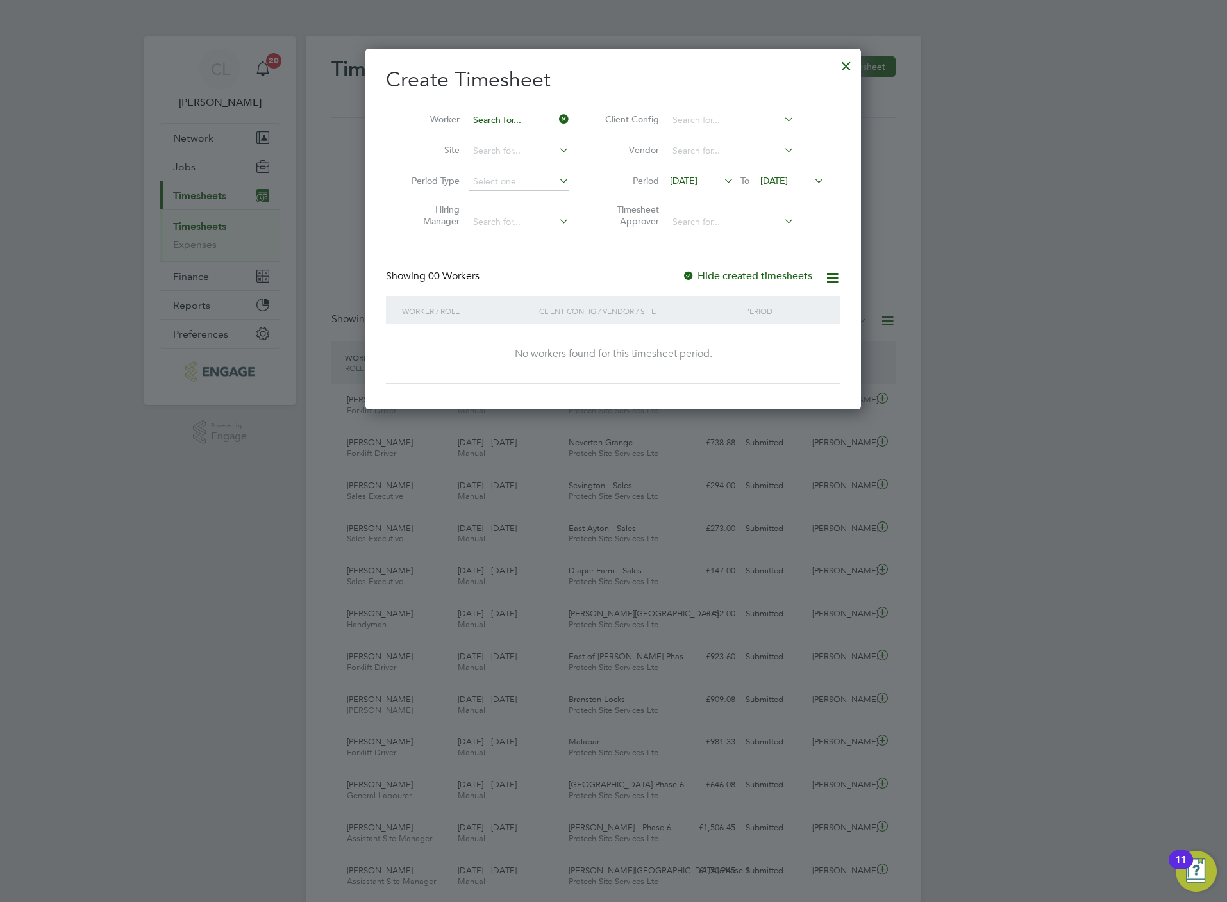
click at [504, 120] on input at bounding box center [519, 121] width 101 height 18
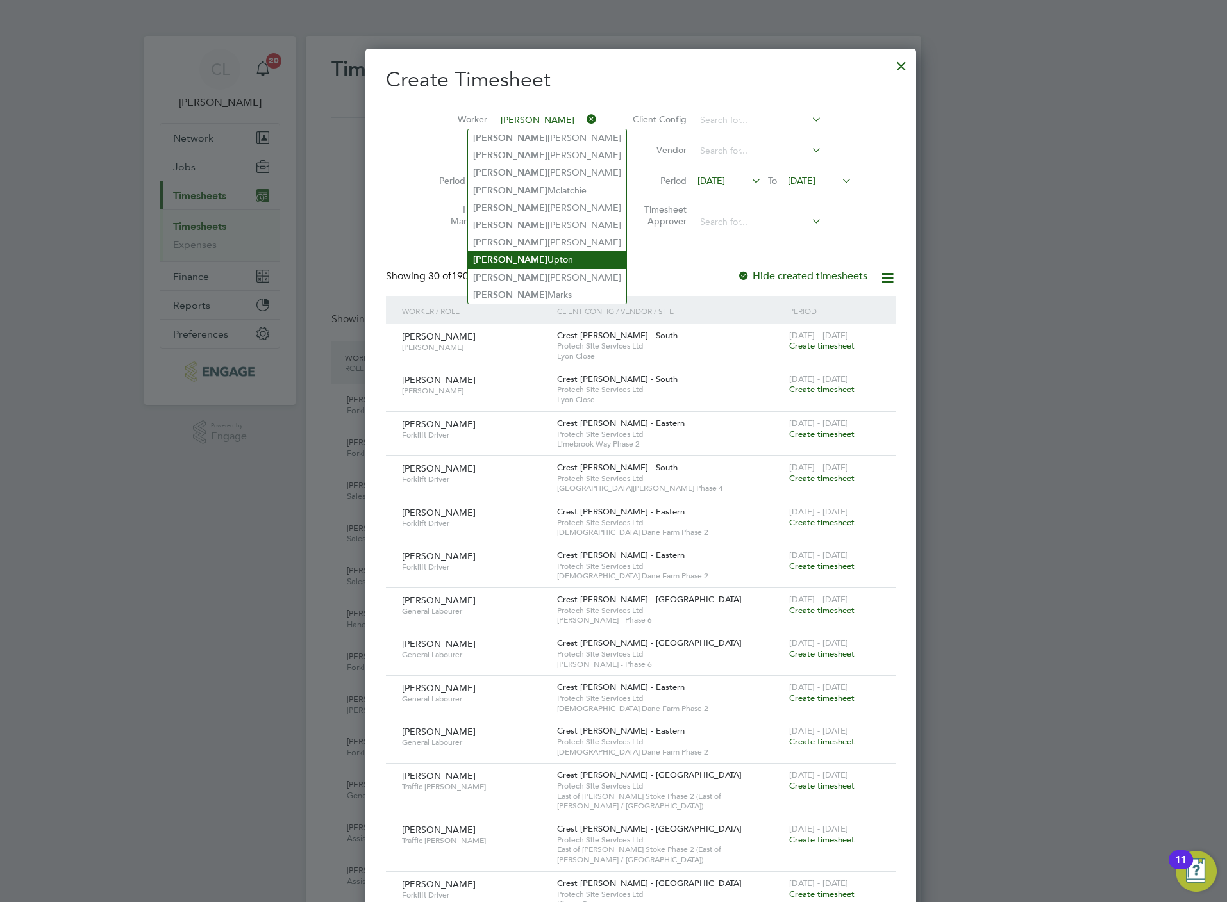
click at [510, 258] on li "Sean Upton" at bounding box center [547, 259] width 158 height 17
type input "Sean Upton"
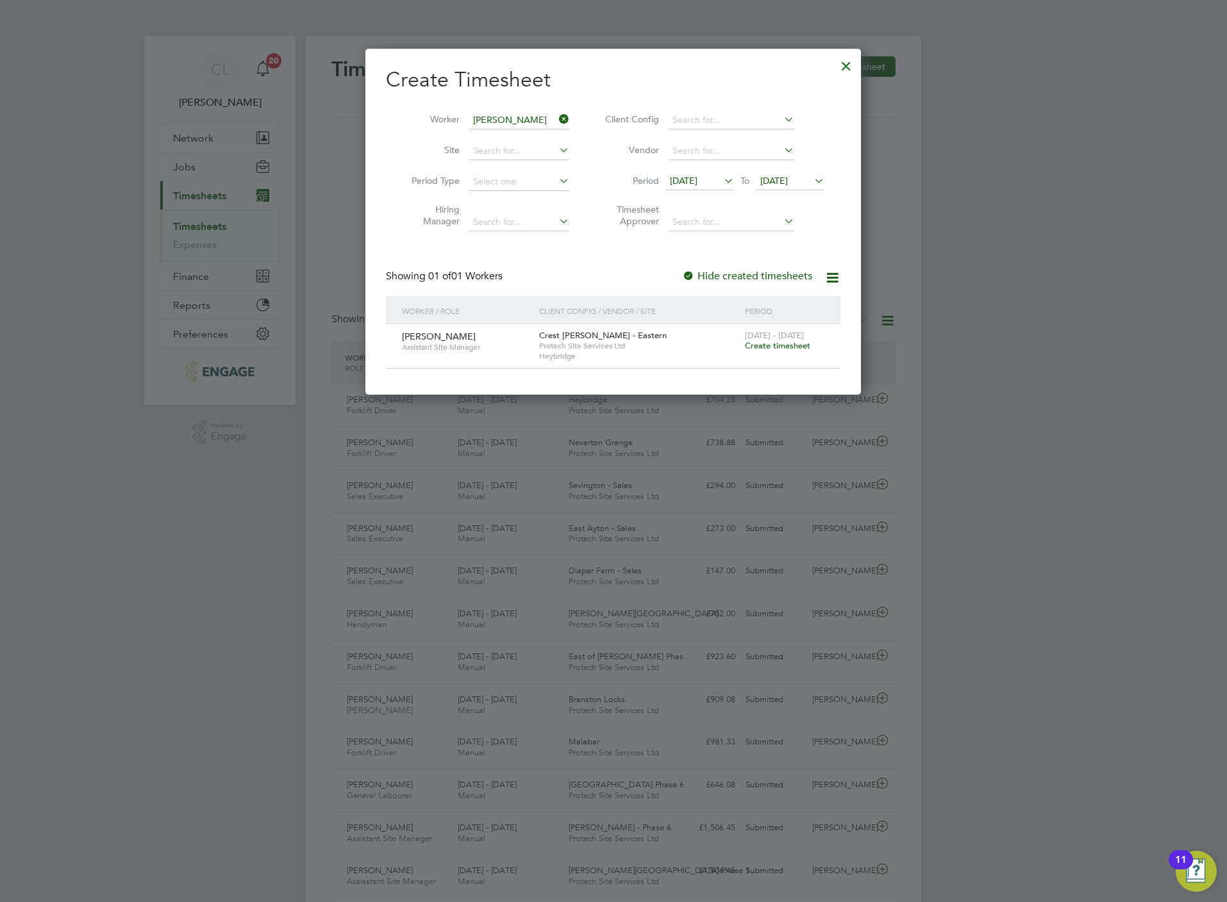
click at [774, 347] on span "Create timesheet" at bounding box center [777, 345] width 65 height 11
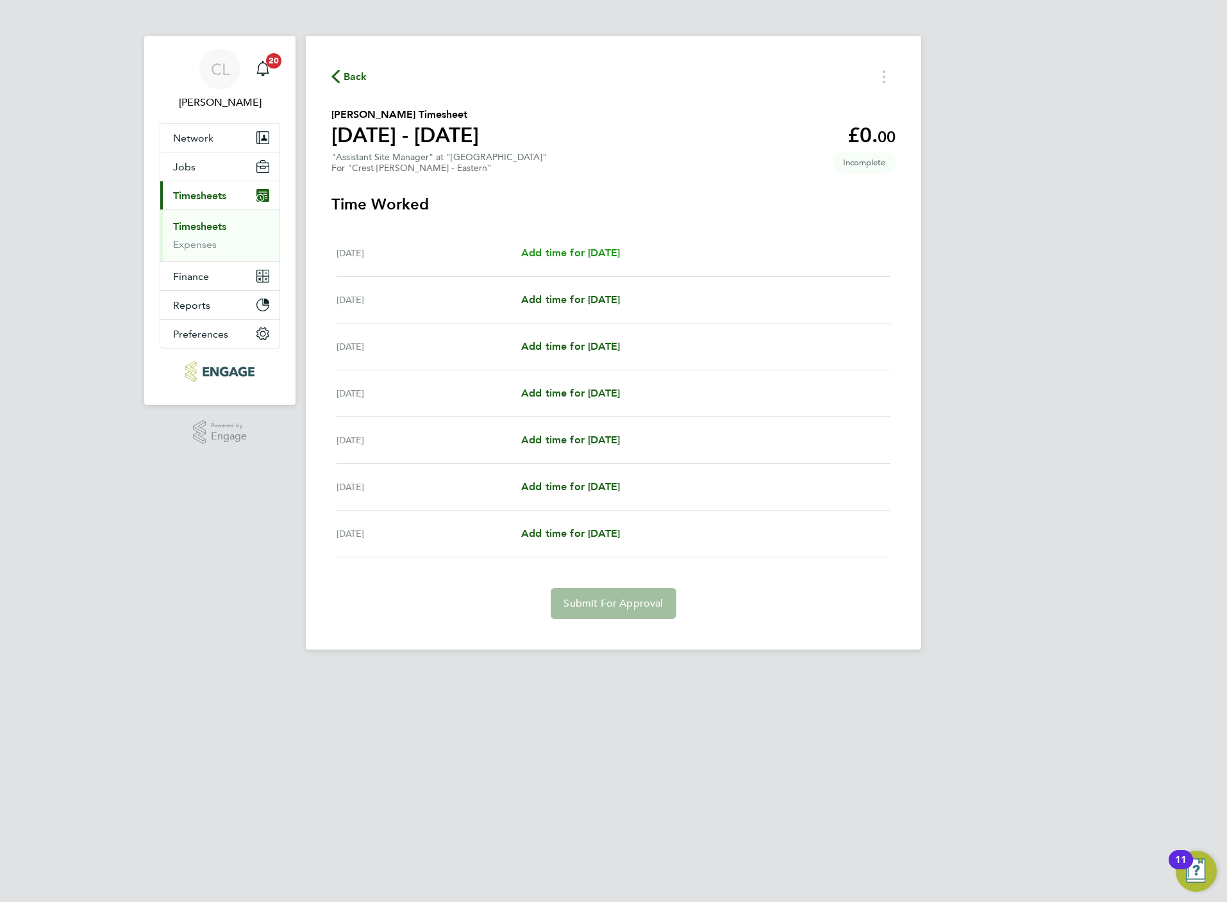
click at [581, 253] on span "Add time for Mon 25 Aug" at bounding box center [570, 253] width 99 height 12
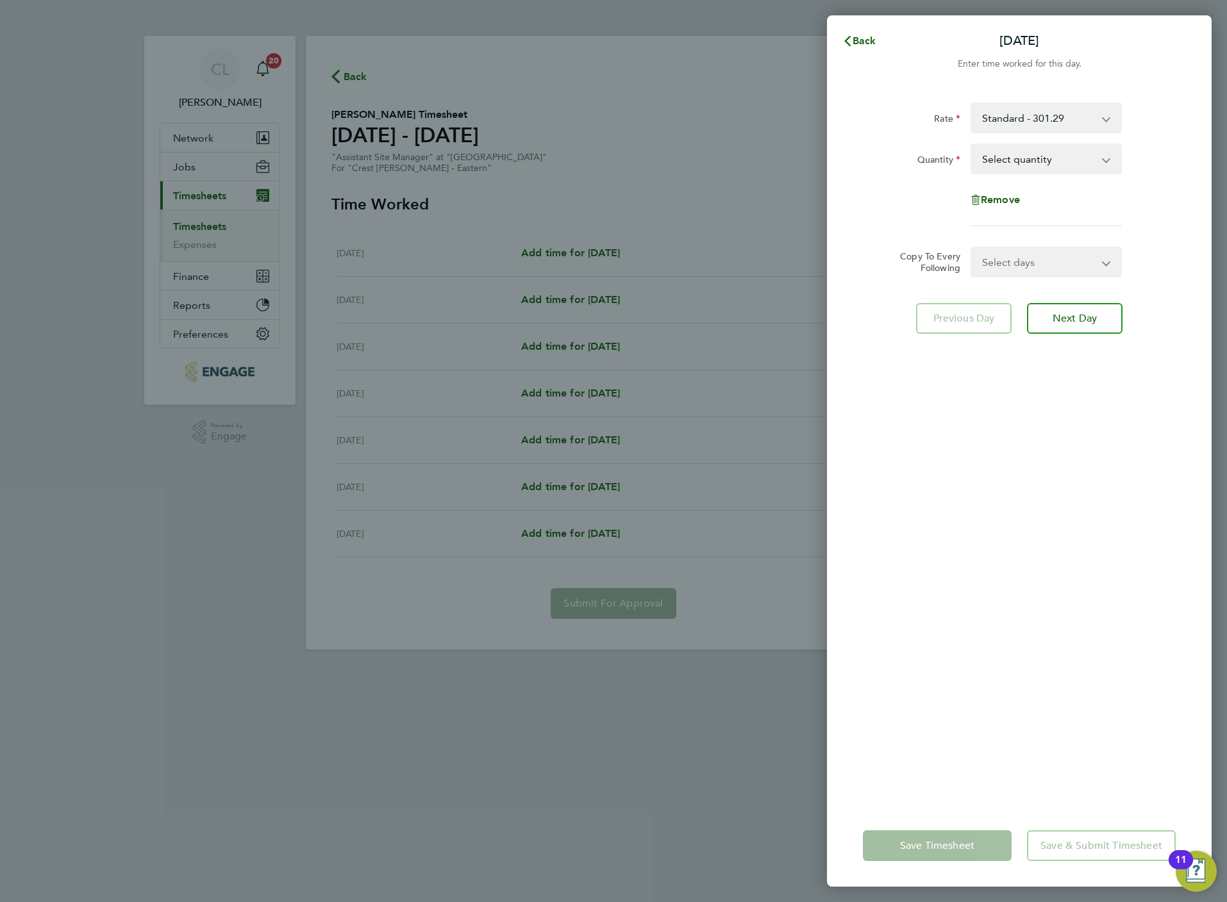
click at [1056, 168] on select "Select quantity 0.5 1" at bounding box center [1038, 159] width 133 height 28
select select "0.5"
click at [972, 145] on select "Select quantity 0.5 1" at bounding box center [1038, 159] width 133 height 28
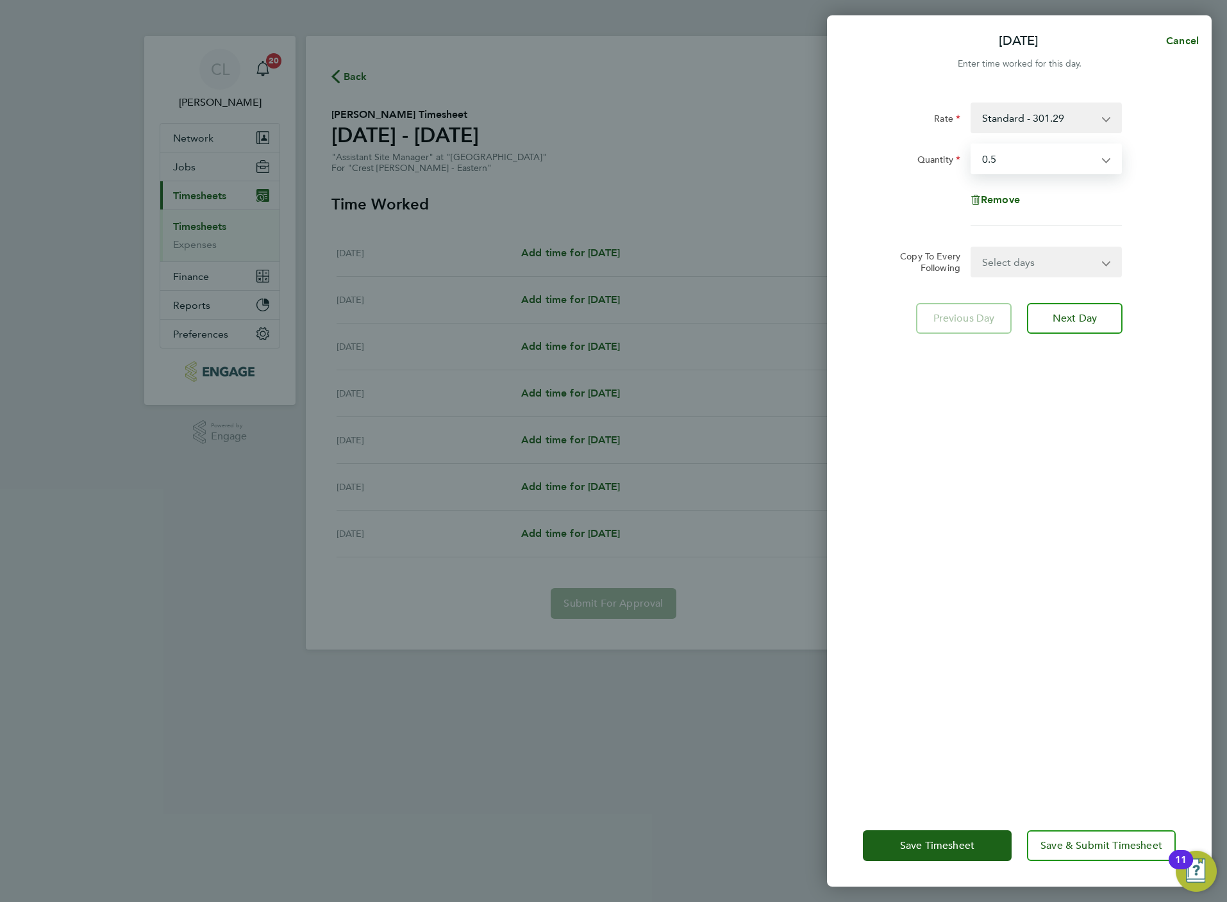
click at [1074, 268] on select "Select days Day Weekday (Mon-Fri) Weekend (Sat-Sun) Tuesday Wednesday Thursday …" at bounding box center [1039, 262] width 135 height 28
select select "TUE"
click at [972, 248] on select "Select days Day Weekday (Mon-Fri) Weekend (Sat-Sun) Tuesday Wednesday Thursday …" at bounding box center [1039, 262] width 135 height 28
select select "2025-08-31"
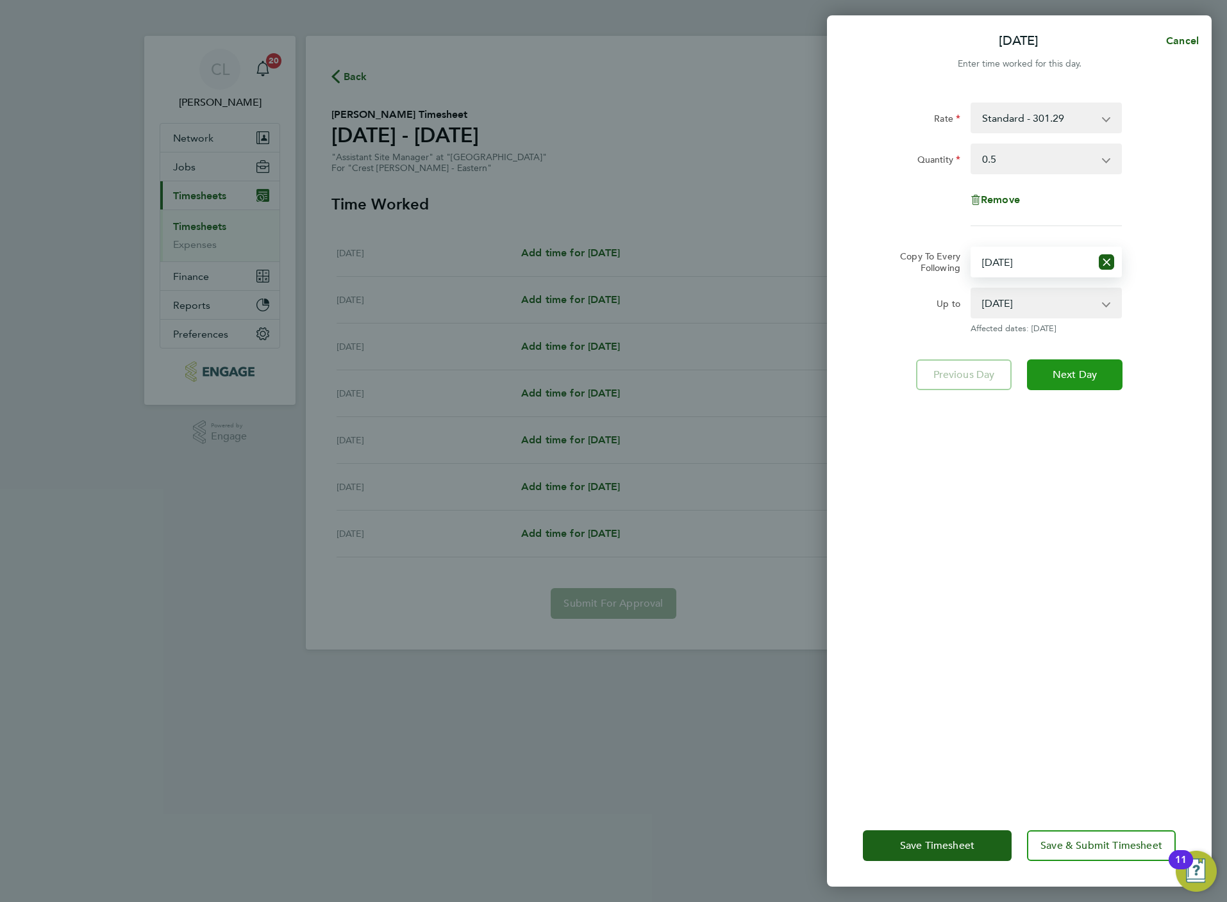
click at [1096, 381] on button "Next Day" at bounding box center [1075, 375] width 96 height 31
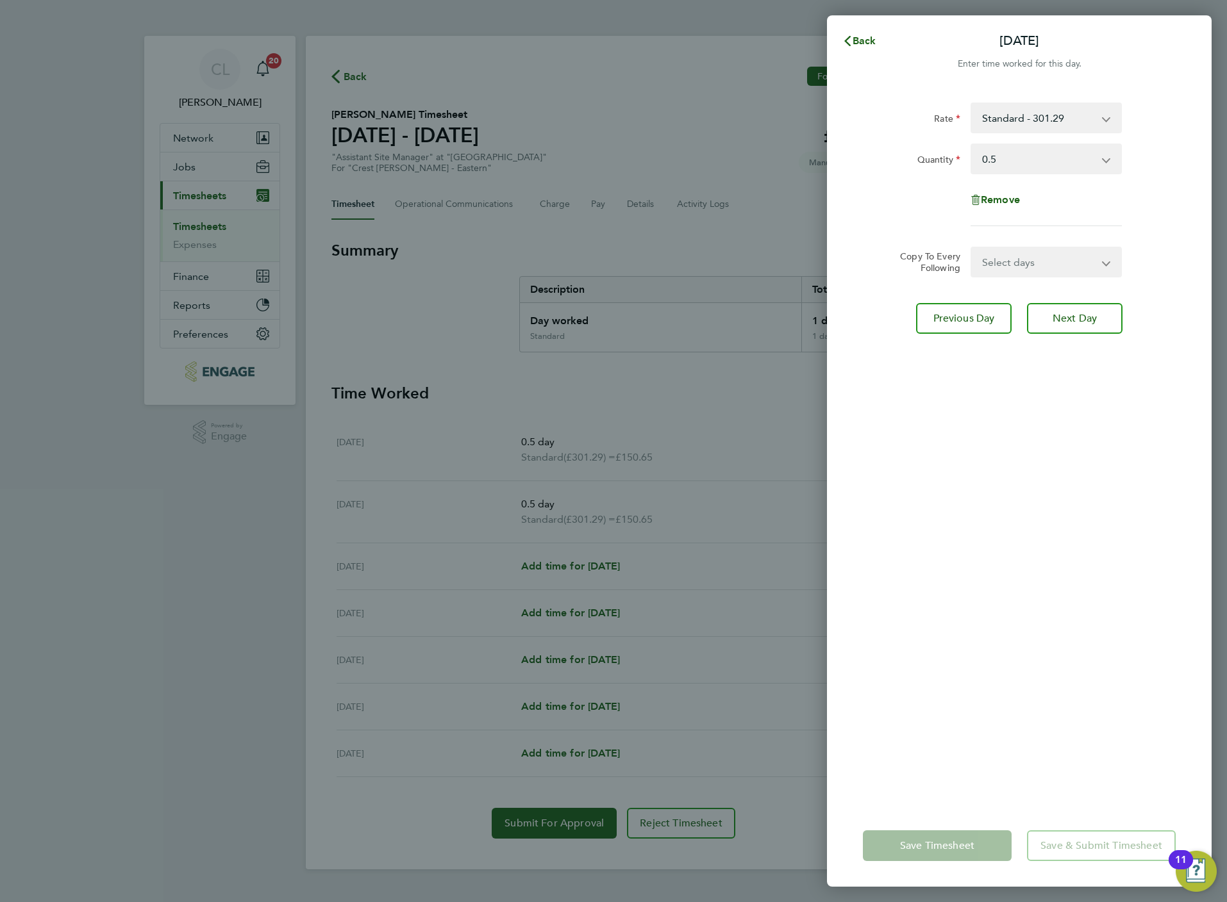
click at [1022, 140] on div "Rate Standard - 301.29 Quantity Select quantity 0.5 1 Remove" at bounding box center [1019, 165] width 313 height 124
click at [1011, 156] on select "Select quantity 0.5 1" at bounding box center [1038, 159] width 133 height 28
select select "1"
click at [972, 145] on select "Select quantity 0.5 1" at bounding box center [1038, 159] width 133 height 28
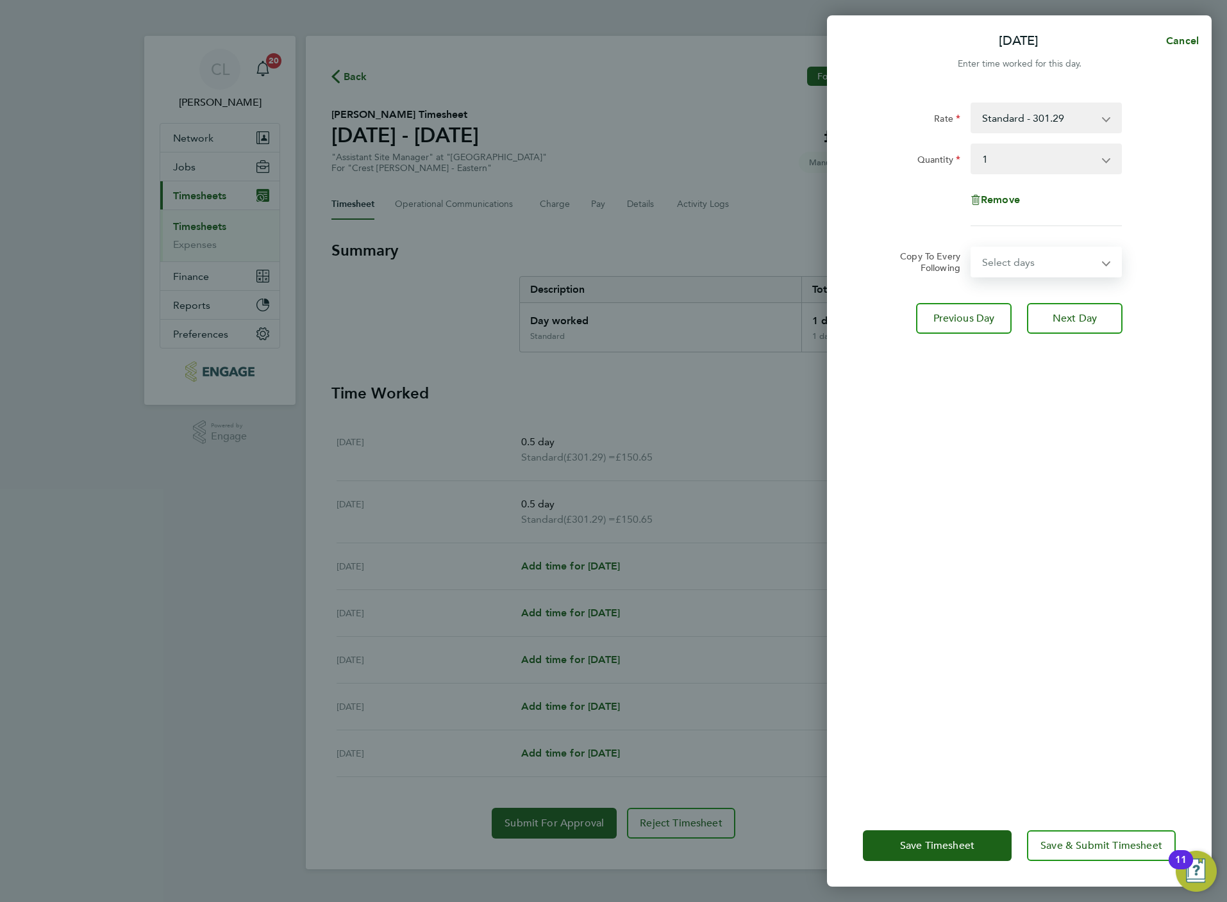
click at [1023, 268] on select "Select days Day Weekday (Mon-Fri) Weekend (Sat-Sun) Wednesday Thursday Friday S…" at bounding box center [1039, 262] width 135 height 28
select select "WED"
click at [972, 248] on select "Select days Day Weekday (Mon-Fri) Weekend (Sat-Sun) Wednesday Thursday Friday S…" at bounding box center [1039, 262] width 135 height 28
select select "2025-08-31"
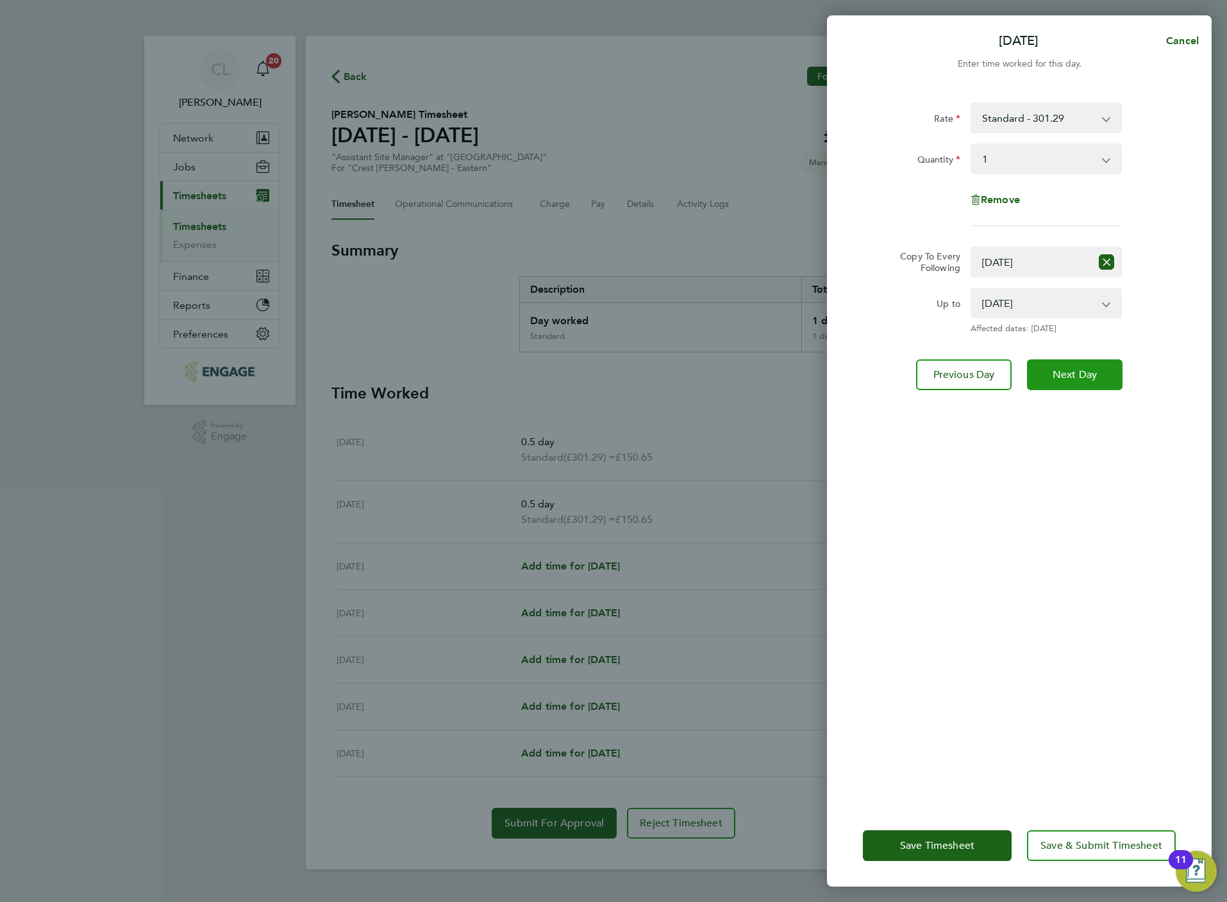
click at [1086, 381] on button "Next Day" at bounding box center [1075, 375] width 96 height 31
select select "0: null"
select select "1"
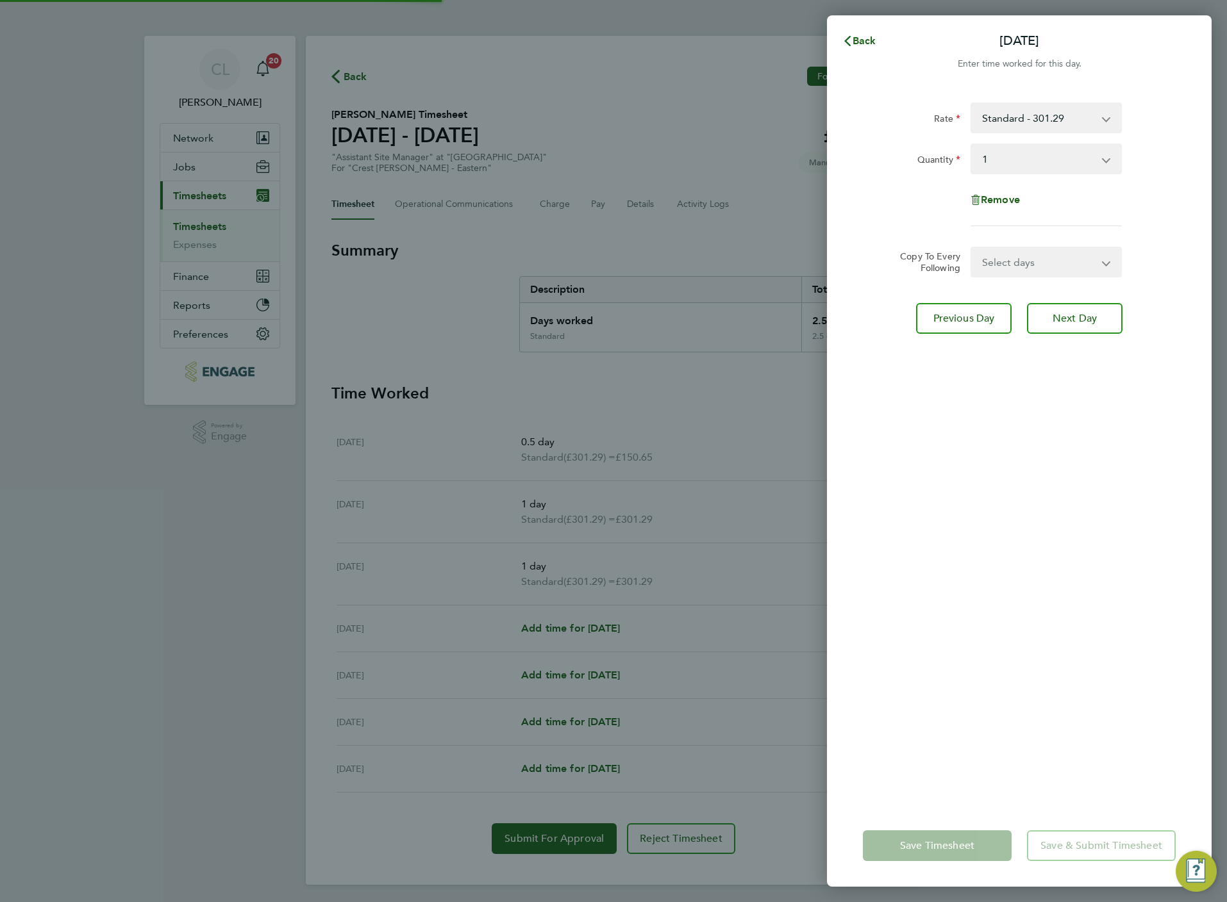
click at [1016, 264] on select "Select days Day Weekday (Mon-Fri) Weekend (Sat-Sun) Thursday Friday Saturday Su…" at bounding box center [1039, 262] width 135 height 28
select select "THU"
click at [972, 248] on select "Select days Day Weekday (Mon-Fri) Weekend (Sat-Sun) Thursday Friday Saturday Su…" at bounding box center [1039, 262] width 135 height 28
select select "2025-08-31"
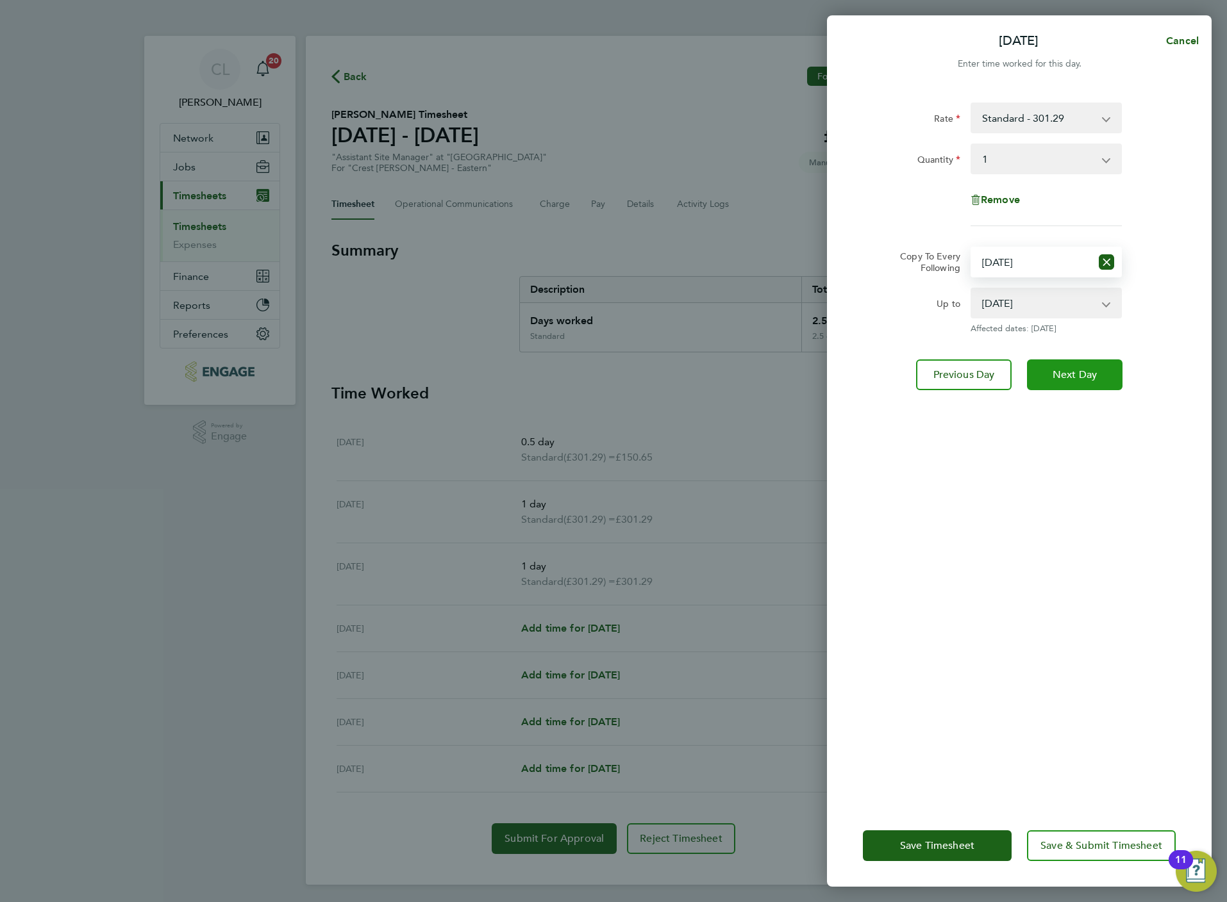
click at [1097, 383] on button "Next Day" at bounding box center [1075, 375] width 96 height 31
select select "0: null"
select select "1"
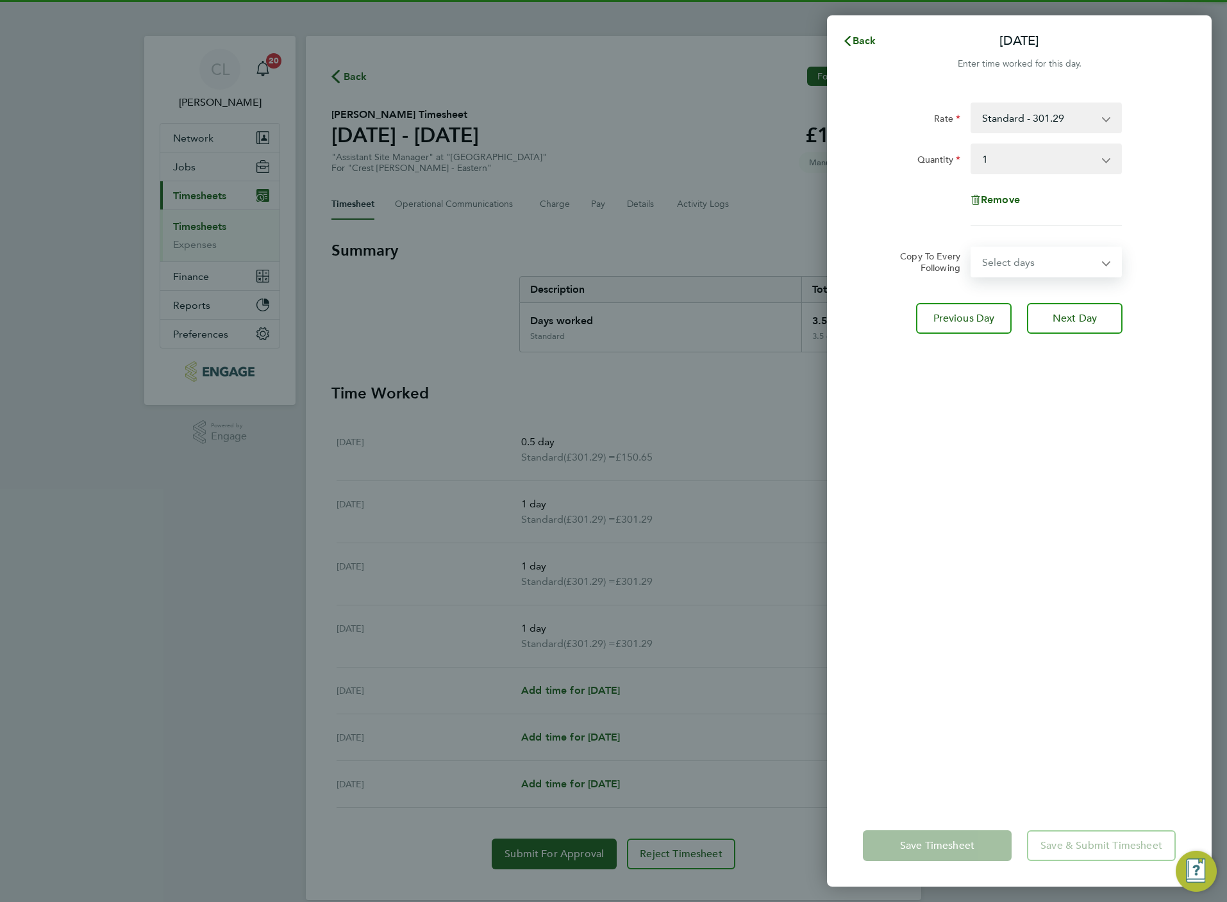
click at [1021, 265] on select "Select days Day Weekend (Sat-Sun) Friday Saturday Sunday" at bounding box center [1039, 262] width 135 height 28
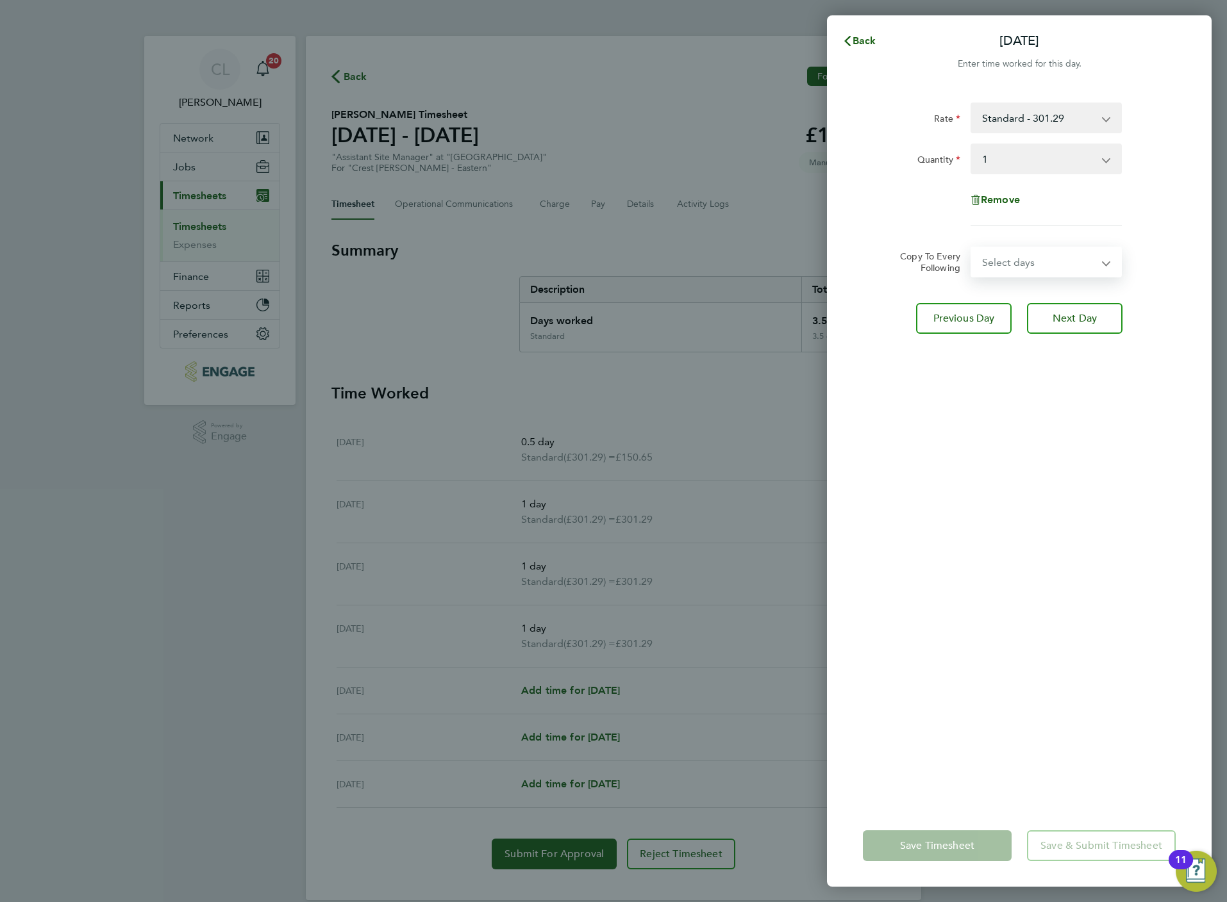
select select "FRI"
click at [972, 248] on select "Select days Day Weekend (Sat-Sun) Friday Saturday Sunday" at bounding box center [1039, 262] width 135 height 28
select select "2025-08-31"
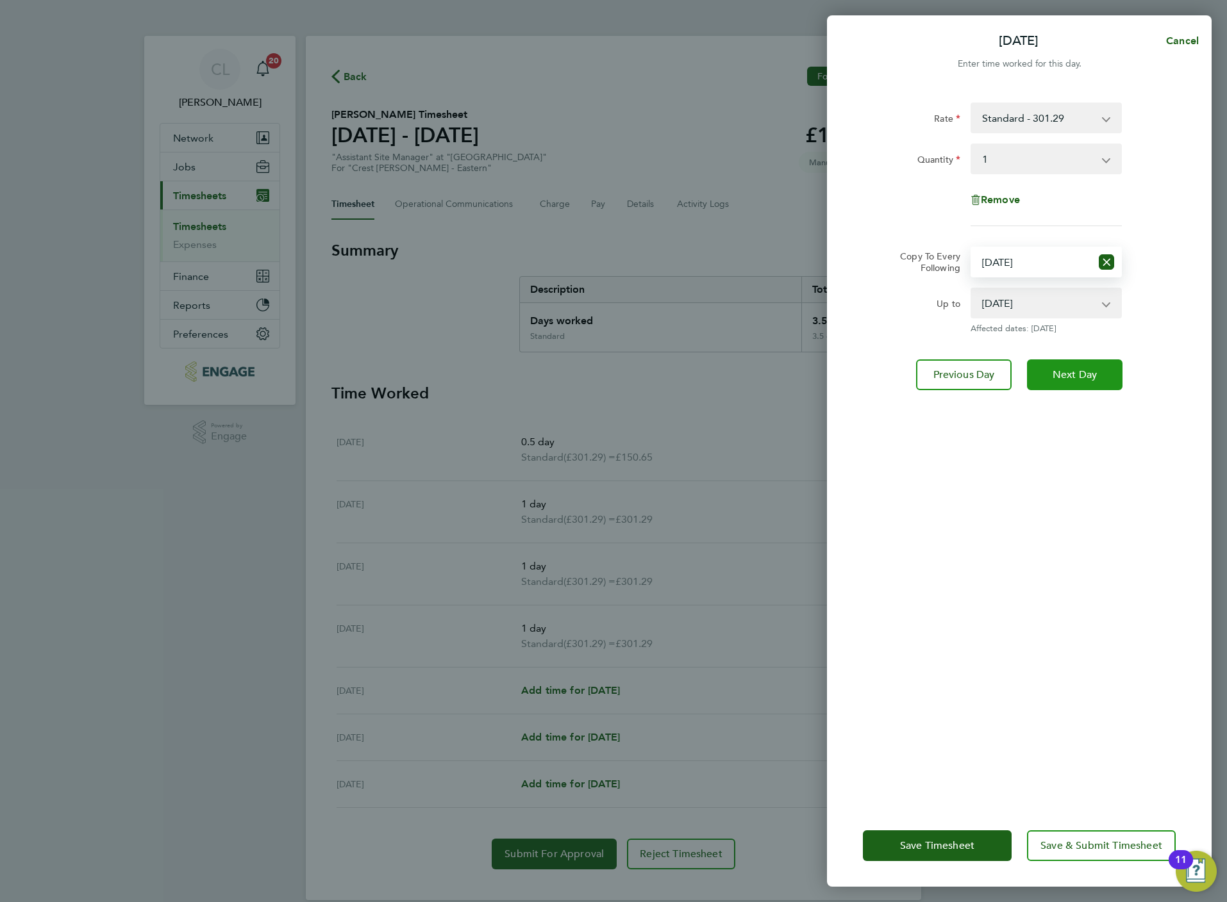
click at [1079, 370] on span "Next Day" at bounding box center [1074, 375] width 44 height 13
select select "0: null"
select select "1"
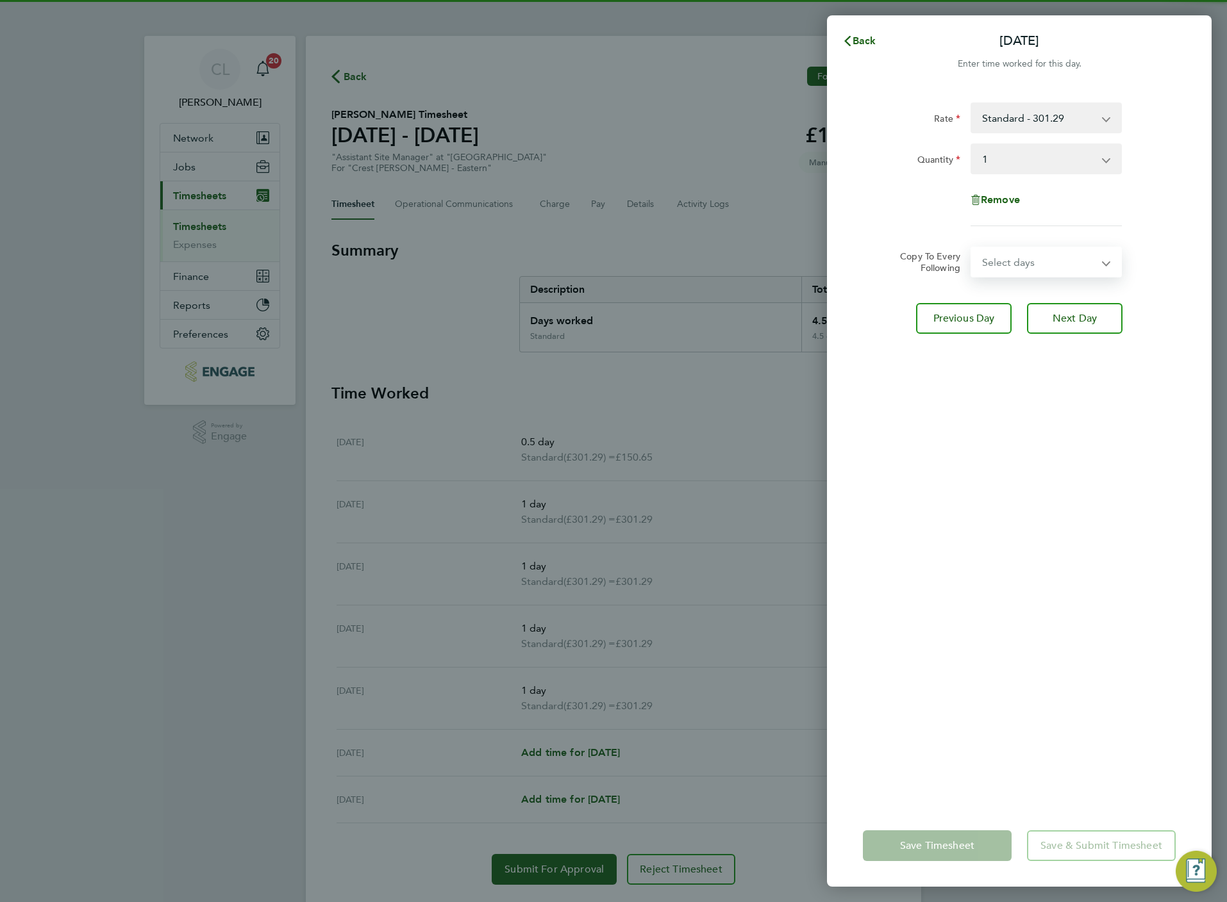
drag, startPoint x: 1031, startPoint y: 260, endPoint x: 1031, endPoint y: 267, distance: 7.7
click at [1031, 260] on select "Select days Day Weekend (Sat-Sun) Saturday Sunday" at bounding box center [1039, 262] width 135 height 28
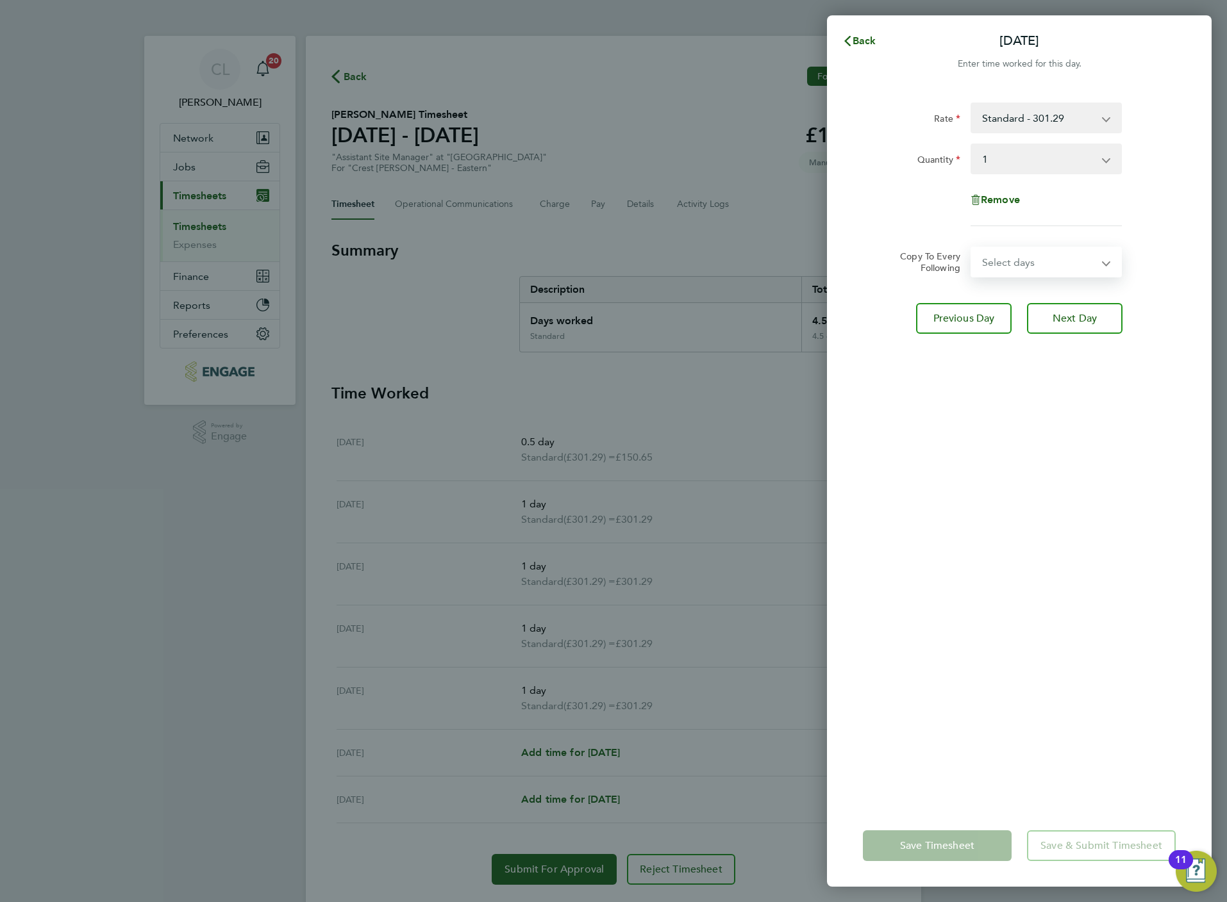
select select "SAT"
click at [972, 248] on select "Select days Day Weekend (Sat-Sun) Saturday Sunday" at bounding box center [1039, 262] width 135 height 28
select select "2025-08-31"
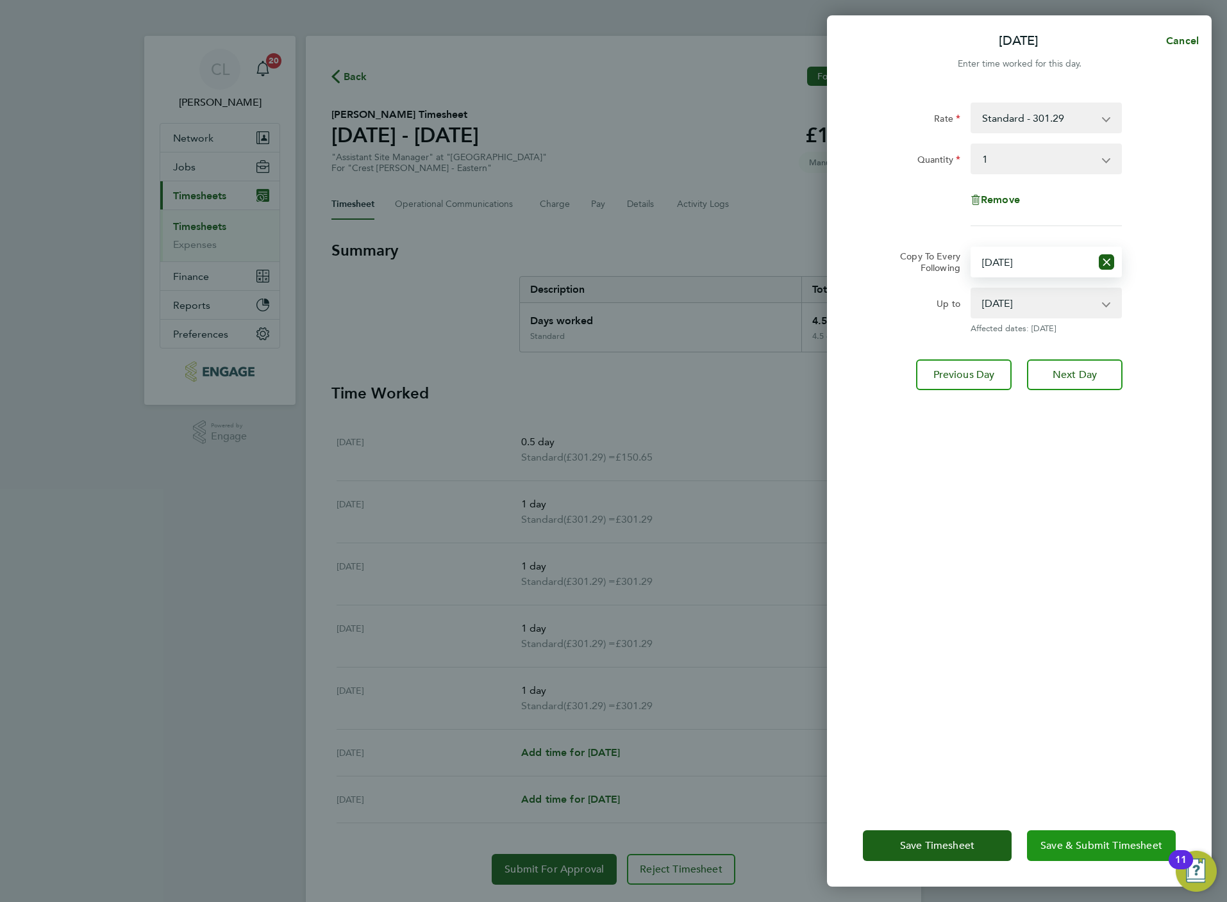
click at [1124, 851] on span "Save & Submit Timesheet" at bounding box center [1101, 846] width 122 height 13
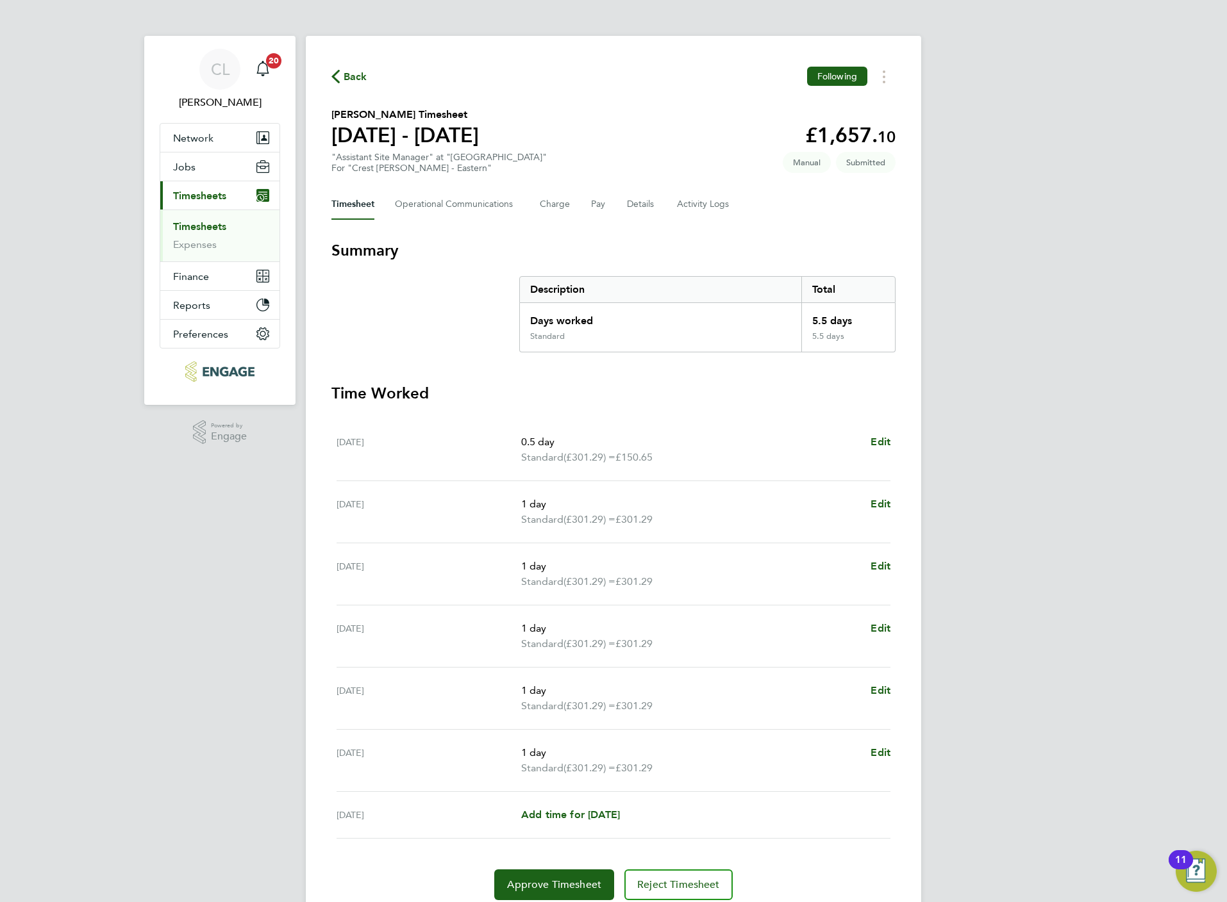
click at [347, 79] on span "Back" at bounding box center [356, 76] width 24 height 15
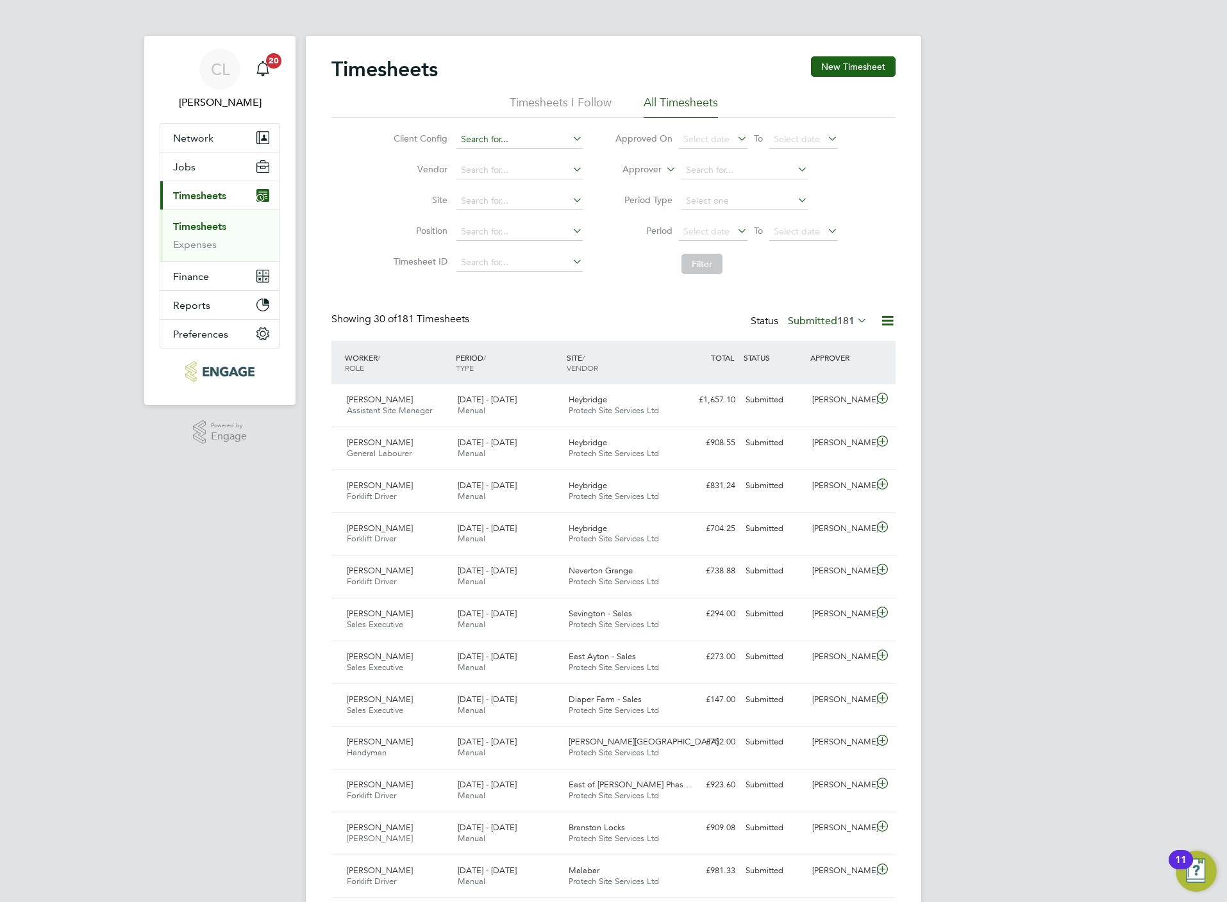
click at [487, 131] on input at bounding box center [519, 140] width 126 height 18
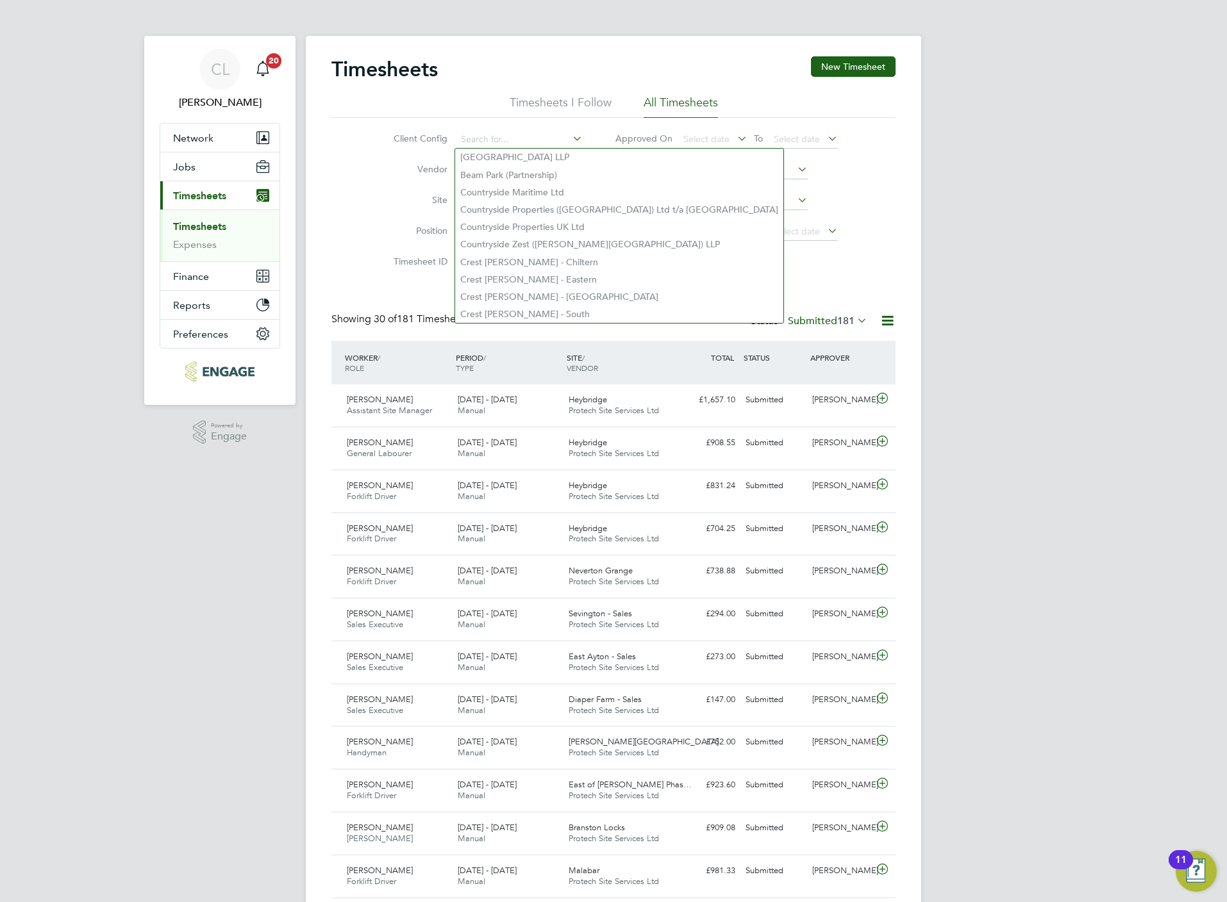
click at [888, 325] on icon at bounding box center [887, 321] width 16 height 16
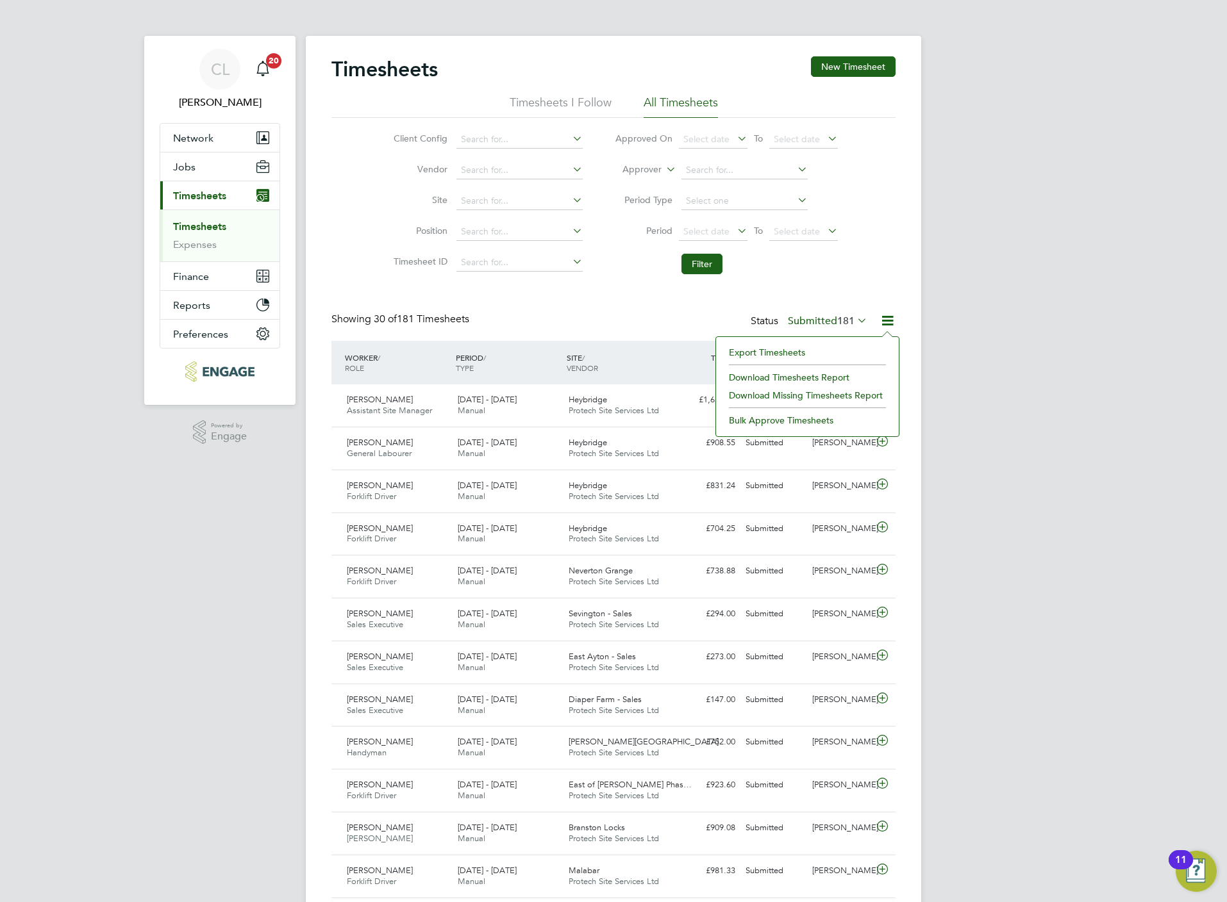
click at [810, 375] on li "Download Timesheets Report" at bounding box center [807, 378] width 170 height 18
click at [208, 233] on link "Timesheets" at bounding box center [199, 226] width 53 height 12
click at [191, 226] on link "Timesheets" at bounding box center [199, 226] width 53 height 12
click at [850, 316] on span "181" at bounding box center [845, 321] width 17 height 13
click at [812, 341] on li "All" at bounding box center [810, 345] width 59 height 18
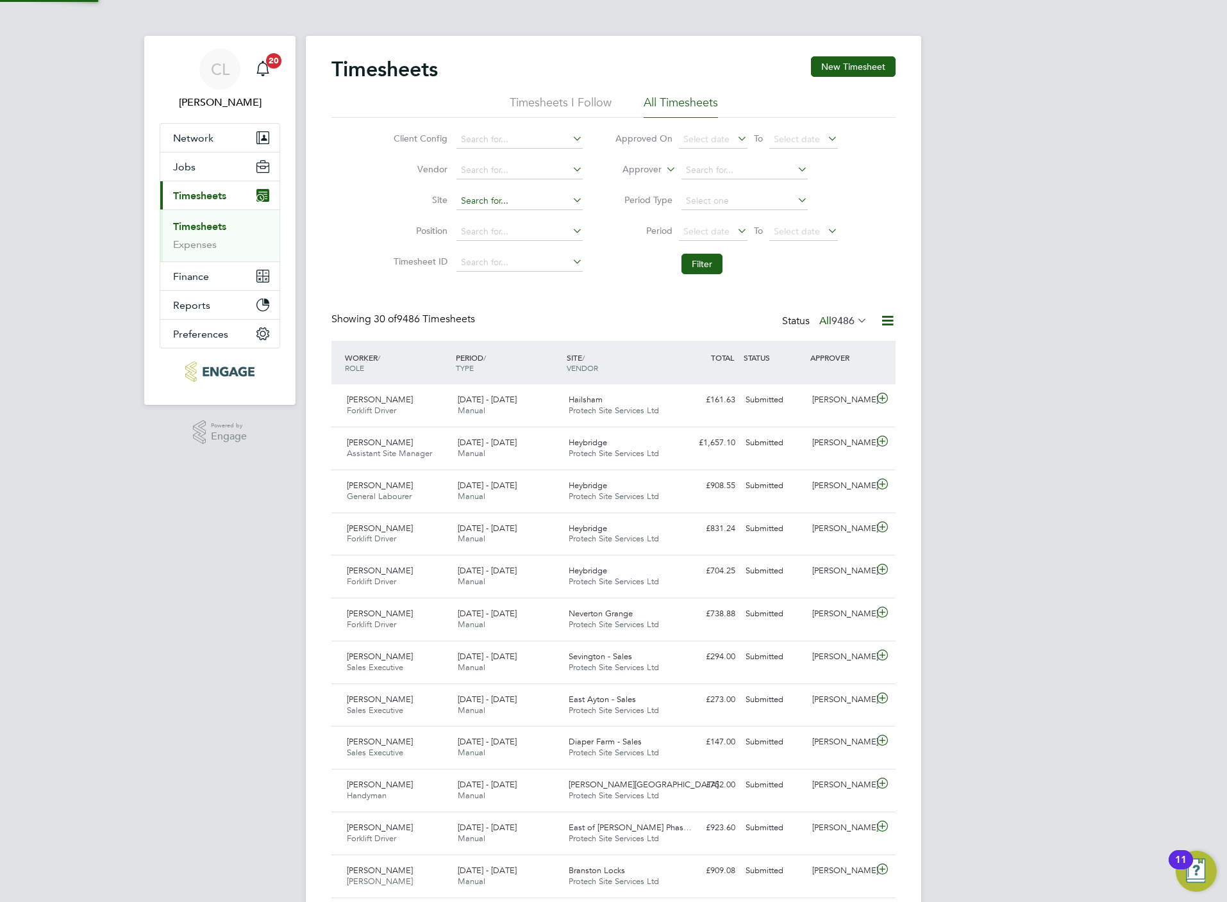
click at [525, 197] on input at bounding box center [519, 201] width 126 height 18
click at [535, 231] on li "Lud low Green" at bounding box center [519, 237] width 128 height 17
type input "Ludlow Green"
click at [696, 270] on button "Filter" at bounding box center [701, 264] width 41 height 21
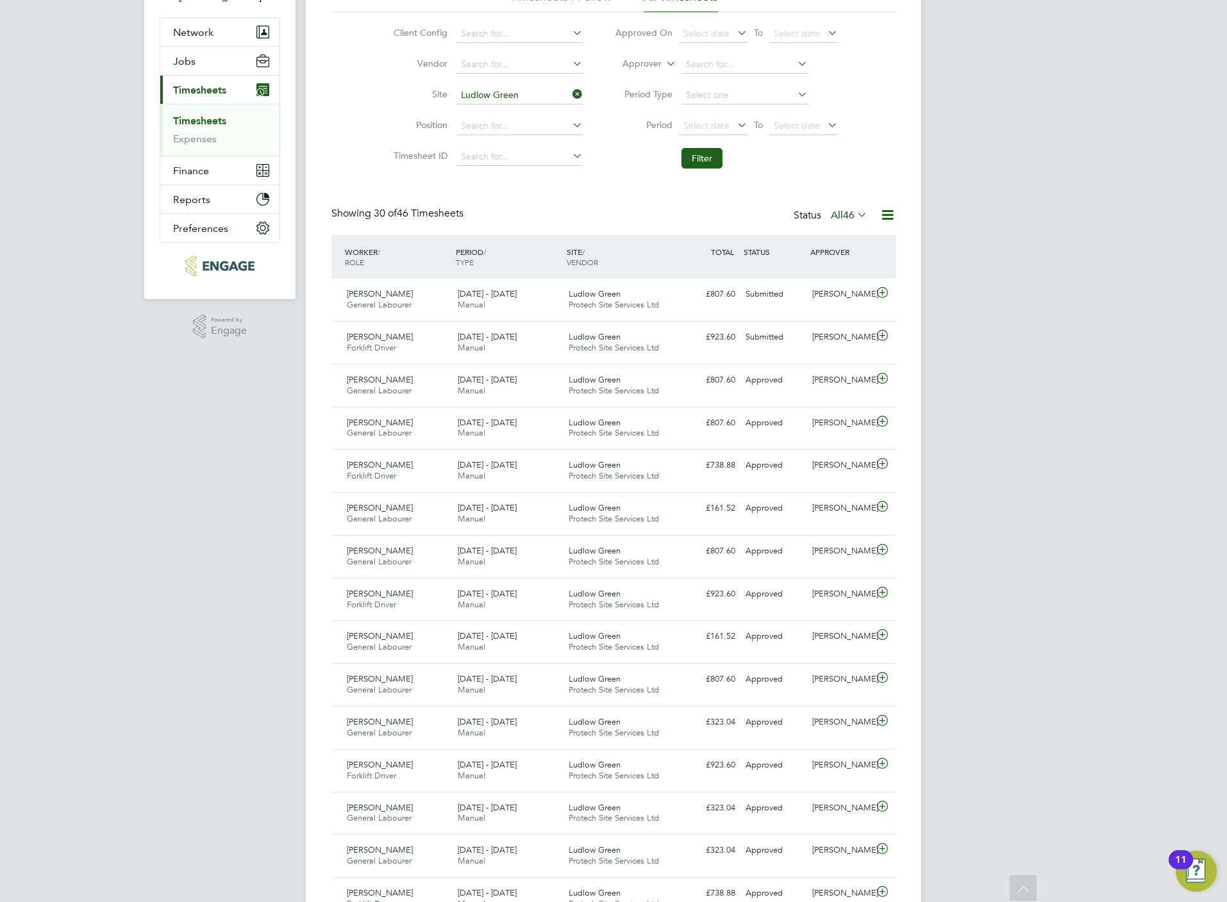
scroll to position [0, 0]
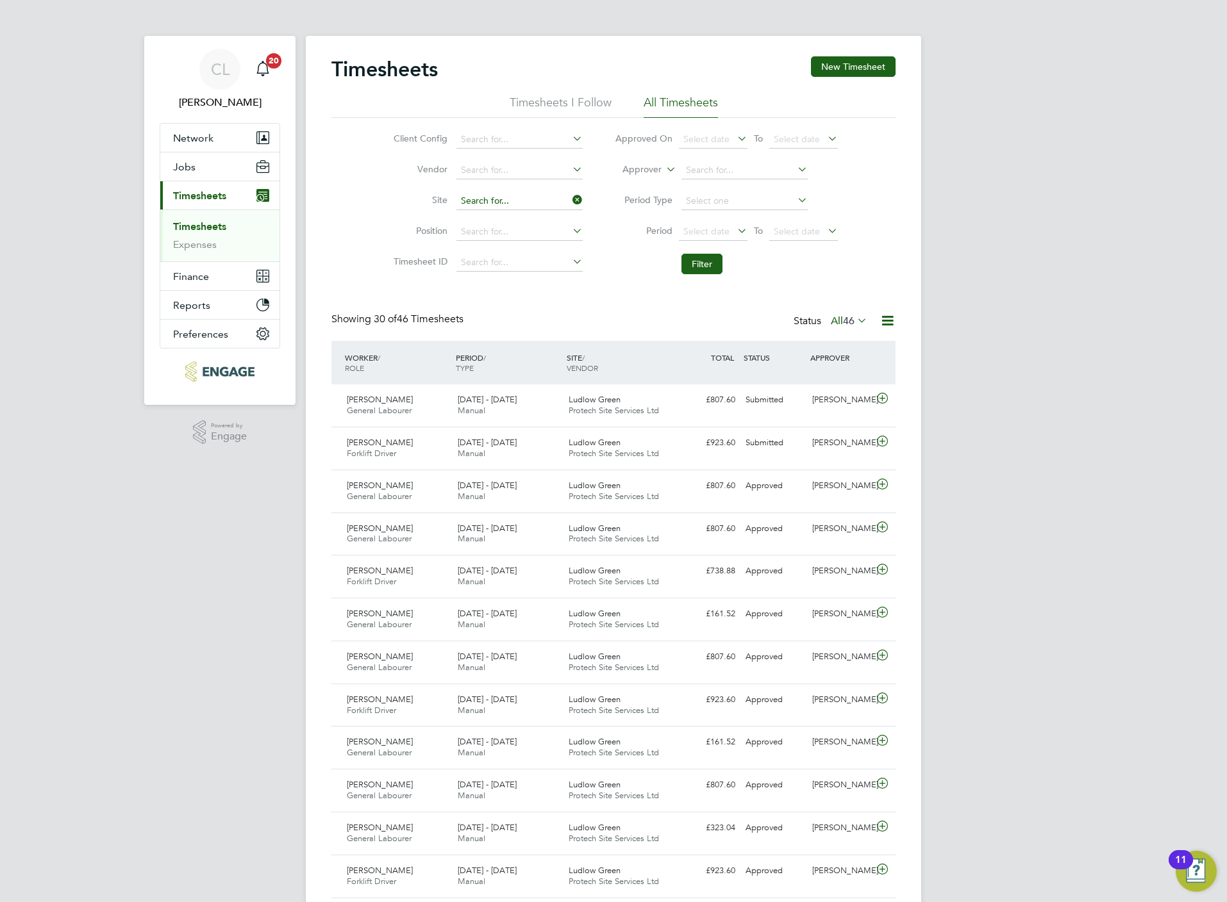
click at [501, 202] on input at bounding box center [519, 201] width 126 height 18
click at [499, 231] on li "Mal abar" at bounding box center [519, 236] width 128 height 17
type input "Malabar"
click at [692, 258] on button "Filter" at bounding box center [701, 264] width 41 height 21
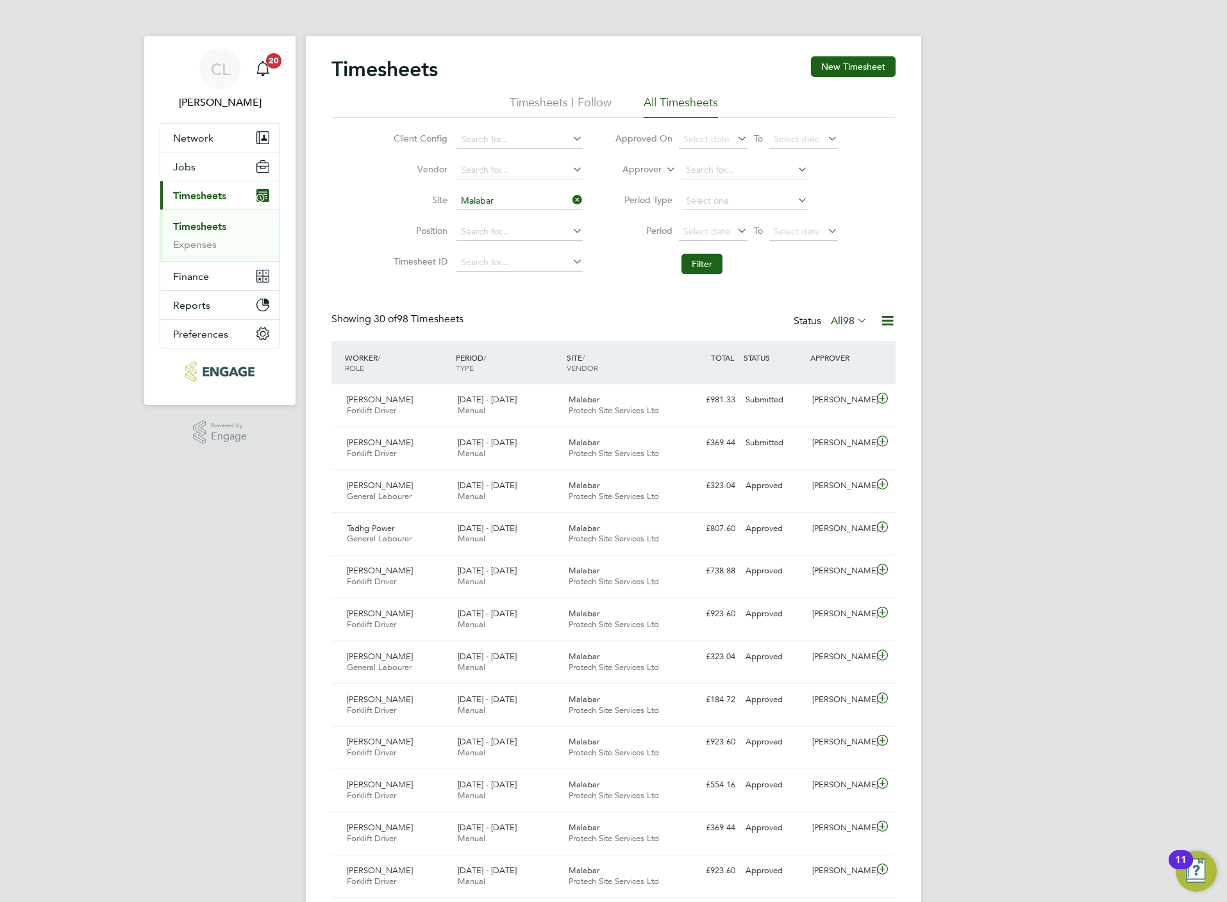
click at [495, 212] on li "Site Malabar" at bounding box center [486, 201] width 225 height 31
click at [497, 197] on input at bounding box center [519, 201] width 126 height 18
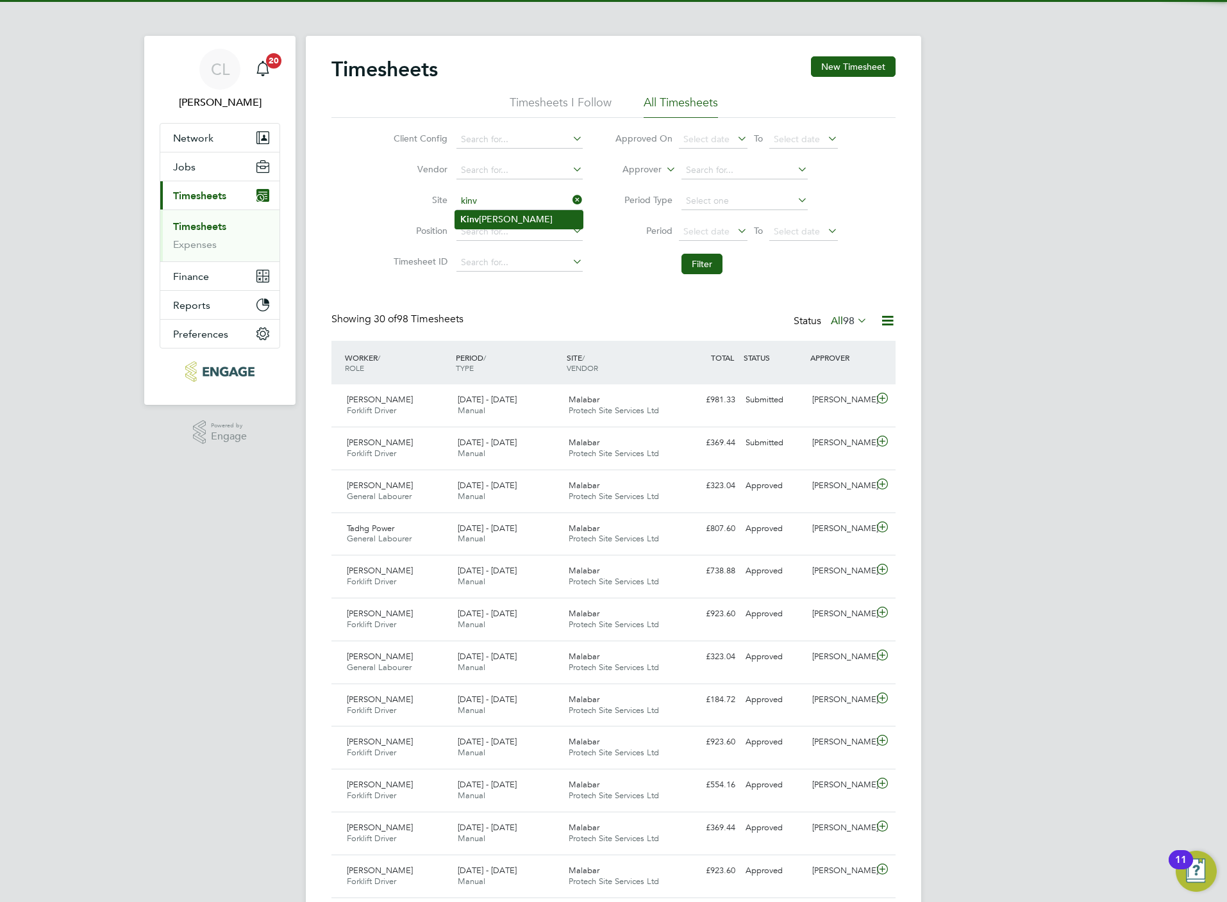
click at [500, 218] on li "Kinv er Green" at bounding box center [519, 219] width 128 height 17
type input "Kinver Green"
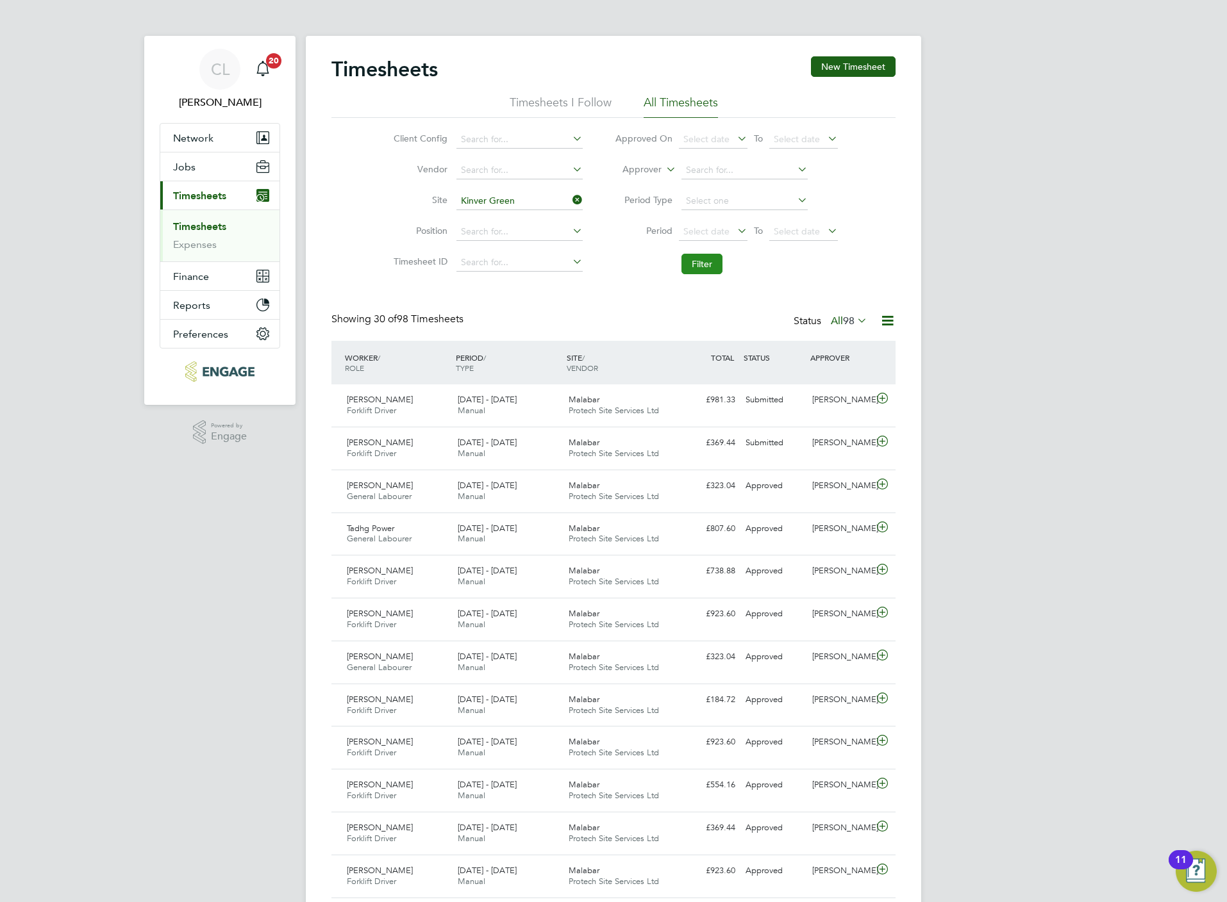
click at [704, 260] on button "Filter" at bounding box center [701, 264] width 41 height 21
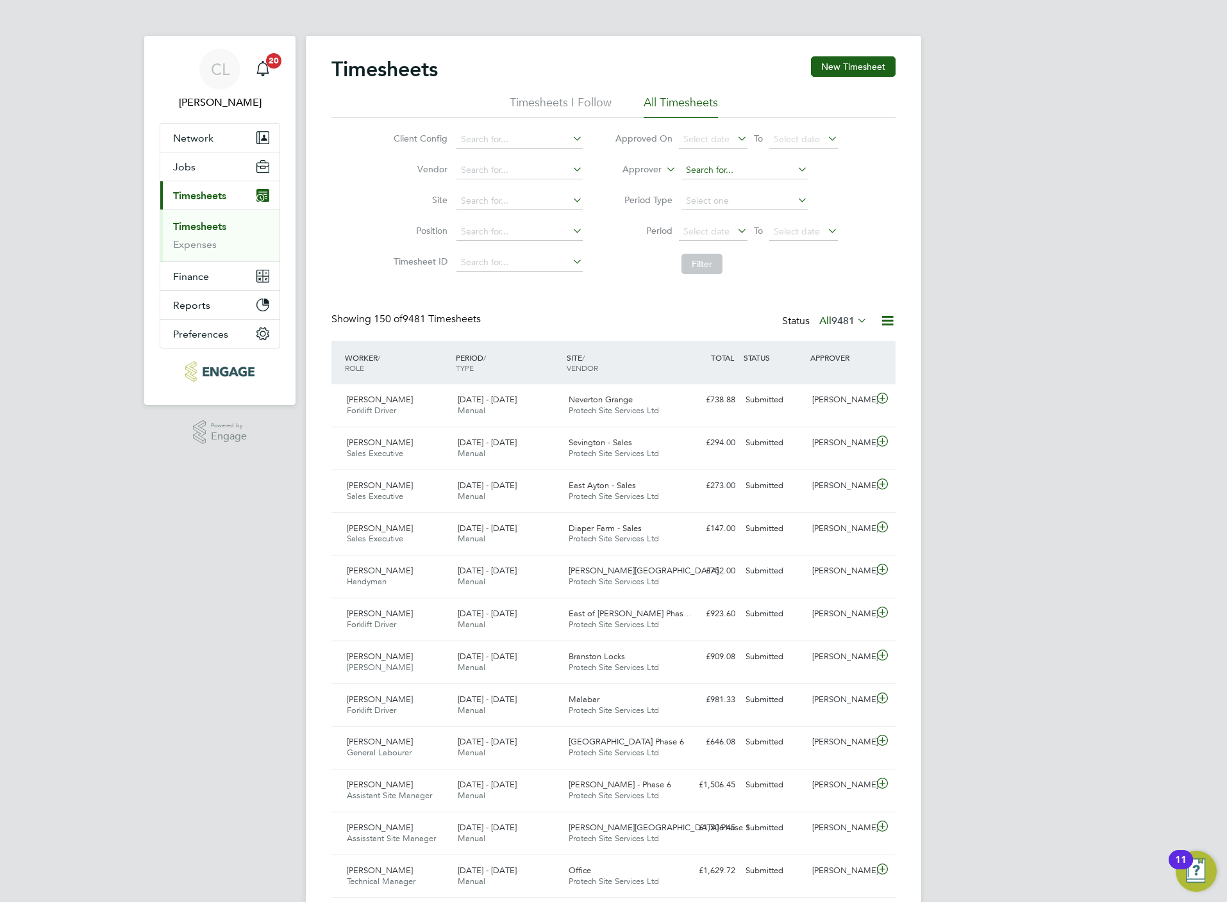
click at [685, 170] on input at bounding box center [744, 171] width 126 height 18
click at [733, 185] on li "Lisa Benbrook" at bounding box center [744, 187] width 128 height 17
type input "[PERSON_NAME]"
click at [835, 319] on span "9481" at bounding box center [842, 321] width 23 height 13
click at [831, 385] on li "Submitted" at bounding box center [824, 381] width 59 height 18
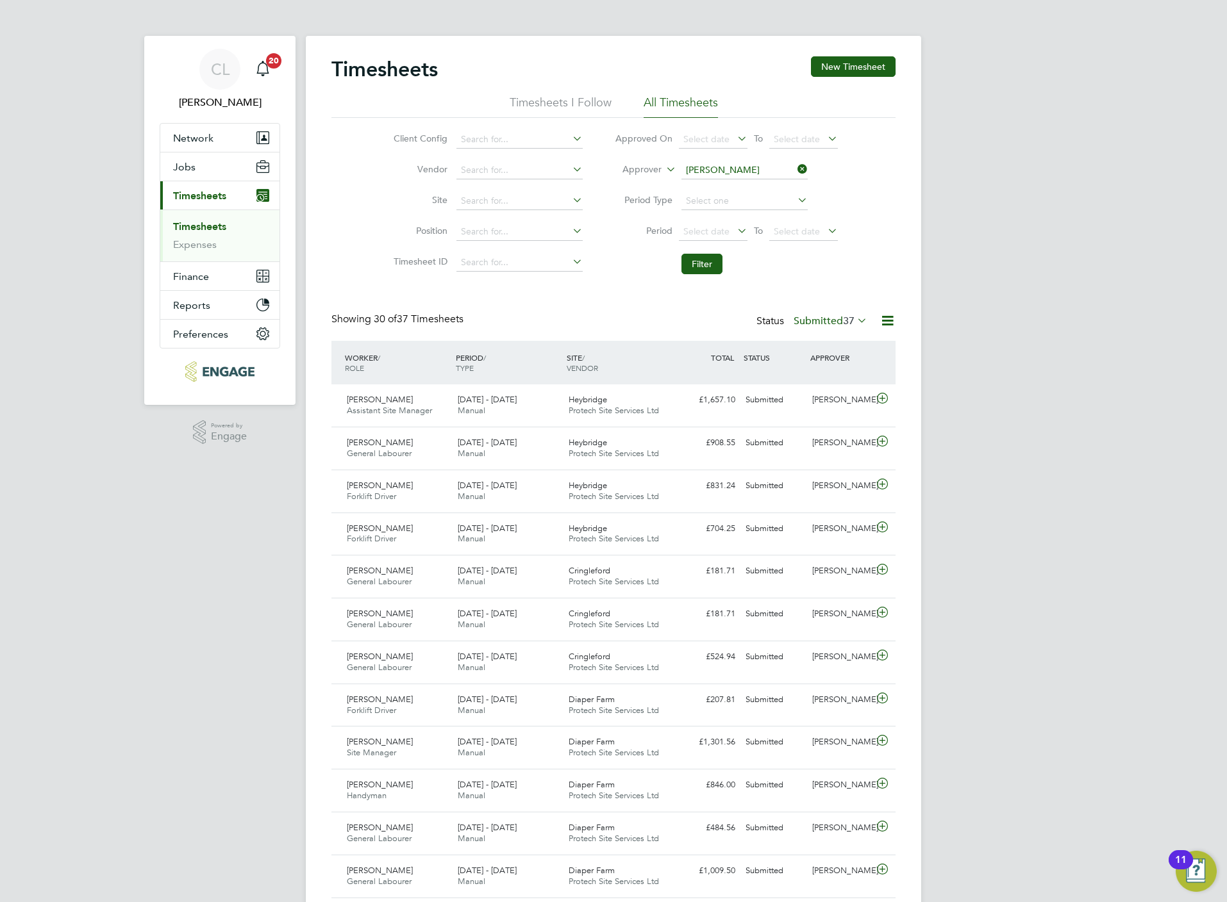
click at [795, 169] on icon at bounding box center [795, 169] width 0 height 18
click at [695, 166] on input at bounding box center [744, 171] width 126 height 18
click at [602, 199] on li "Period Type" at bounding box center [726, 201] width 255 height 31
click at [723, 173] on input at bounding box center [744, 171] width 126 height 18
click at [520, 131] on input at bounding box center [519, 140] width 126 height 18
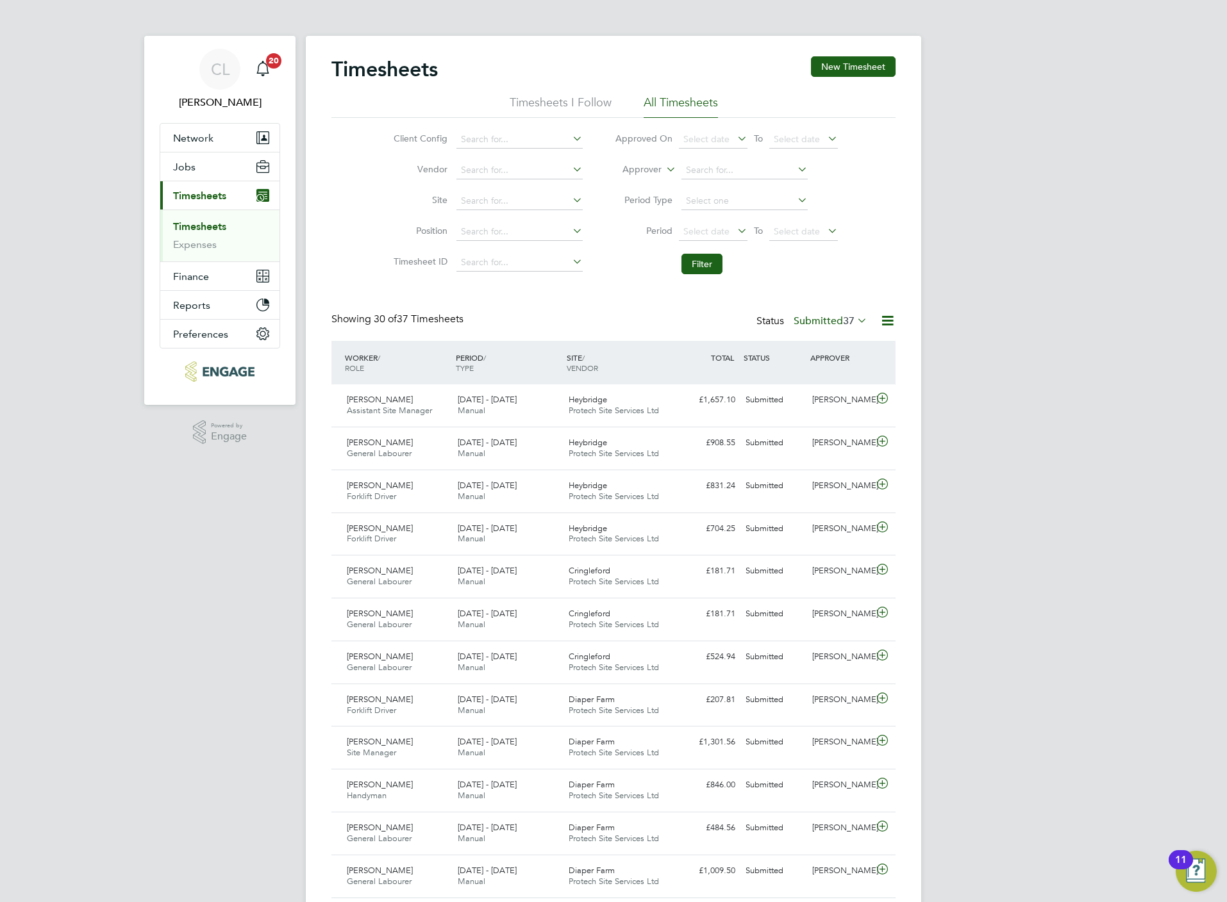
click at [704, 179] on li "Approver" at bounding box center [726, 170] width 255 height 31
click at [704, 163] on input at bounding box center [744, 171] width 126 height 18
click at [608, 298] on div "Timesheets New Timesheet Timesheets I Follow All Timesheets Client Config Vendo…" at bounding box center [613, 875] width 564 height 1638
click at [689, 167] on input at bounding box center [744, 171] width 126 height 18
click at [625, 301] on div "Timesheets New Timesheet Timesheets I Follow All Timesheets Client Config Vendo…" at bounding box center [613, 875] width 564 height 1638
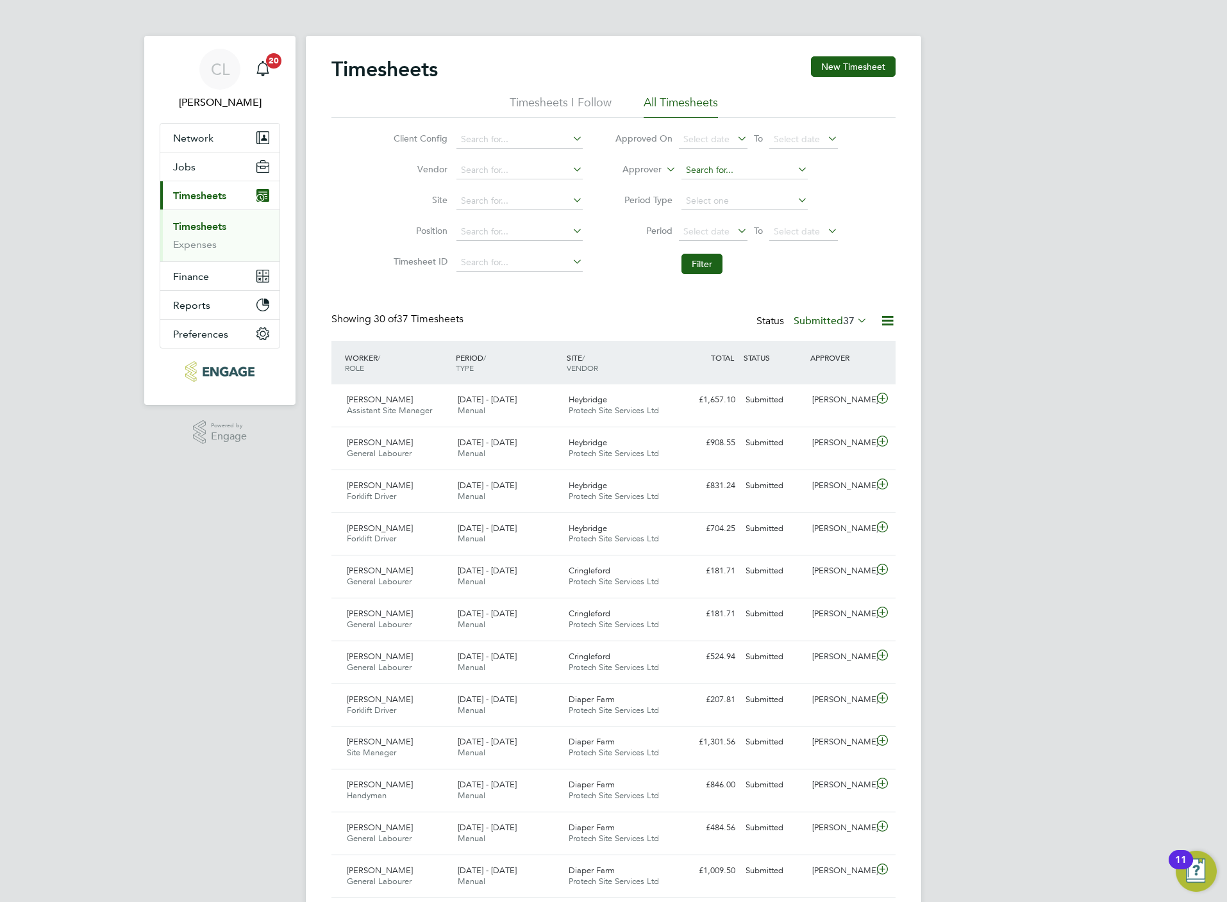
click at [737, 178] on input at bounding box center [744, 171] width 126 height 18
click at [499, 137] on input at bounding box center [519, 140] width 126 height 18
type input "m"
click at [510, 154] on li "Crest Nicholson - South We st" at bounding box center [523, 157] width 137 height 17
type input "Crest [PERSON_NAME] - [GEOGRAPHIC_DATA]"
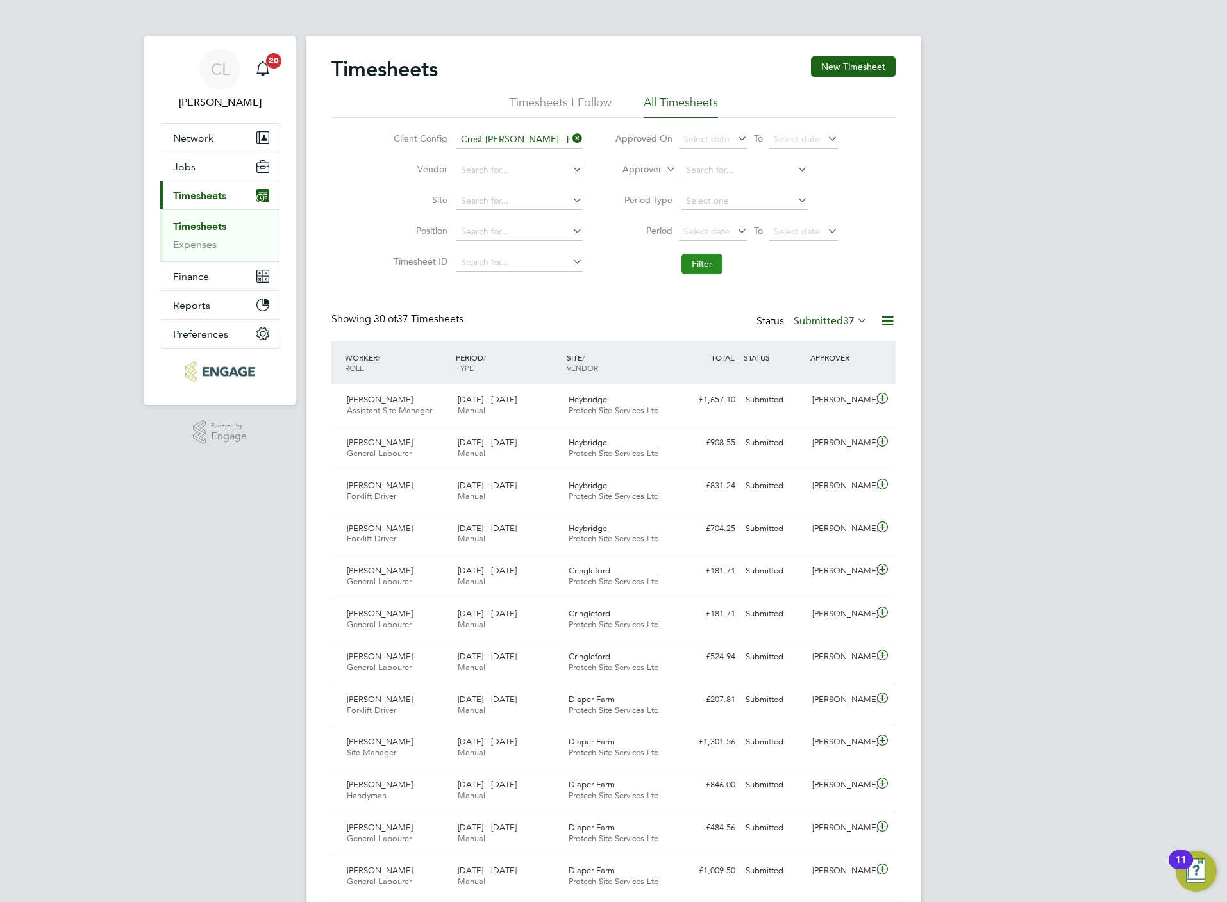
click at [706, 260] on button "Filter" at bounding box center [701, 264] width 41 height 21
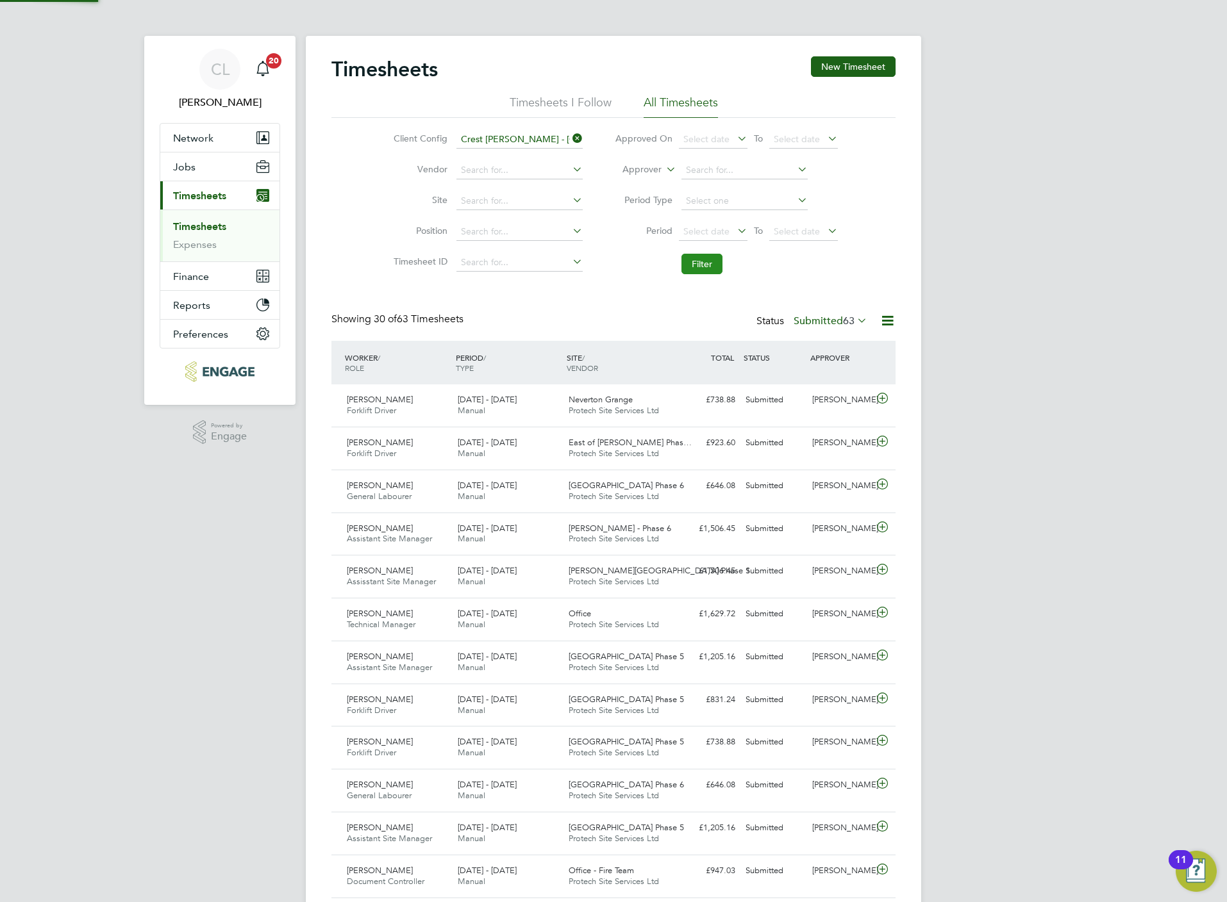
scroll to position [33, 112]
click at [717, 271] on button "Filter" at bounding box center [701, 264] width 41 height 21
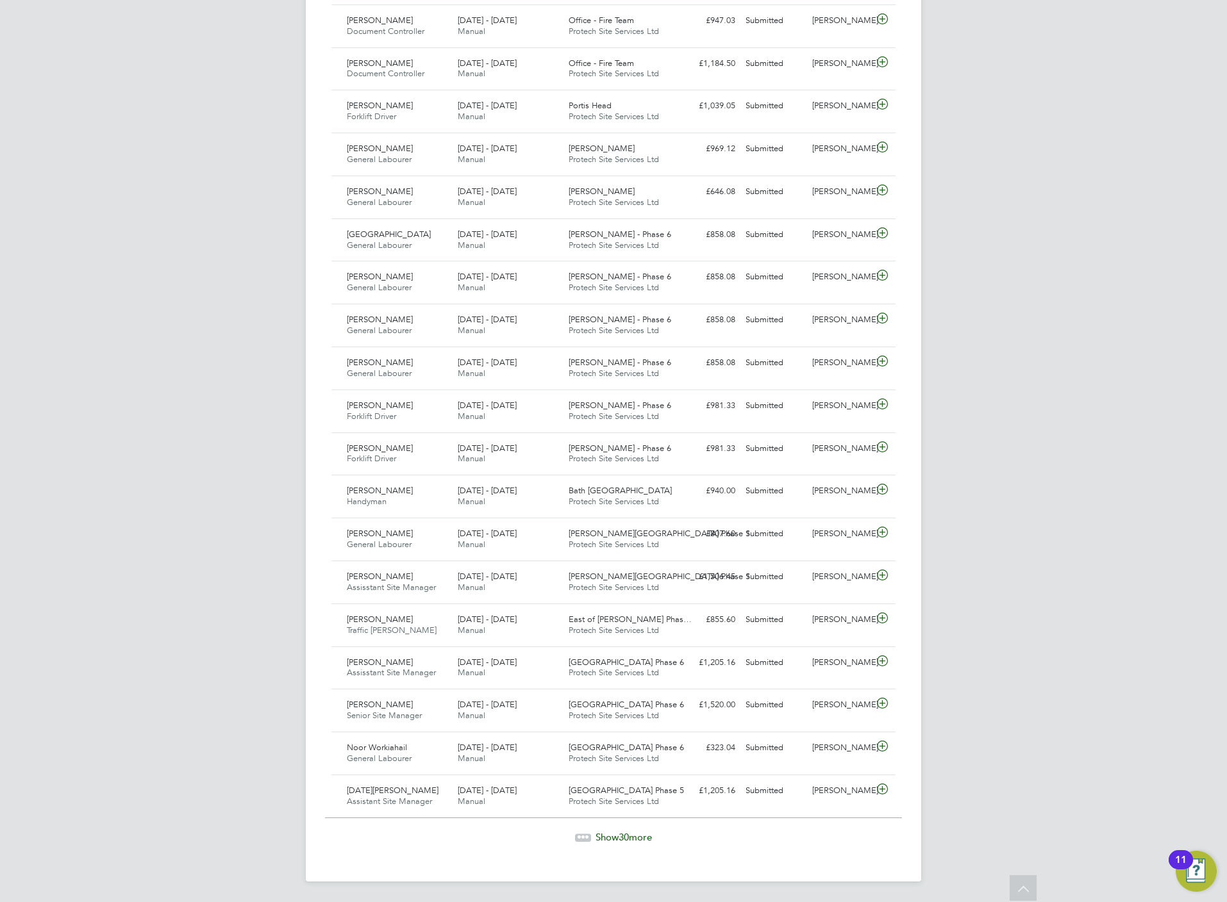
click at [617, 839] on span "Show 30 more" at bounding box center [623, 837] width 56 height 12
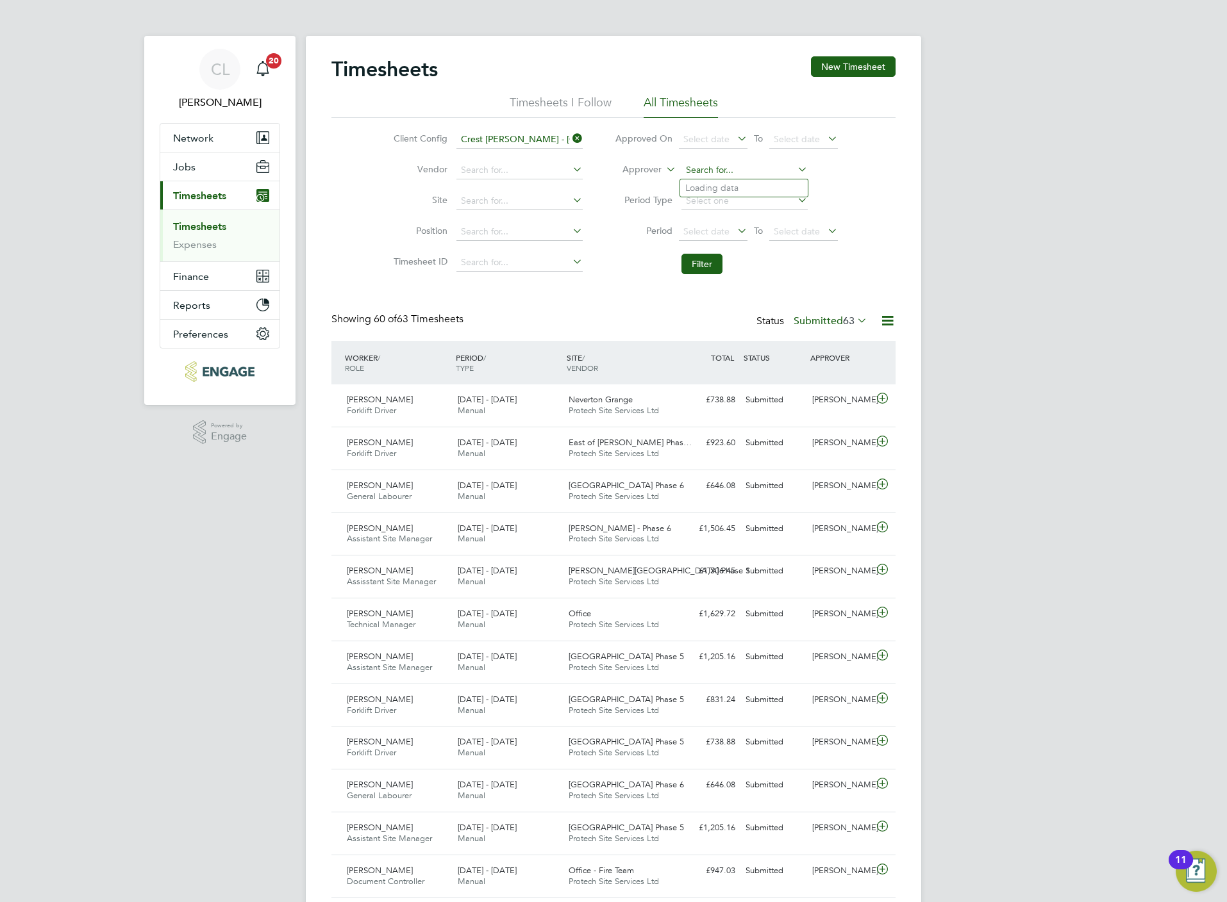
click at [704, 173] on input at bounding box center [744, 171] width 126 height 18
click at [706, 185] on li "Jos eph Davies" at bounding box center [759, 187] width 158 height 17
type input "Joseph Davies"
click at [699, 262] on button "Filter" at bounding box center [701, 264] width 41 height 21
click at [727, 165] on input at bounding box center [744, 171] width 126 height 18
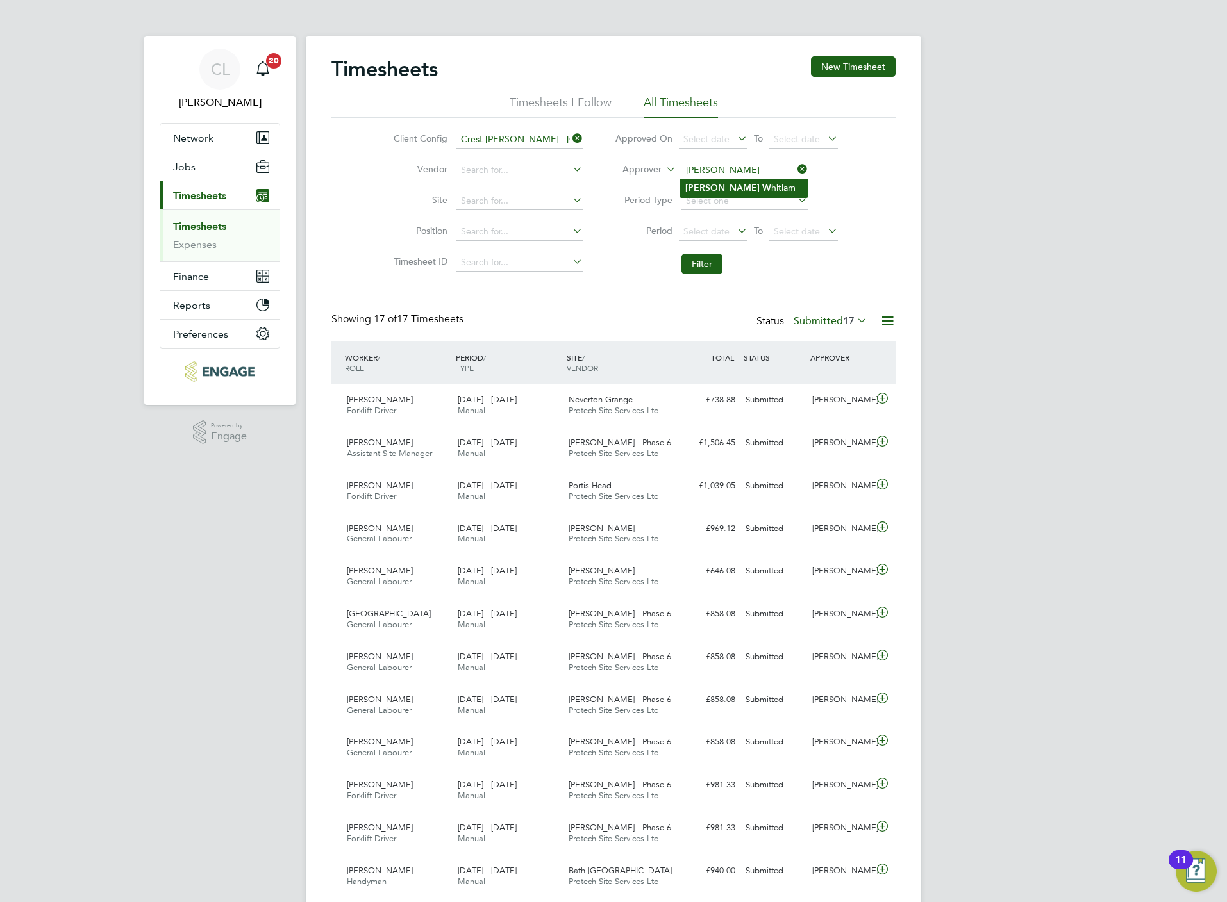
click at [735, 189] on li "Paul W hitlam" at bounding box center [744, 187] width 128 height 17
type input "Paul Whitlam"
click at [711, 262] on button "Filter" at bounding box center [701, 264] width 41 height 21
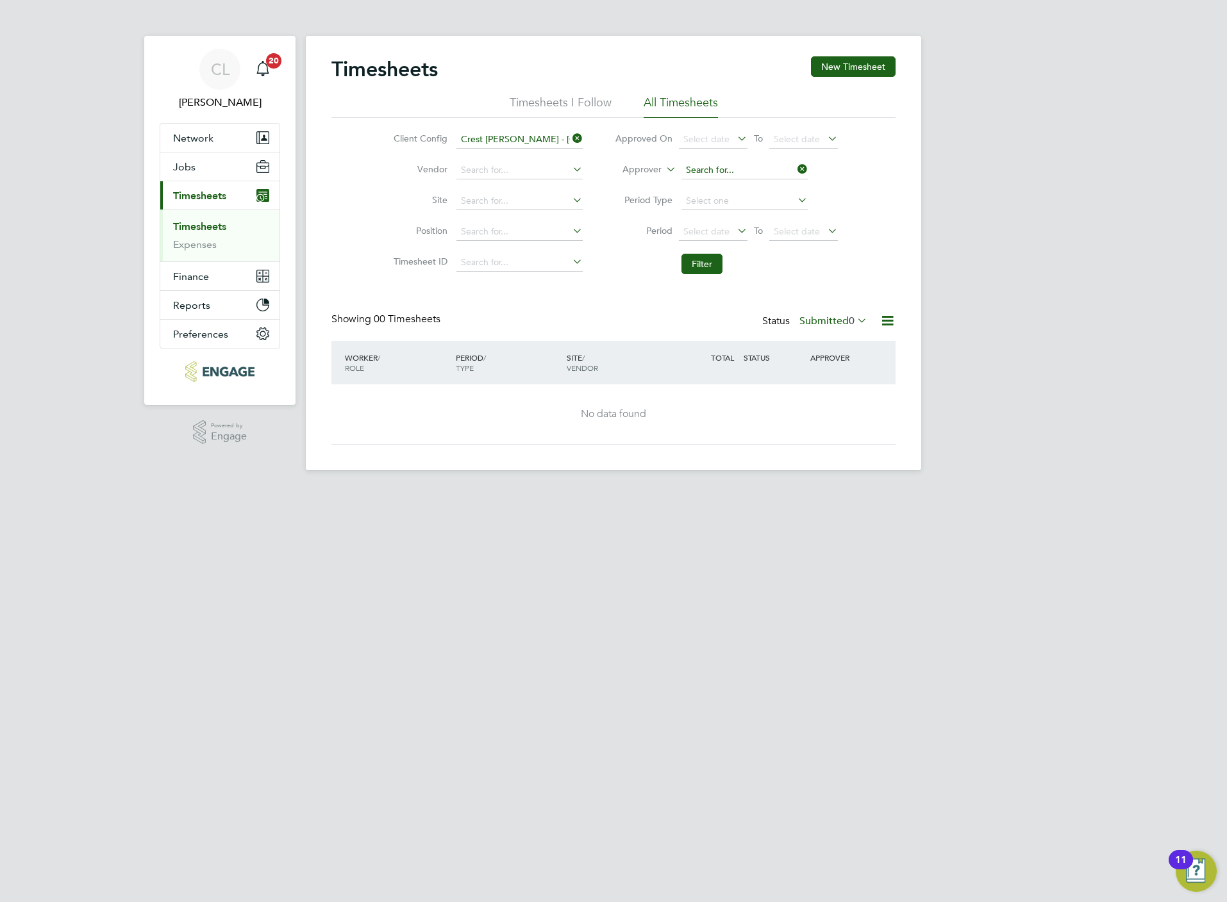
click at [711, 171] on input at bounding box center [744, 171] width 126 height 18
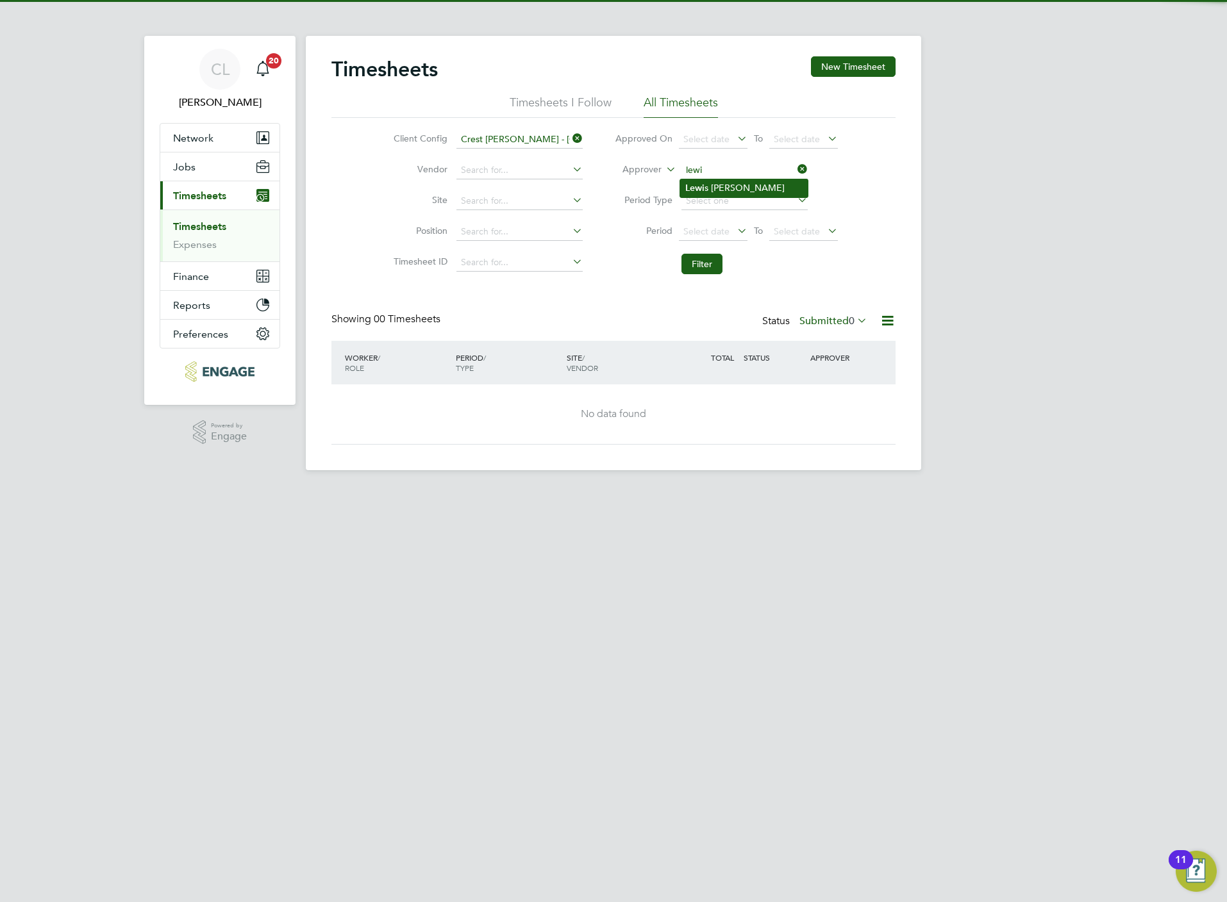
click at [704, 188] on li "Lewi s Faulkner" at bounding box center [744, 187] width 128 height 17
type input "Lewis Faulkner"
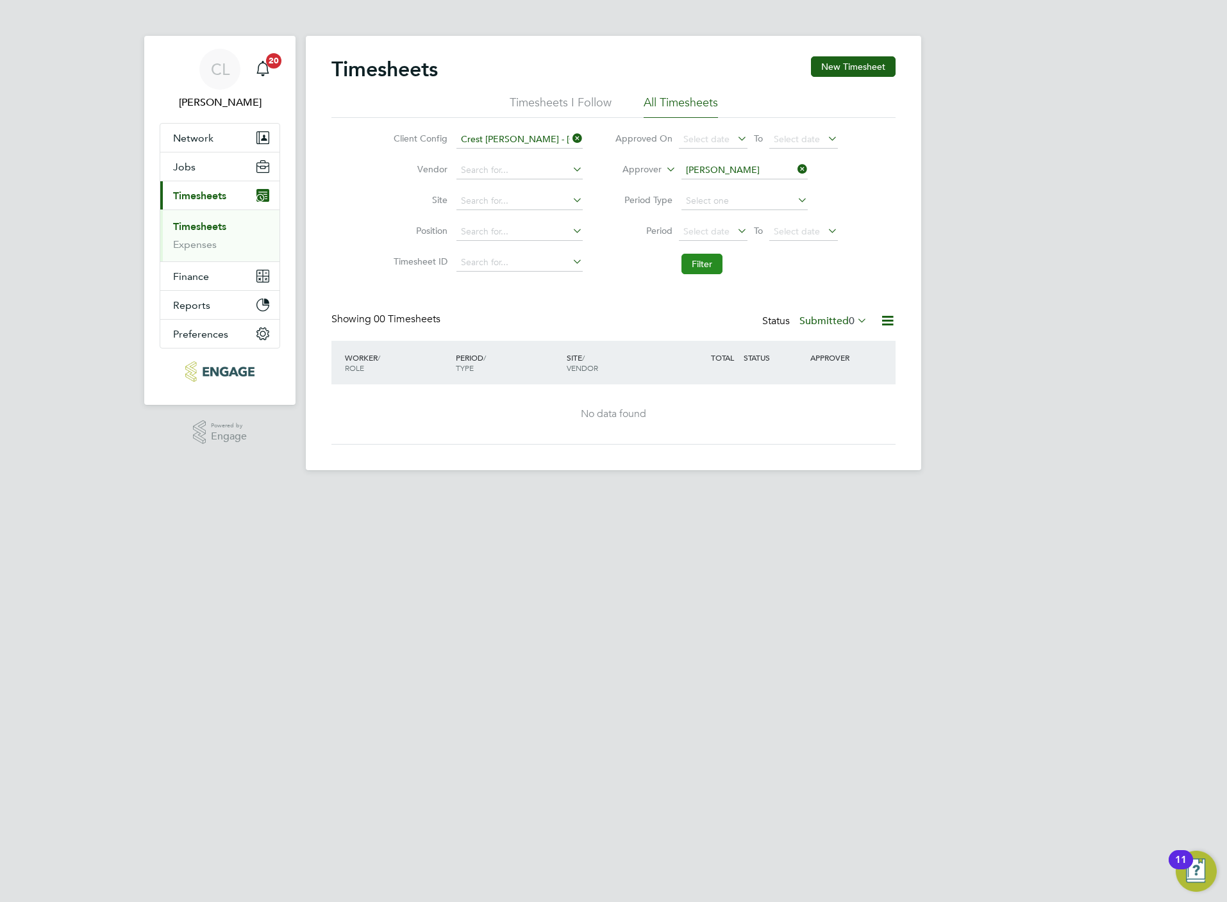
click at [706, 256] on button "Filter" at bounding box center [701, 264] width 41 height 21
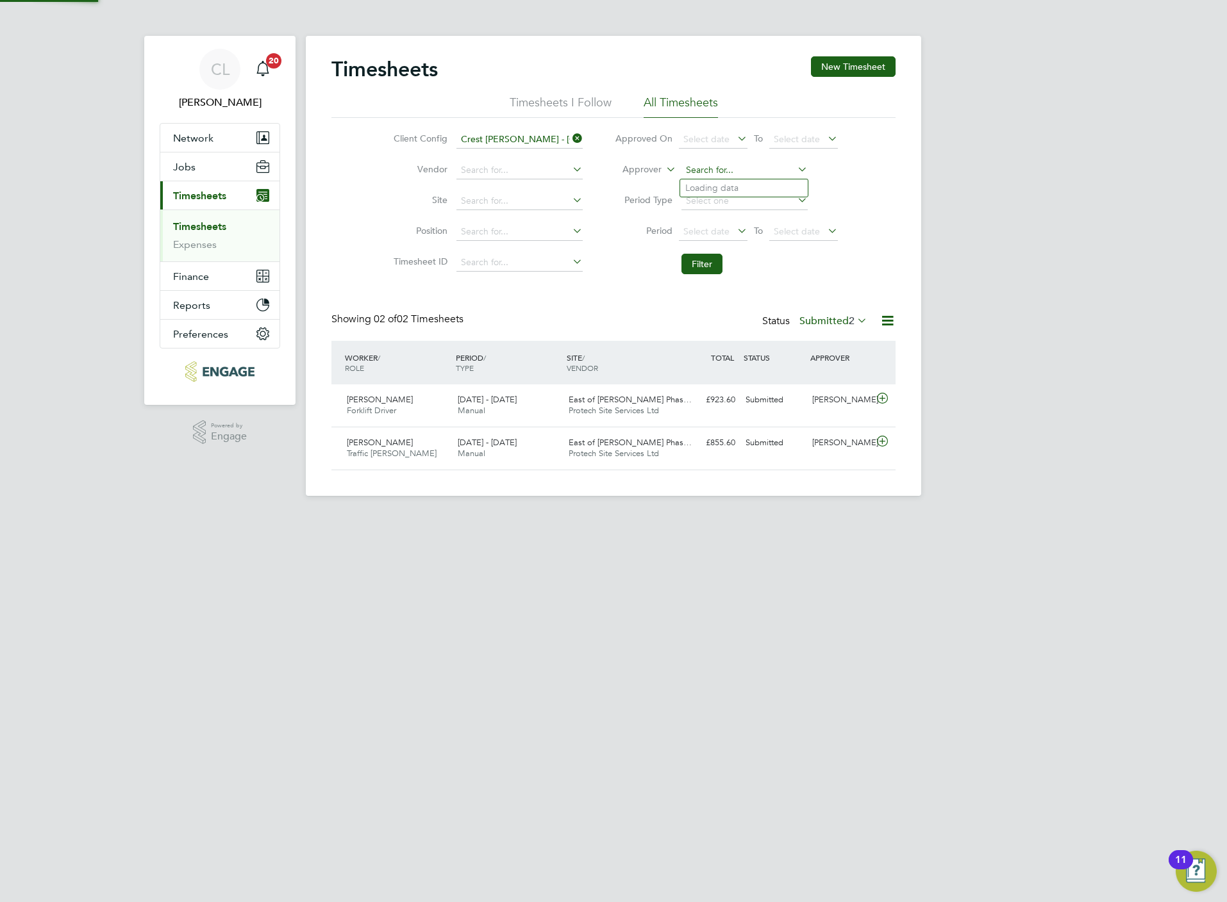
click at [725, 163] on input at bounding box center [744, 171] width 126 height 18
click at [733, 172] on input at bounding box center [744, 171] width 126 height 18
click at [743, 187] on li "Peter Currie" at bounding box center [759, 187] width 158 height 17
type input "Peter Currie"
click at [699, 267] on button "Filter" at bounding box center [701, 264] width 41 height 21
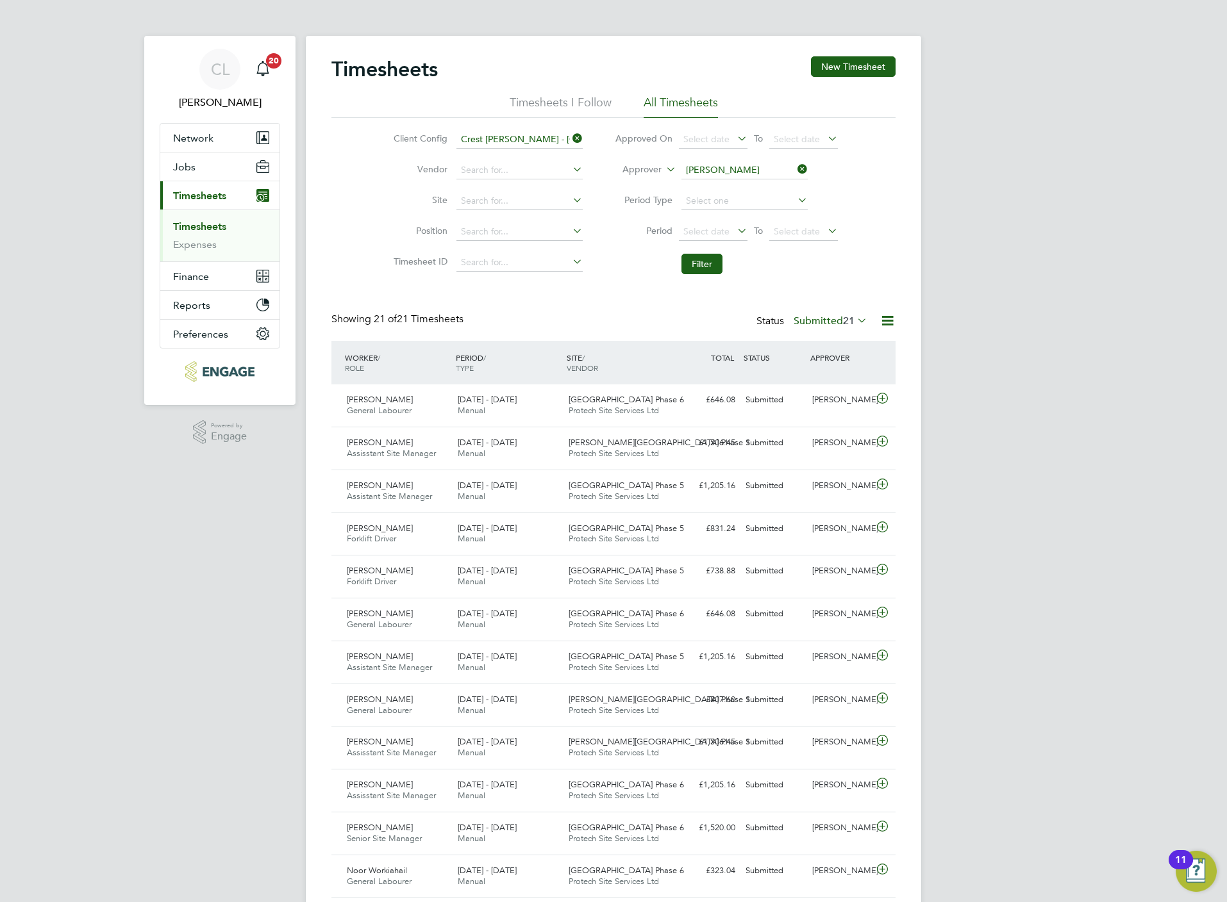
click at [795, 168] on icon at bounding box center [795, 169] width 0 height 18
click at [706, 258] on button "Filter" at bounding box center [701, 264] width 41 height 21
click at [566, 135] on input at bounding box center [519, 140] width 126 height 18
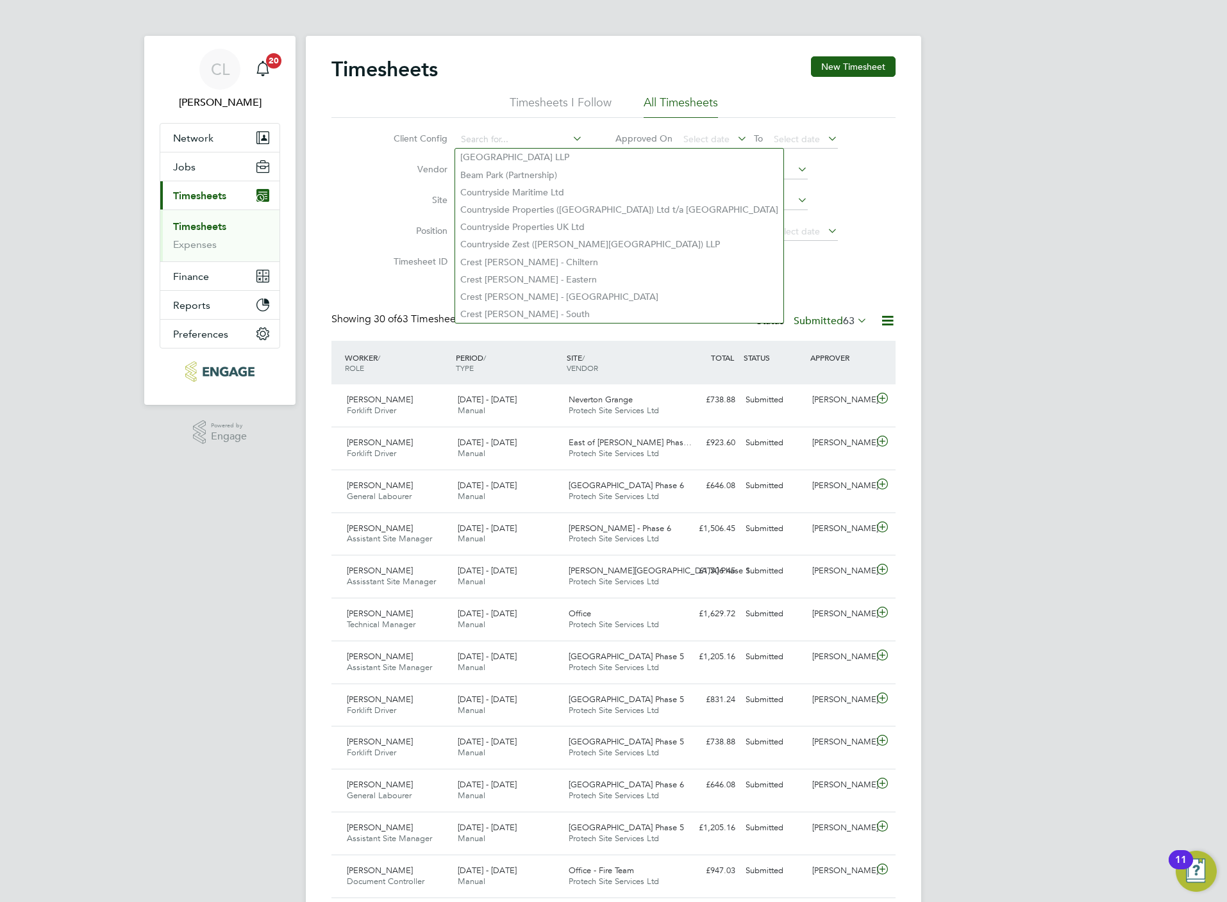
click at [725, 274] on li "Filter" at bounding box center [726, 263] width 255 height 33
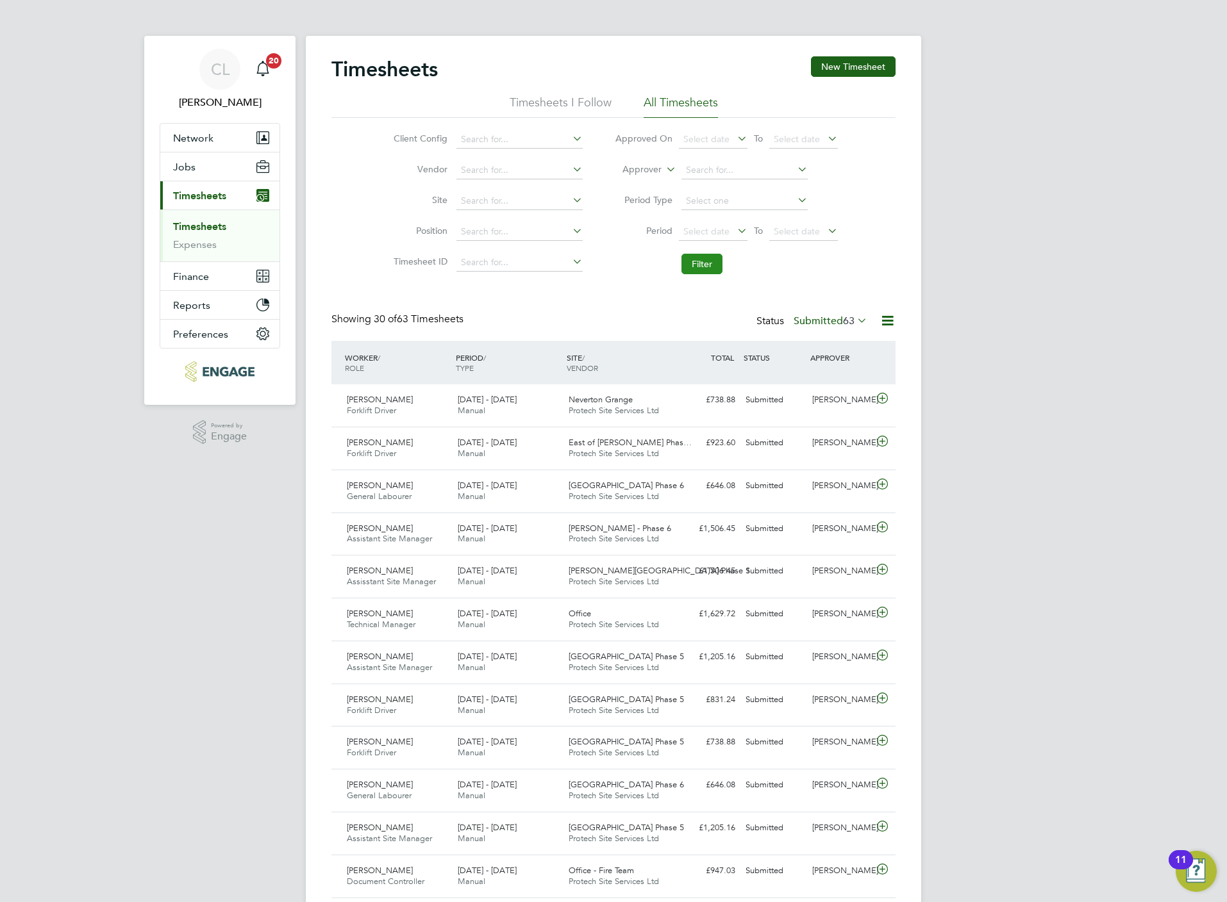
click at [708, 267] on button "Filter" at bounding box center [701, 264] width 41 height 21
click at [483, 135] on input at bounding box center [519, 140] width 126 height 18
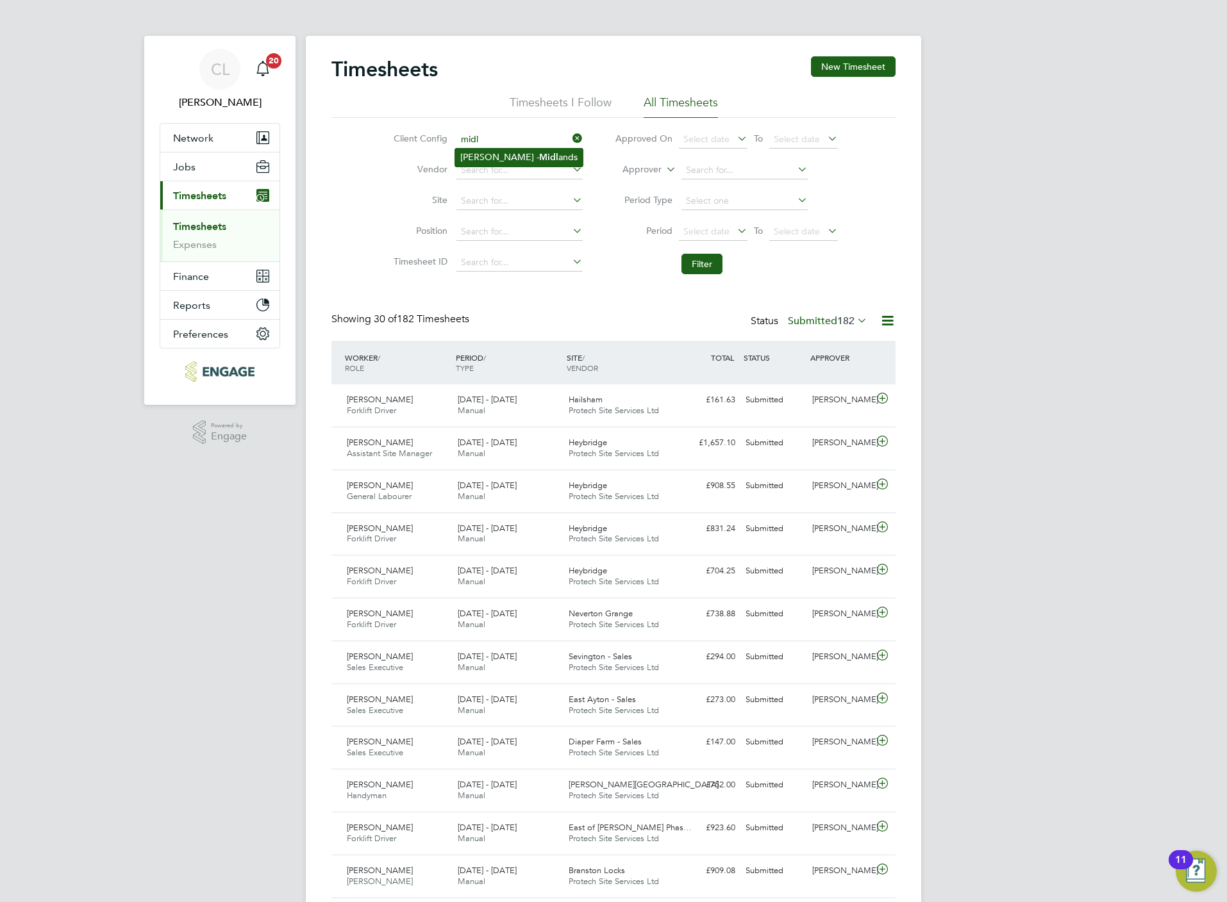
click at [494, 163] on li "Crest Nicholson - Midl ands" at bounding box center [519, 157] width 128 height 17
type input "Crest Nicholson - Midlands"
click at [696, 262] on button "Filter" at bounding box center [701, 264] width 41 height 21
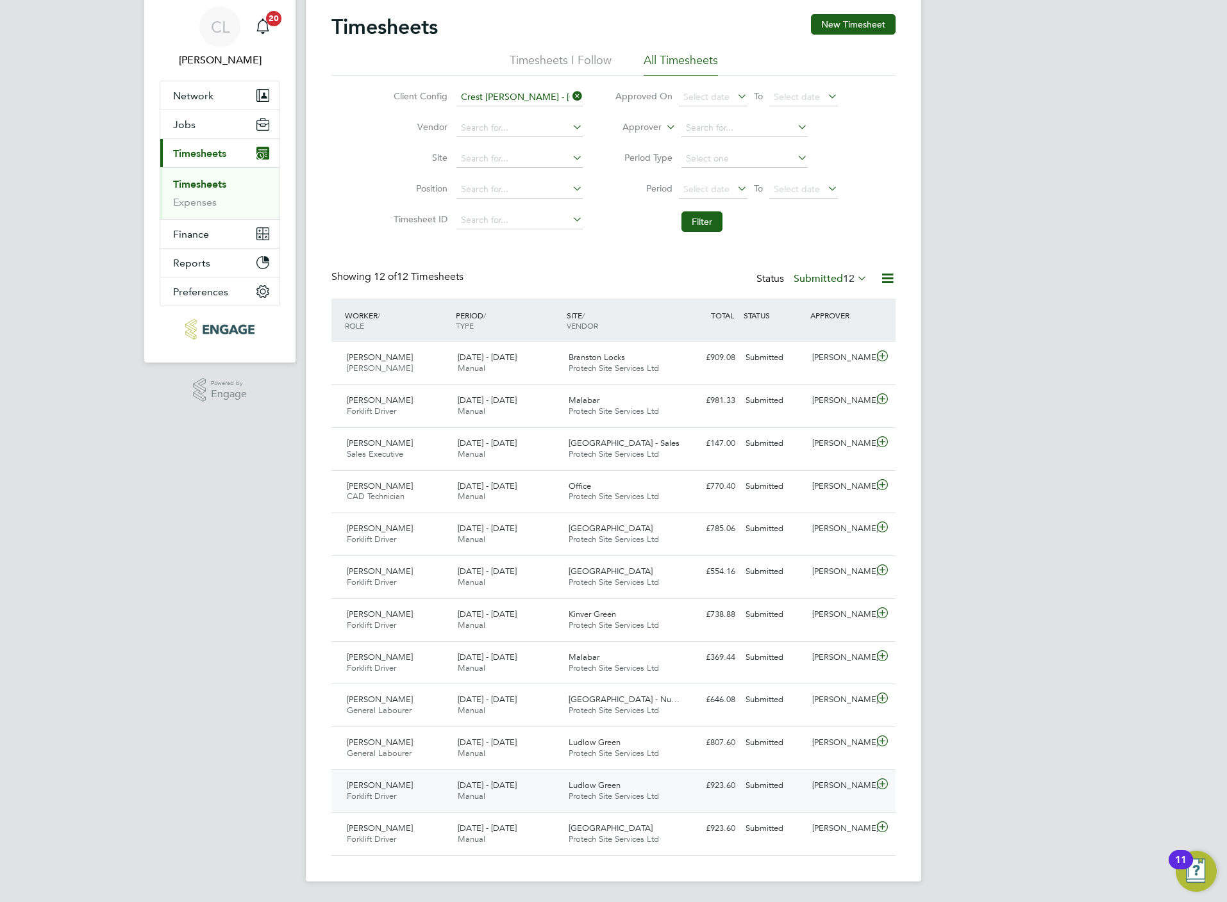
click at [623, 785] on div "Ludlow Green Protech Site Services Ltd" at bounding box center [618, 792] width 111 height 32
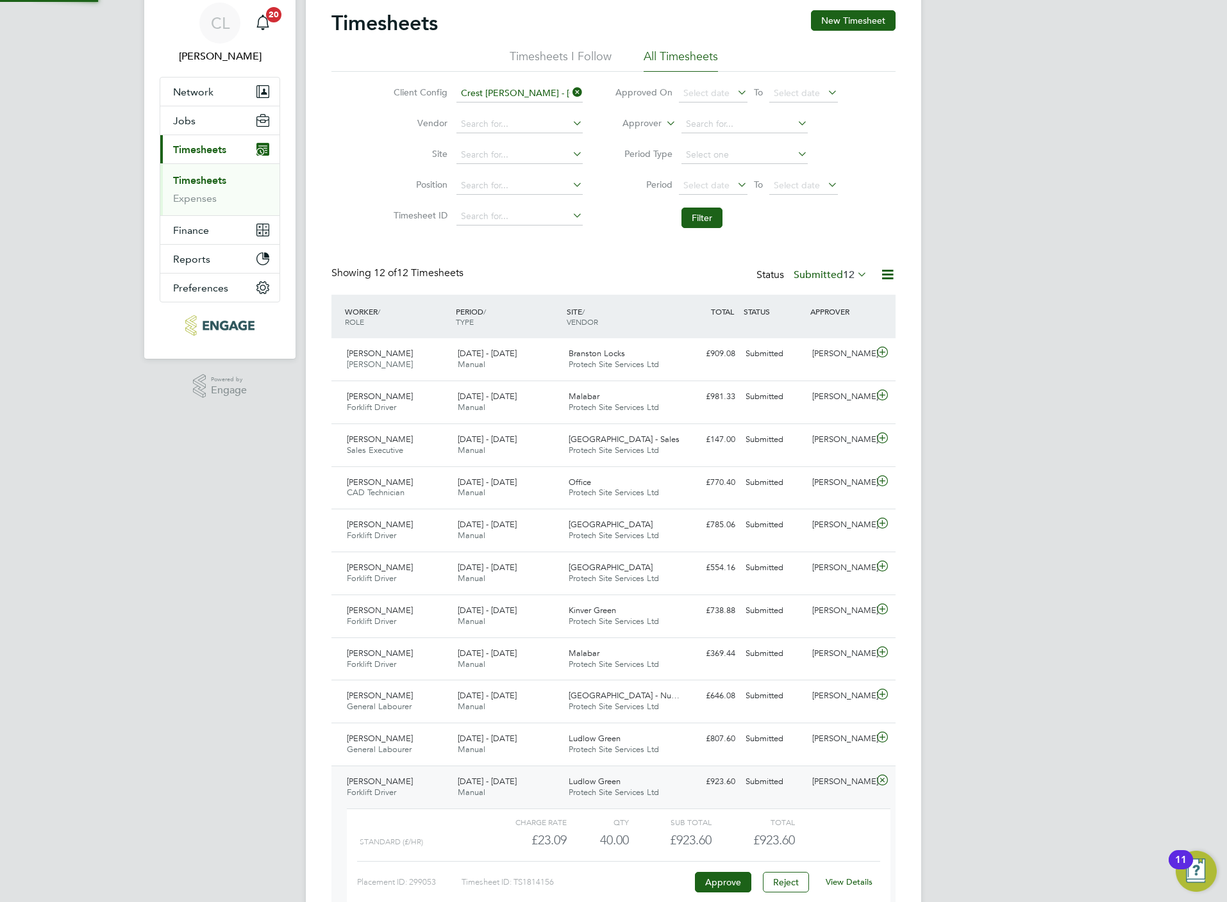
scroll to position [21, 125]
click at [860, 885] on link "View Details" at bounding box center [849, 882] width 47 height 11
click at [627, 752] on span "Protech Site Services Ltd" at bounding box center [614, 749] width 90 height 11
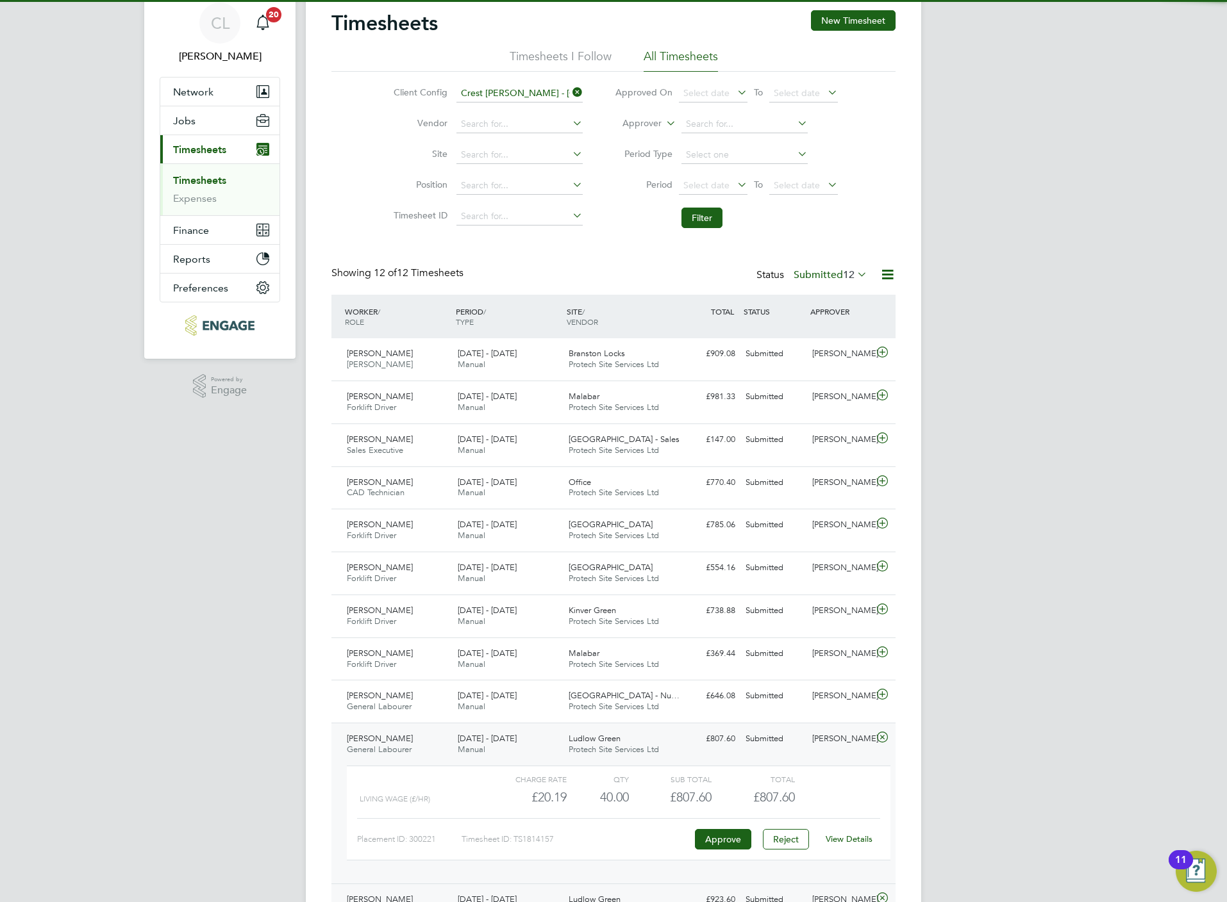
scroll to position [238, 0]
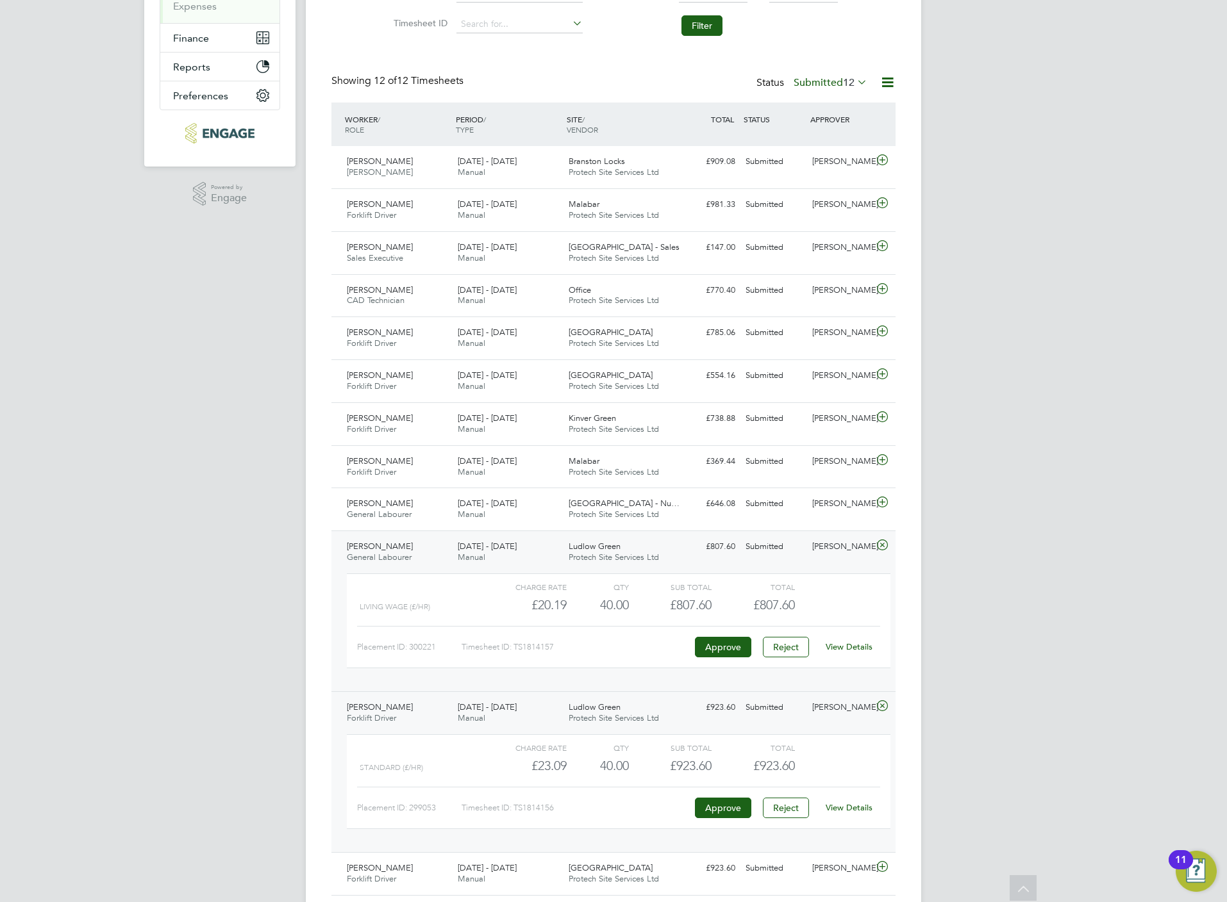
click at [854, 651] on link "View Details" at bounding box center [849, 647] width 47 height 11
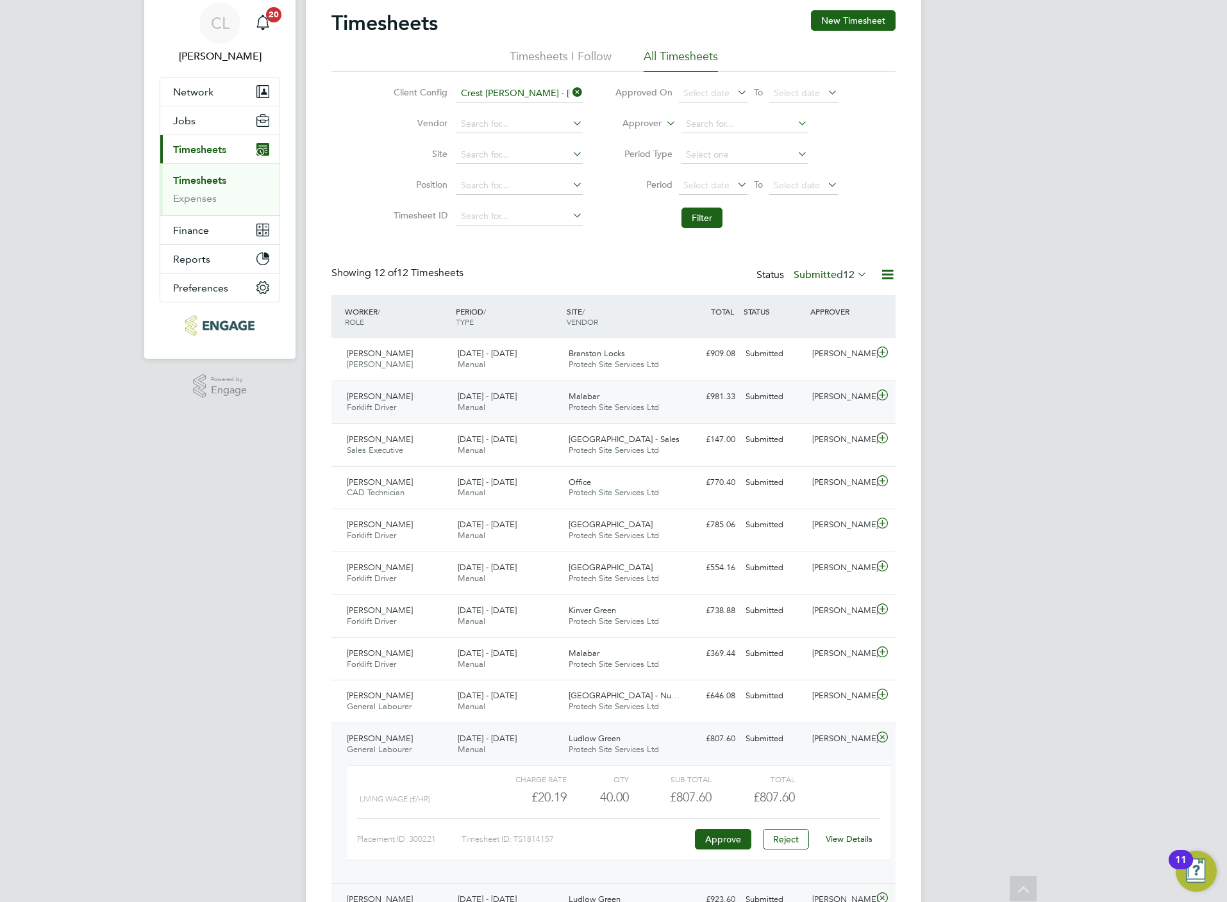
scroll to position [0, 0]
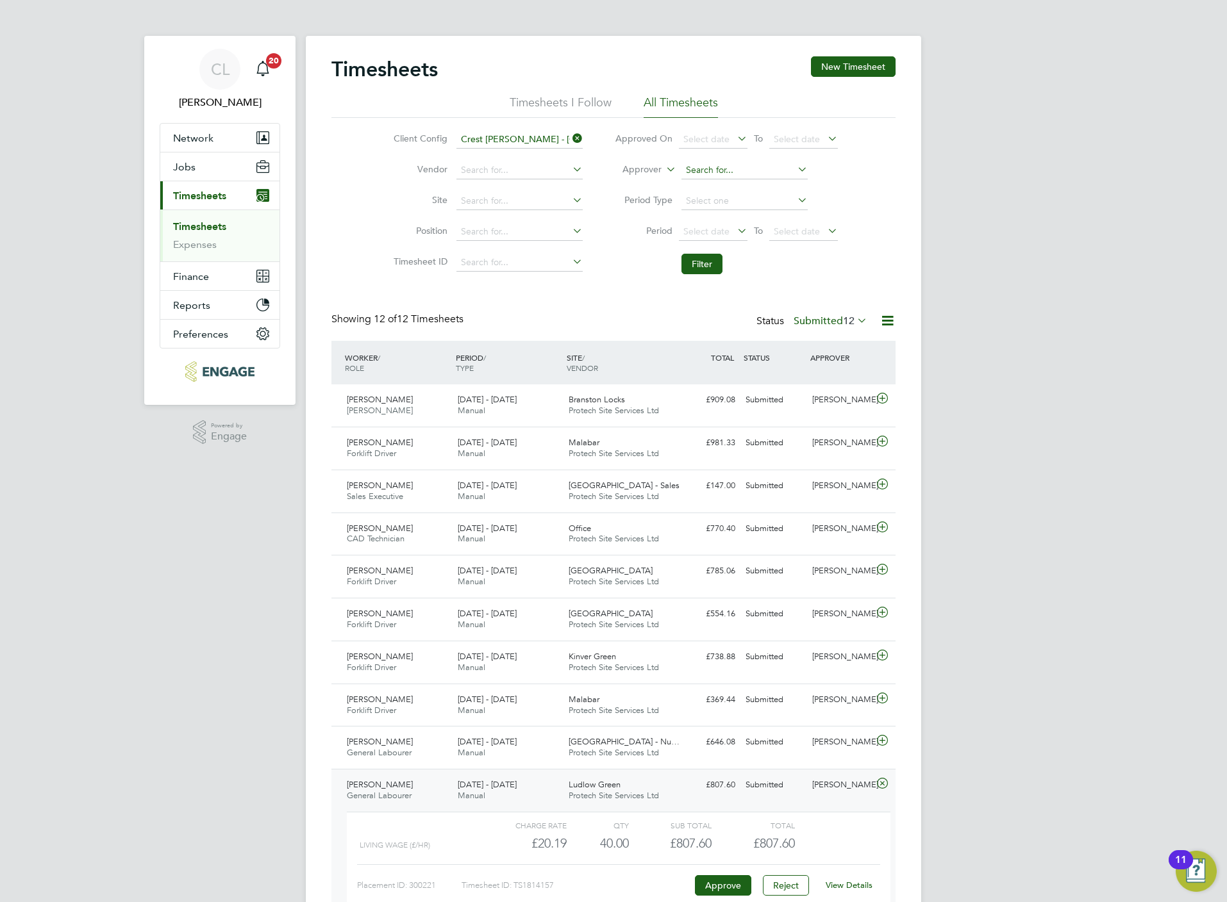
click at [702, 172] on input at bounding box center [744, 171] width 126 height 18
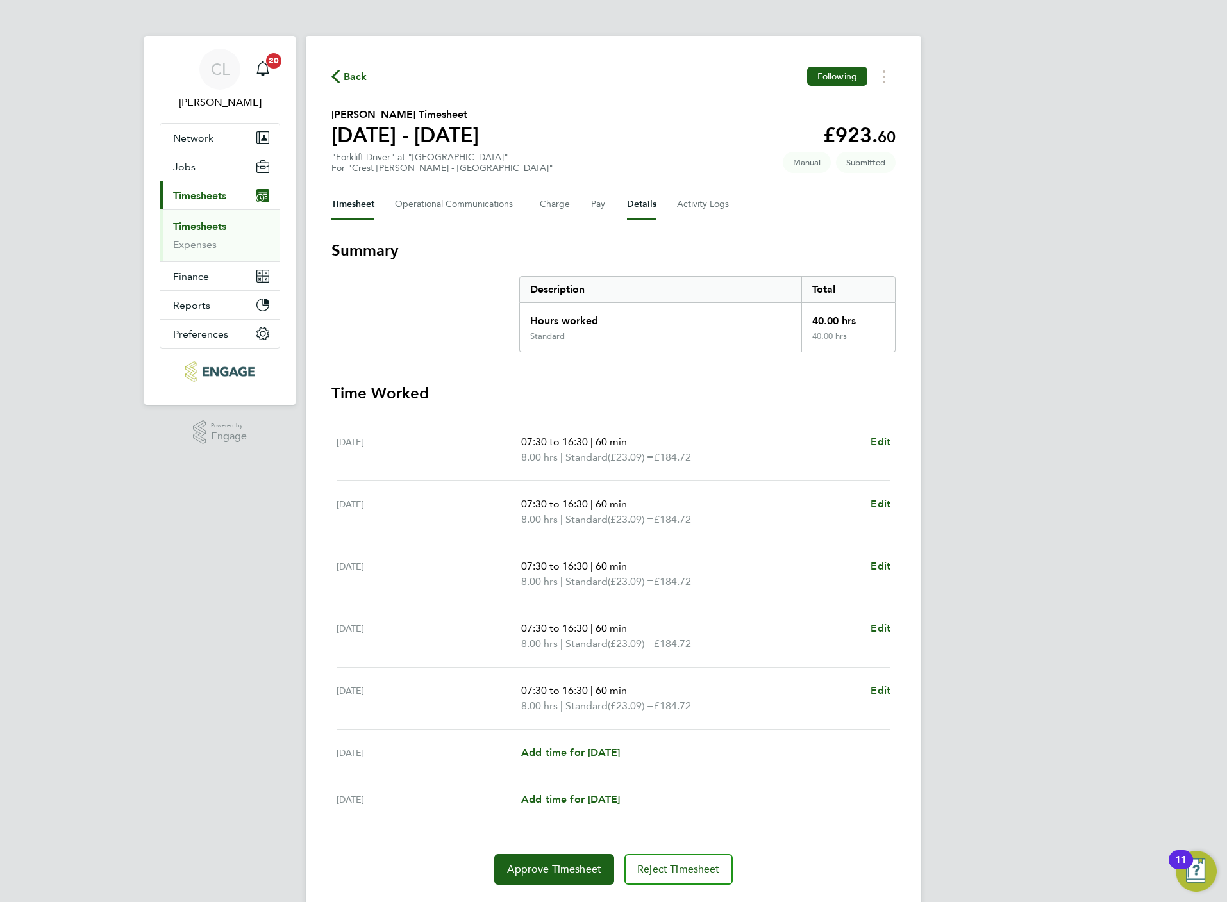
click at [643, 212] on button "Details" at bounding box center [641, 204] width 29 height 31
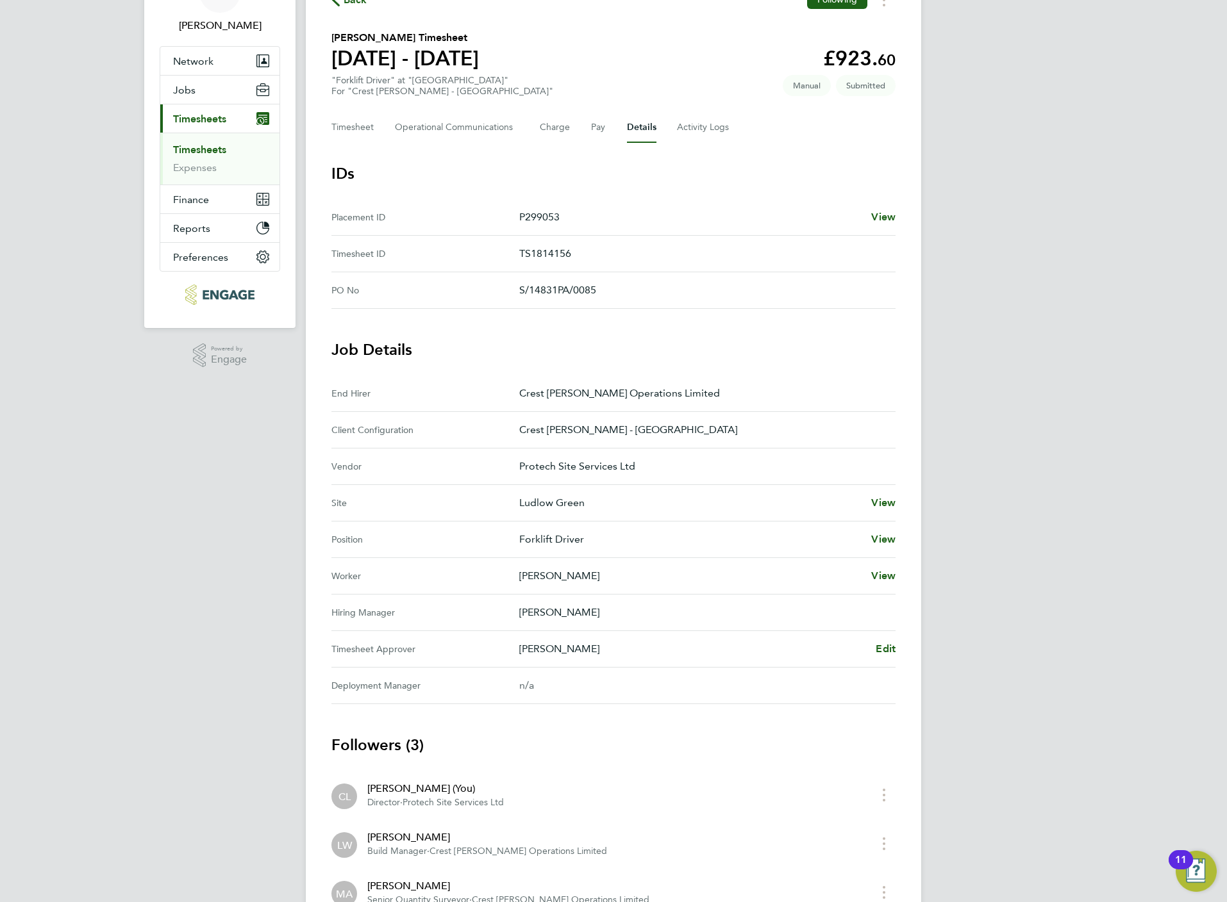
scroll to position [181, 0]
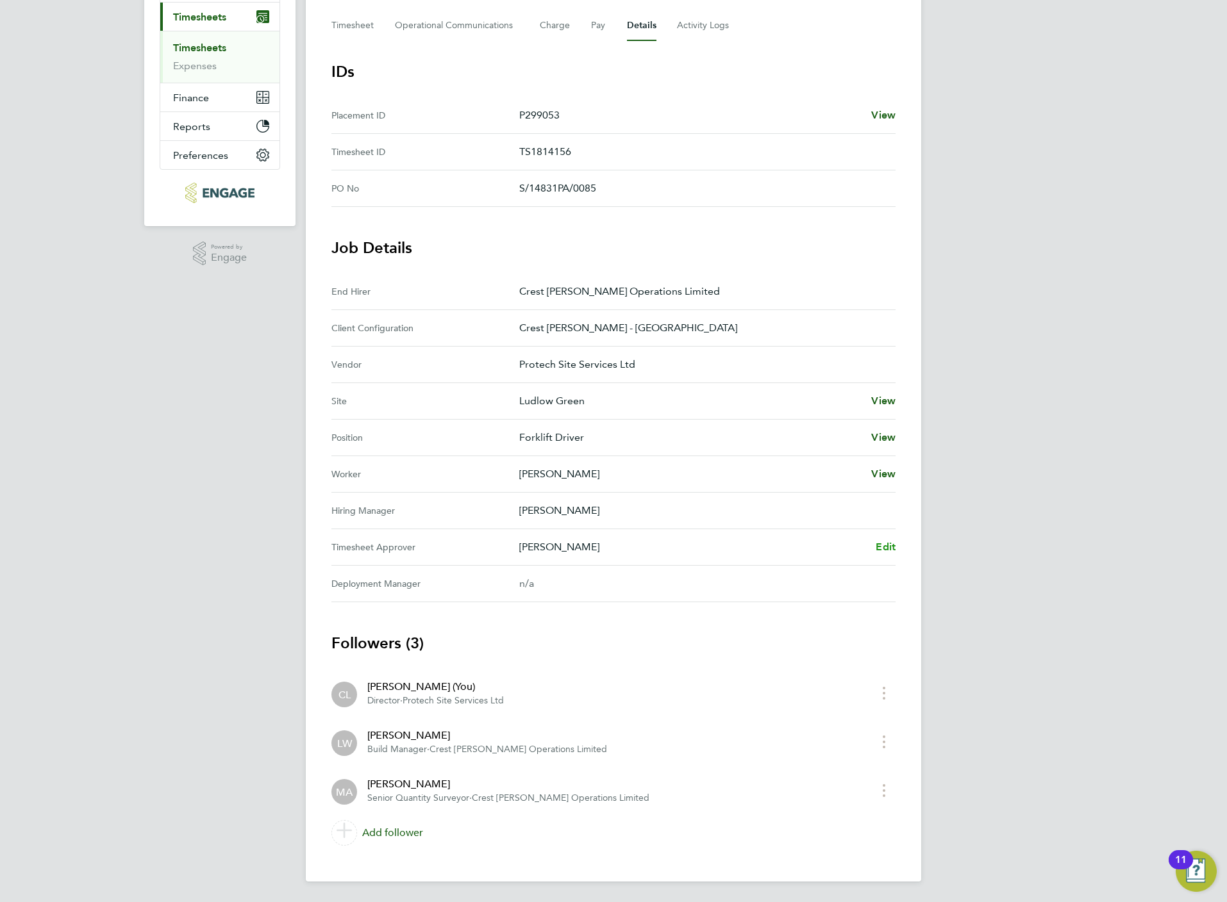
click at [889, 543] on span "Edit" at bounding box center [886, 547] width 20 height 12
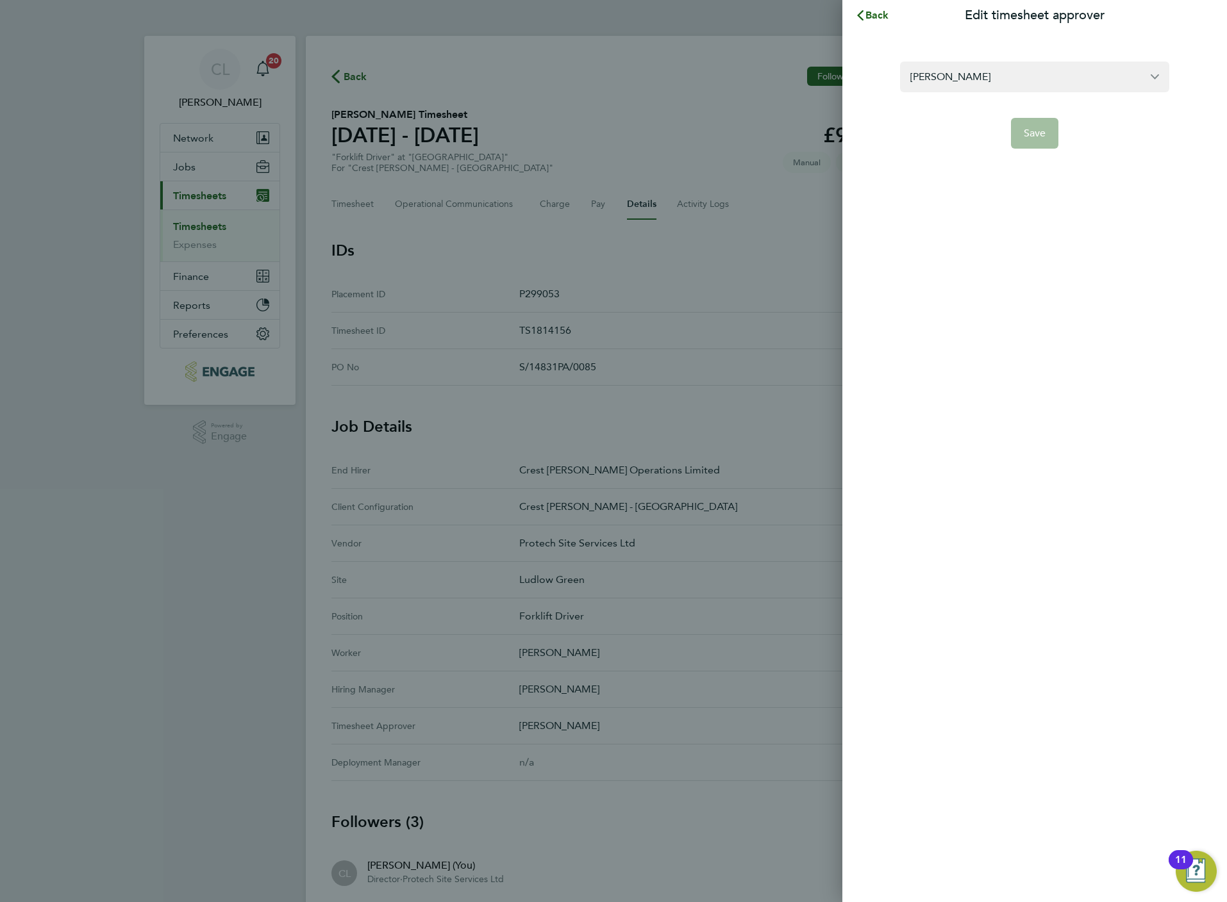
click at [973, 60] on section "[PERSON_NAME] Save" at bounding box center [1034, 97] width 313 height 103
click at [979, 81] on input "[PERSON_NAME]" at bounding box center [1034, 77] width 269 height 30
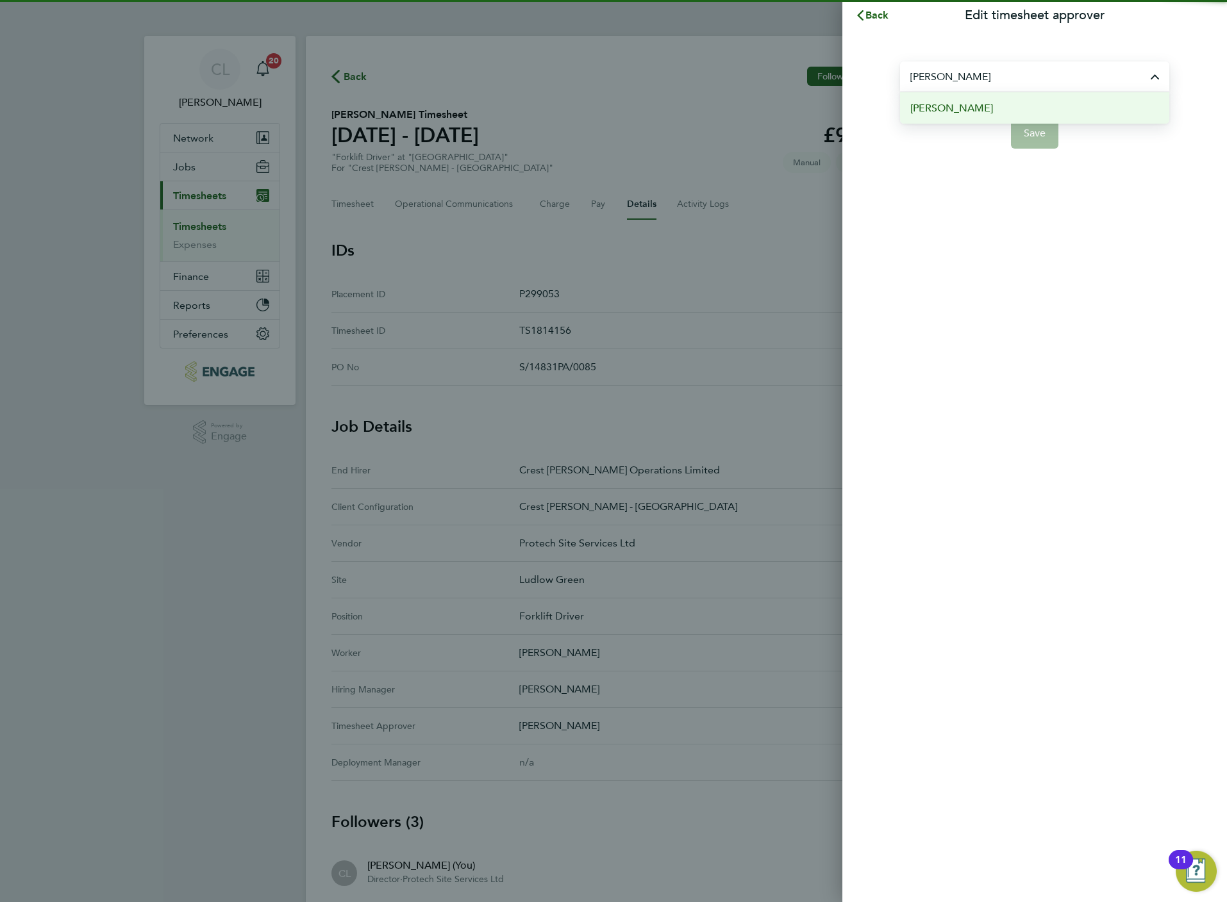
type input "[PERSON_NAME]"
click at [971, 108] on span "[PERSON_NAME]" at bounding box center [951, 108] width 83 height 15
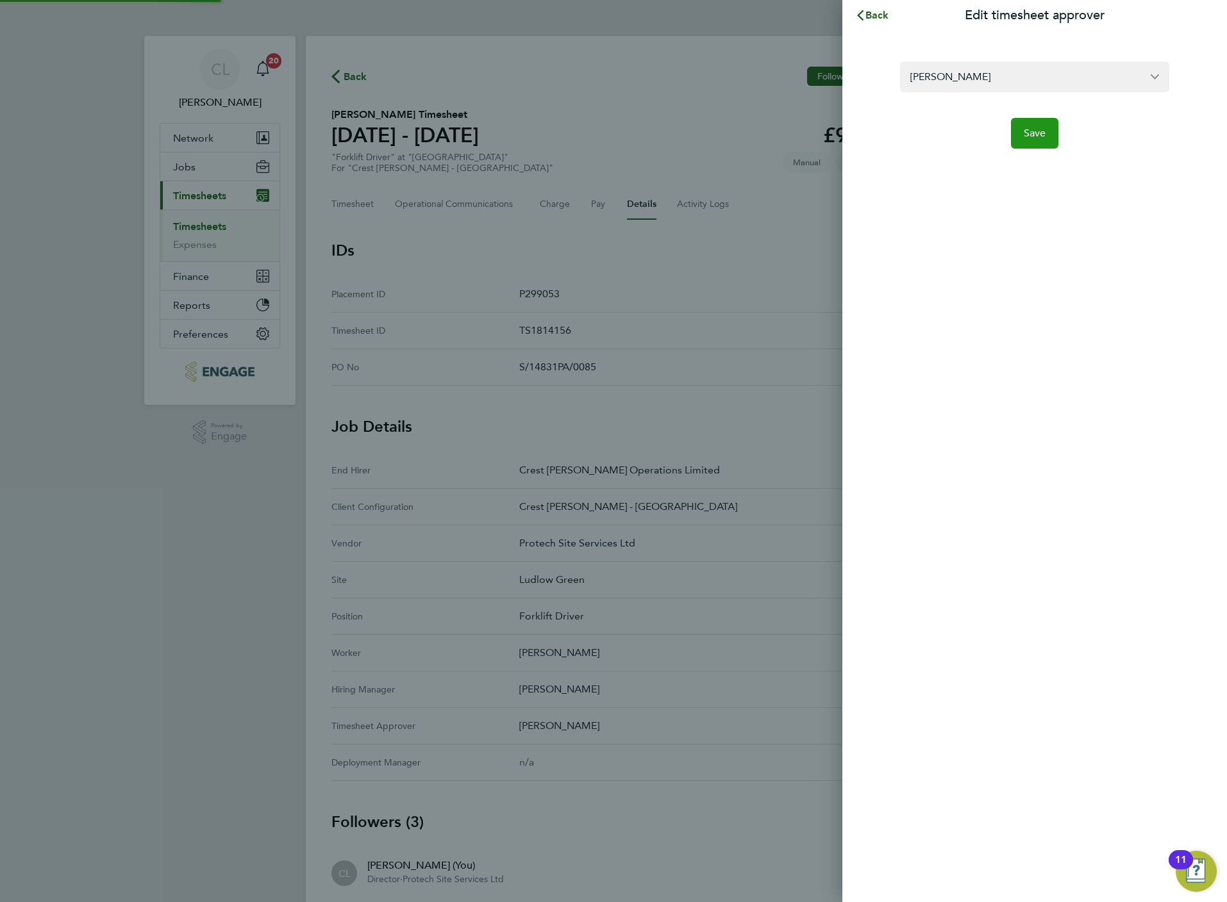
click at [1033, 146] on button "Save" at bounding box center [1035, 133] width 48 height 31
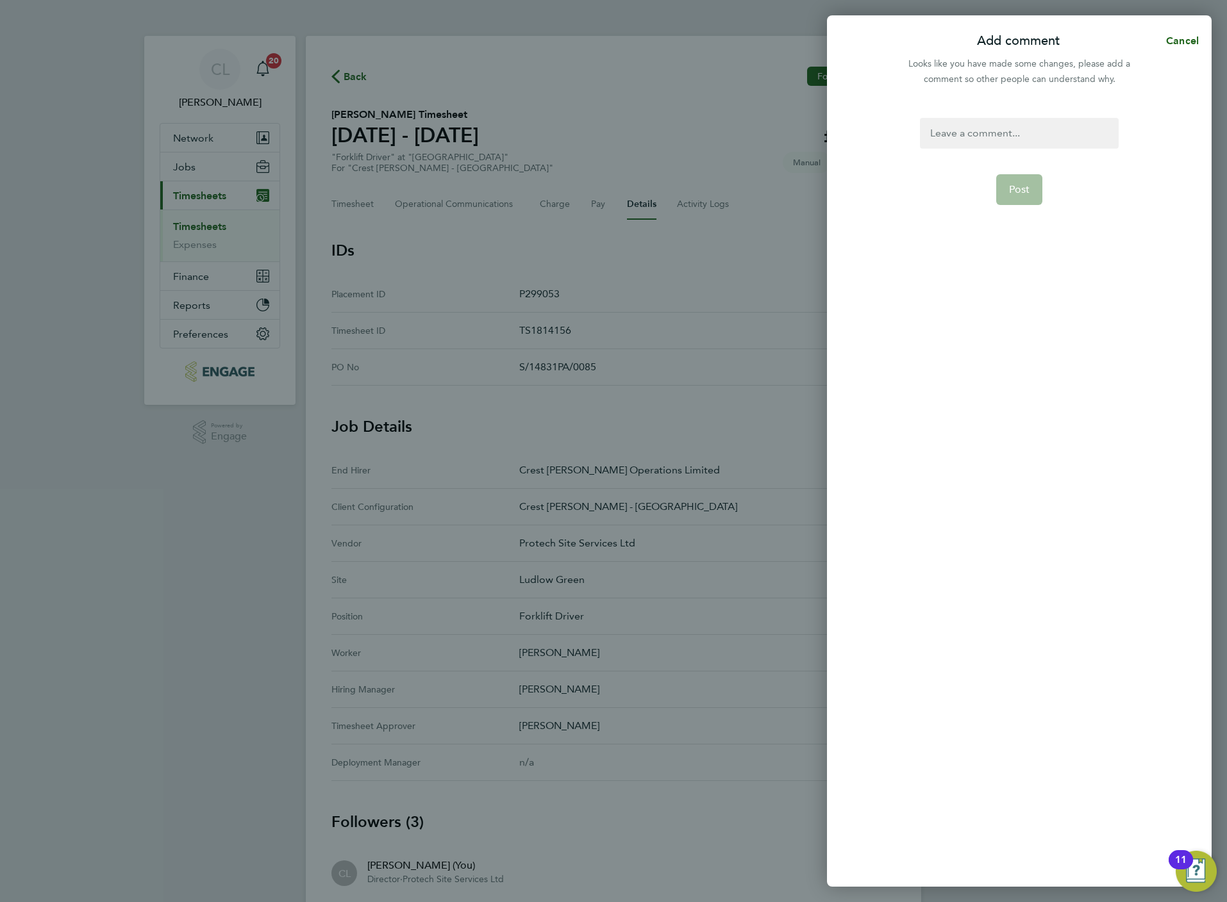
click at [1011, 138] on div at bounding box center [1019, 133] width 198 height 31
click at [1011, 135] on div at bounding box center [1019, 133] width 198 height 31
click at [1008, 197] on button "Post" at bounding box center [1019, 189] width 47 height 31
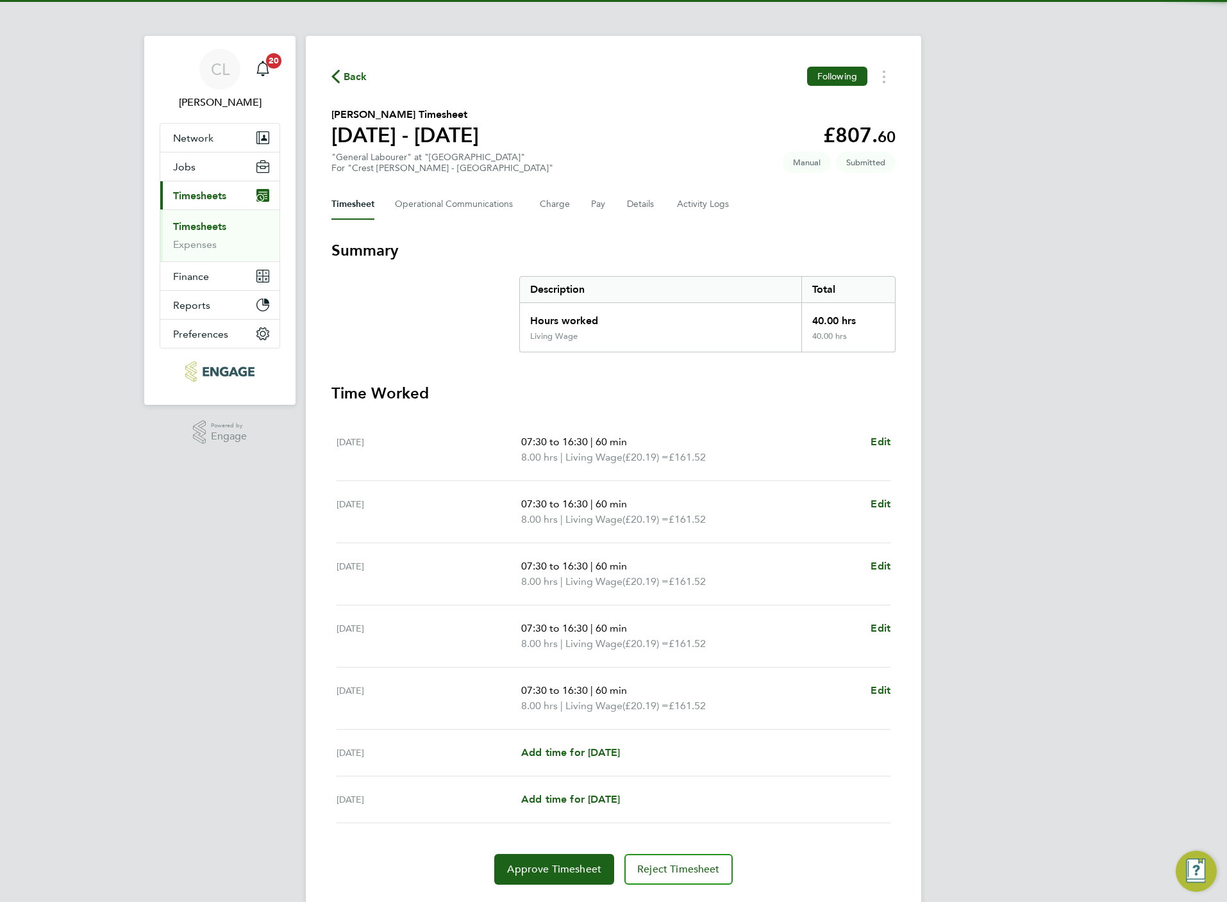
scroll to position [35, 0]
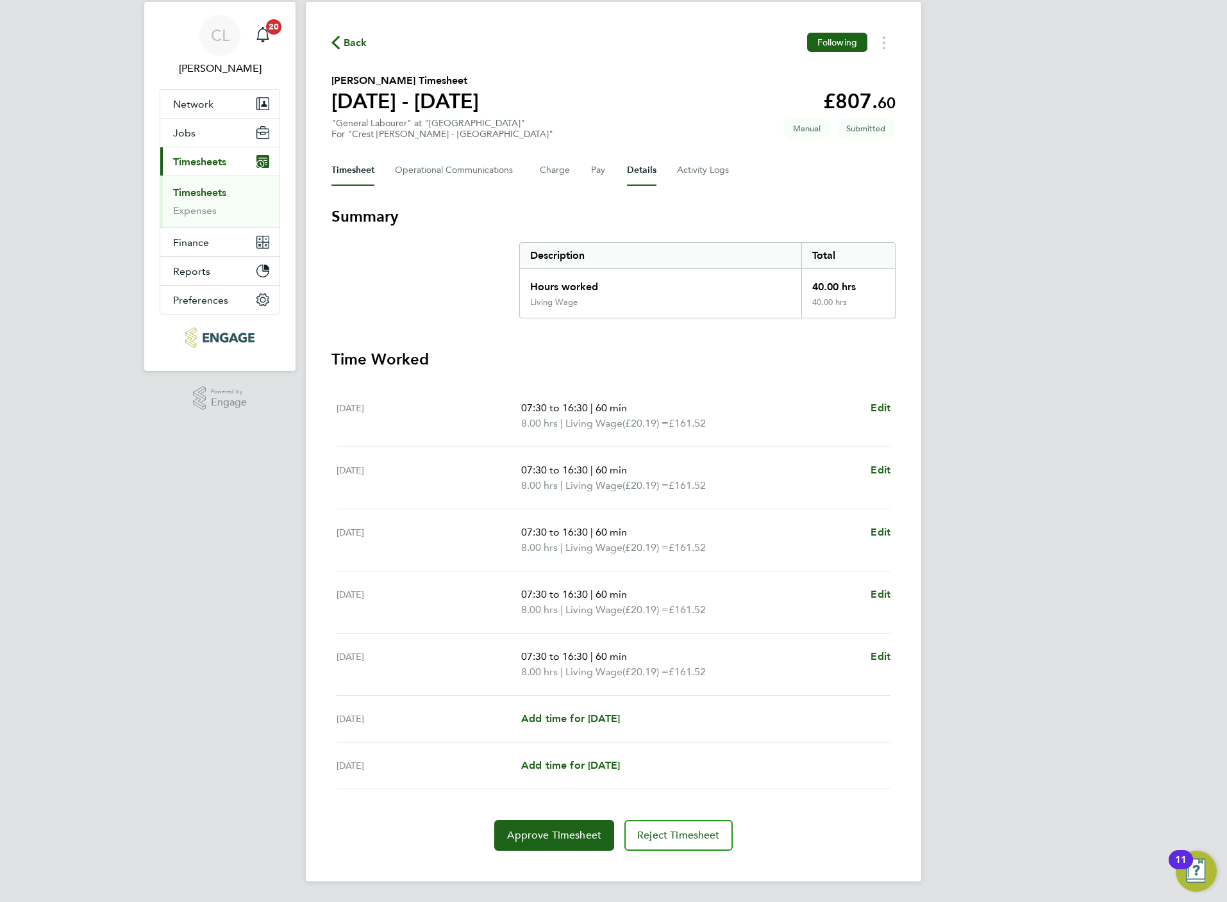
click at [640, 168] on button "Details" at bounding box center [641, 170] width 29 height 31
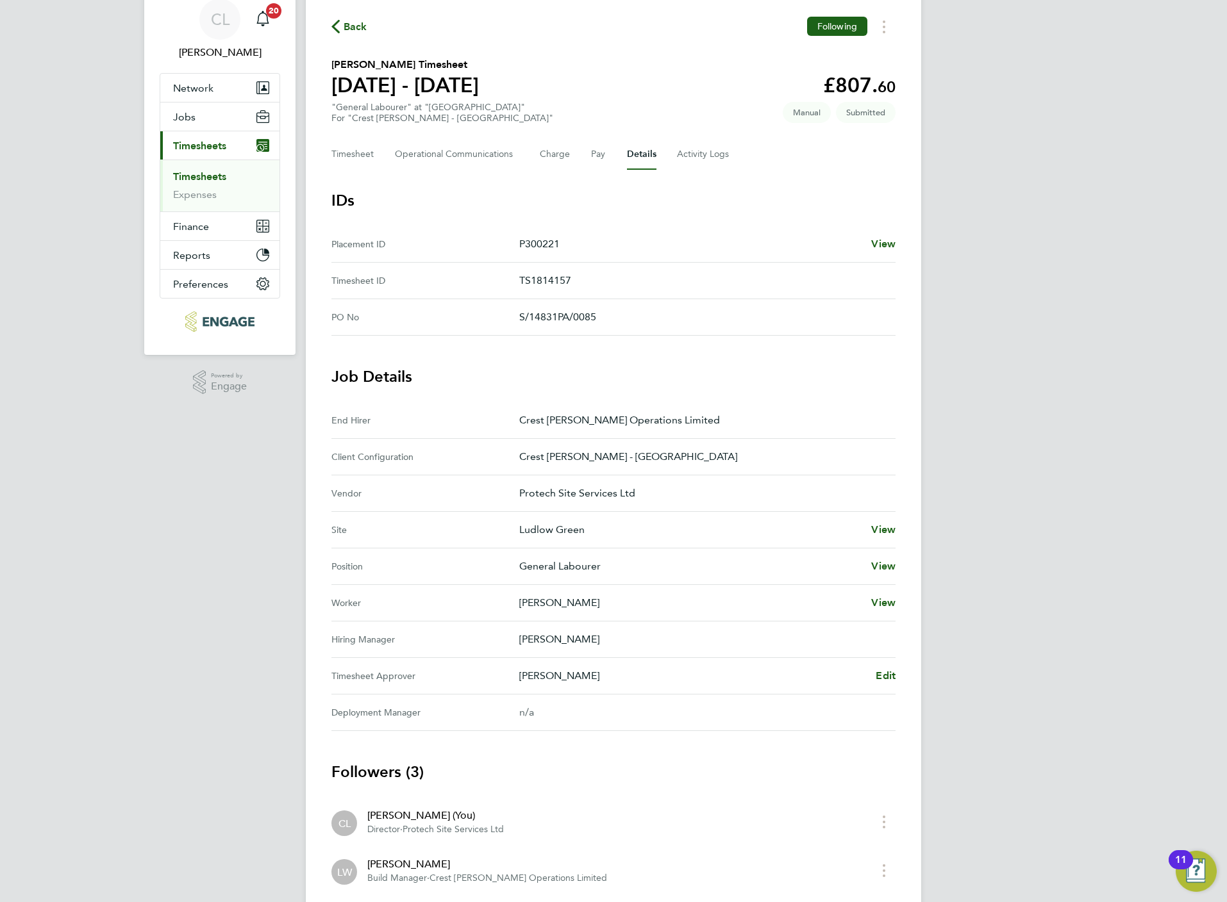
scroll to position [96, 0]
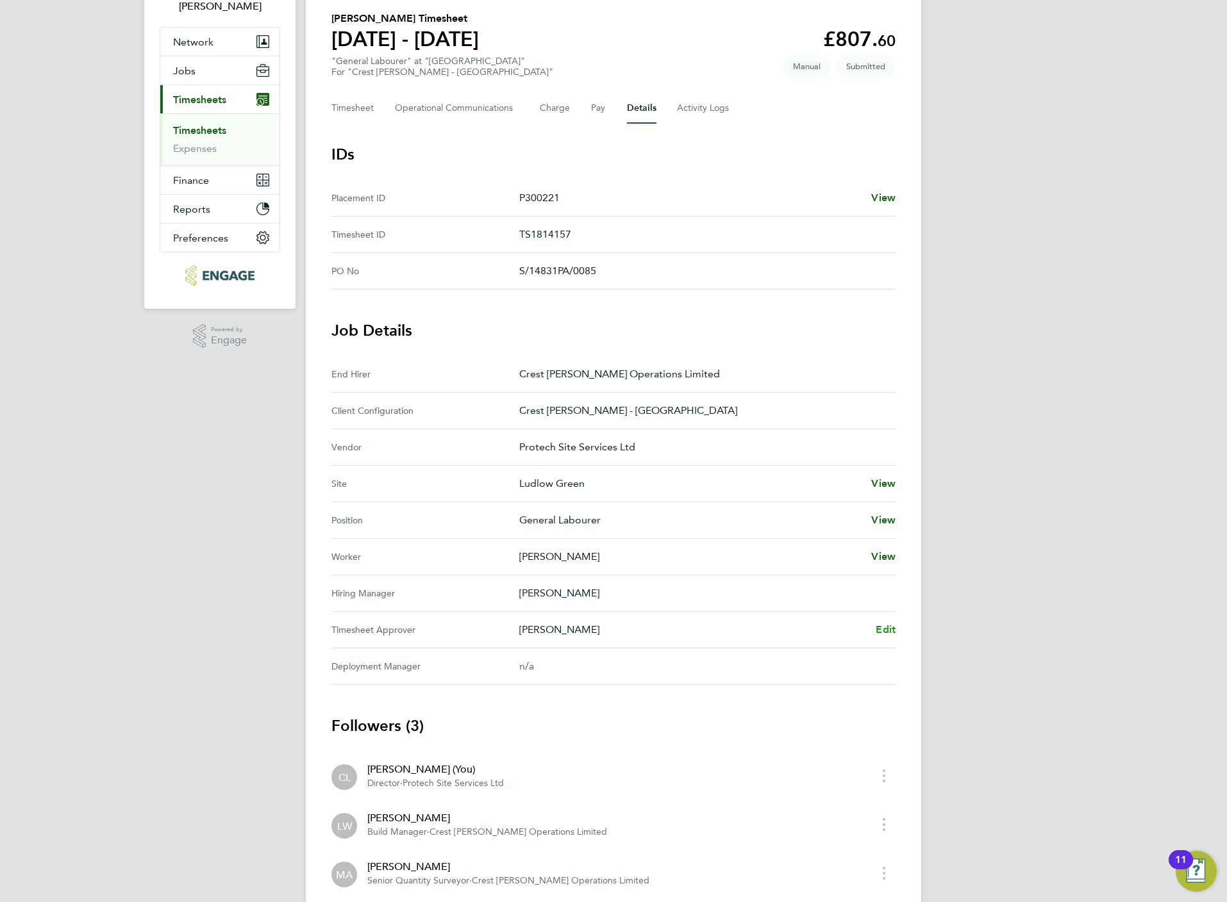
click at [879, 629] on span "Edit" at bounding box center [886, 630] width 20 height 12
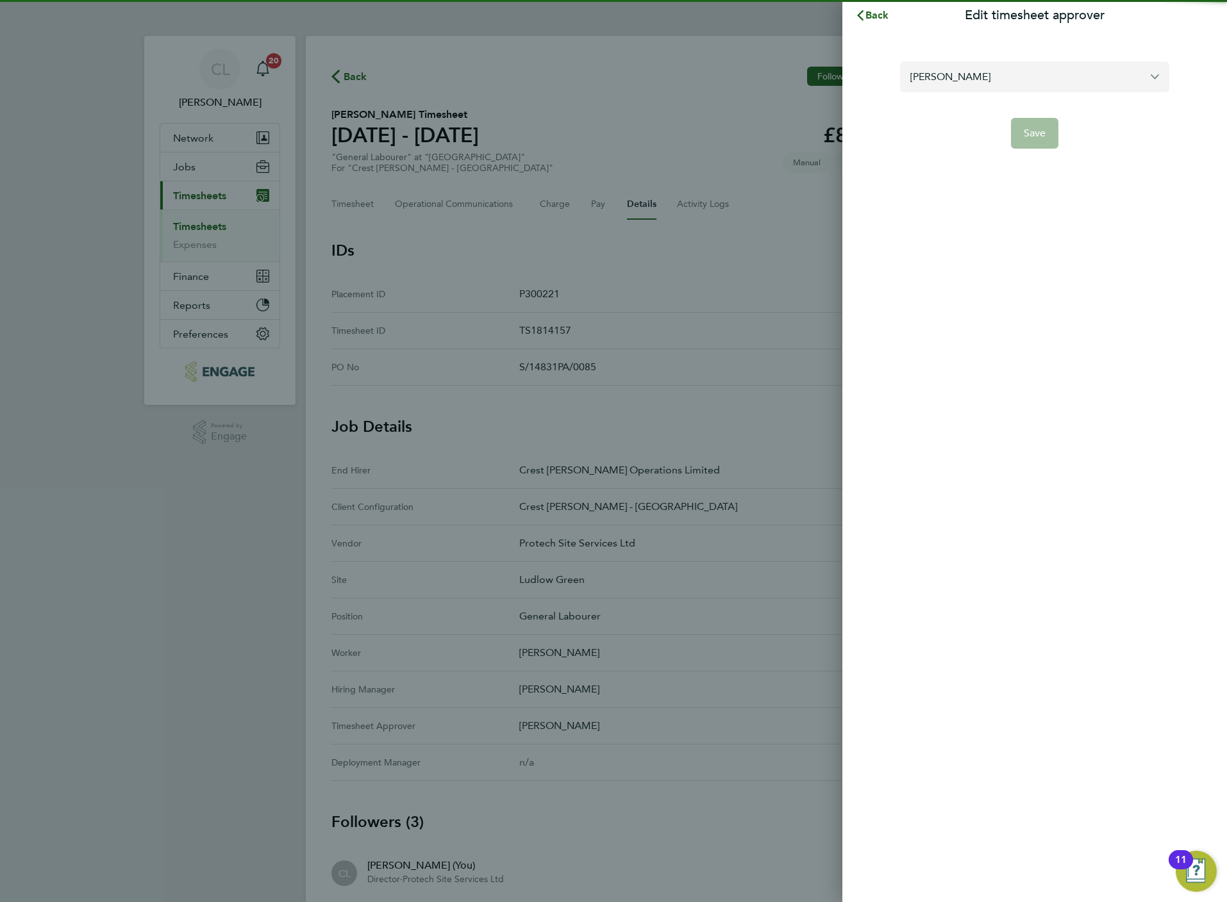
click at [954, 76] on input "[PERSON_NAME]" at bounding box center [1034, 77] width 269 height 30
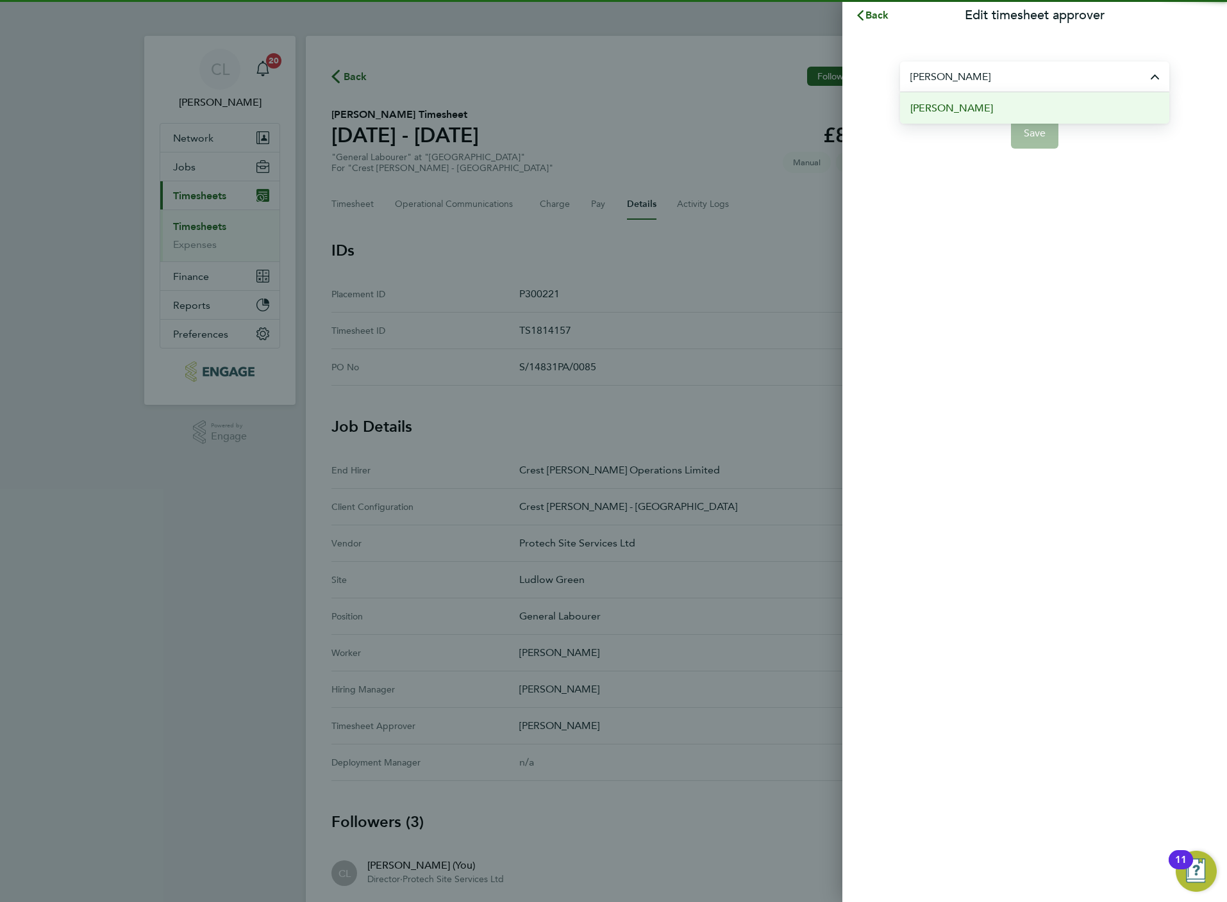
click at [938, 102] on span "[PERSON_NAME]" at bounding box center [951, 108] width 83 height 15
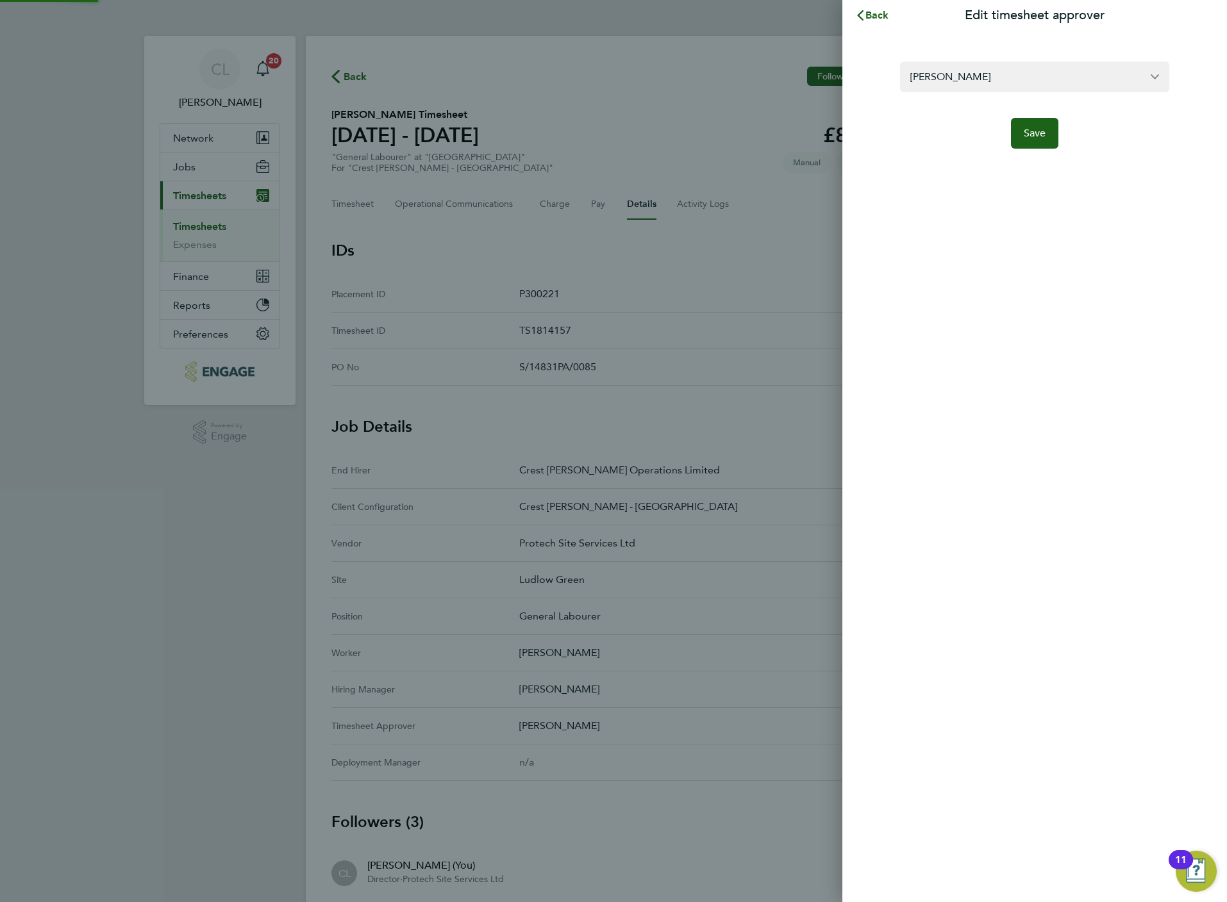
type input "[PERSON_NAME]"
click at [1029, 131] on span "Save" at bounding box center [1035, 133] width 22 height 13
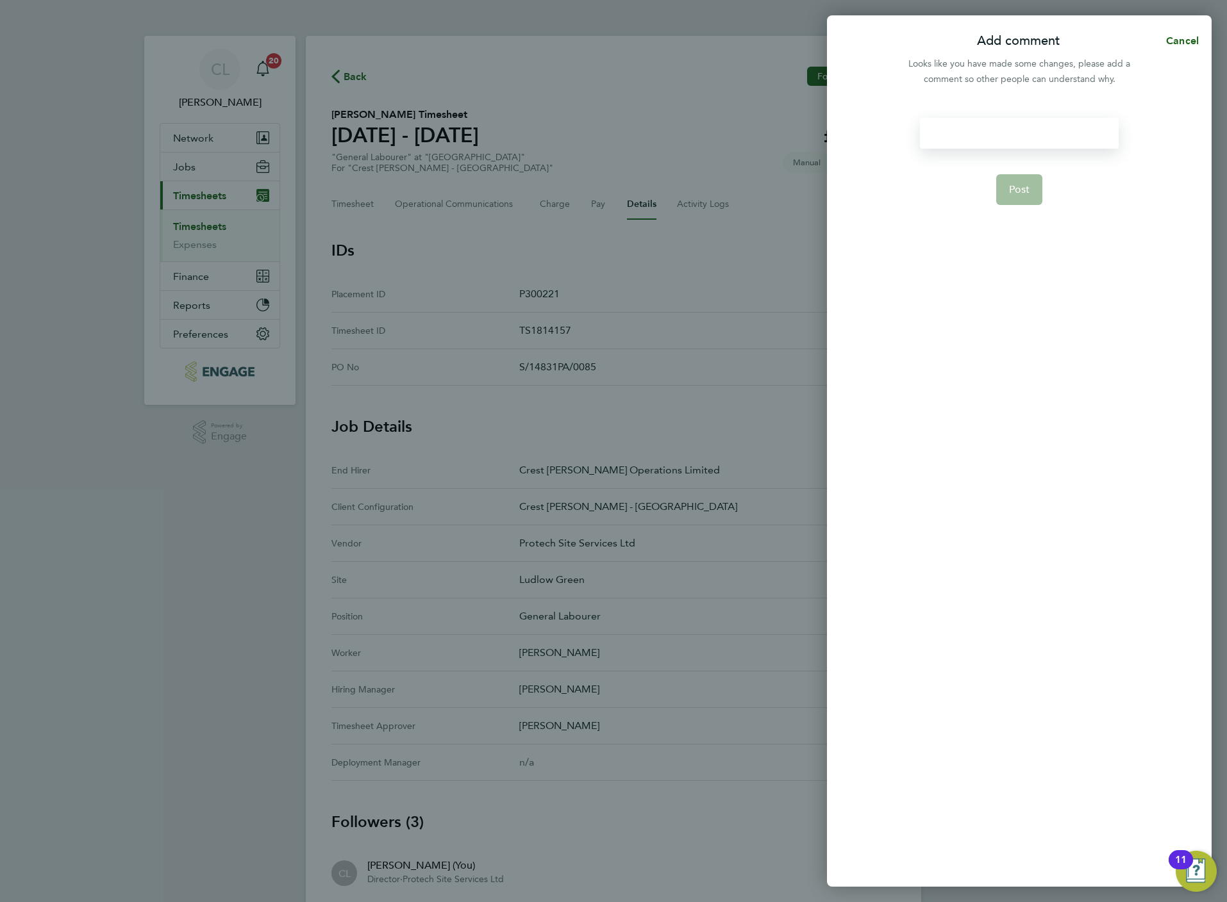
click at [1010, 131] on div at bounding box center [1019, 133] width 198 height 31
click at [1027, 198] on button "Post" at bounding box center [1019, 189] width 47 height 31
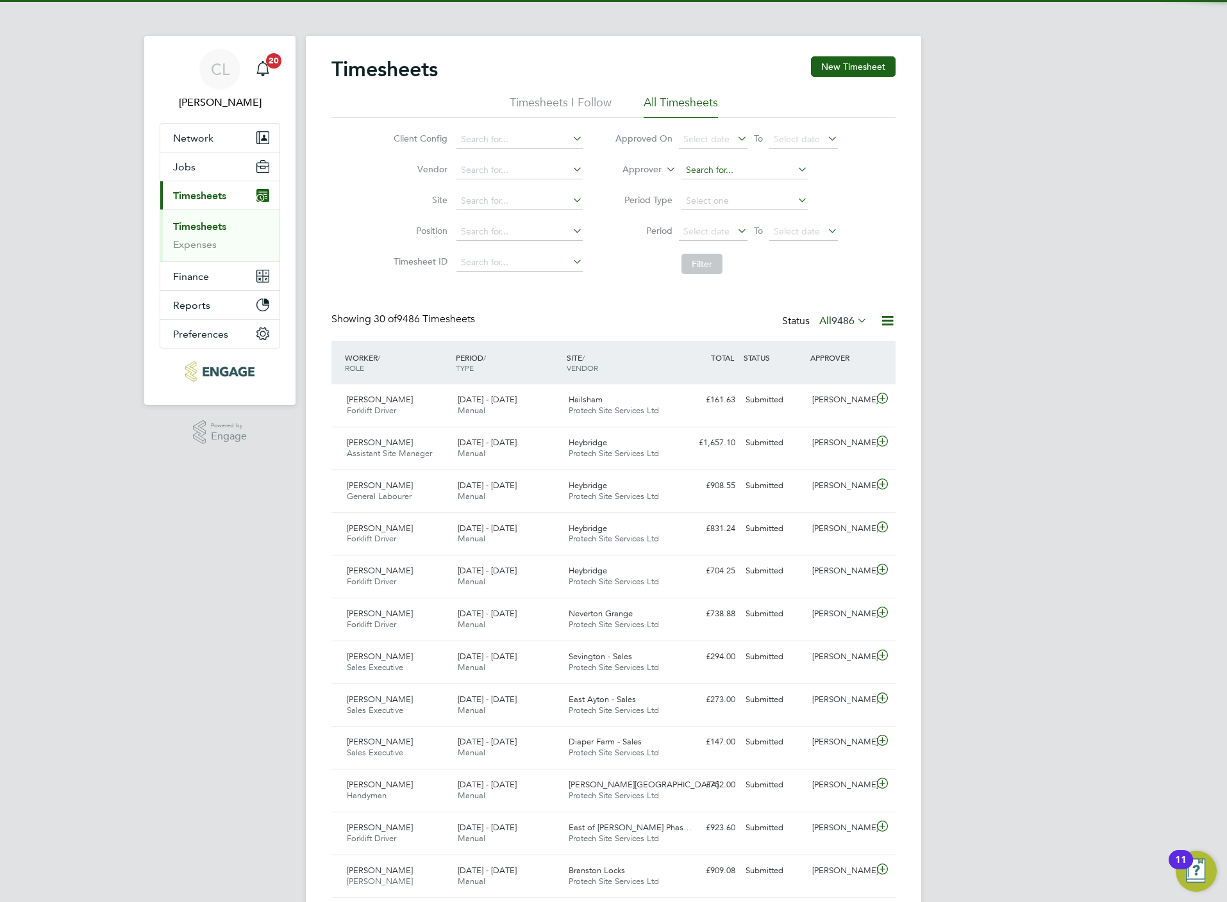
click at [696, 164] on input at bounding box center [744, 171] width 126 height 18
click at [735, 189] on li "[PERSON_NAME] e" at bounding box center [744, 187] width 128 height 17
type input "[PERSON_NAME]"
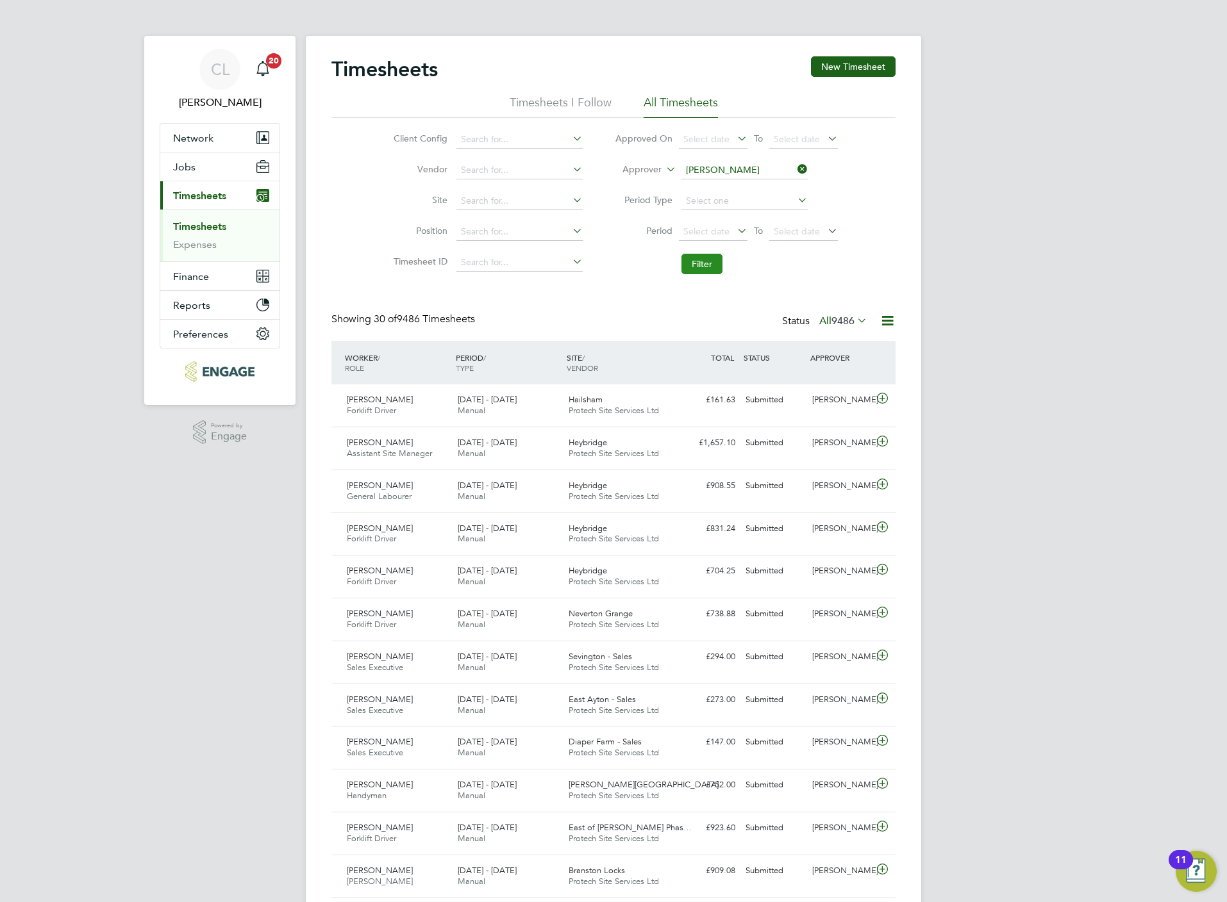
click at [702, 263] on button "Filter" at bounding box center [701, 264] width 41 height 21
click at [825, 322] on label "All 278" at bounding box center [846, 321] width 42 height 13
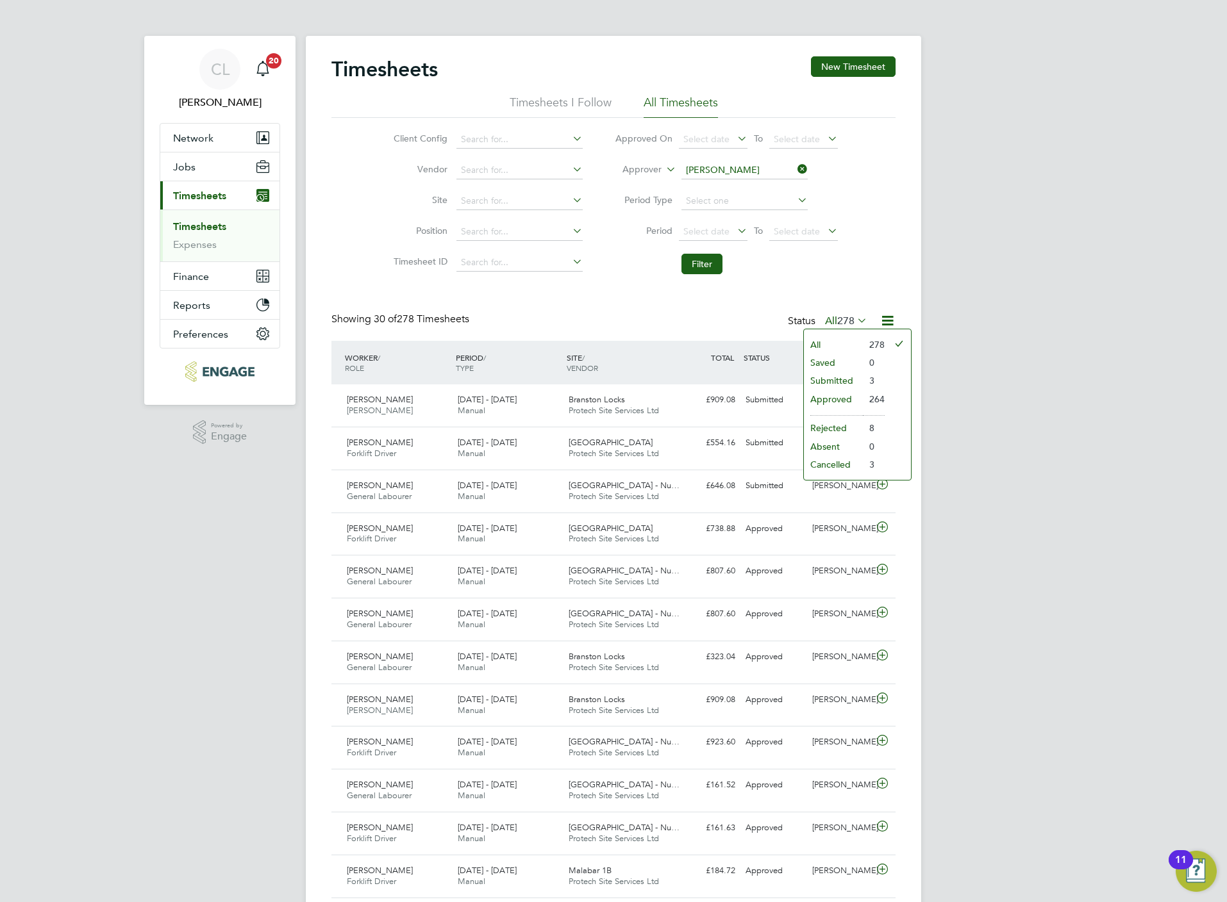
click at [831, 379] on li "Submitted" at bounding box center [833, 381] width 59 height 18
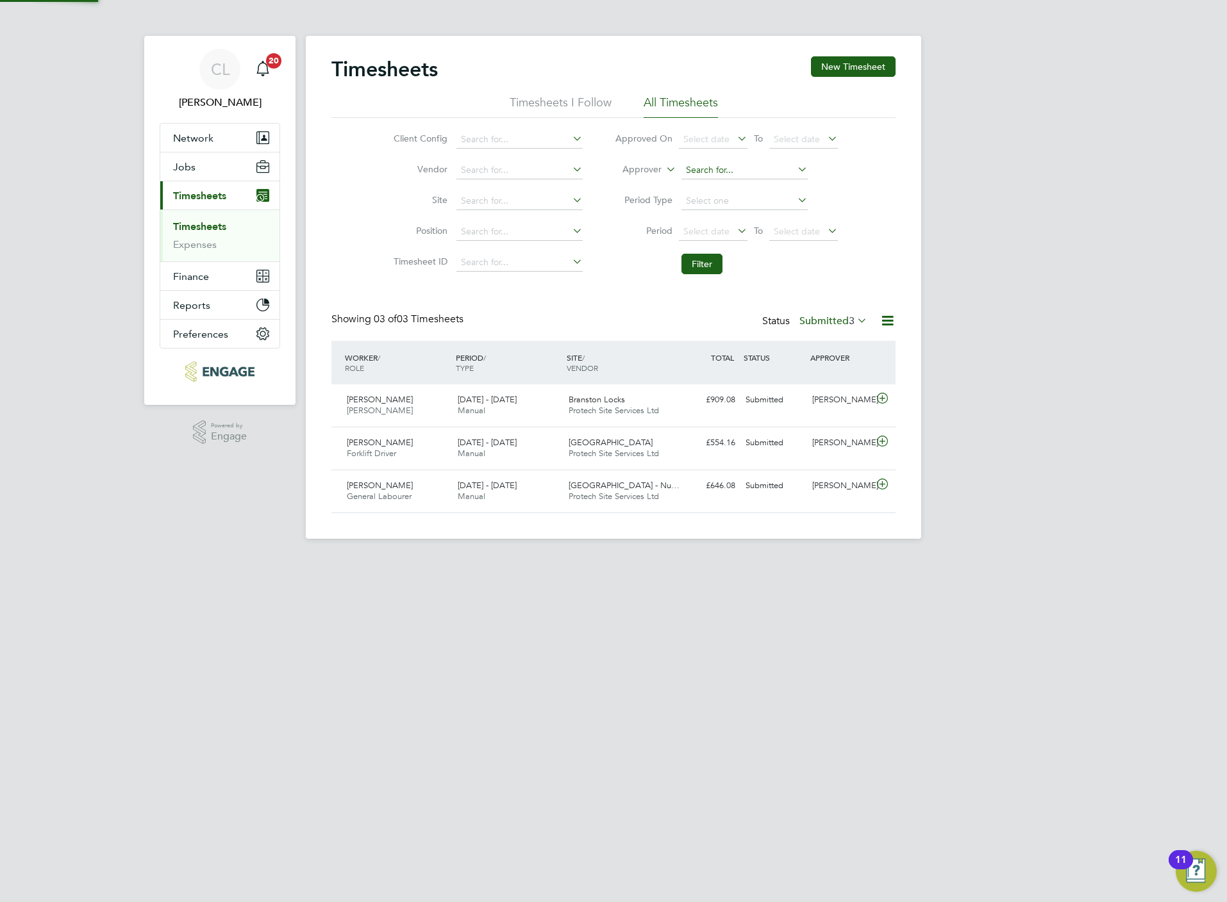
click at [704, 170] on input at bounding box center [744, 171] width 126 height 18
type input "[PERSON_NAME]"
click at [704, 170] on input at bounding box center [744, 171] width 126 height 18
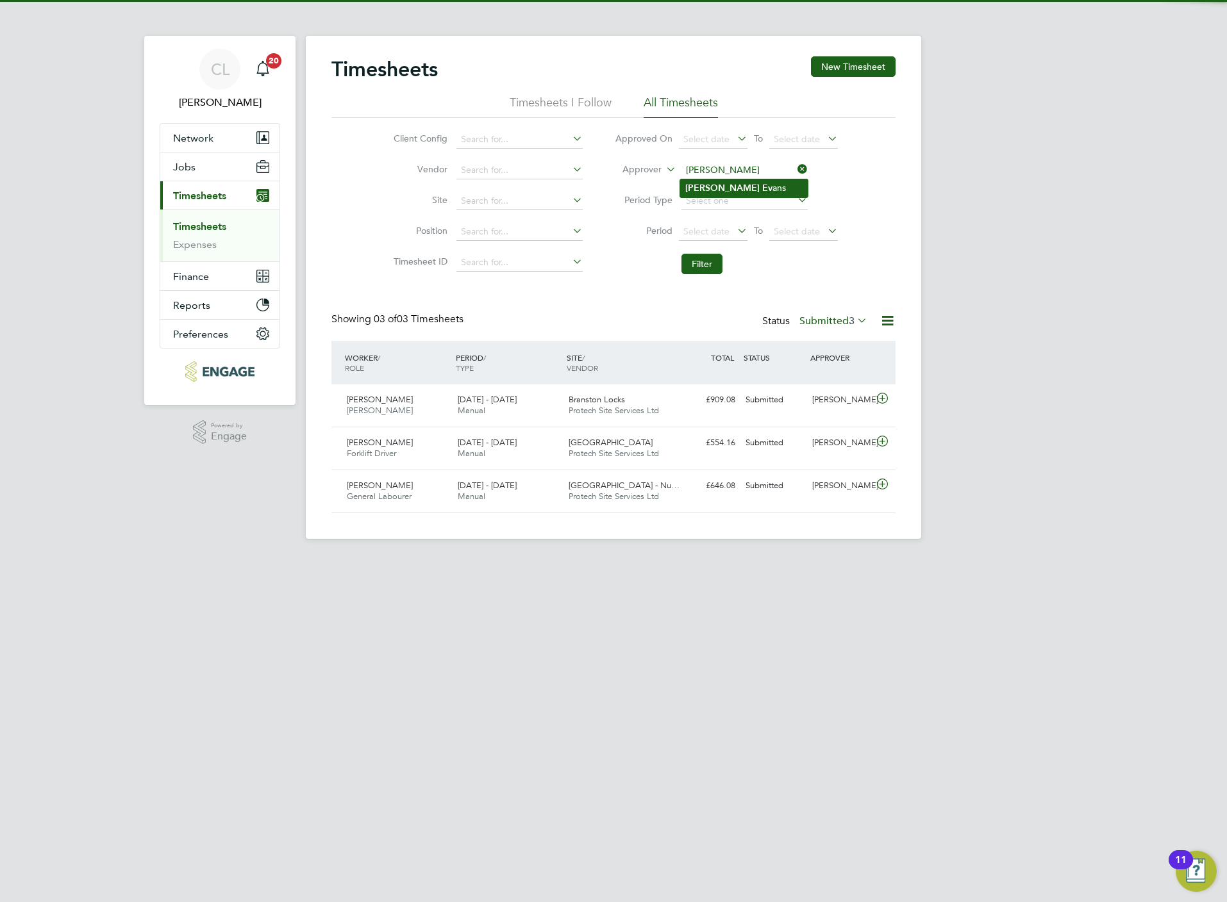
click at [762, 183] on b "Ev" at bounding box center [767, 188] width 10 height 11
type input "[PERSON_NAME]"
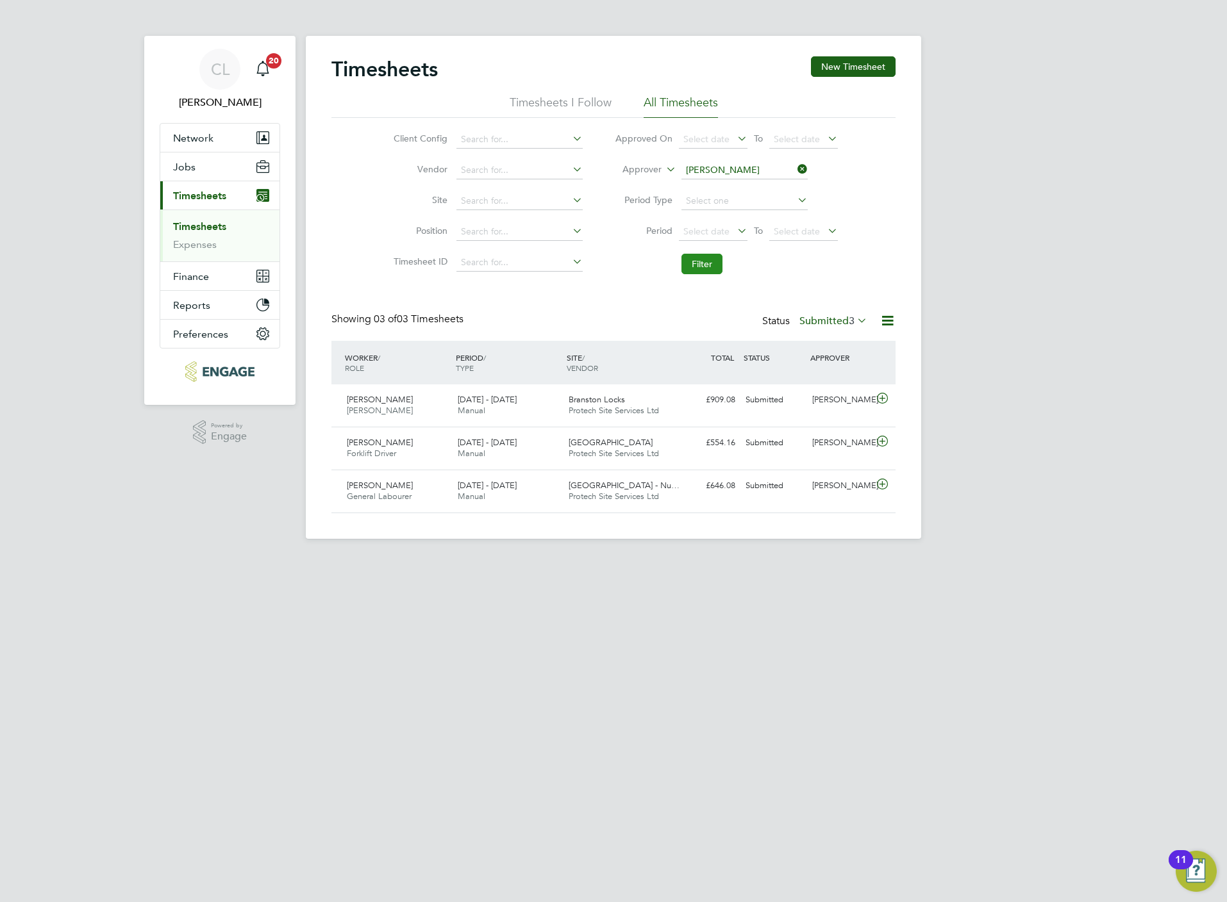
click at [710, 274] on button "Filter" at bounding box center [701, 264] width 41 height 21
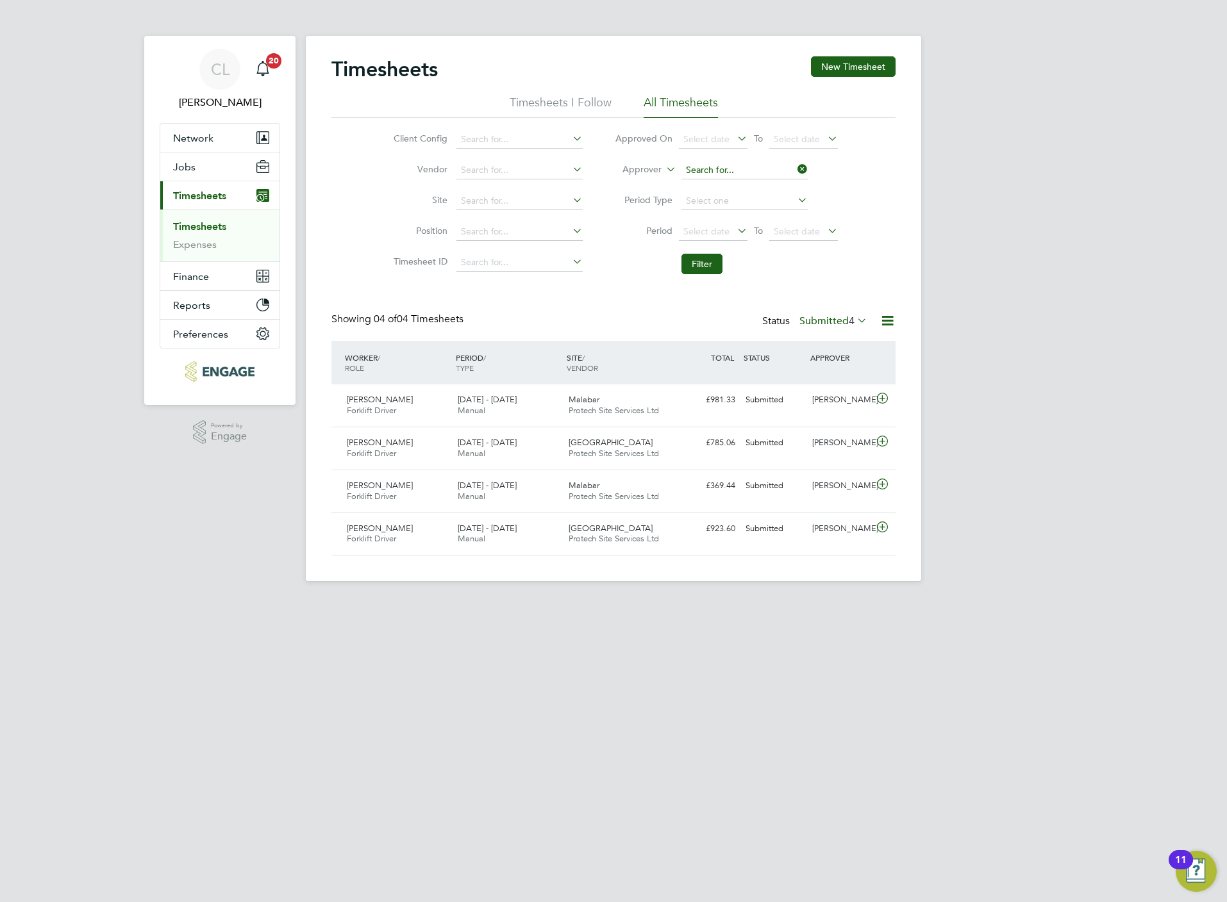
click at [724, 168] on input at bounding box center [744, 171] width 126 height 18
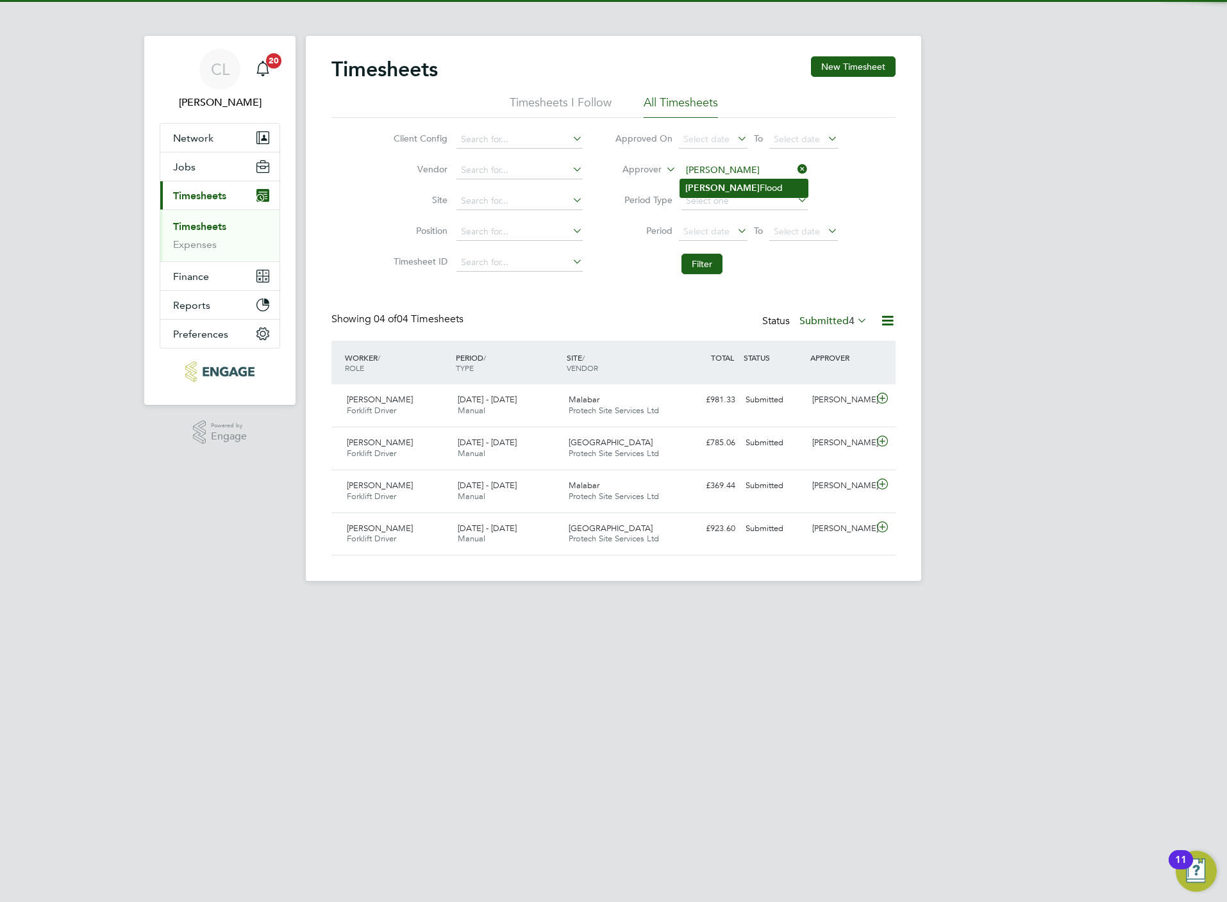
click at [733, 185] on li "[PERSON_NAME]" at bounding box center [744, 187] width 128 height 17
type input "[PERSON_NAME]"
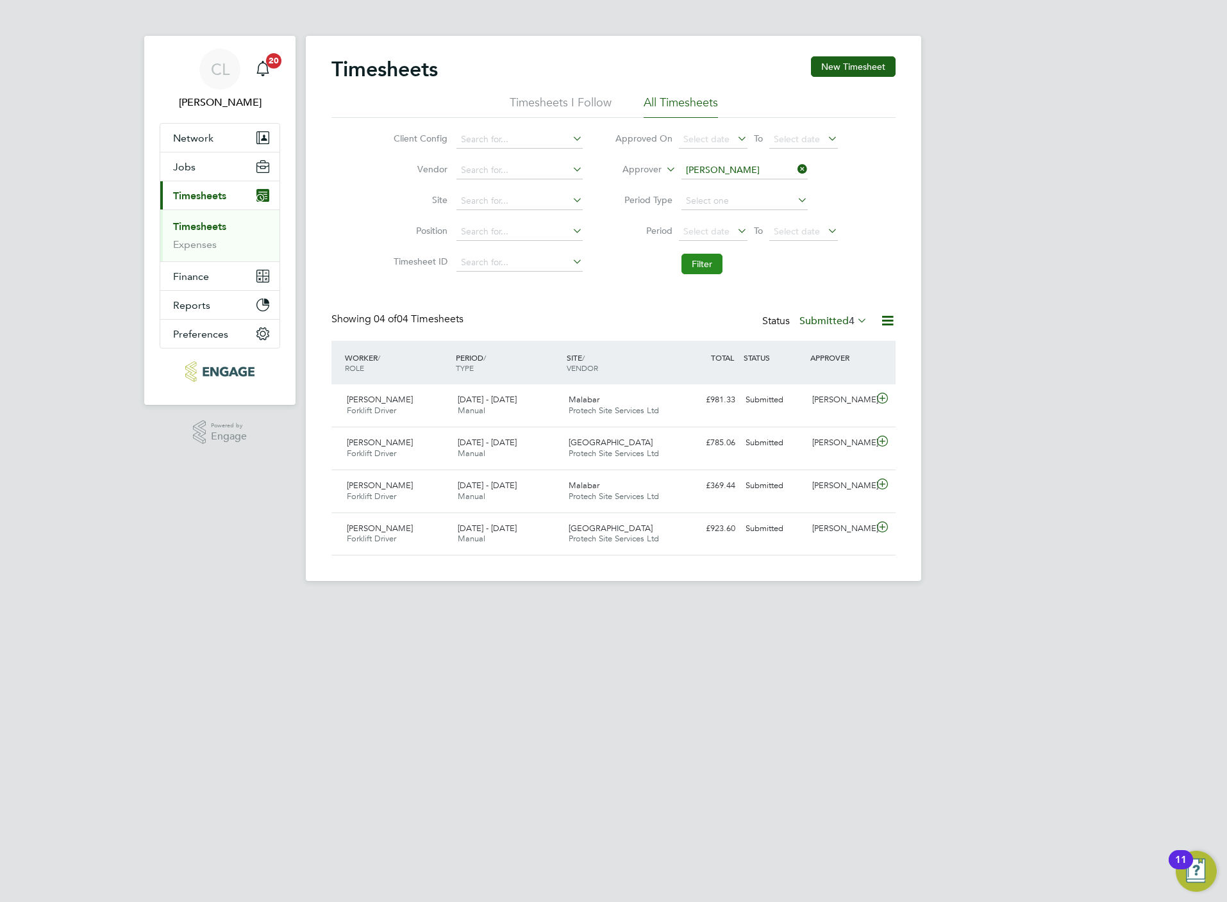
click at [704, 262] on button "Filter" at bounding box center [701, 264] width 41 height 21
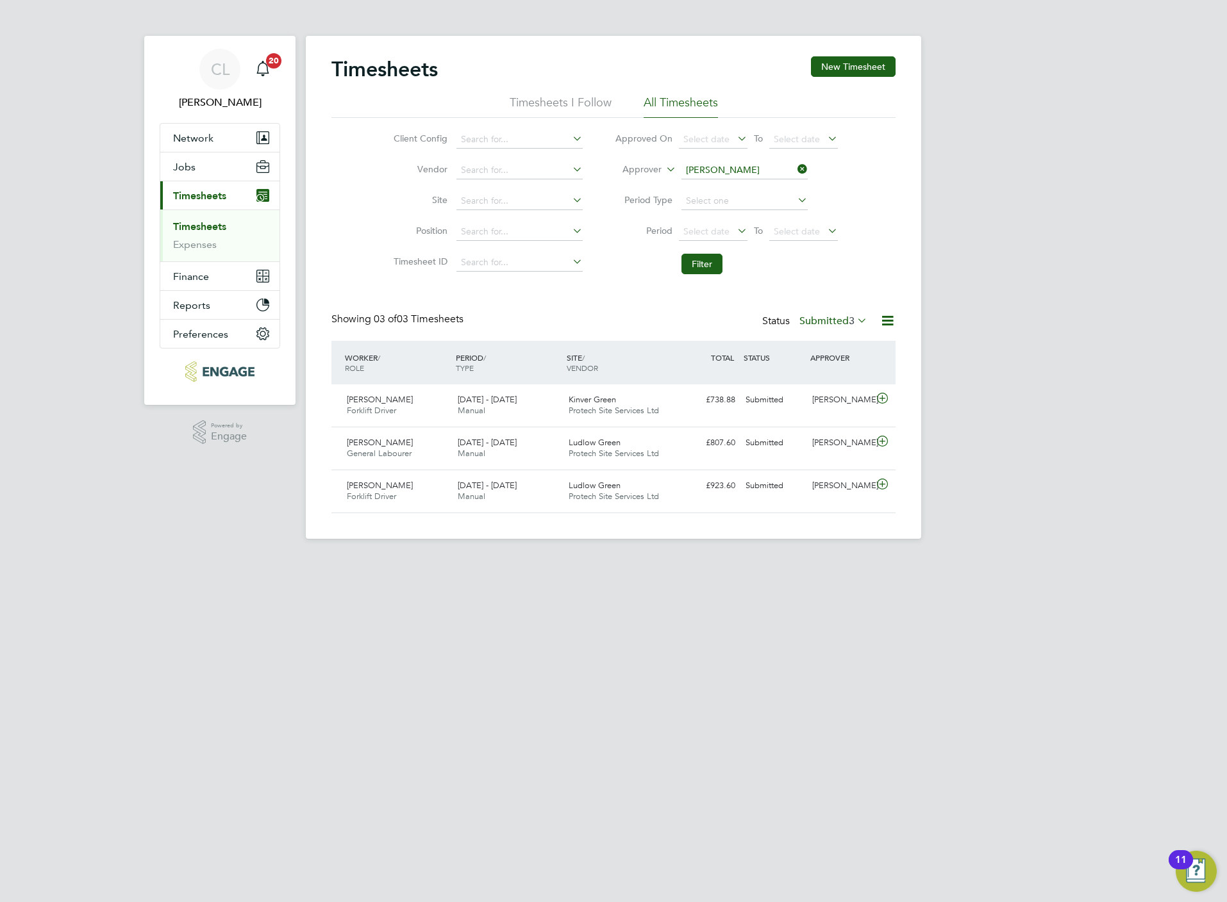
click at [795, 166] on icon at bounding box center [795, 169] width 0 height 18
click at [708, 264] on button "Filter" at bounding box center [701, 264] width 41 height 21
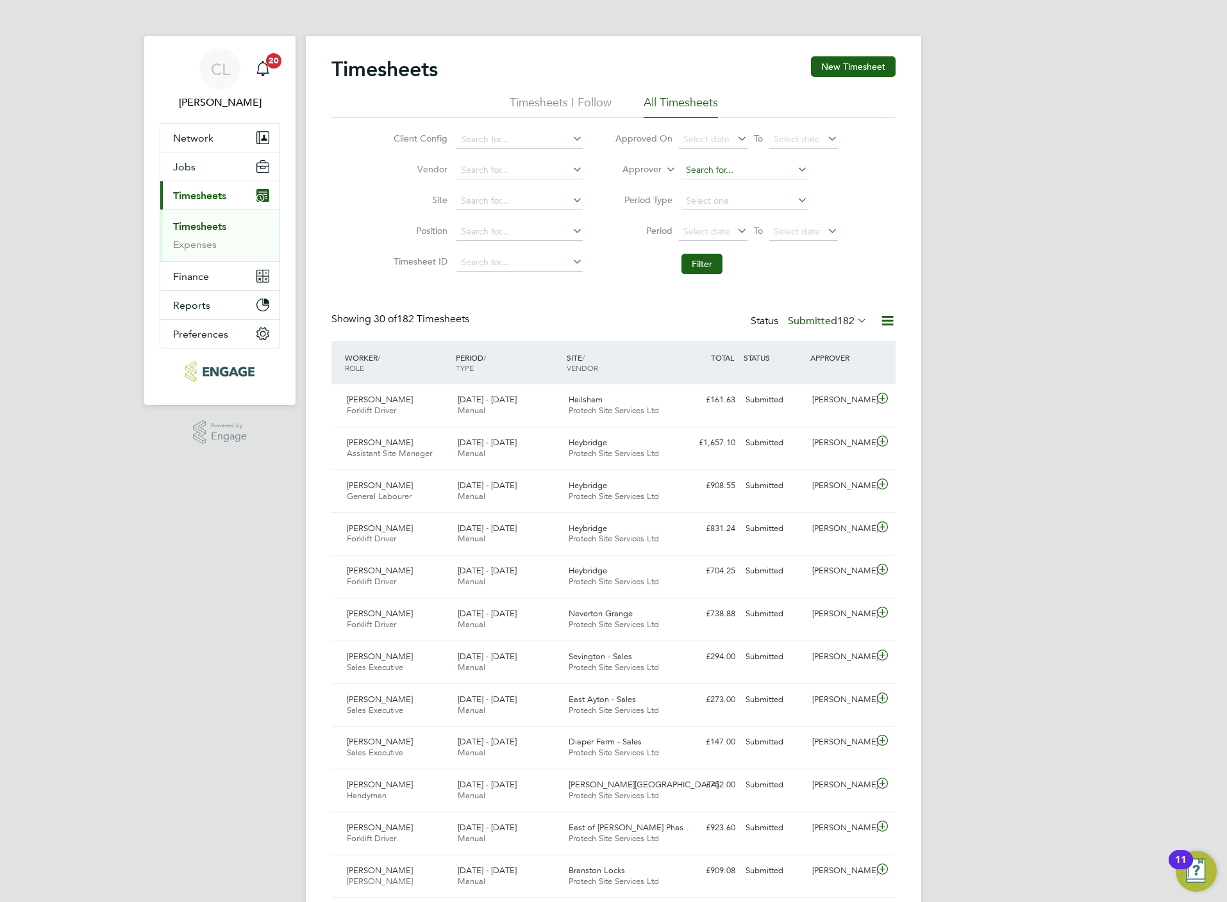
click at [721, 178] on input at bounding box center [744, 171] width 126 height 18
click at [654, 303] on div "Timesheets New Timesheet Timesheets I Follow All Timesheets Client Config Vendo…" at bounding box center [613, 875] width 564 height 1638
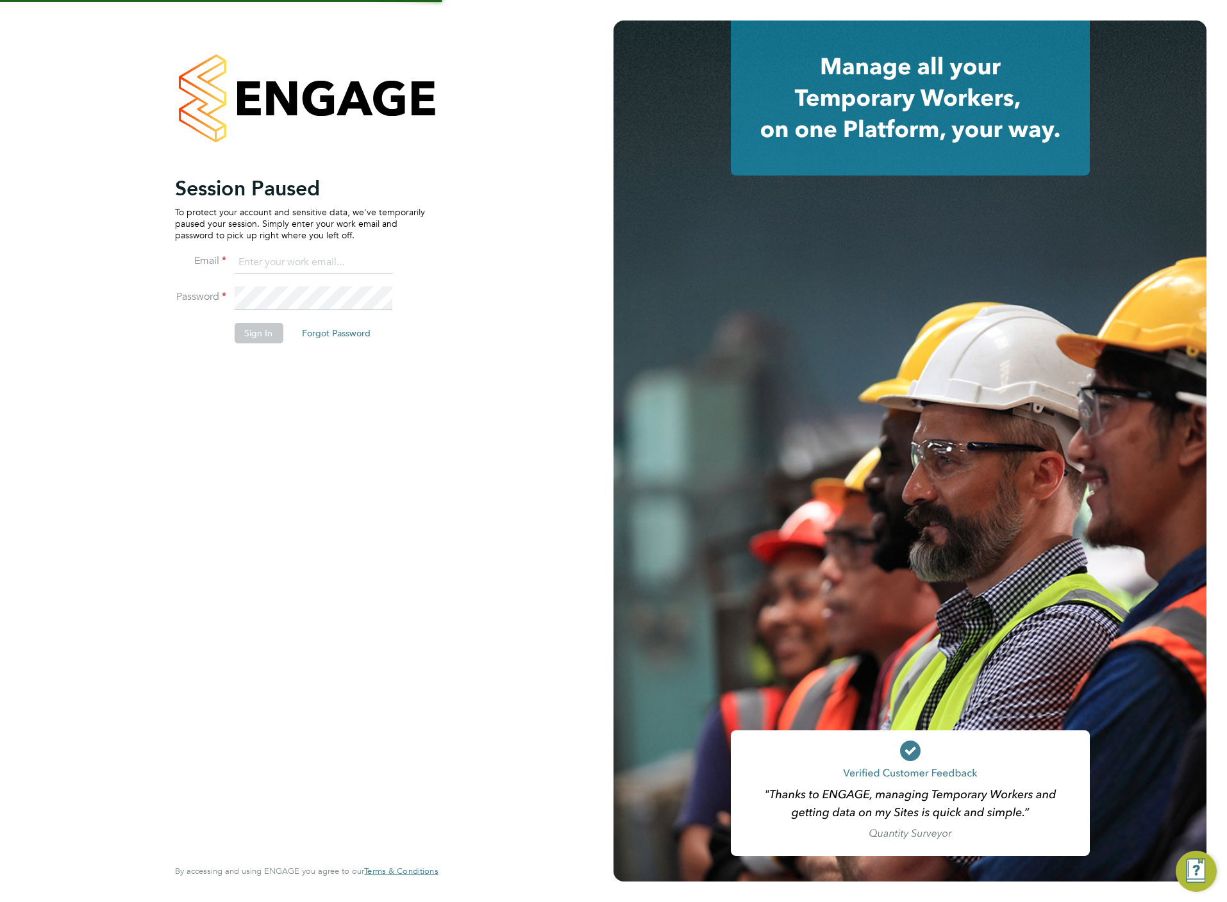
type input "[PERSON_NAME][EMAIL_ADDRESS][DOMAIN_NAME]"
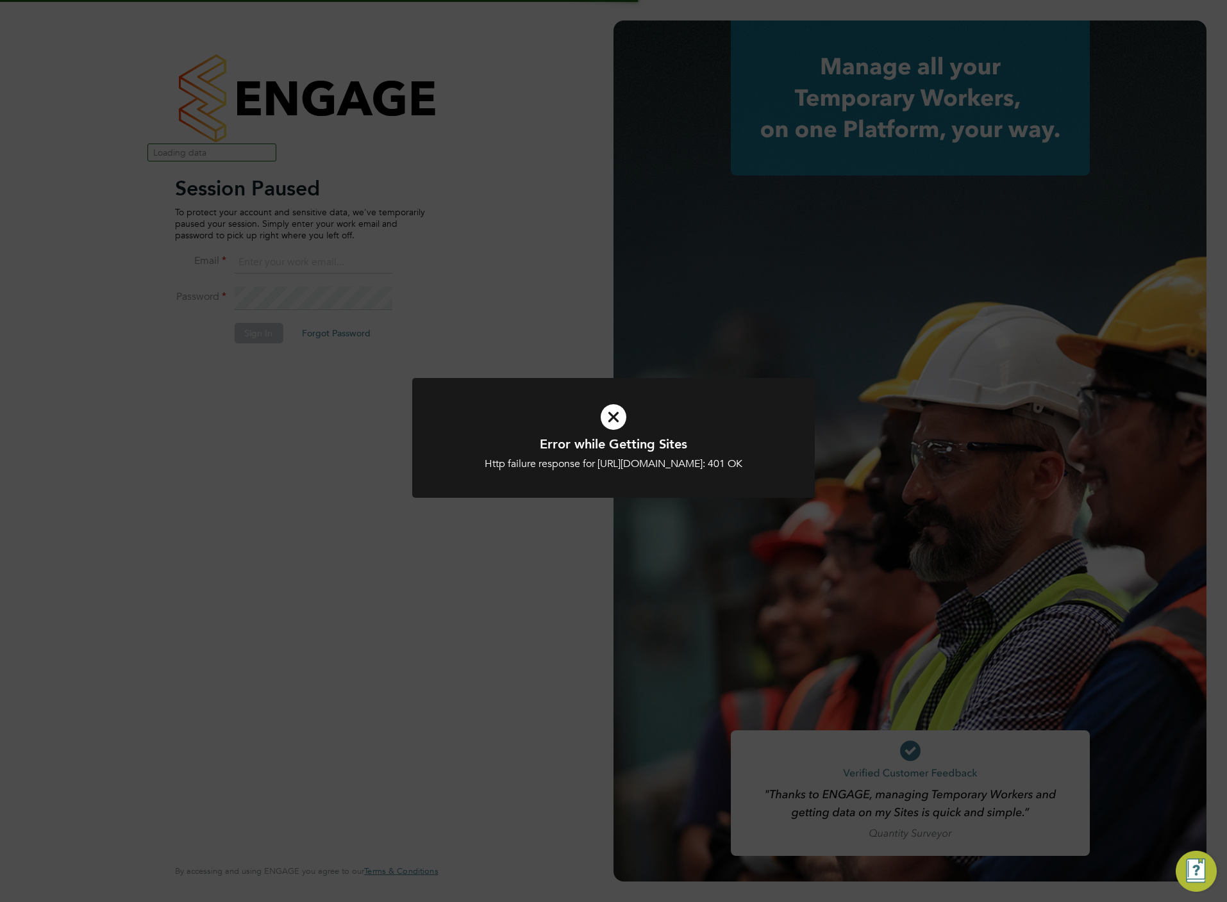
type input "[PERSON_NAME][EMAIL_ADDRESS][DOMAIN_NAME]"
click at [233, 500] on div "Error while Getting Sites Http failure response for [URL][DOMAIN_NAME]: 401 OK …" at bounding box center [613, 451] width 1227 height 902
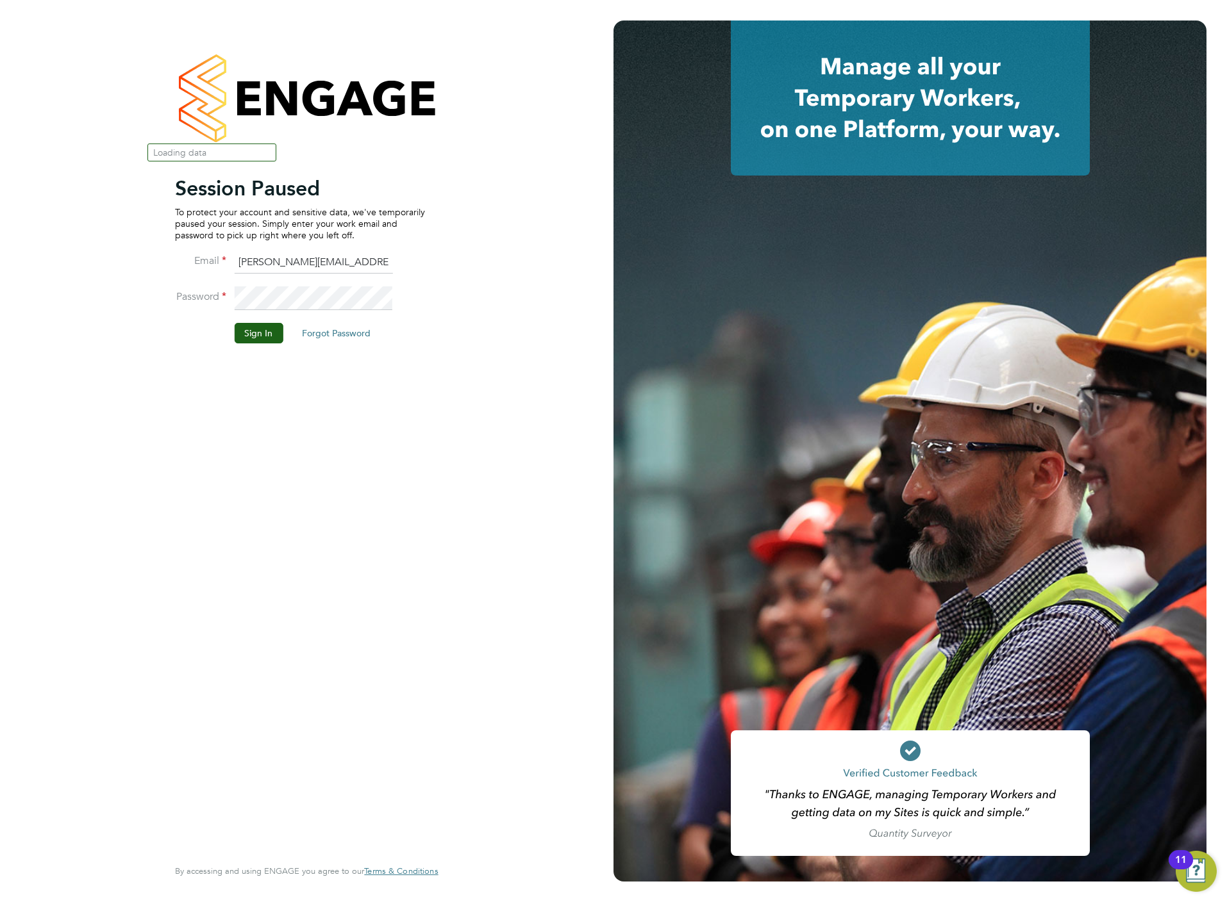
click at [263, 335] on button "Sign In" at bounding box center [258, 333] width 49 height 21
